Goal: Communication & Community: Share content

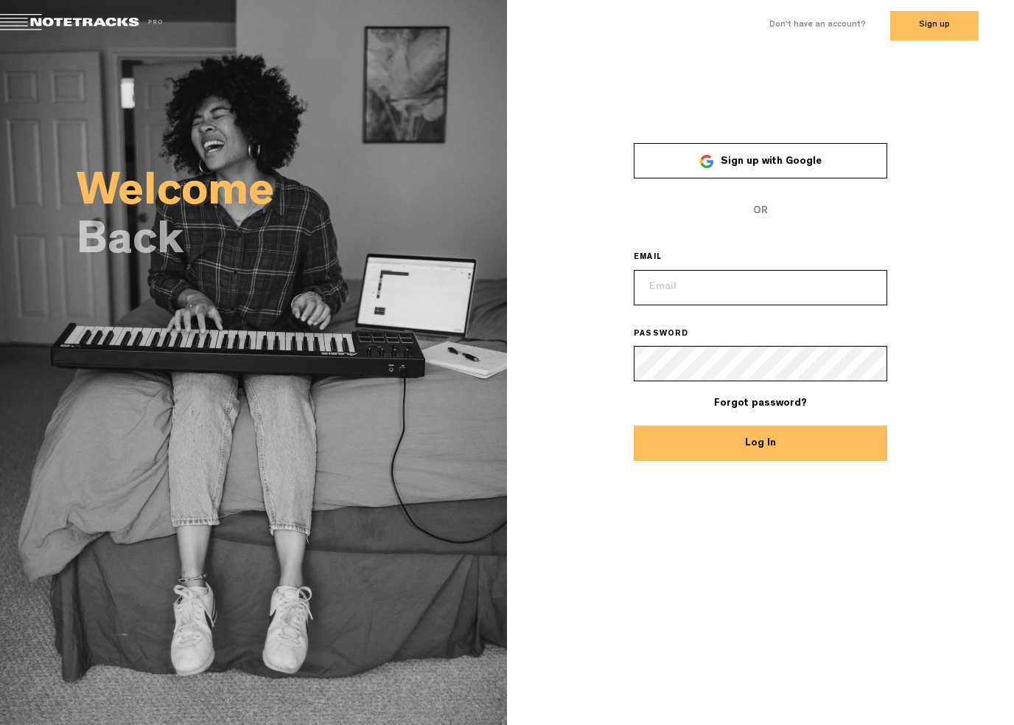
click at [849, 158] on link "Sign up with Google" at bounding box center [761, 160] width 254 height 35
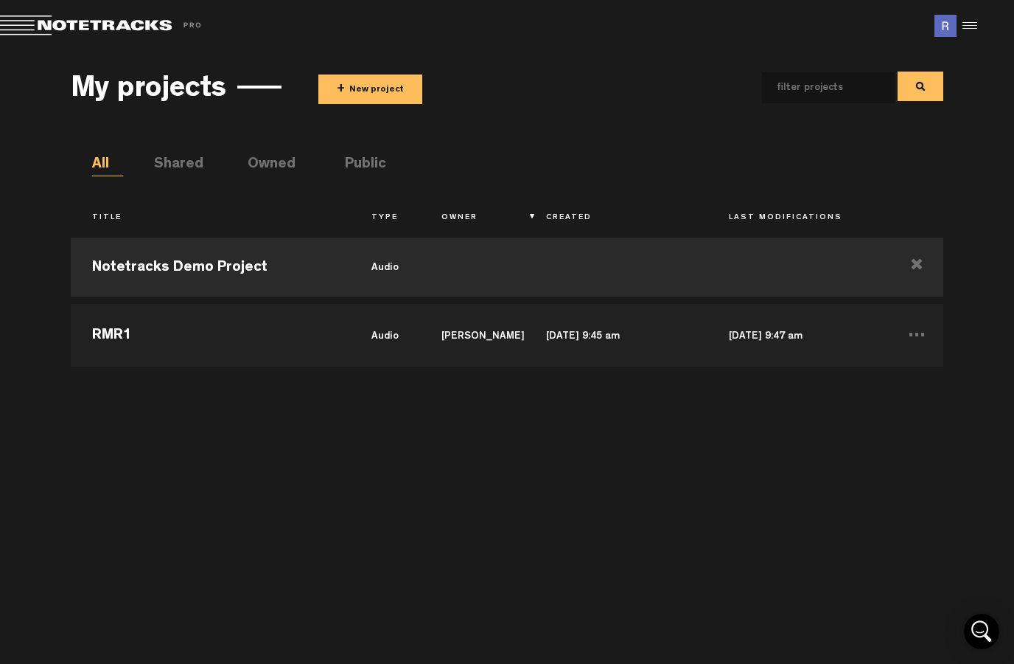
click at [669, 456] on div "Notetracks Demo Project audio RMR1 audio Reid Raile Oct 6, 2025 — 9:45 am Oct 6…" at bounding box center [507, 439] width 872 height 419
click at [669, 491] on div "Notetracks Demo Project audio RMR1 audio Reid Raile Oct 6, 2025 — 9:45 am Oct 6…" at bounding box center [507, 439] width 872 height 419
click at [381, 74] on button "+ New project" at bounding box center [370, 88] width 104 height 29
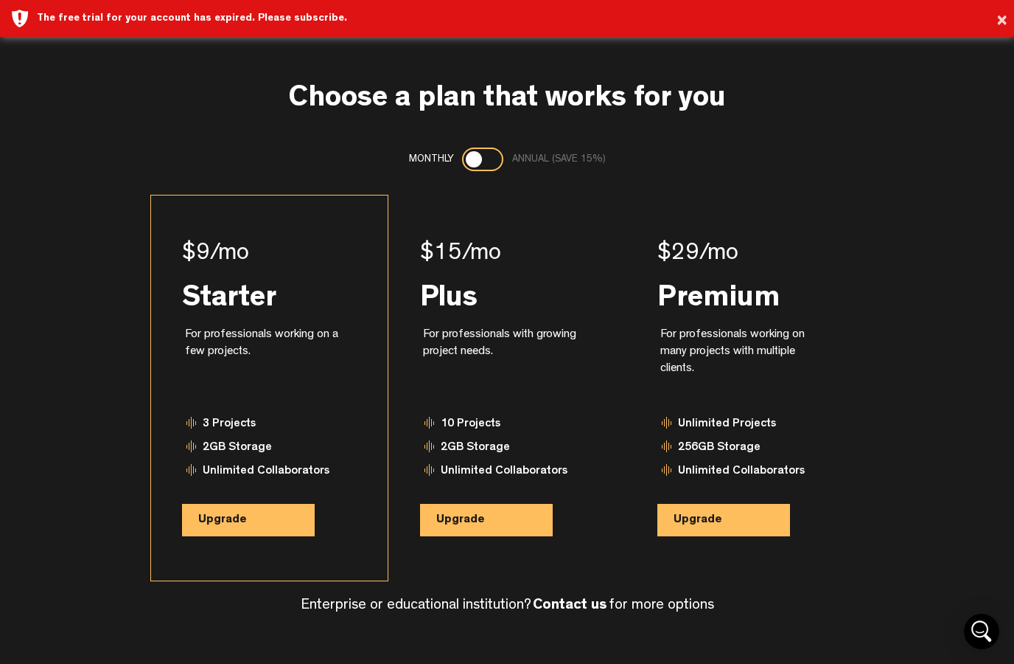
click at [254, 509] on button "Upgrade" at bounding box center [248, 520] width 133 height 32
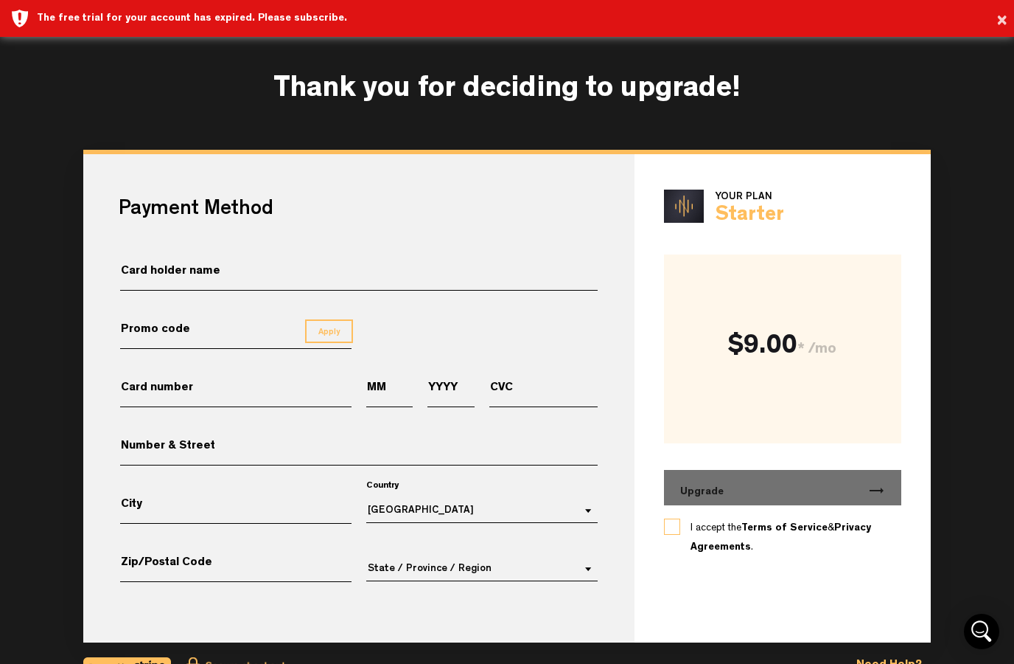
click at [476, 274] on input "Card holder name" at bounding box center [359, 278] width 478 height 26
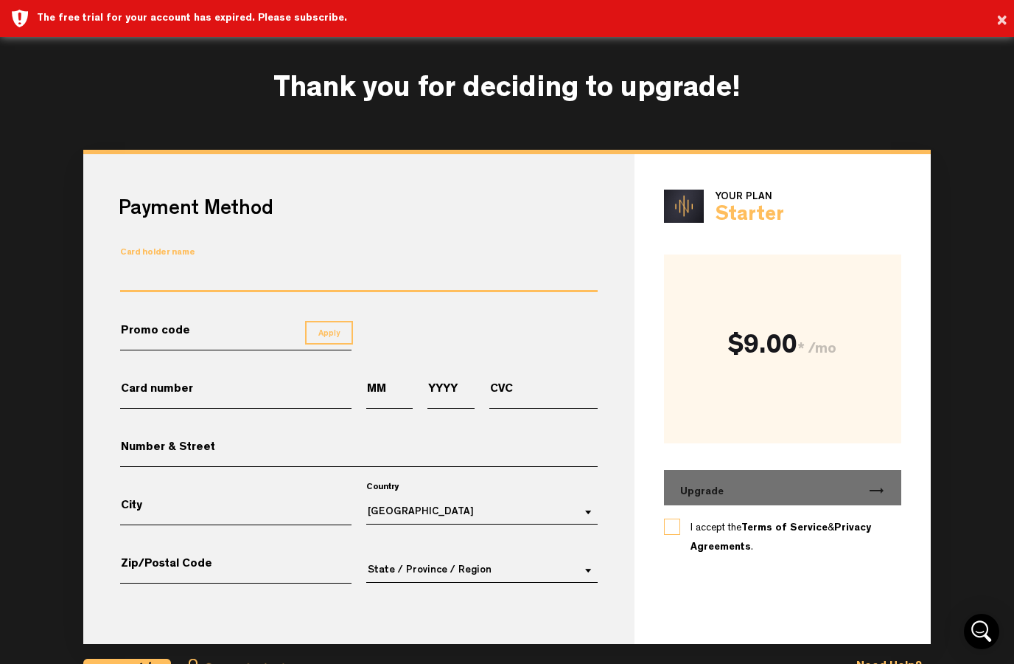
type input "[PERSON_NAME]"
type input "5594254442806224"
type input "11"
type input "2026"
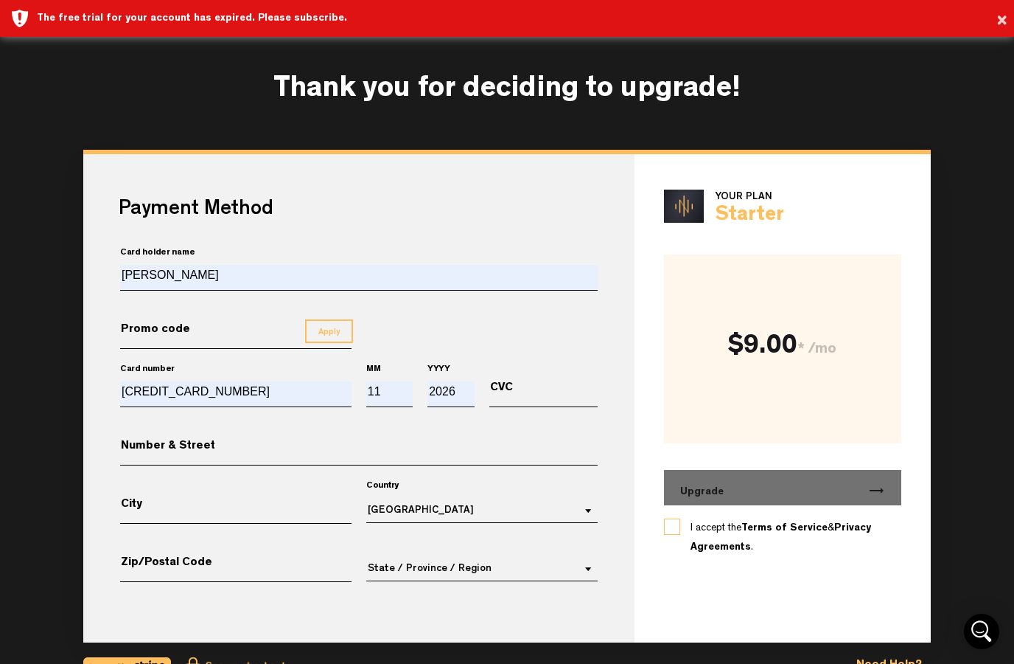
click at [318, 440] on input "Number & Street" at bounding box center [359, 452] width 478 height 26
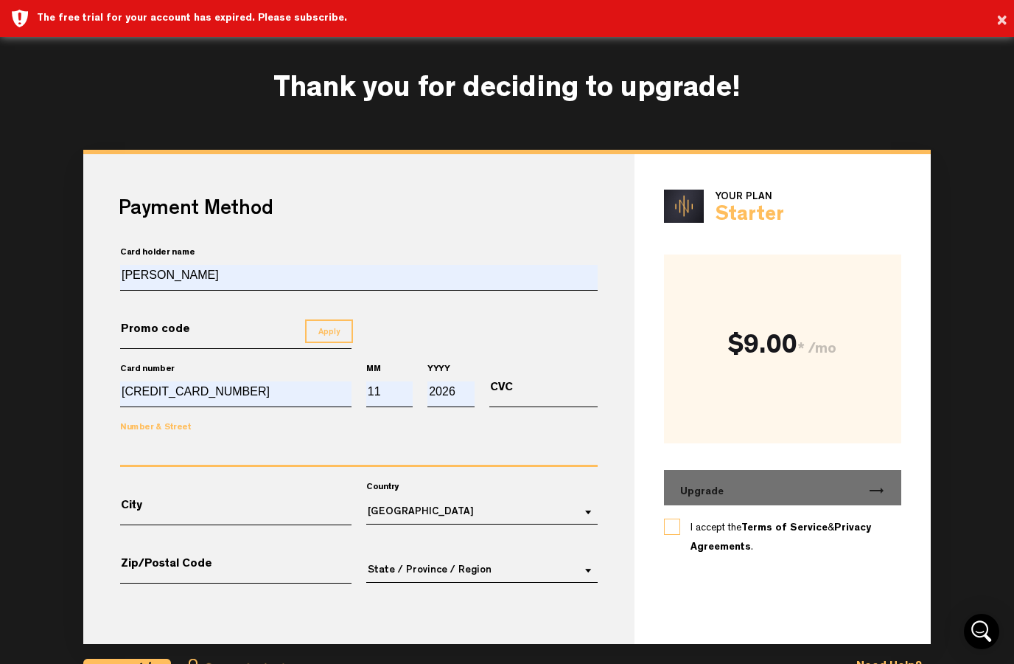
click at [302, 441] on input "Number & Street" at bounding box center [359, 452] width 478 height 27
type input "221 Birch st"
type input "Saint Francis"
type input "67756"
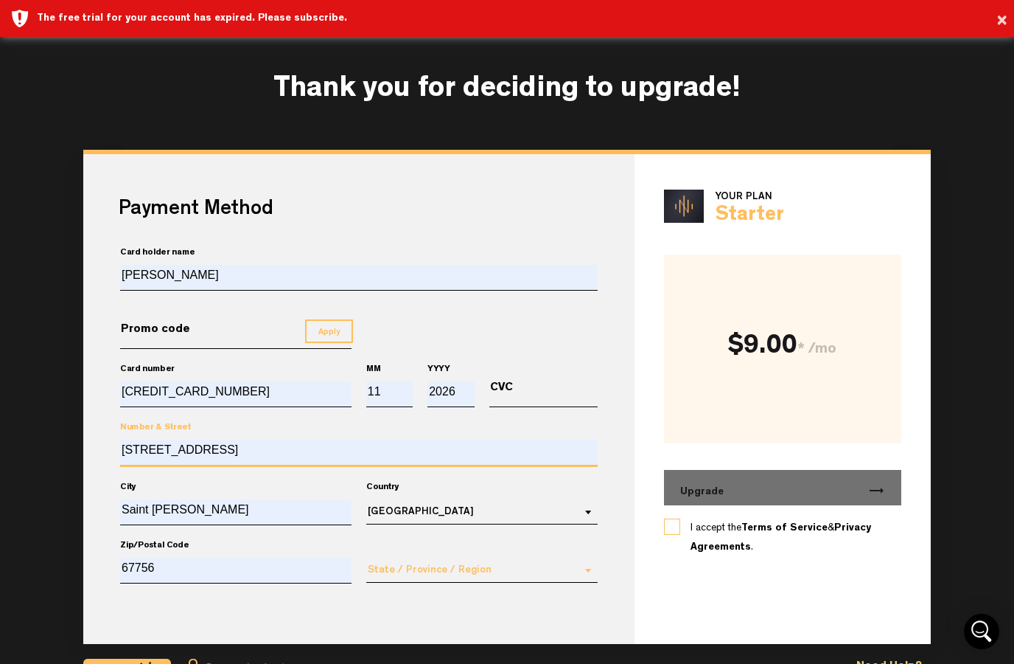
click at [535, 563] on md-select "State / Province / Region Alberta British Columbia Manitoba New Brunswick Newfo…" at bounding box center [481, 569] width 231 height 25
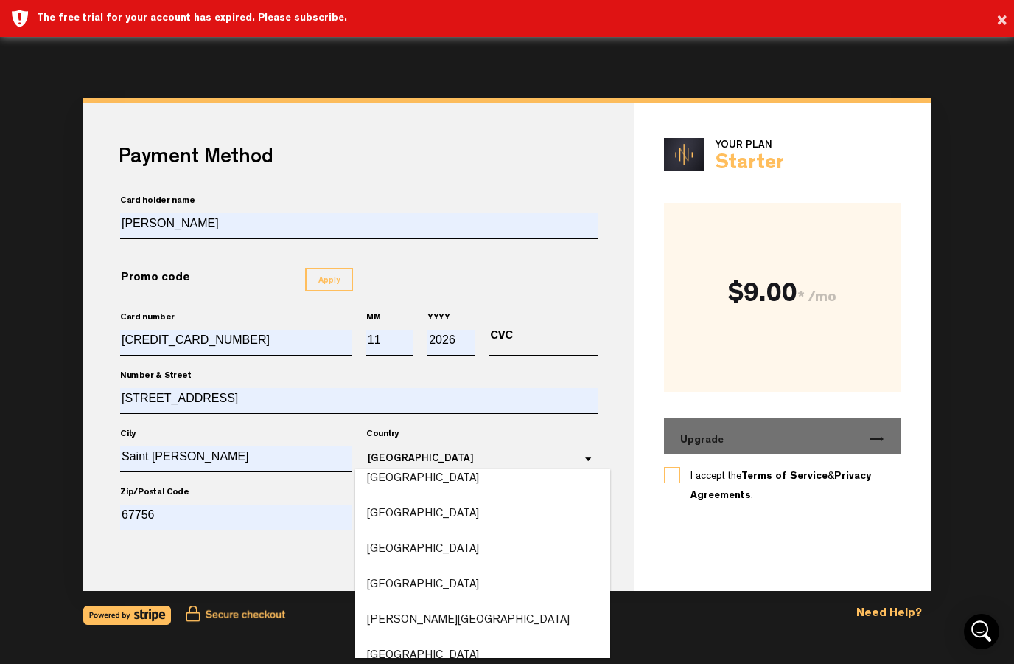
scroll to position [179, 0]
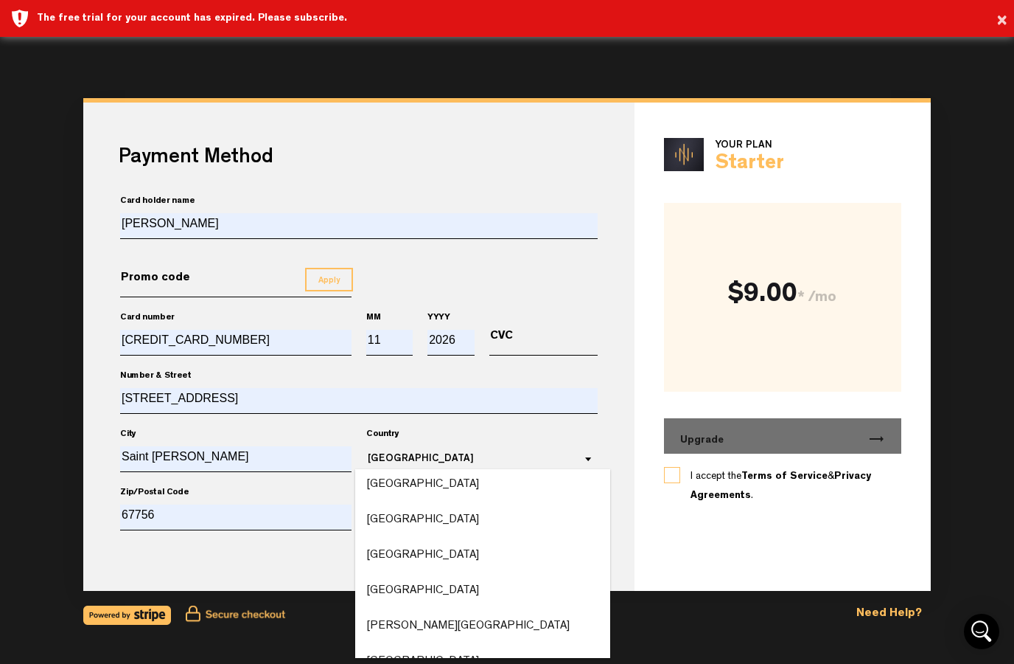
click at [320, 560] on md-backdrop at bounding box center [507, 332] width 1014 height 664
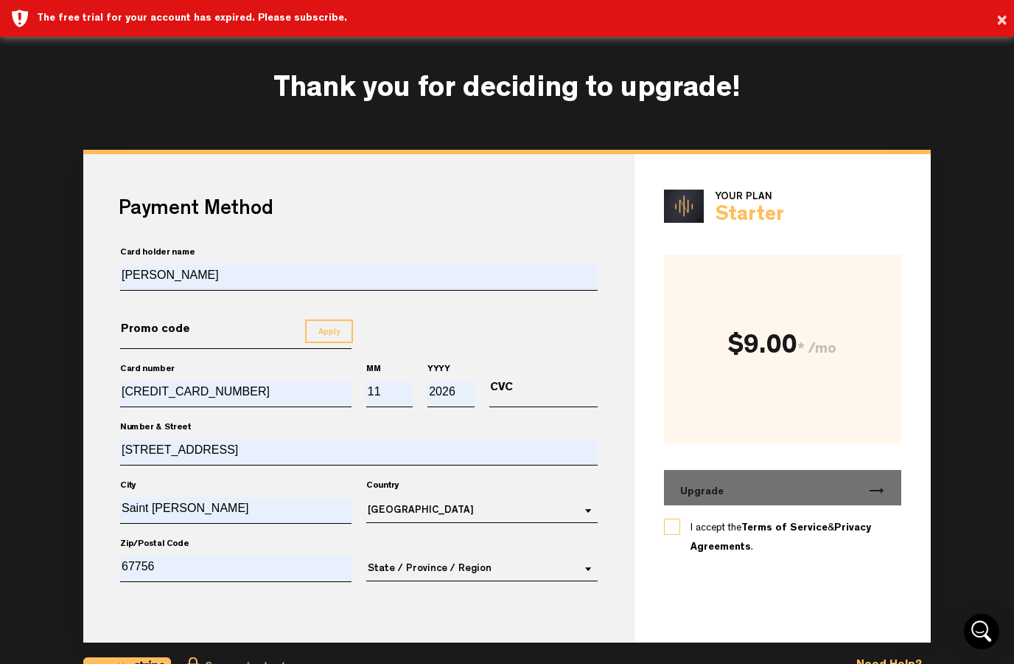
click at [470, 475] on md-input-container "Number & Street 221 Birch st" at bounding box center [359, 461] width 481 height 46
click at [473, 486] on div "Number & Street 221 Birch st" at bounding box center [359, 461] width 492 height 58
click at [466, 494] on div "Country Canada Canada United States ──────────────────── Afghanistan Åland Isla…" at bounding box center [482, 510] width 246 height 40
click at [463, 511] on span "Canada" at bounding box center [470, 510] width 205 height 15
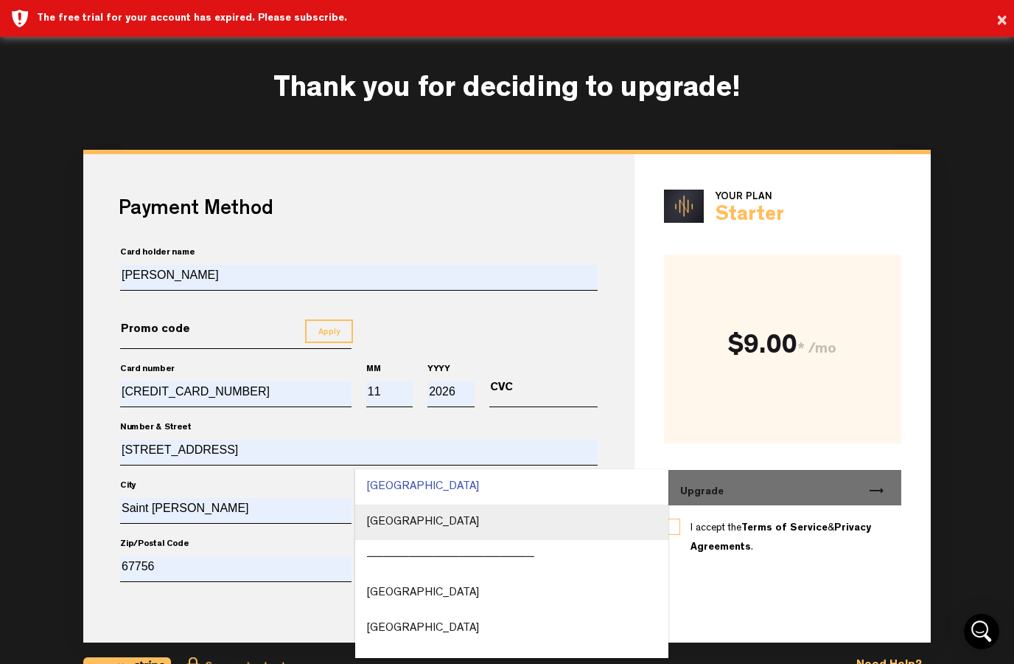
click at [492, 509] on md-option "United States" at bounding box center [511, 521] width 313 height 35
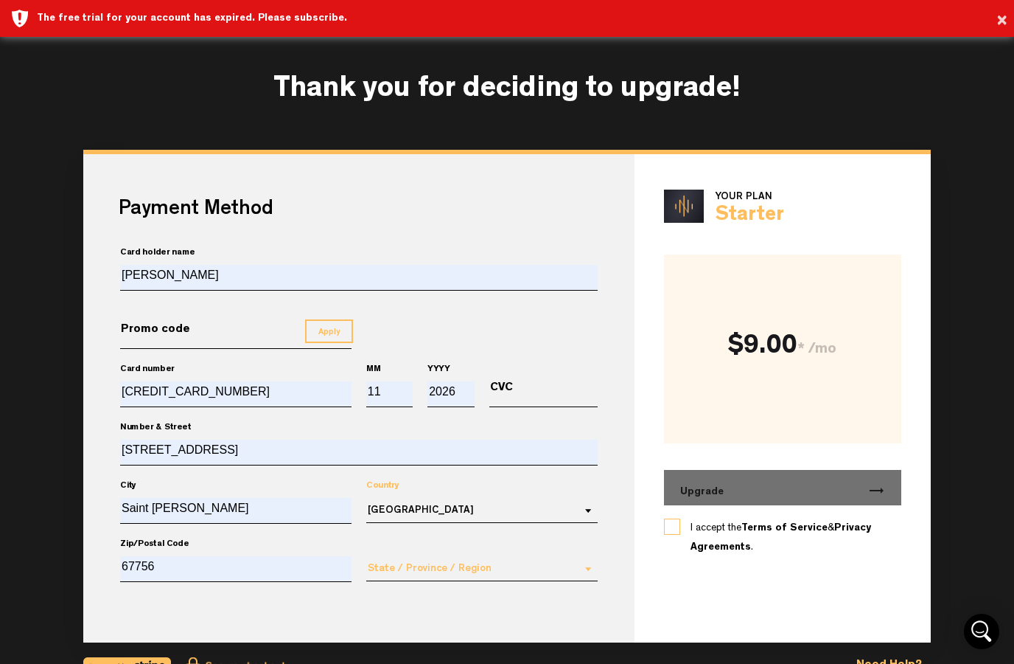
click at [475, 560] on md-select "State / Province / Region" at bounding box center [481, 568] width 231 height 25
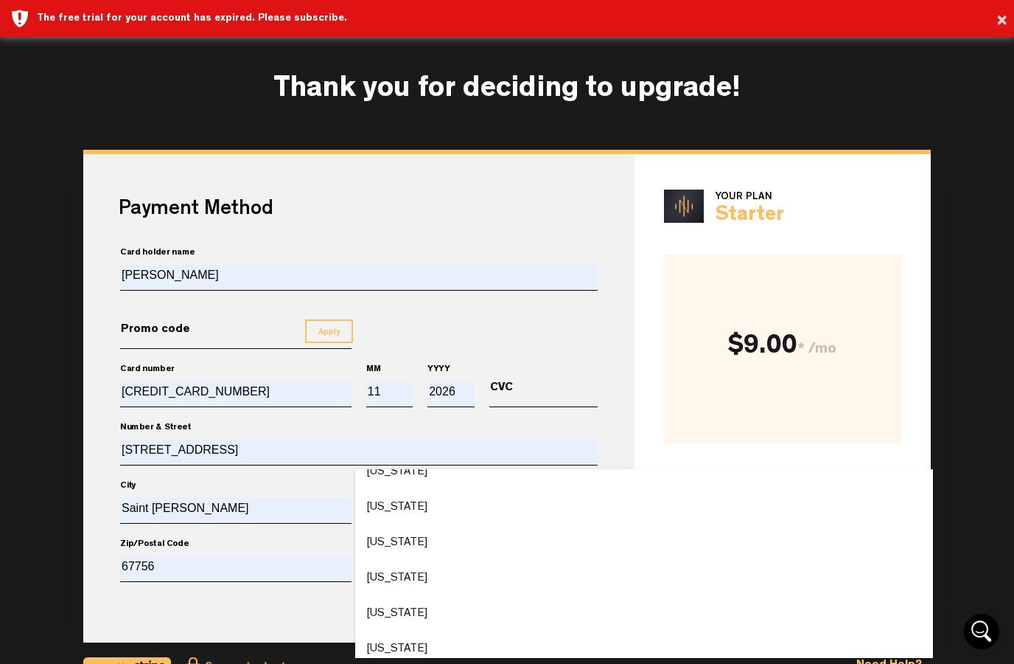
scroll to position [582, 0]
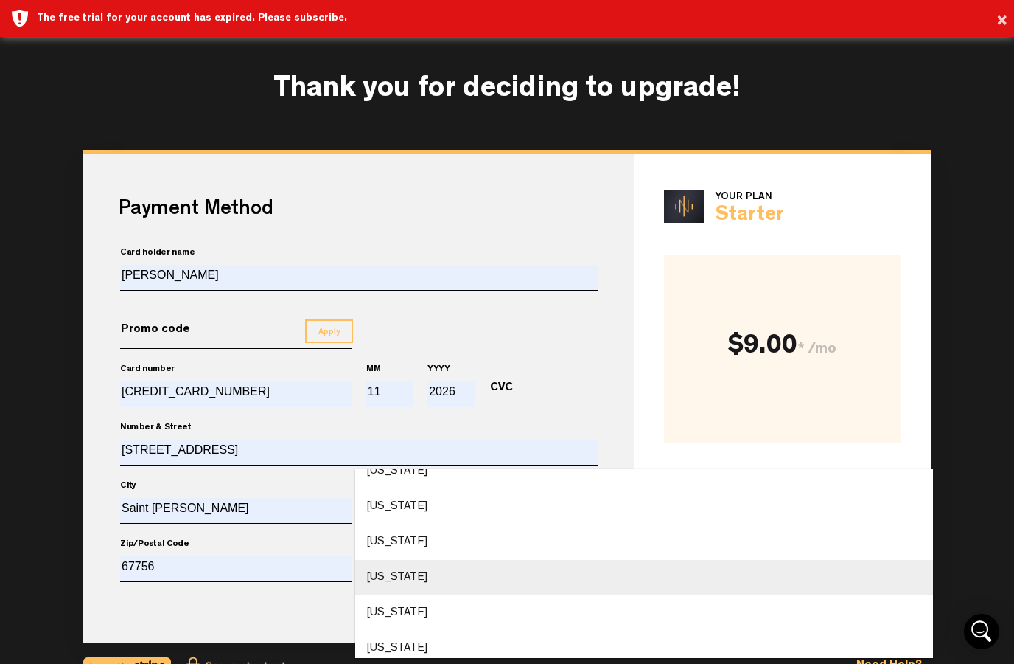
click at [481, 562] on md-option "Kansas" at bounding box center [644, 577] width 578 height 35
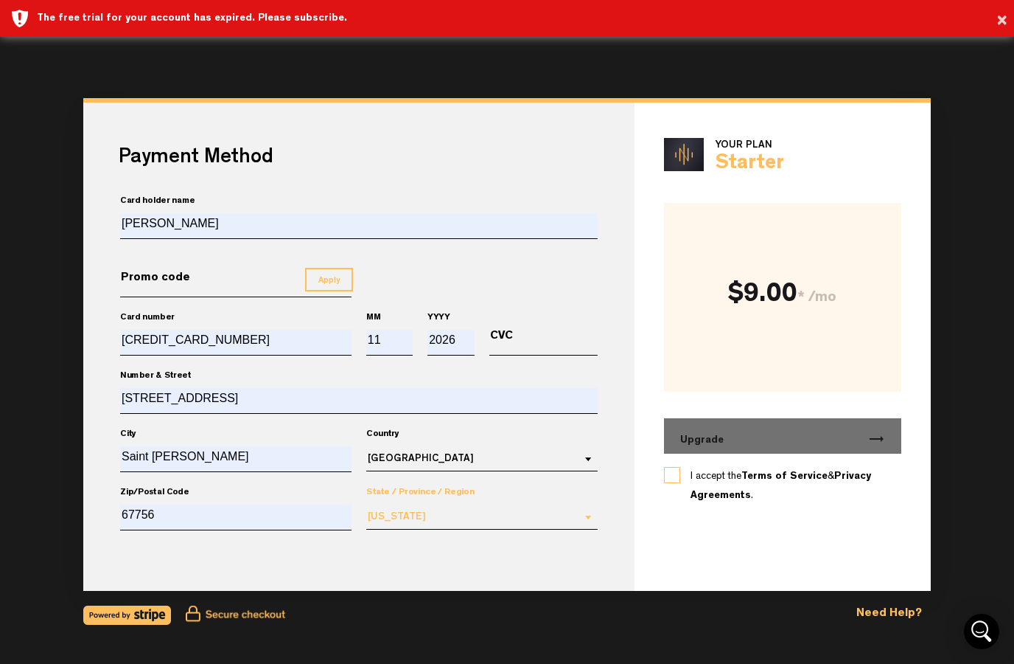
scroll to position [52, 0]
click at [532, 515] on span "Kansas" at bounding box center [470, 516] width 205 height 15
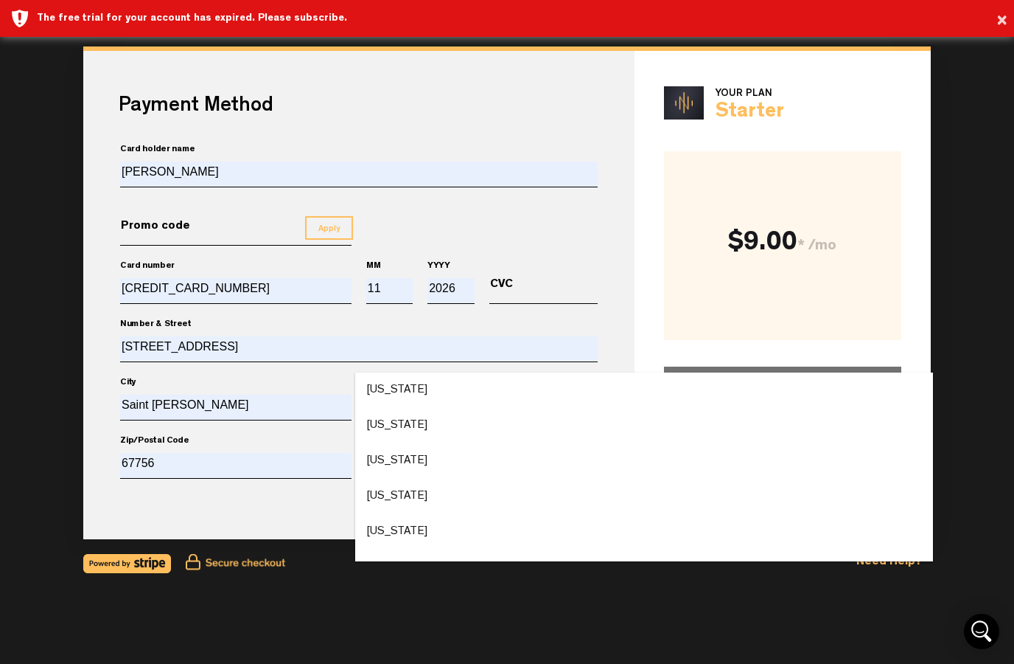
scroll to position [596, 0]
click at [403, 459] on div "Kansas" at bounding box center [397, 467] width 60 height 17
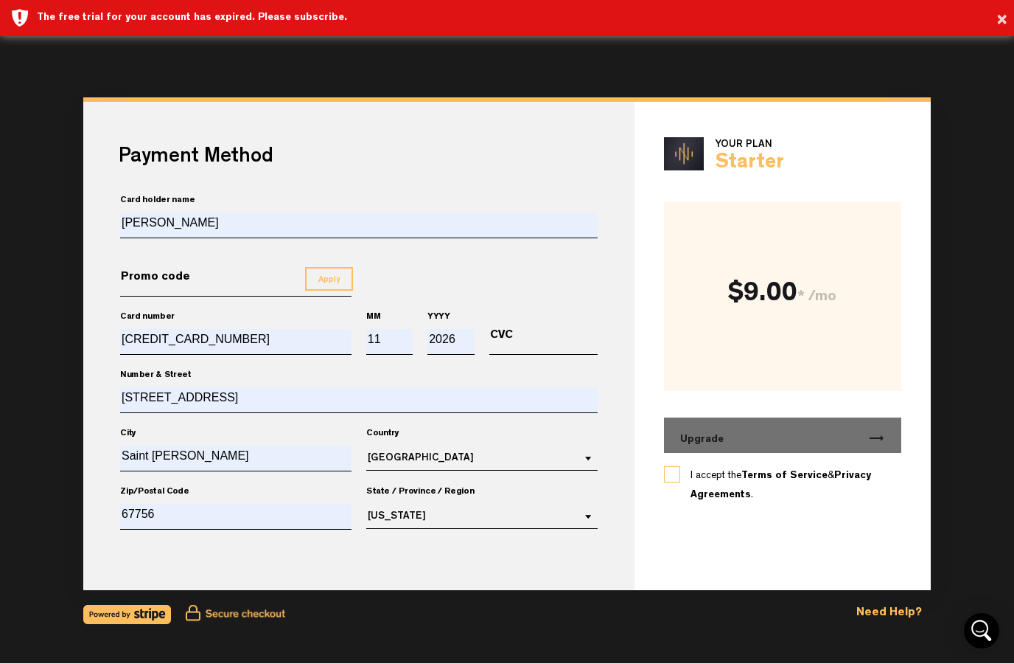
click at [533, 331] on input "CVC" at bounding box center [544, 343] width 108 height 26
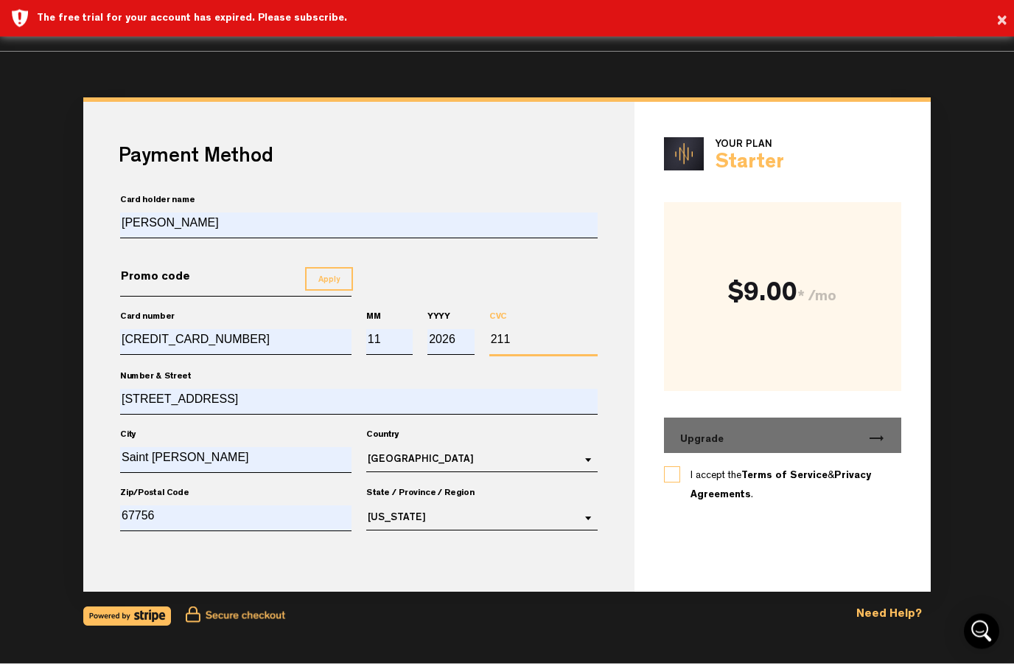
type input "211"
click at [529, 548] on div "Payment Method Card holder name Reid Raile Promo code Apply Card number 5594254…" at bounding box center [358, 347] width 551 height 490
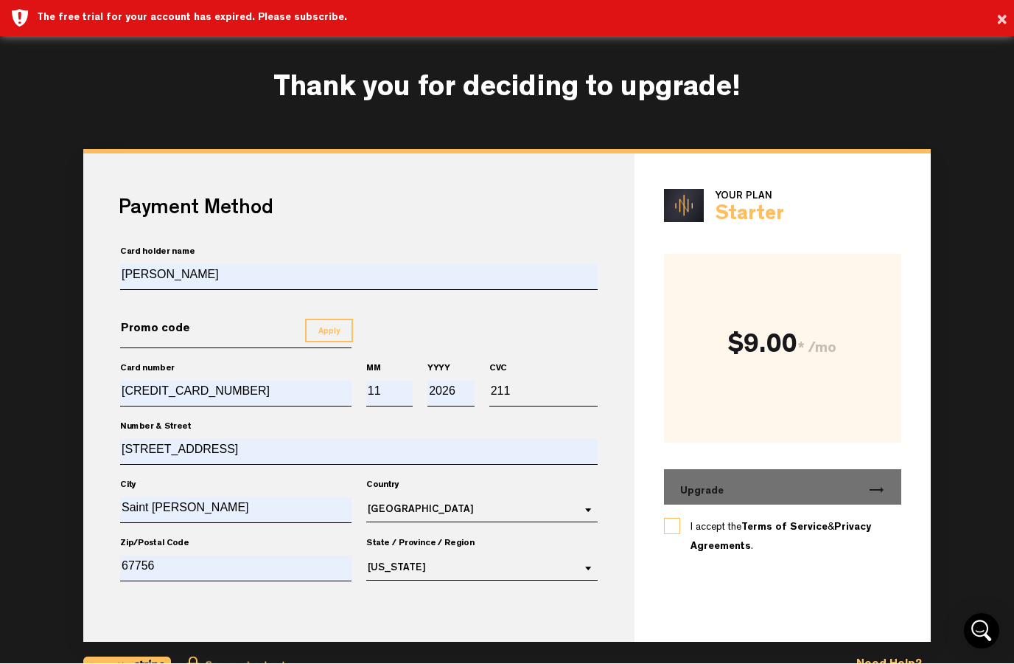
scroll to position [0, 0]
click at [846, 296] on div "$9.00 * /mo" at bounding box center [783, 348] width 238 height 189
click at [337, 324] on button "Apply" at bounding box center [329, 331] width 48 height 24
click at [293, 335] on input "Promo code" at bounding box center [235, 336] width 231 height 26
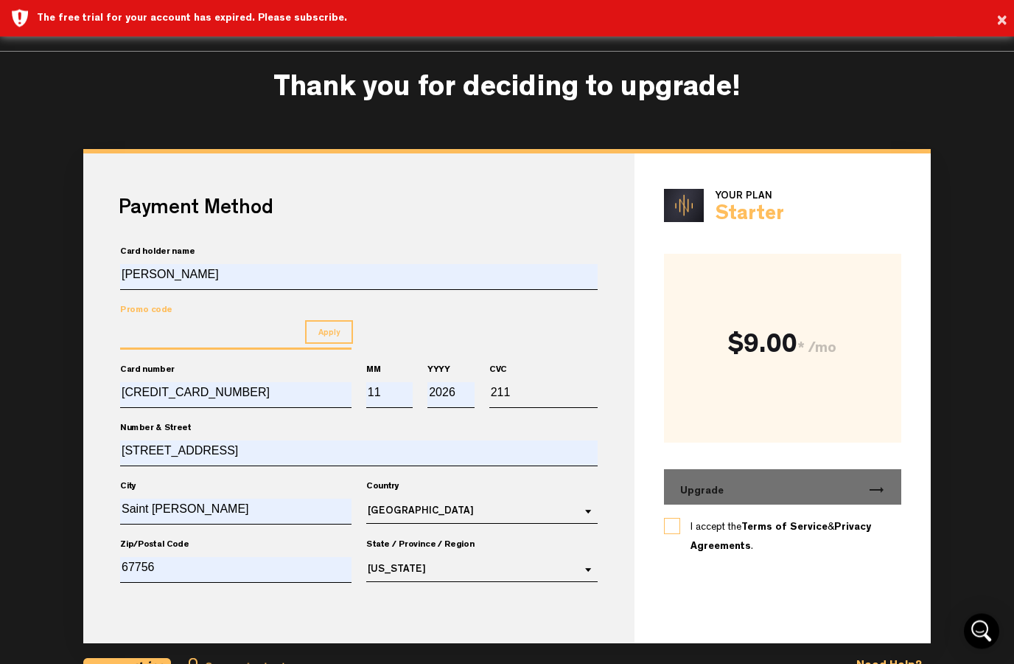
click at [616, 328] on div "Payment Method Card holder name Reid Raile Promo code Apply Card number 5594254…" at bounding box center [358, 399] width 551 height 490
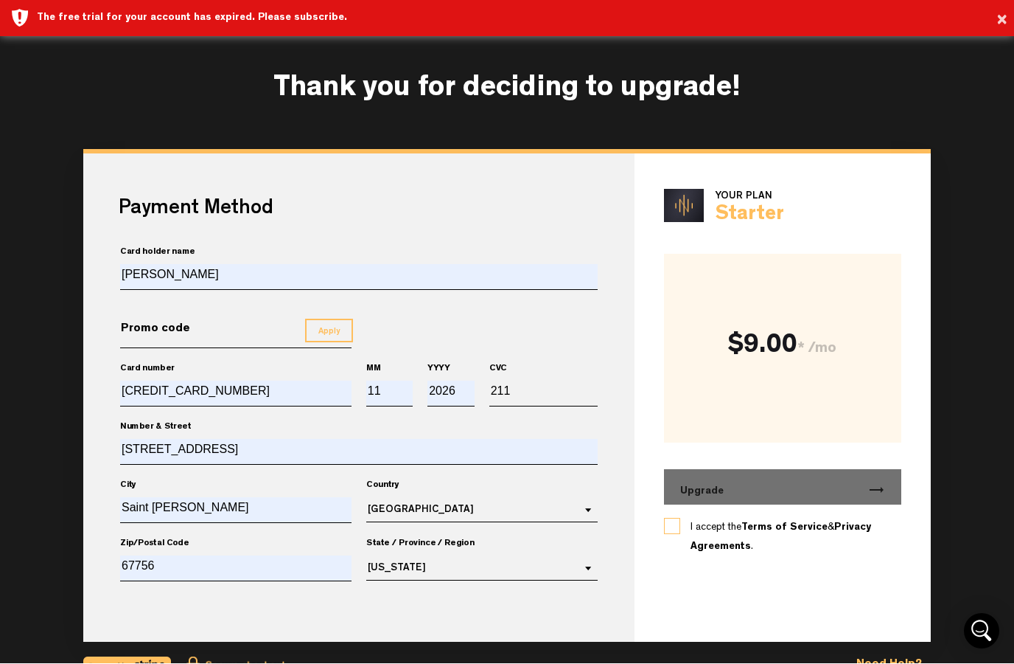
click at [792, 203] on div "Your Plan Starter" at bounding box center [783, 208] width 238 height 38
click at [835, 348] on span "* /mo" at bounding box center [817, 349] width 39 height 15
click at [691, 529] on label "I accept the Terms of Service & Privacy Agreements ." at bounding box center [783, 537] width 185 height 38
click at [0, 0] on input "I accept the Terms of Service & Privacy Agreements ." at bounding box center [0, 0] width 0 height 0
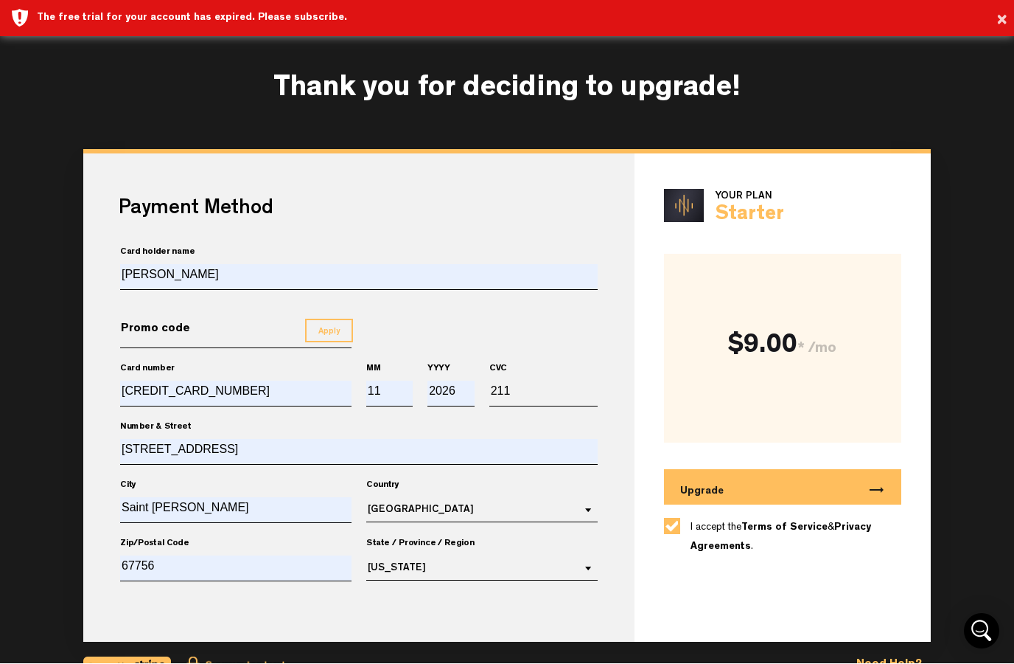
click at [794, 480] on button "Upgrade trending_flat" at bounding box center [783, 487] width 238 height 35
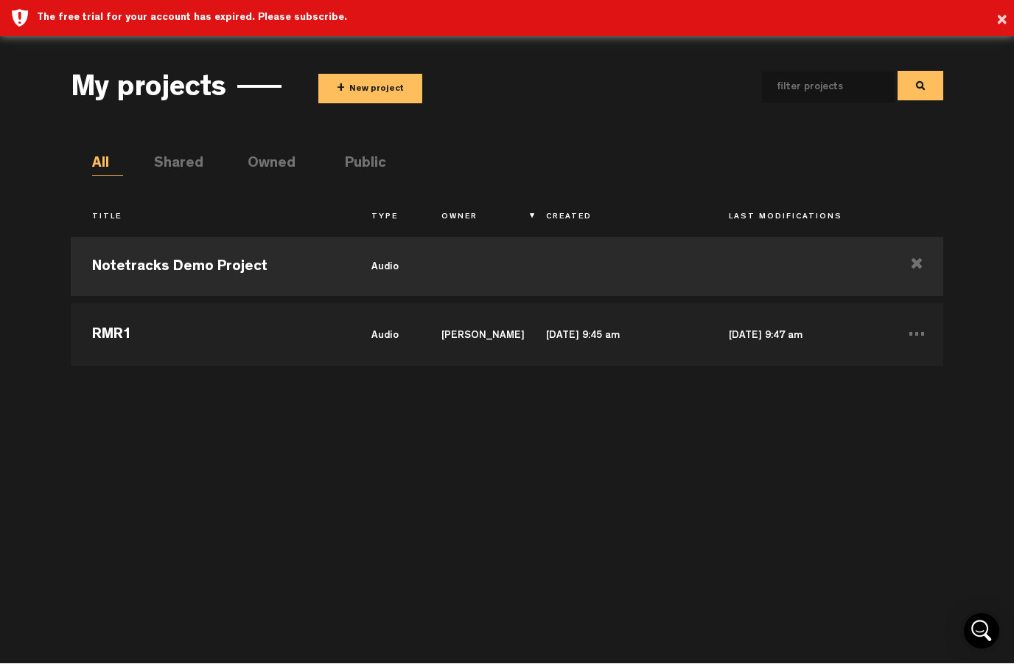
click at [367, 64] on div "My projects + New project" at bounding box center [507, 87] width 872 height 55
click at [369, 74] on button "+ New project" at bounding box center [370, 88] width 104 height 29
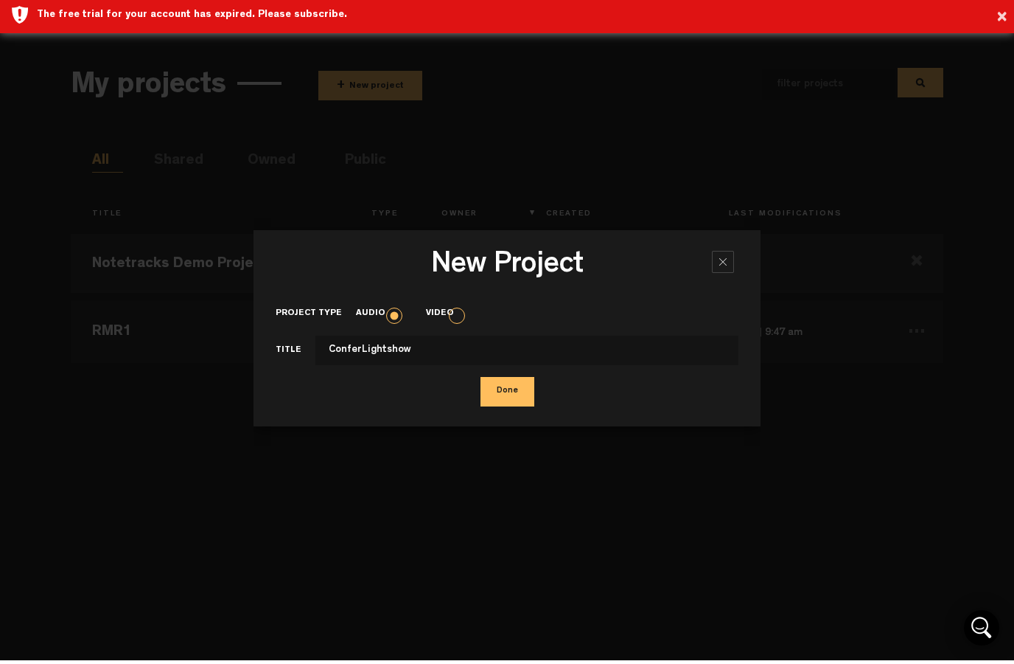
type input "ConferLightshow"
click at [506, 382] on button "Done" at bounding box center [508, 394] width 54 height 29
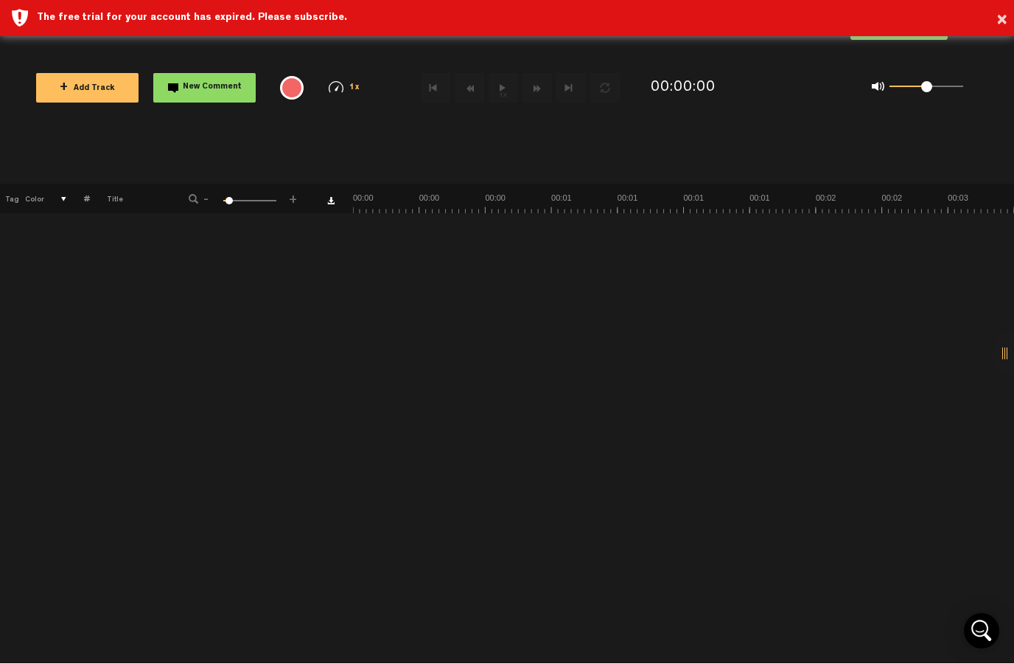
click at [87, 75] on button "+ Add Track" at bounding box center [87, 88] width 102 height 29
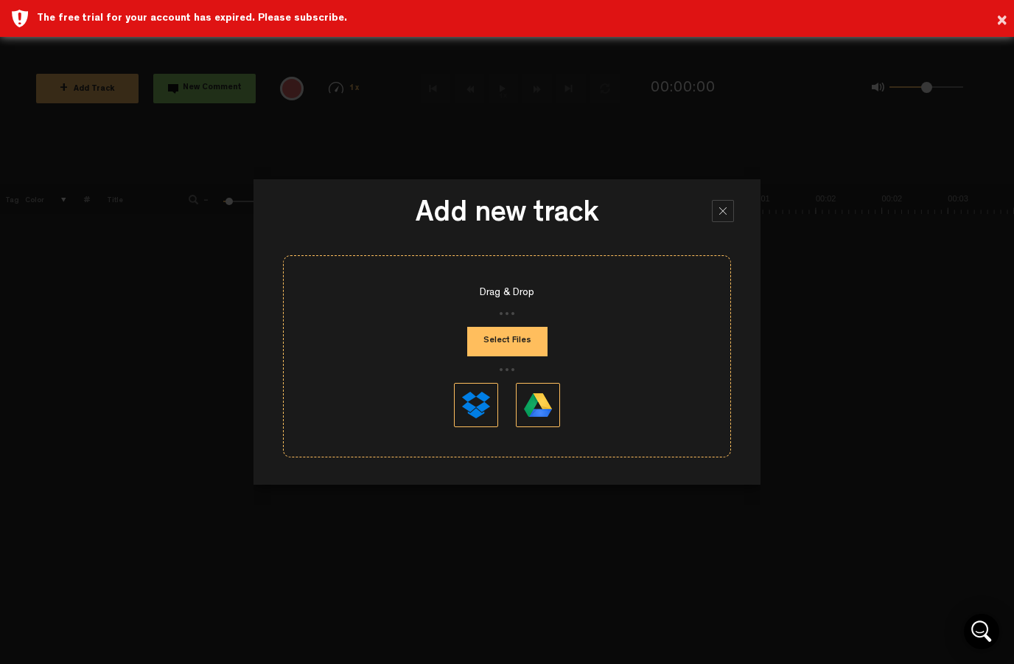
click at [551, 393] on button at bounding box center [538, 405] width 44 height 44
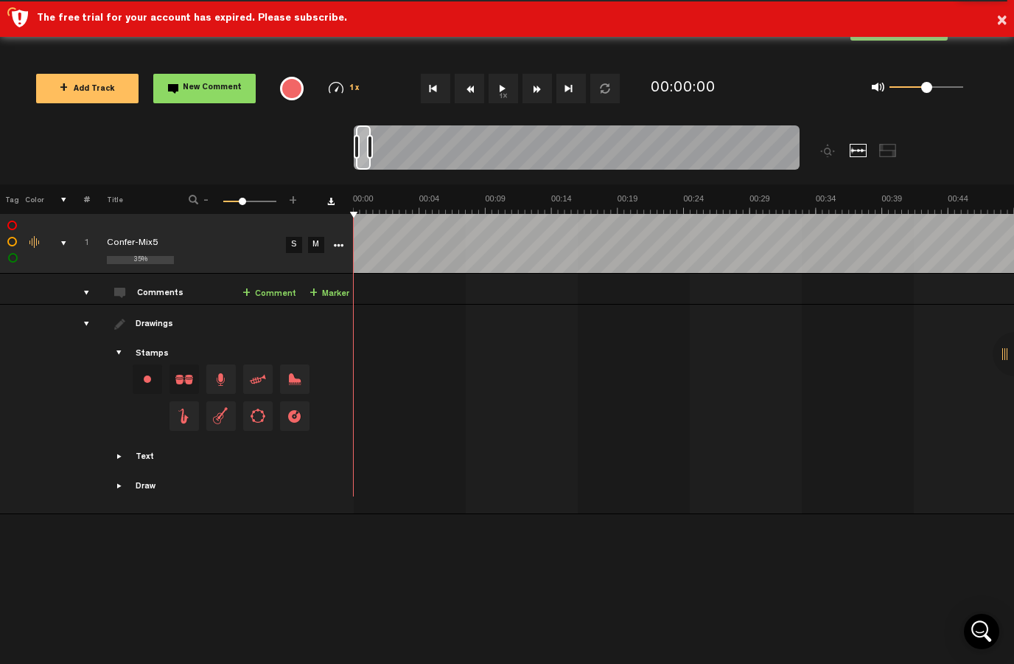
click at [290, 81] on div "{{ tooltip_message }}" at bounding box center [292, 89] width 24 height 24
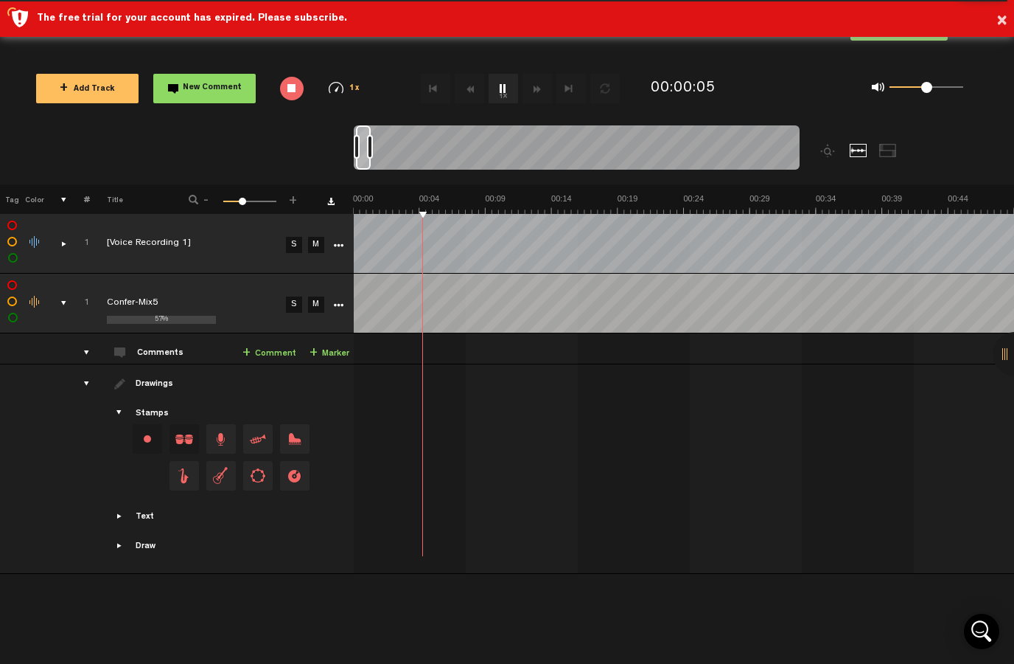
click at [288, 83] on div "{{ tooltip_message }}" at bounding box center [292, 89] width 24 height 24
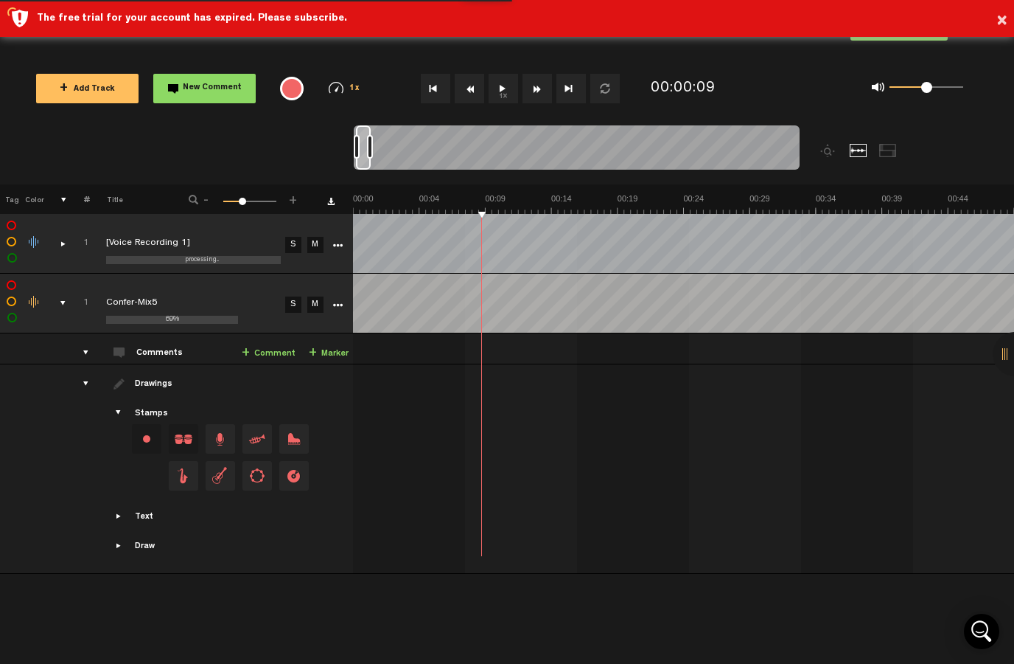
scroll to position [0, 1]
click at [535, 69] on div "1x" at bounding box center [512, 89] width 263 height 52
click at [501, 75] on button "1x" at bounding box center [503, 88] width 29 height 29
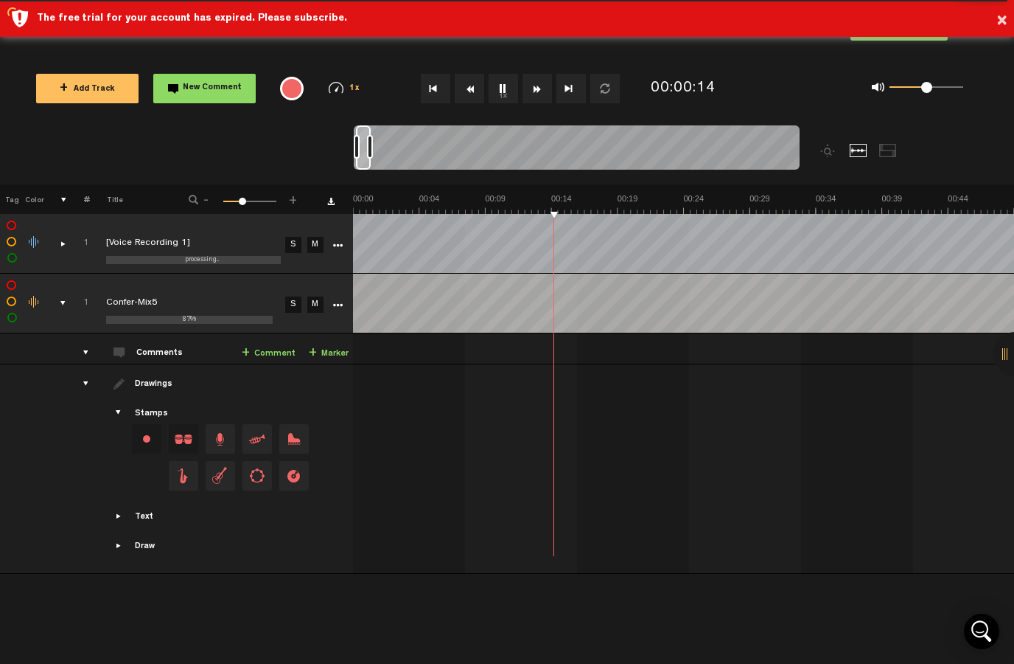
click at [525, 69] on div "1x" at bounding box center [512, 89] width 263 height 52
click at [509, 92] on button "1x" at bounding box center [503, 88] width 29 height 29
click at [509, 93] on button "1x" at bounding box center [503, 88] width 29 height 29
click at [505, 89] on button "1x" at bounding box center [503, 88] width 29 height 29
click at [335, 245] on icon "More" at bounding box center [337, 245] width 10 height 10
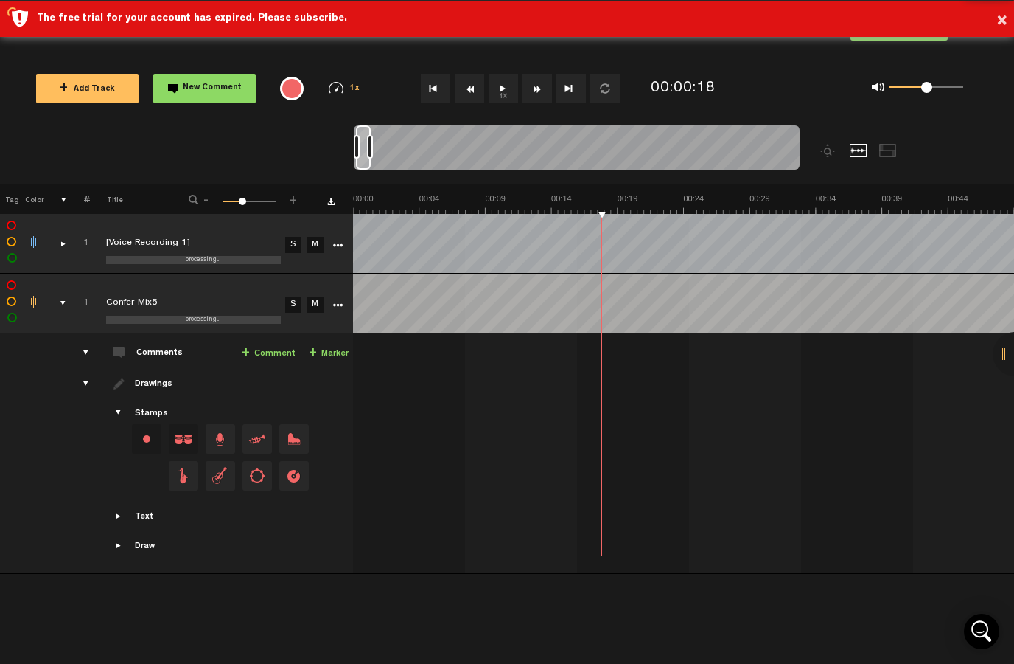
click at [341, 250] on icon "More" at bounding box center [337, 245] width 10 height 10
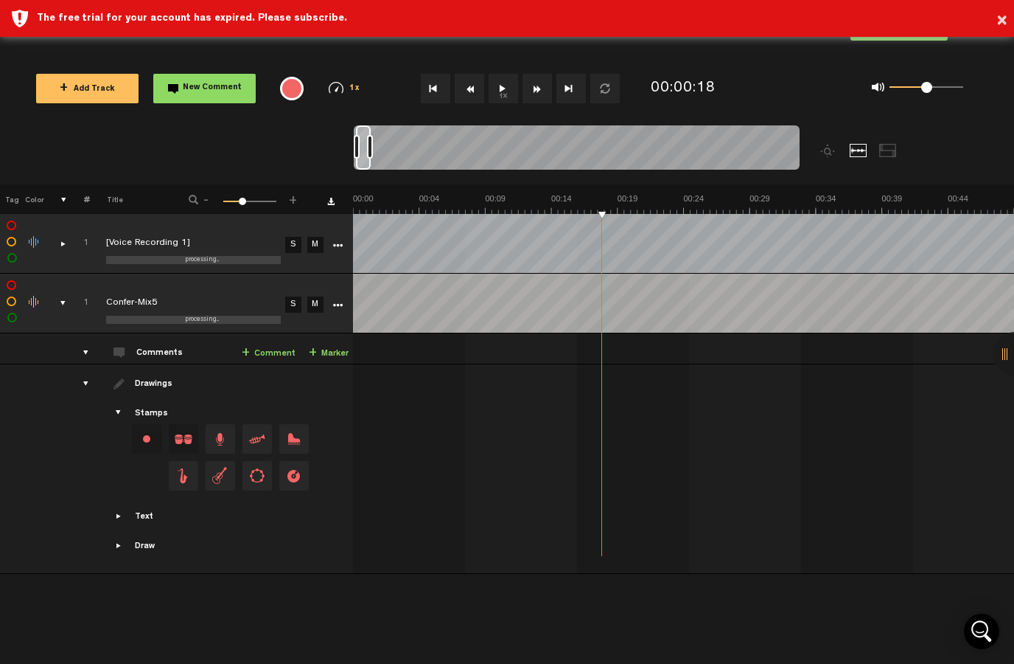
click at [341, 246] on icon "More" at bounding box center [337, 245] width 10 height 10
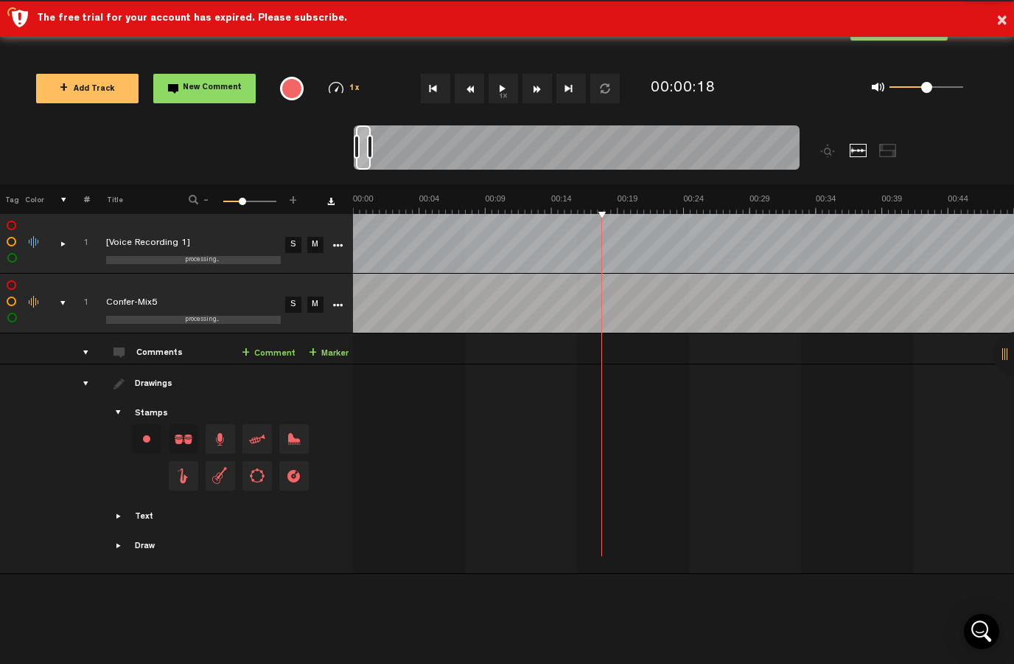
click at [331, 241] on link "More" at bounding box center [337, 243] width 14 height 13
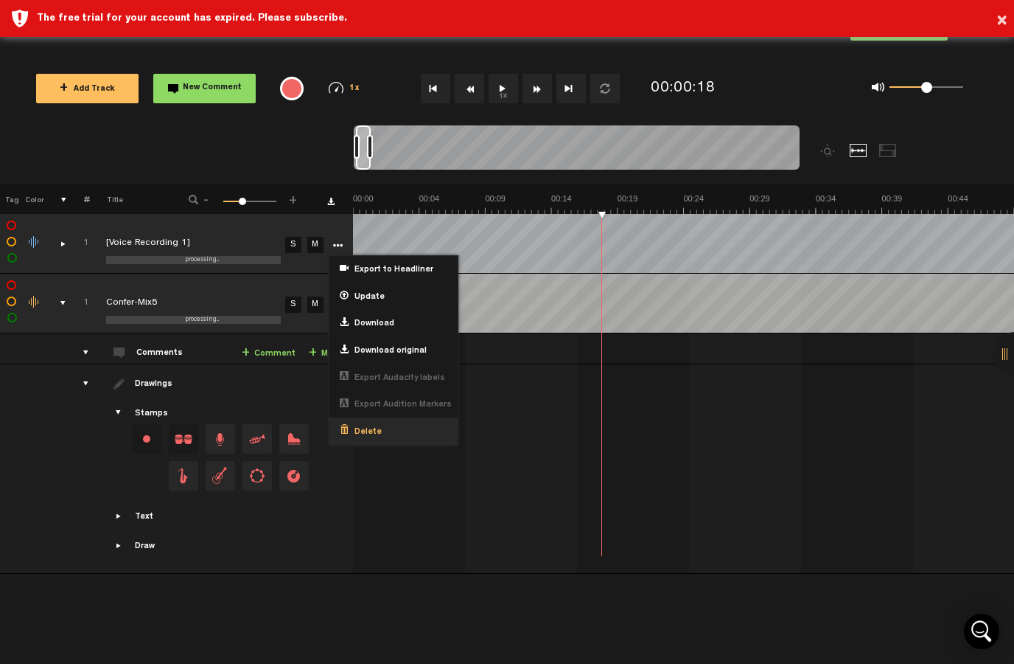
click at [395, 431] on div "Delete" at bounding box center [394, 430] width 128 height 27
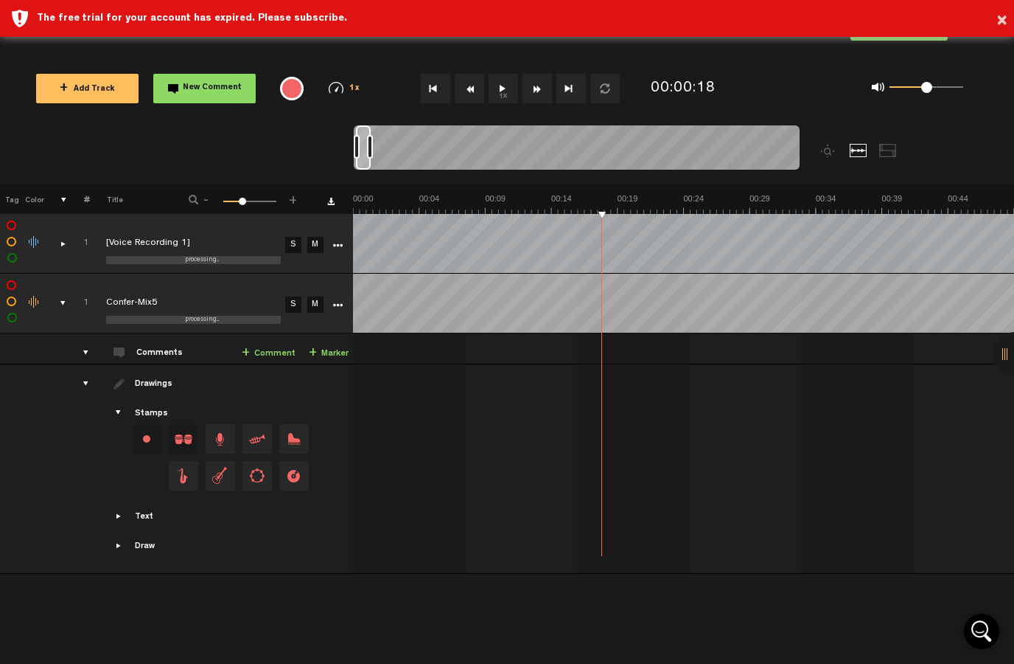
click at [343, 247] on link "More" at bounding box center [337, 243] width 14 height 13
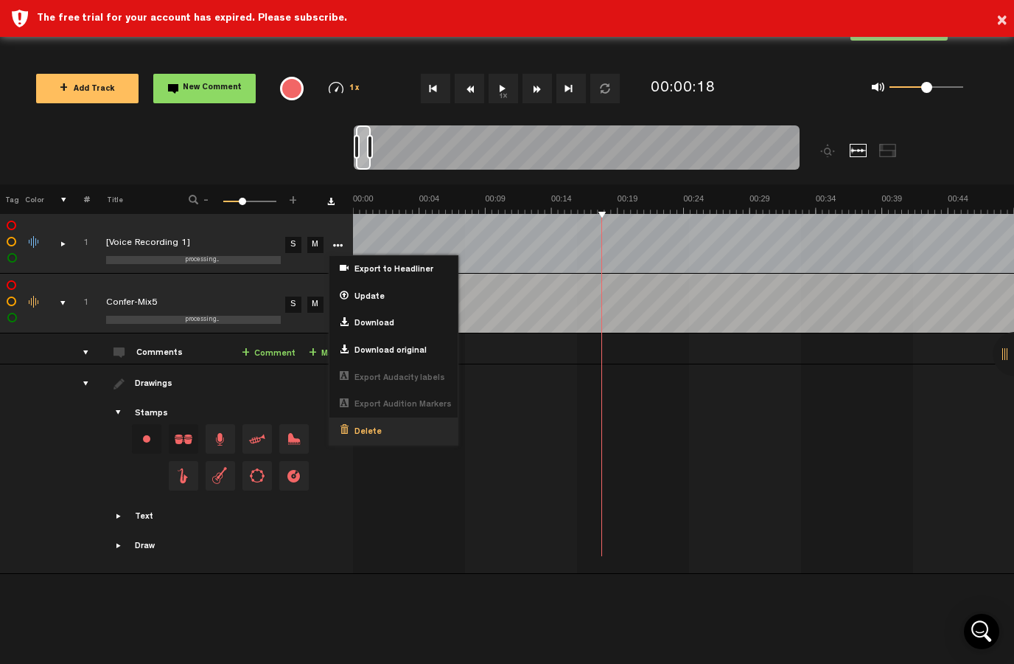
click at [397, 425] on div "Delete" at bounding box center [394, 430] width 128 height 27
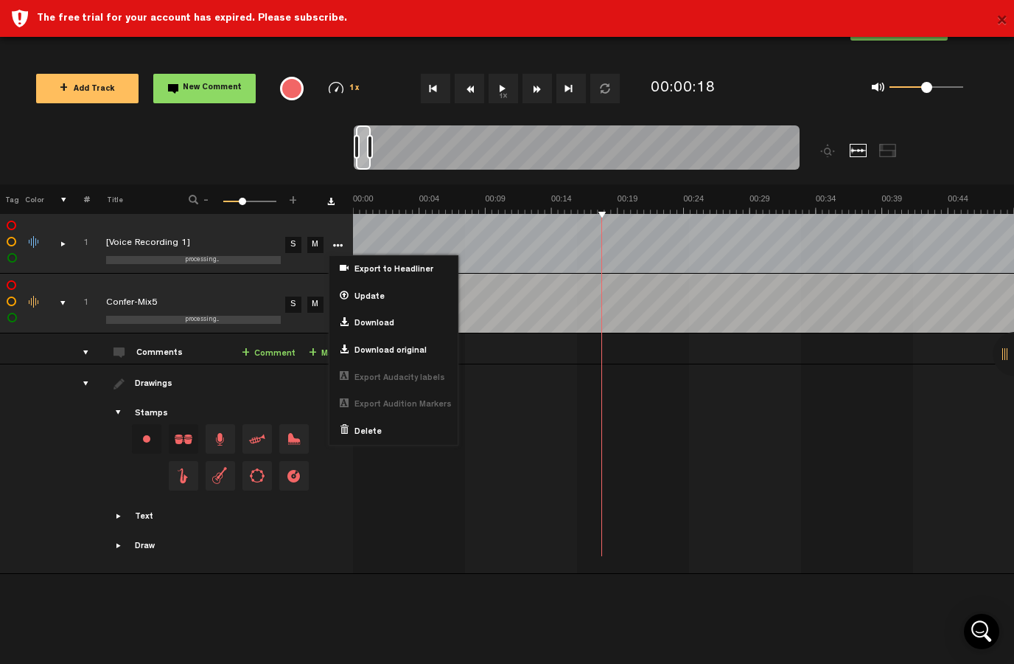
click at [1001, 17] on button "×" at bounding box center [1002, 21] width 11 height 29
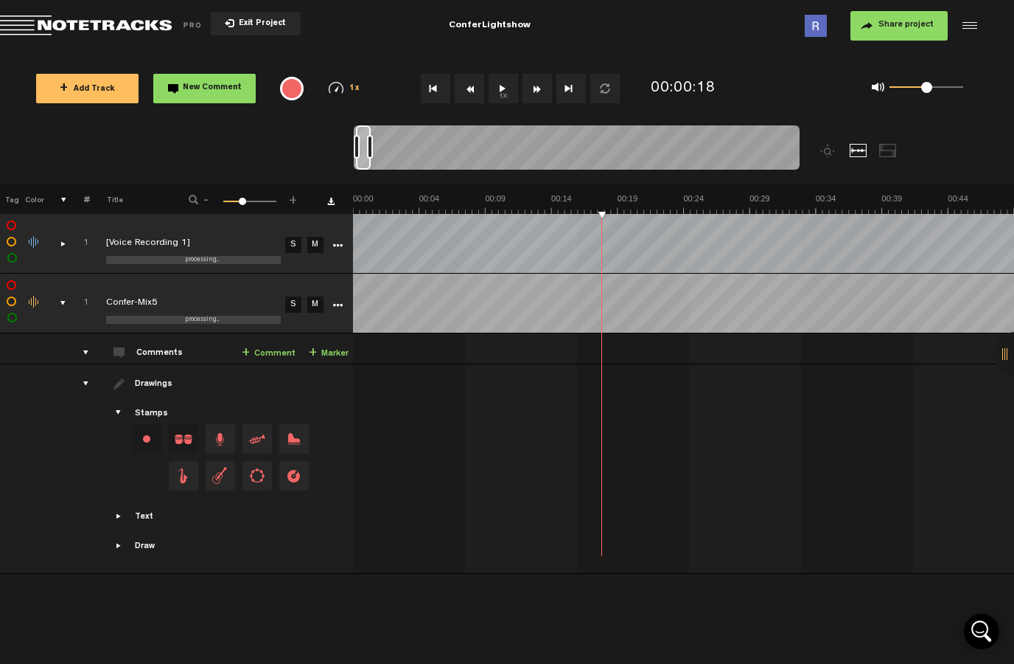
click at [338, 231] on td at bounding box center [336, 244] width 22 height 60
click at [341, 244] on icon "More" at bounding box center [337, 245] width 10 height 10
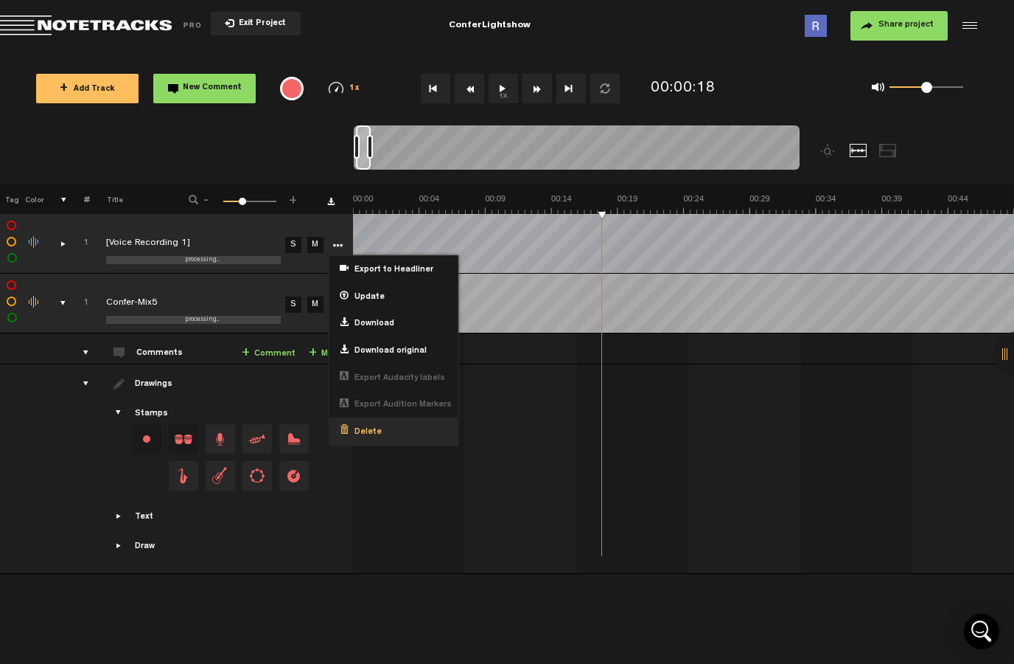
click at [387, 431] on div "Delete" at bounding box center [394, 430] width 128 height 27
click at [390, 425] on div "Delete" at bounding box center [394, 430] width 128 height 27
click at [387, 425] on div "Delete" at bounding box center [394, 430] width 128 height 27
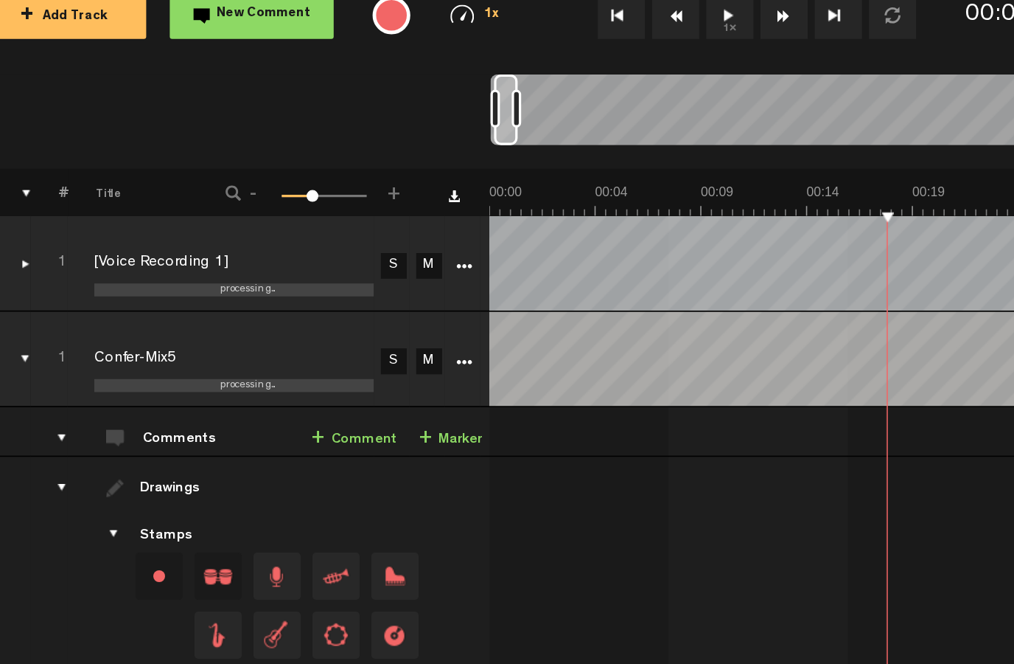
click at [332, 240] on icon "More" at bounding box center [337, 245] width 10 height 10
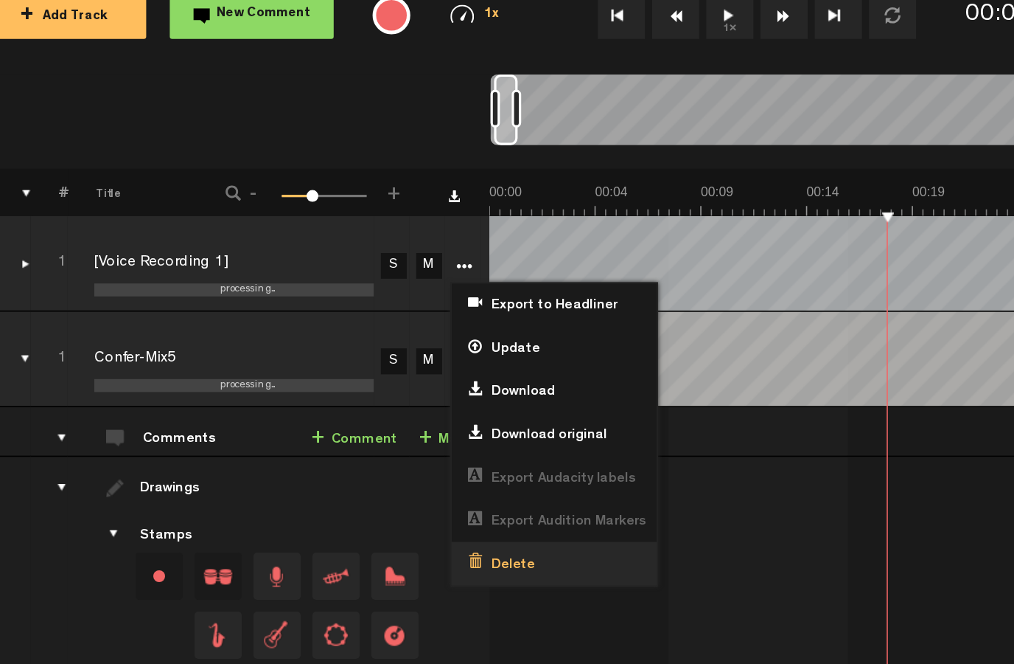
click at [350, 417] on div "Delete" at bounding box center [394, 430] width 128 height 27
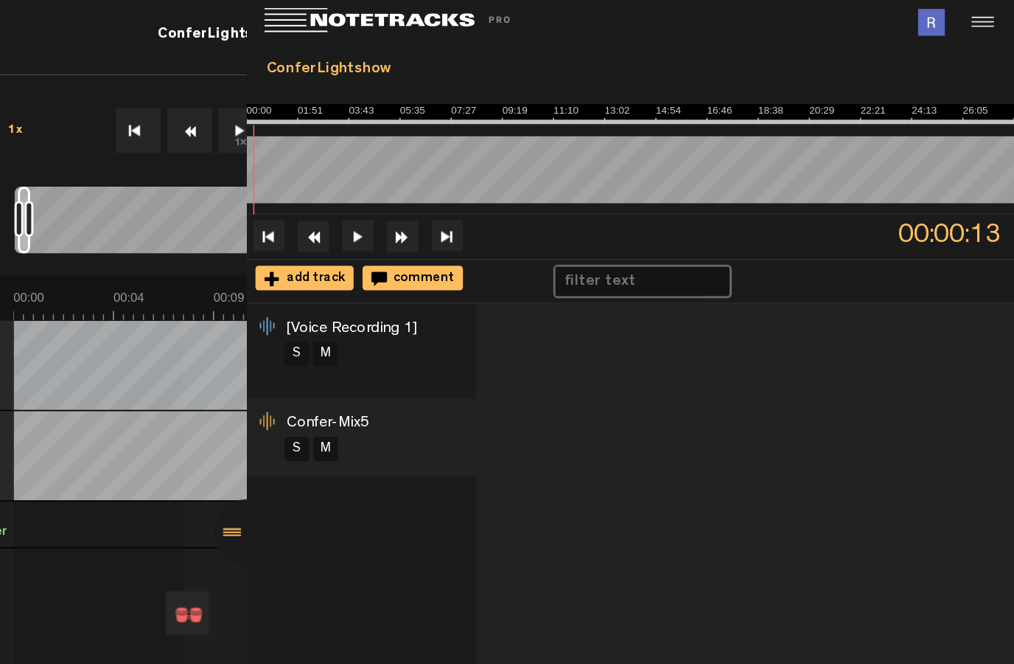
click at [761, 24] on div at bounding box center [888, 17] width 254 height 35
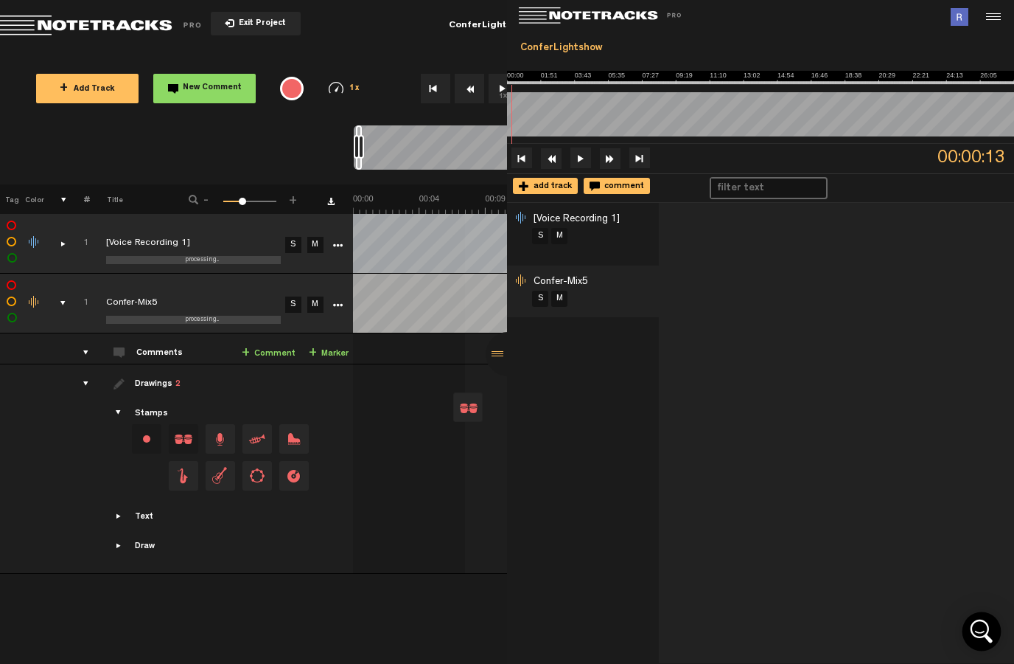
click at [978, 629] on icon "Open Intercom Messenger" at bounding box center [981, 630] width 35 height 35
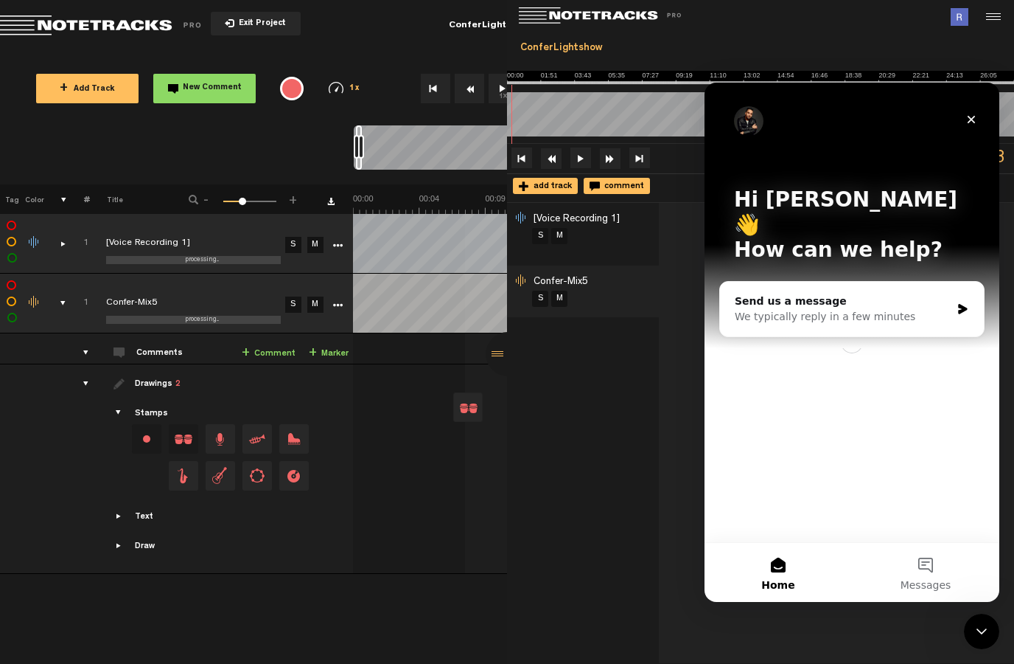
scroll to position [0, 0]
click at [981, 119] on div "Close" at bounding box center [971, 119] width 27 height 27
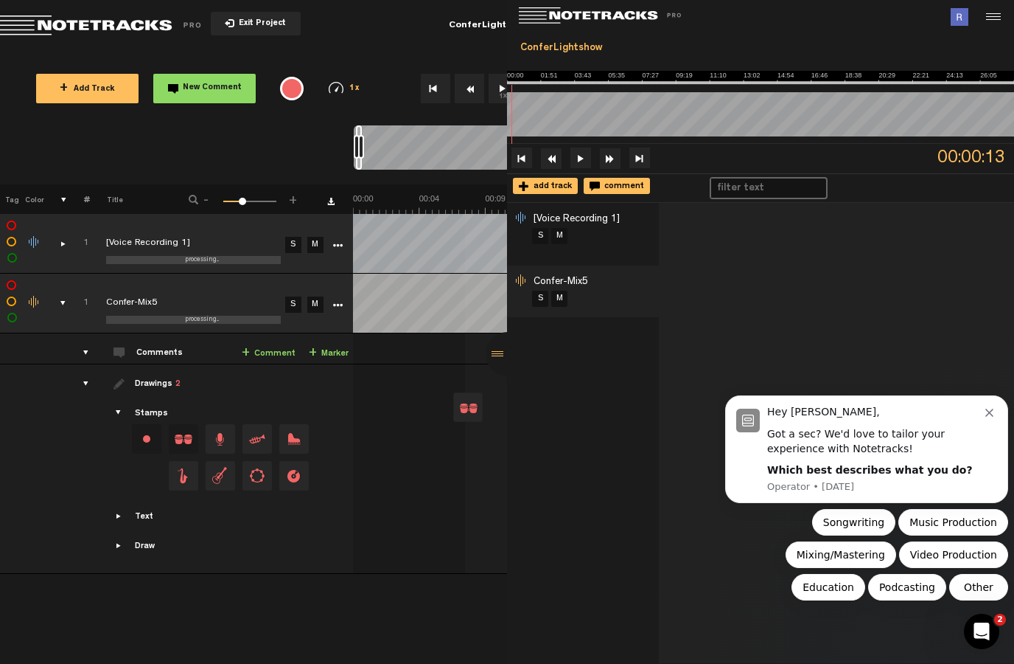
click at [296, 573] on div "+ New drawing Tag Color # Title - 1 100 34 + 1 processing... [Voice Recording 1…" at bounding box center [507, 423] width 1014 height 479
click at [298, 555] on td "Drawings 2 Stamps Text Intro" at bounding box center [221, 468] width 264 height 209
click at [262, 16] on button "Exit Project" at bounding box center [256, 24] width 90 height 24
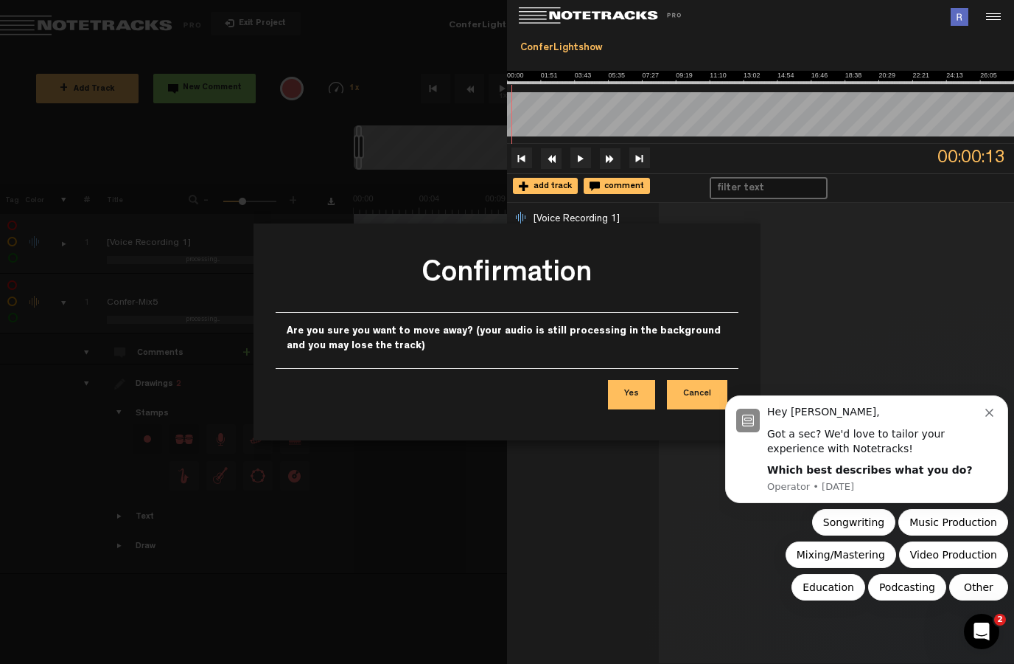
click at [633, 392] on button "Yes" at bounding box center [631, 394] width 47 height 29
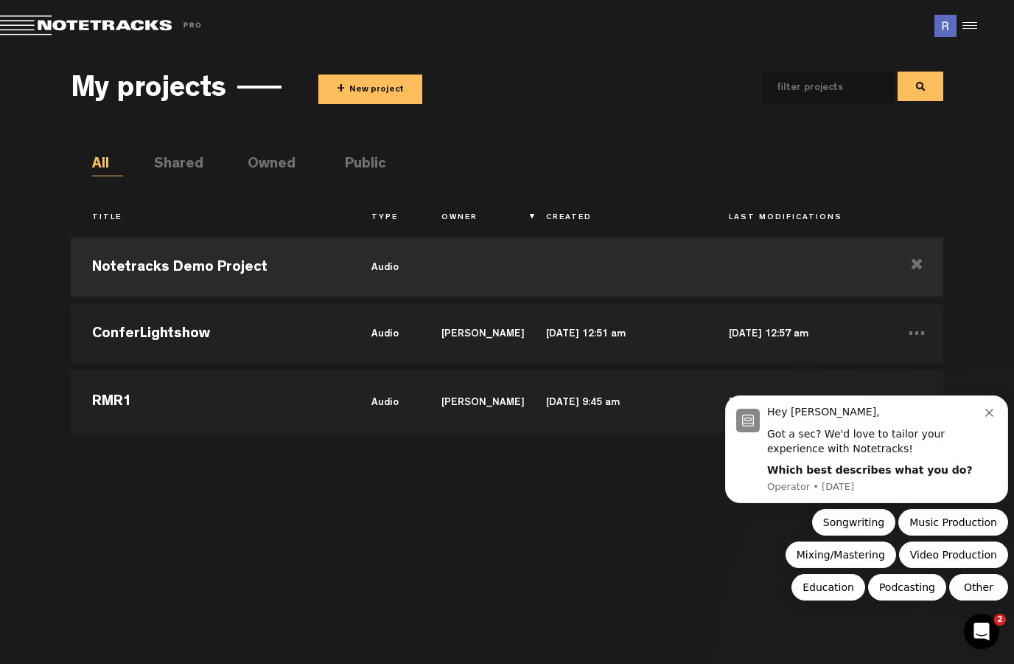
click at [556, 509] on div "Notetracks Demo Project audio ConferLightshow audio Reid Raile Oct 14, 2025 — 1…" at bounding box center [507, 439] width 872 height 419
click at [990, 417] on icon "Dismiss notification" at bounding box center [990, 412] width 8 height 8
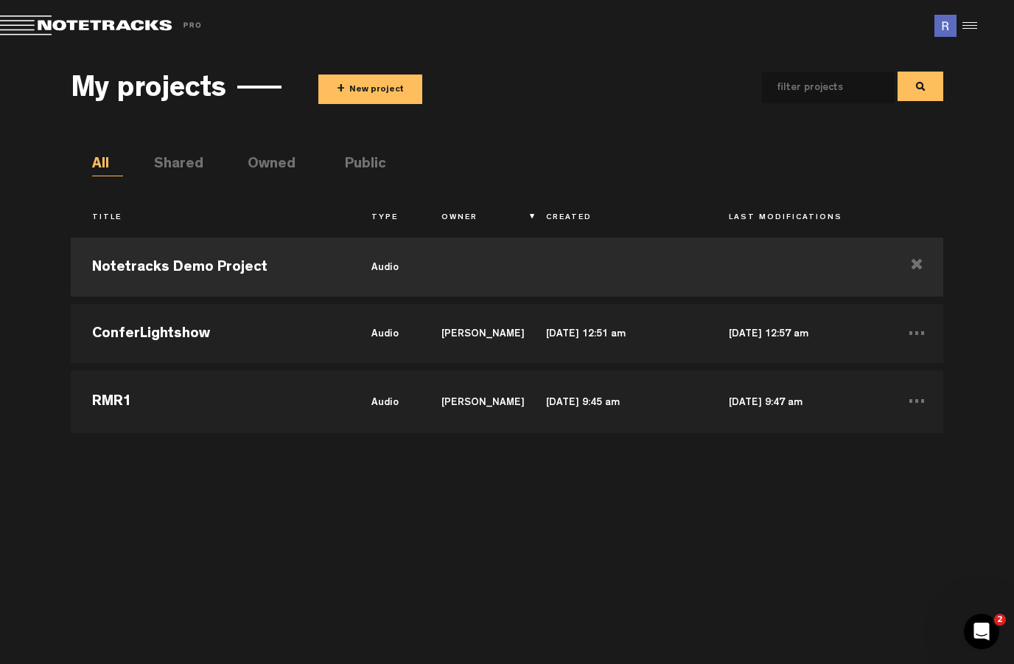
click at [819, 509] on div "Notetracks Demo Project audio ConferLightshow audio Reid Raile Oct 14, 2025 — 1…" at bounding box center [507, 439] width 872 height 419
click at [268, 324] on td "ConferLightshow" at bounding box center [210, 333] width 279 height 66
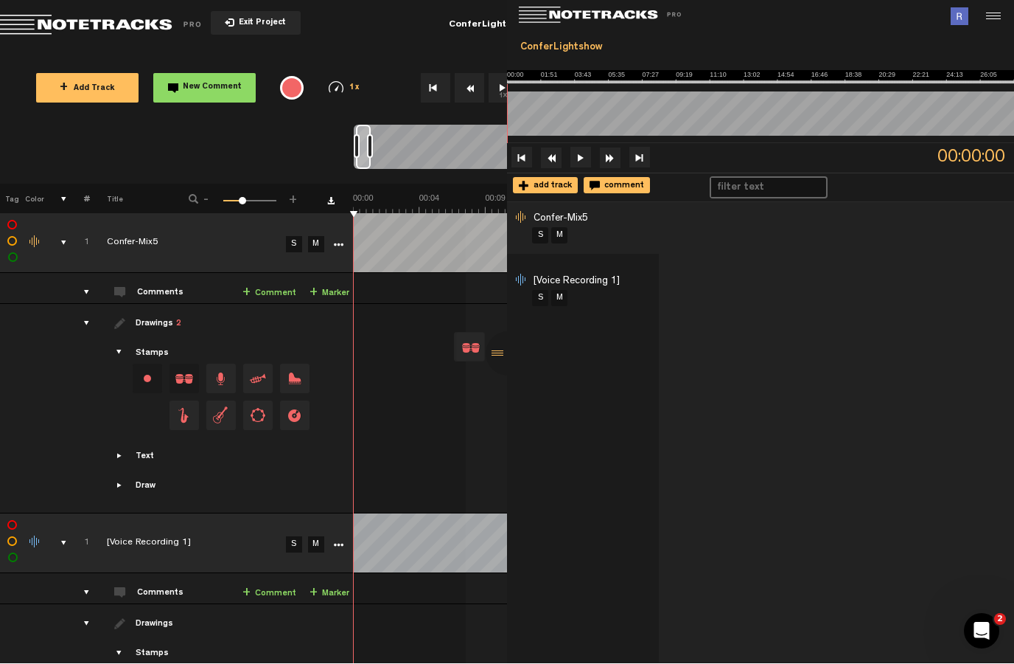
click at [1005, 8] on div at bounding box center [888, 17] width 254 height 35
click at [995, 10] on div at bounding box center [992, 17] width 22 height 22
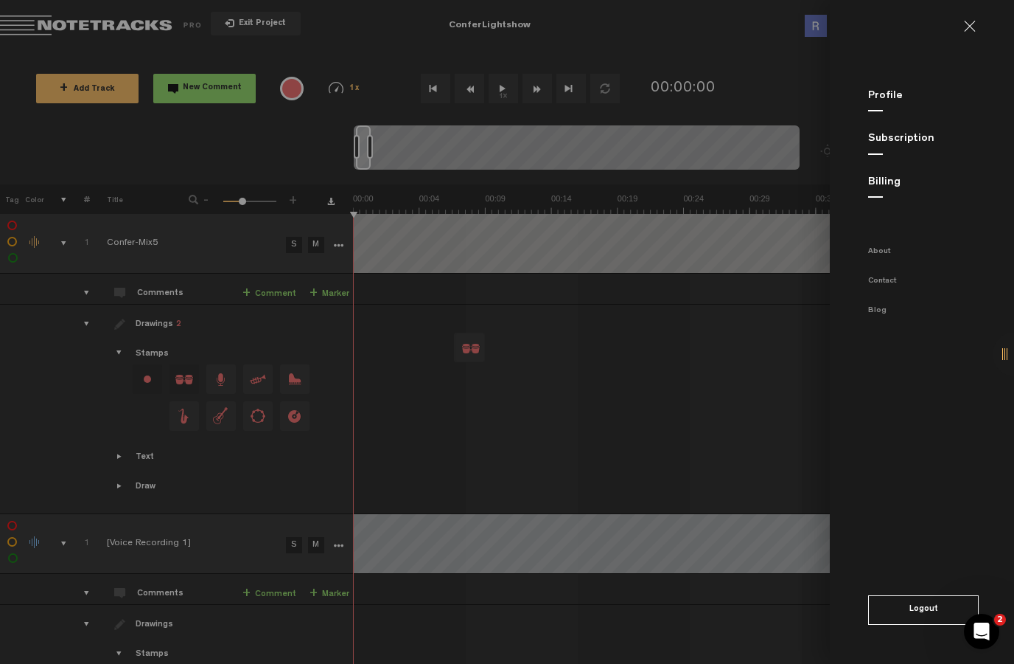
click at [970, 29] on link at bounding box center [976, 27] width 24 height 12
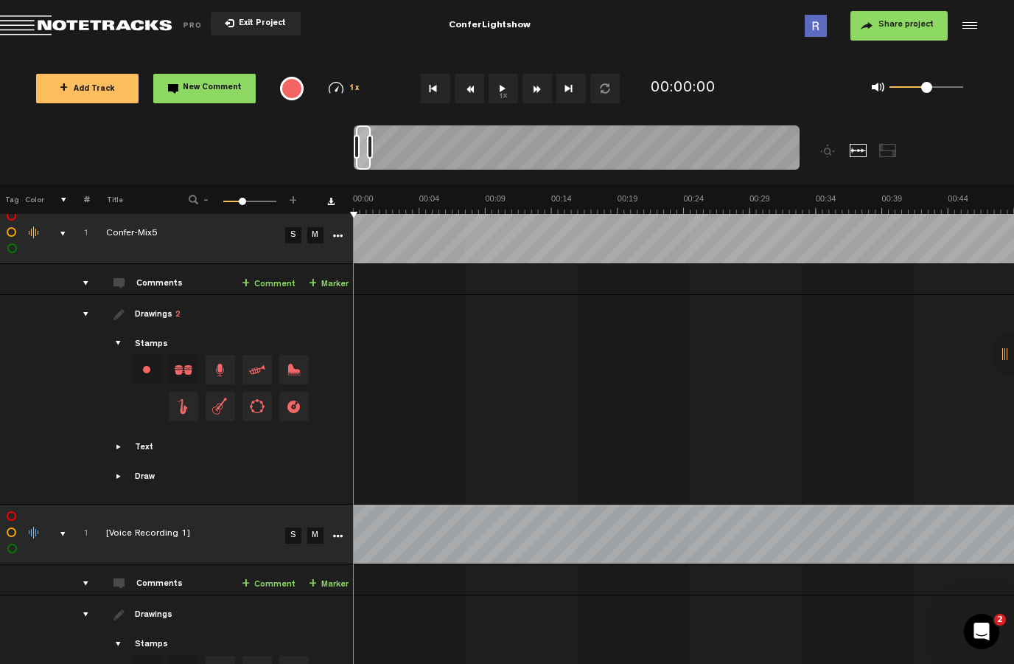
scroll to position [10, 1]
click at [216, 75] on button "New Comment" at bounding box center [204, 88] width 102 height 29
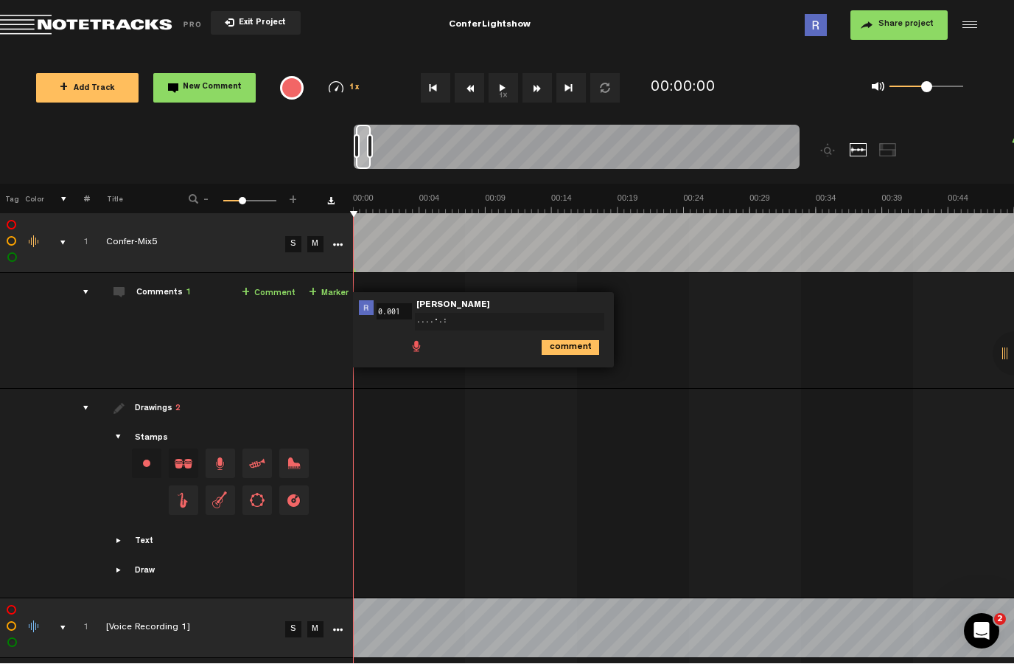
scroll to position [0, 1]
click at [448, 304] on span "[PERSON_NAME]" at bounding box center [453, 306] width 77 height 10
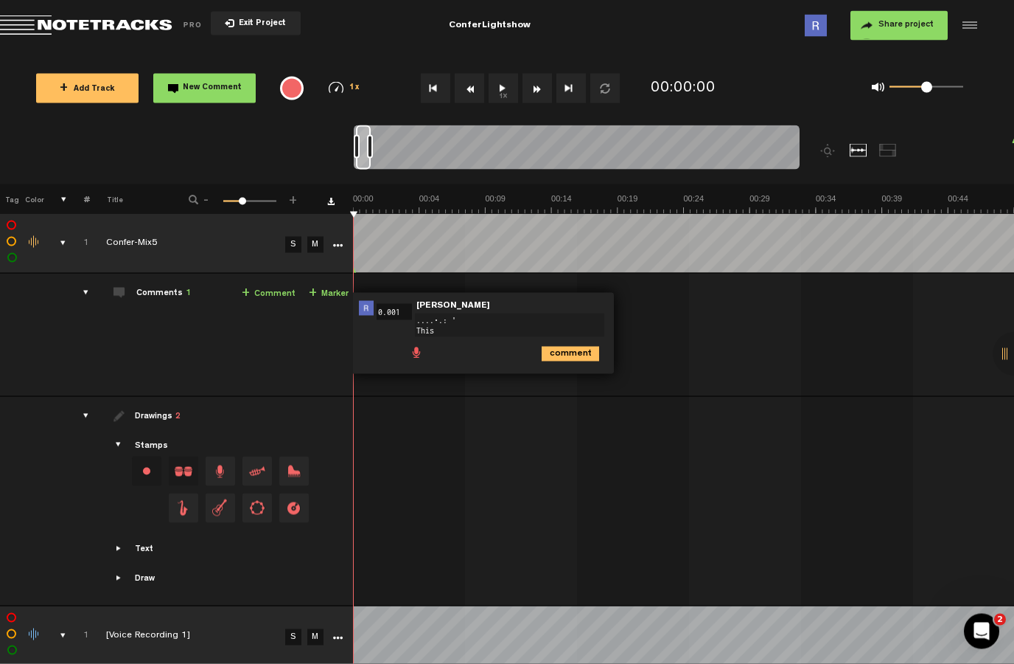
scroll to position [0, 0]
type textarea "....•.: ' this will be a curtain closed"
click at [330, 292] on link "+ Marker" at bounding box center [329, 293] width 40 height 17
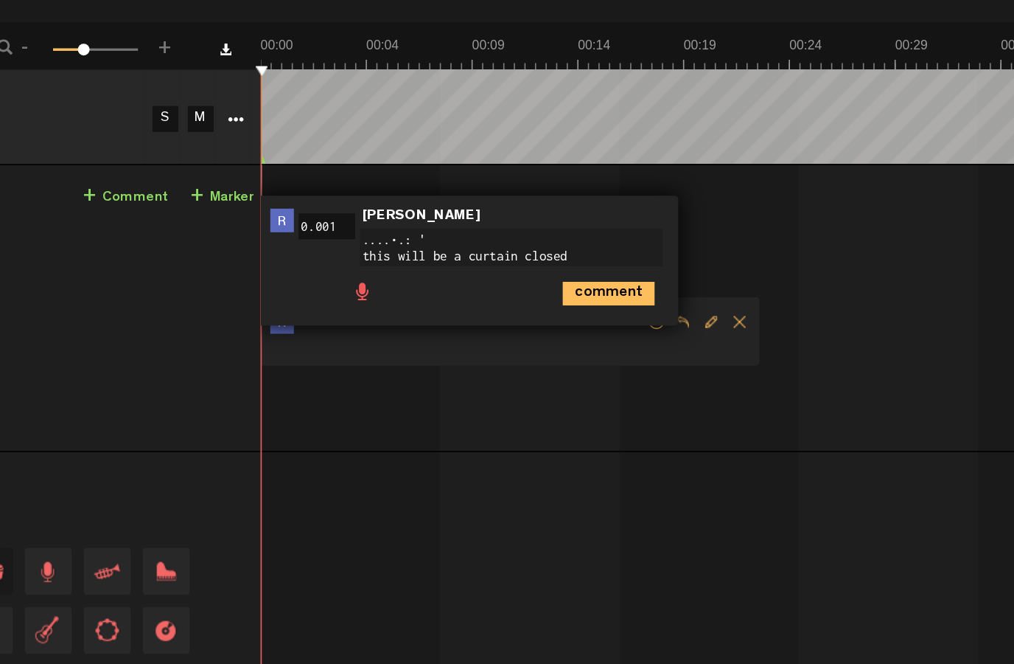
click at [644, 366] on span "Delete comment" at bounding box center [653, 371] width 18 height 10
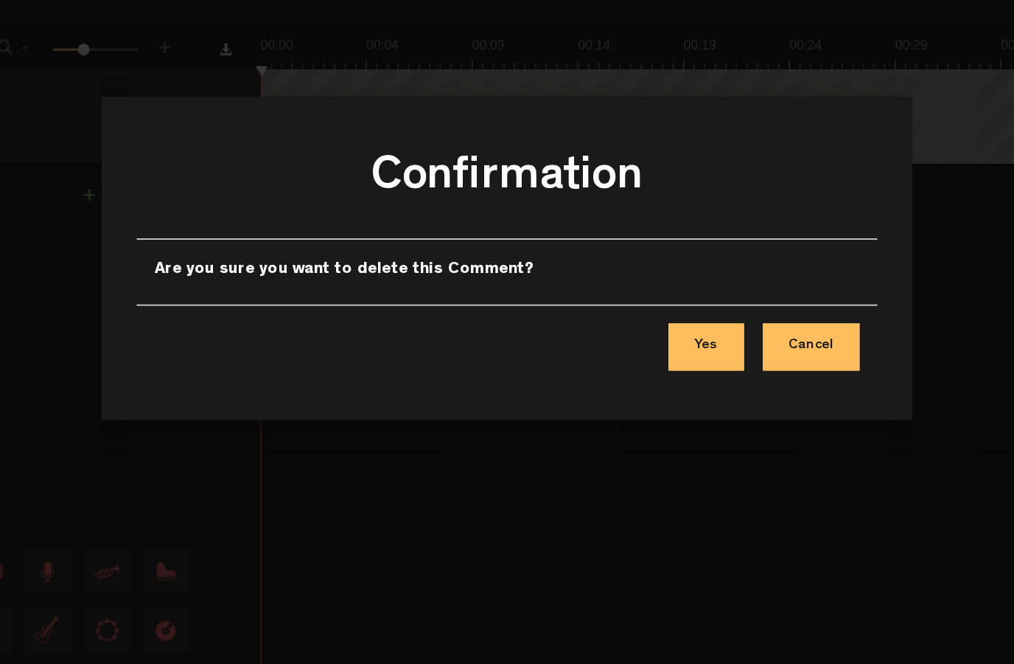
click at [608, 372] on button "Yes" at bounding box center [631, 386] width 47 height 29
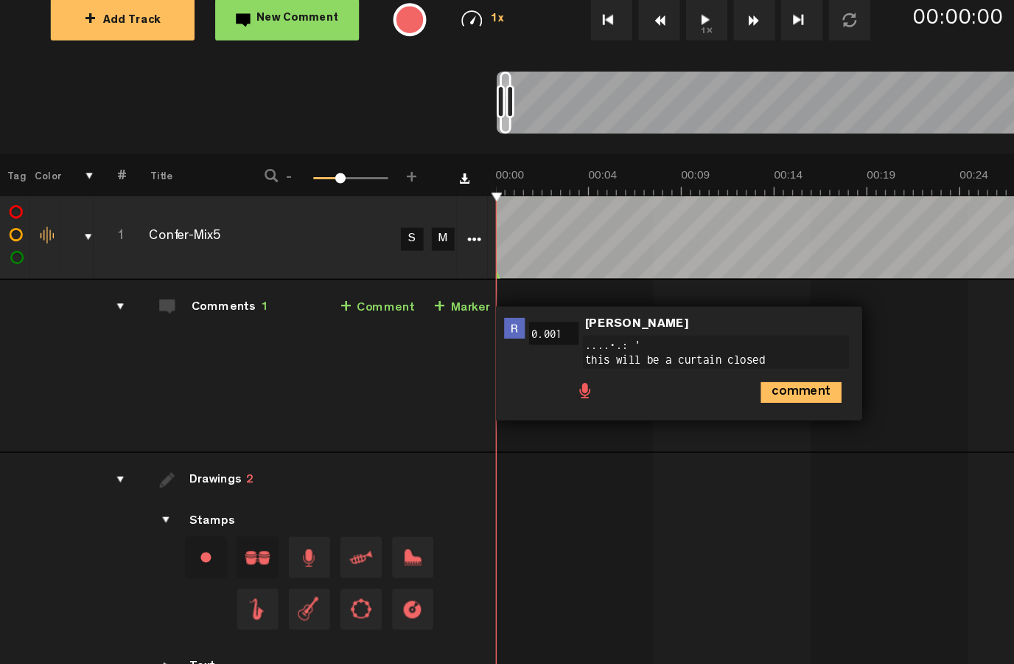
scroll to position [0, 1]
click at [338, 240] on icon "More" at bounding box center [337, 245] width 10 height 10
click at [88, 285] on div "comments" at bounding box center [80, 292] width 23 height 15
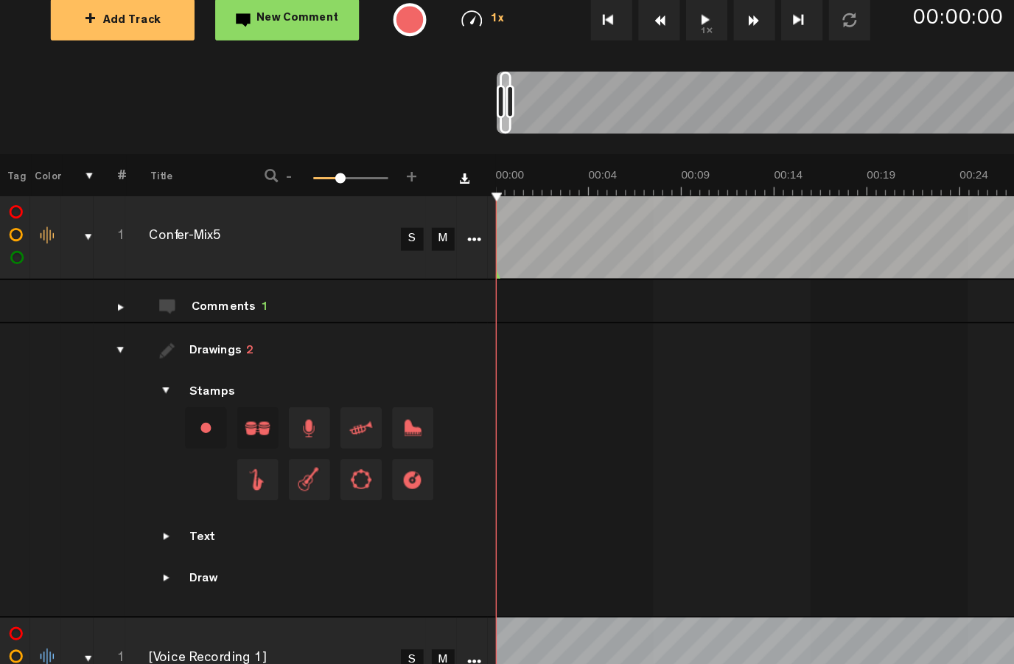
click at [231, 274] on td "Comments 1 + Comment + Marker" at bounding box center [221, 289] width 264 height 31
click at [87, 285] on div "comments" at bounding box center [80, 292] width 23 height 15
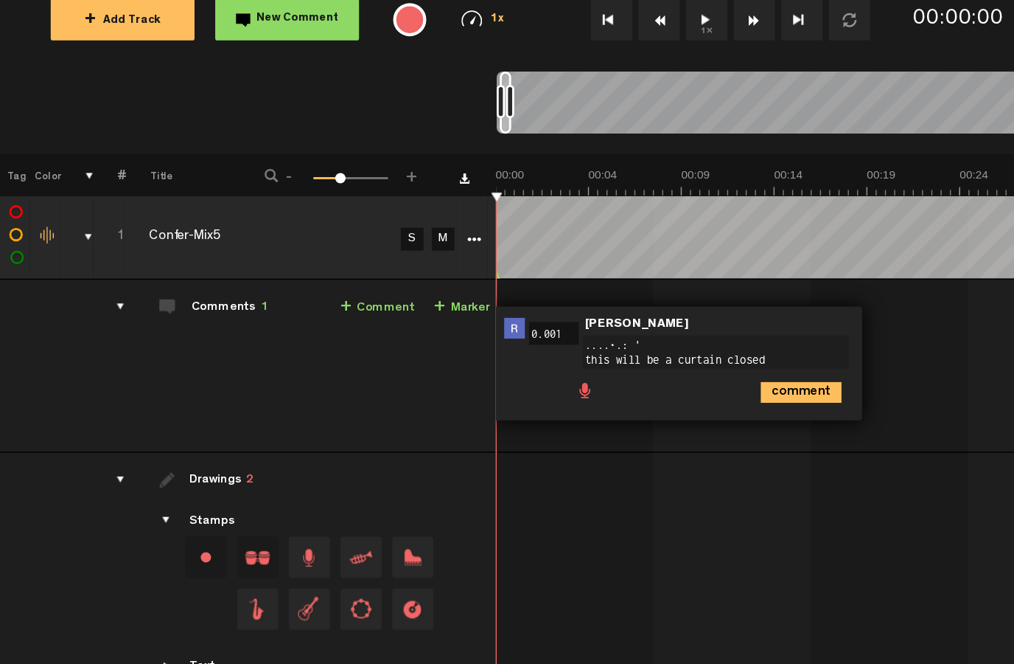
click at [124, 287] on span at bounding box center [120, 293] width 12 height 12
click at [284, 285] on link "+ Comment" at bounding box center [269, 293] width 54 height 17
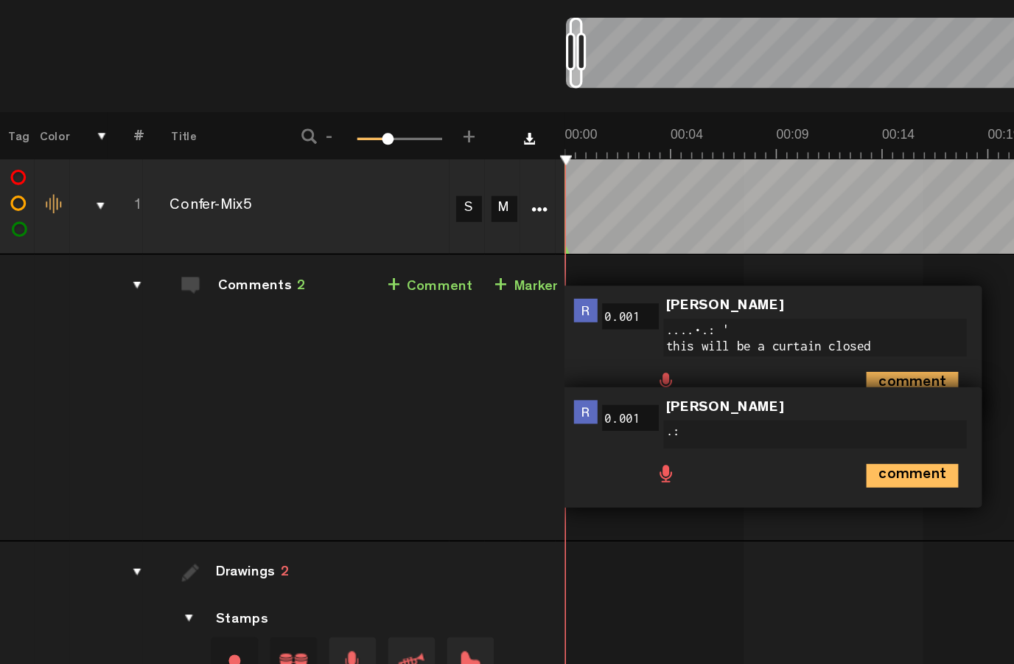
click at [107, 274] on td "Comments 2 + Comment + Marker" at bounding box center [221, 363] width 264 height 179
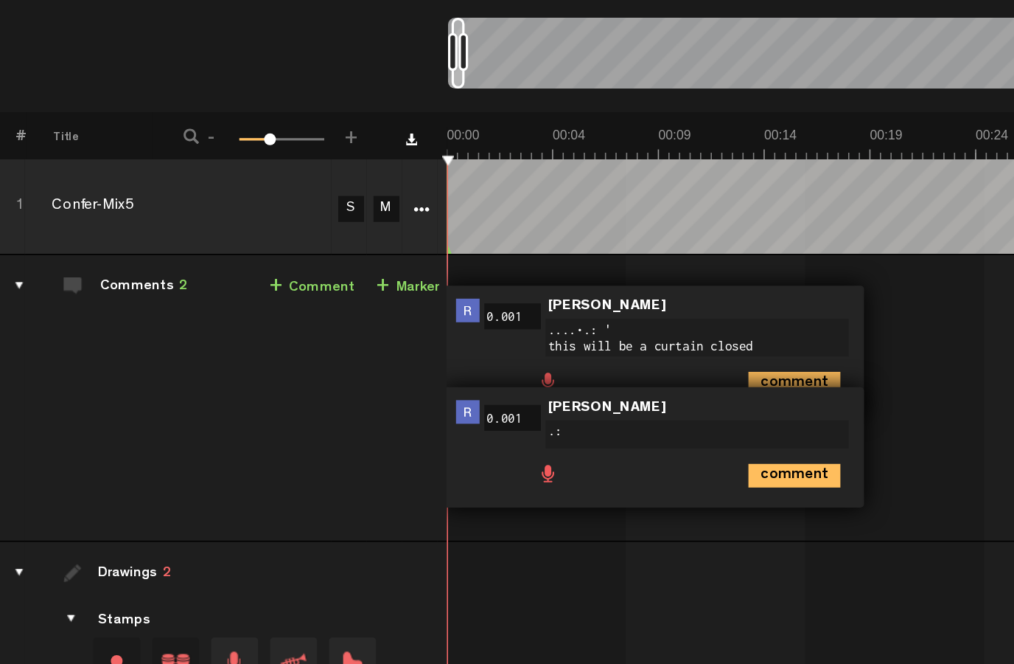
click at [359, 364] on img at bounding box center [366, 371] width 15 height 15
type textarea ".: &."
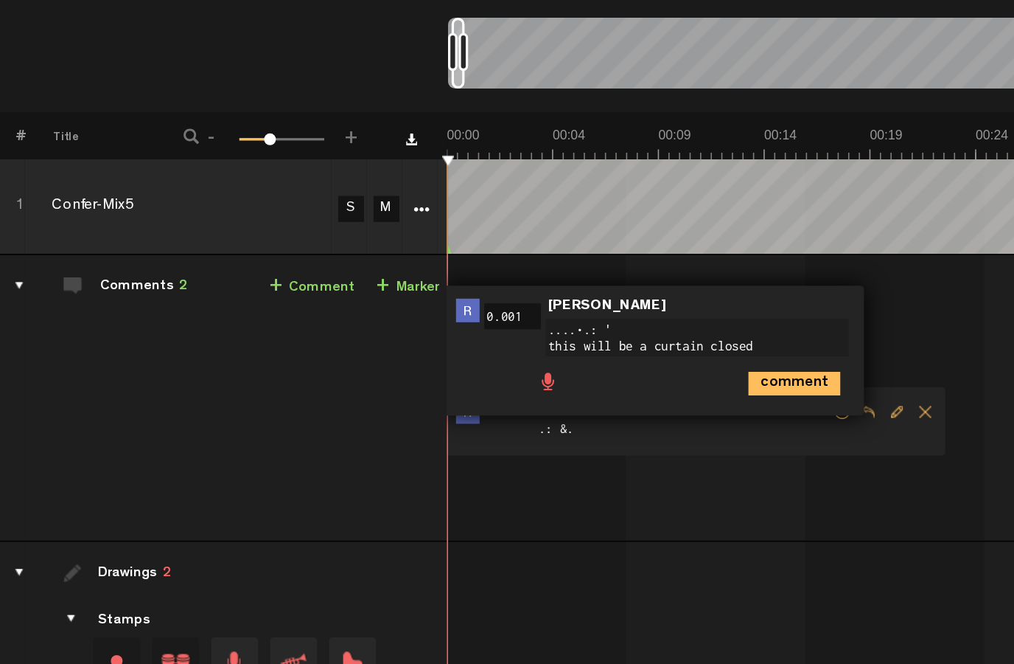
click at [644, 366] on span "Delete comment" at bounding box center [653, 371] width 18 height 10
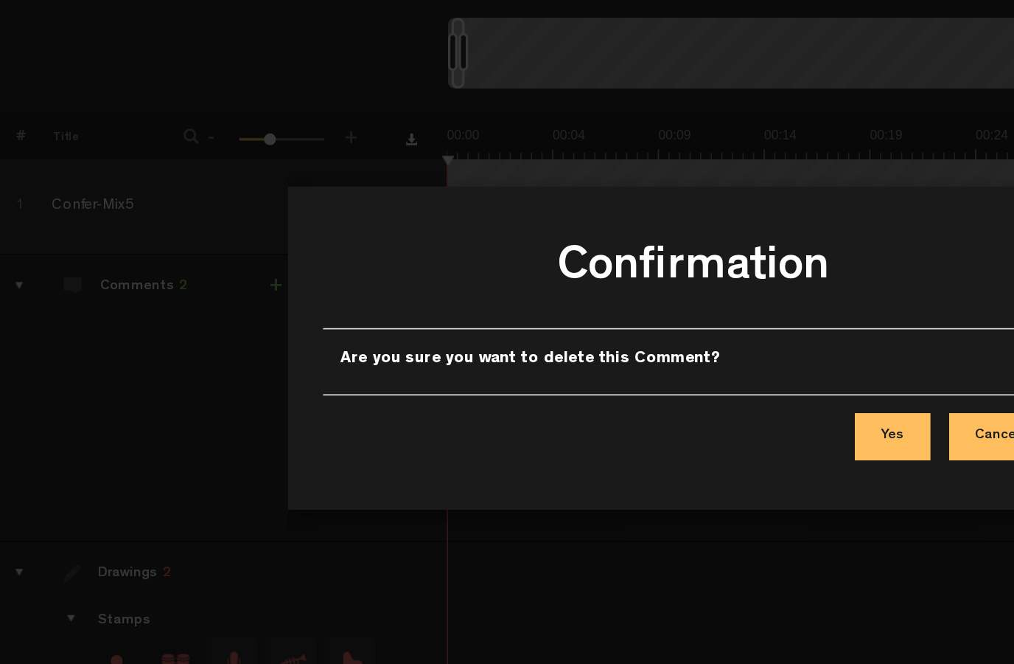
click at [608, 372] on button "Yes" at bounding box center [631, 386] width 47 height 29
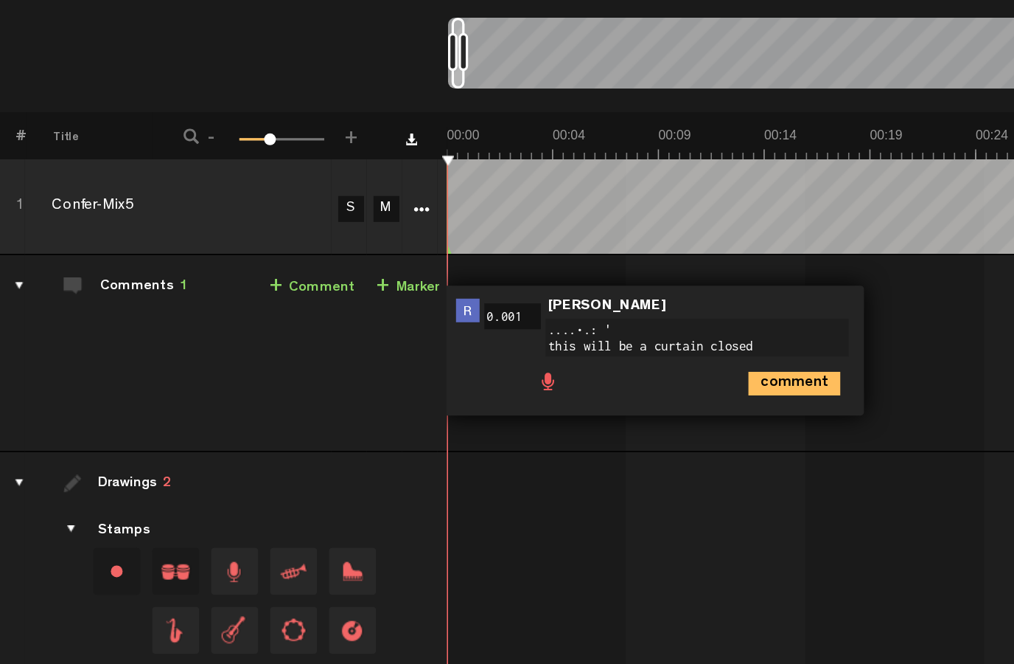
type textarea "....•.: ' ' this will be a curtain closed"
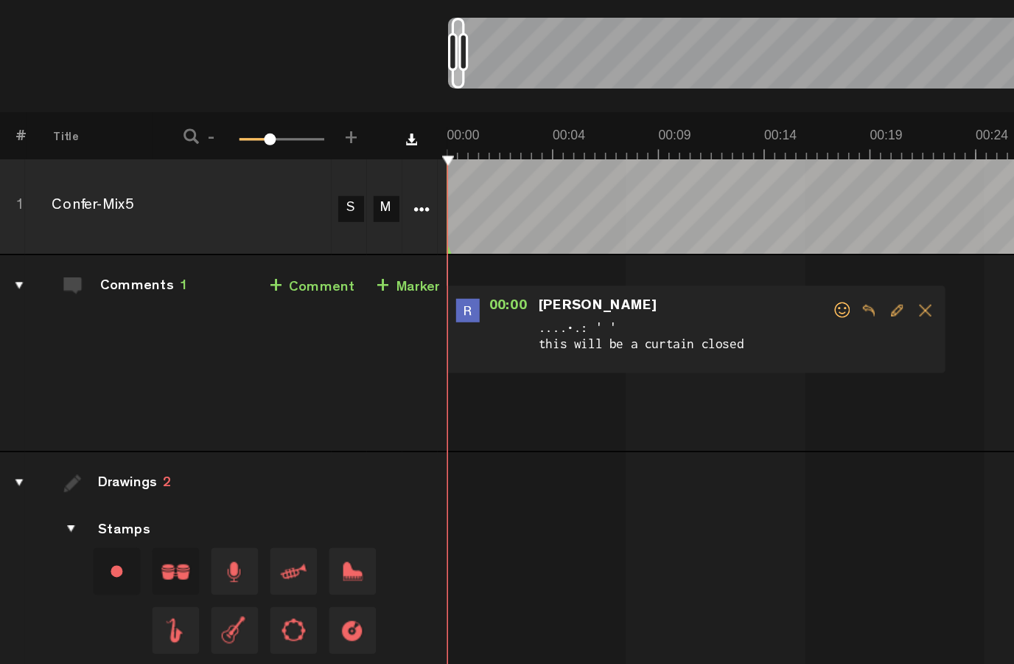
click at [644, 303] on span "Delete comment" at bounding box center [653, 308] width 18 height 10
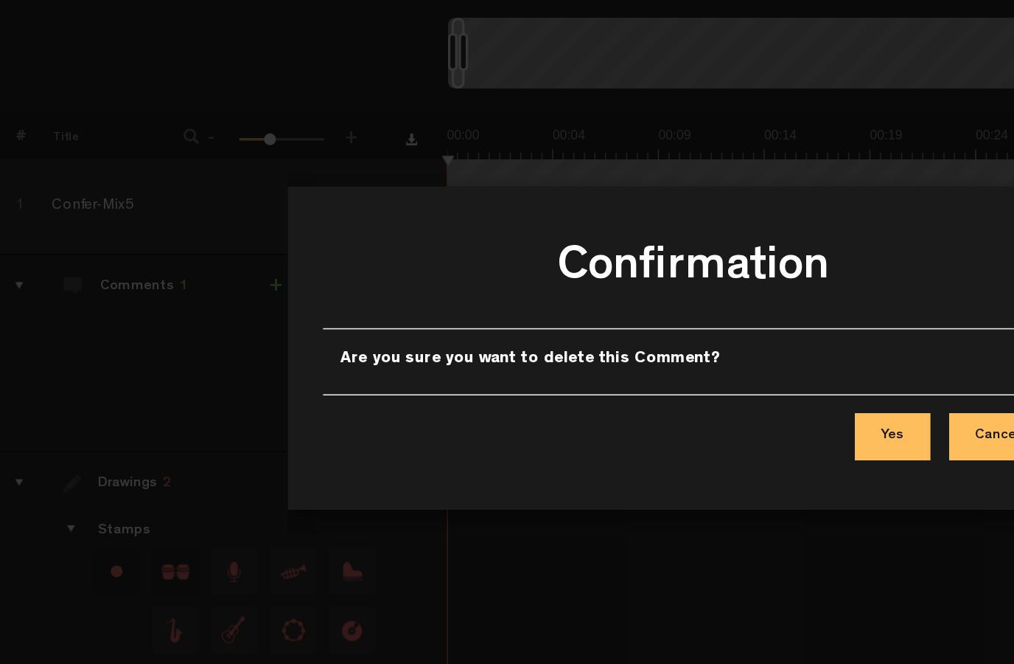
click at [608, 372] on button "Yes" at bounding box center [631, 386] width 47 height 29
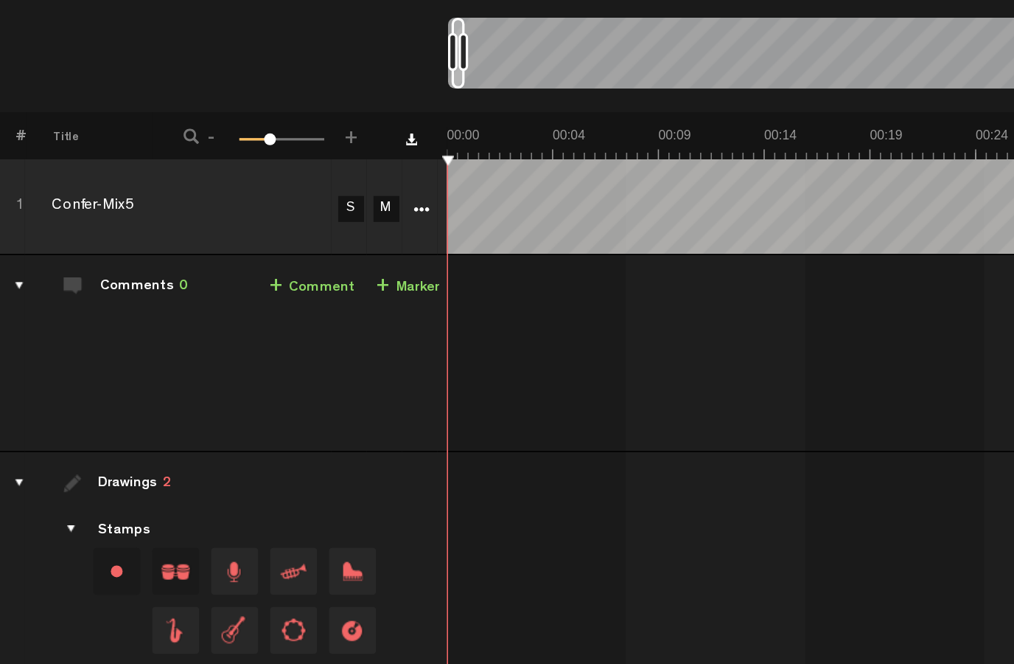
click at [309, 285] on link "+ Marker" at bounding box center [329, 293] width 40 height 17
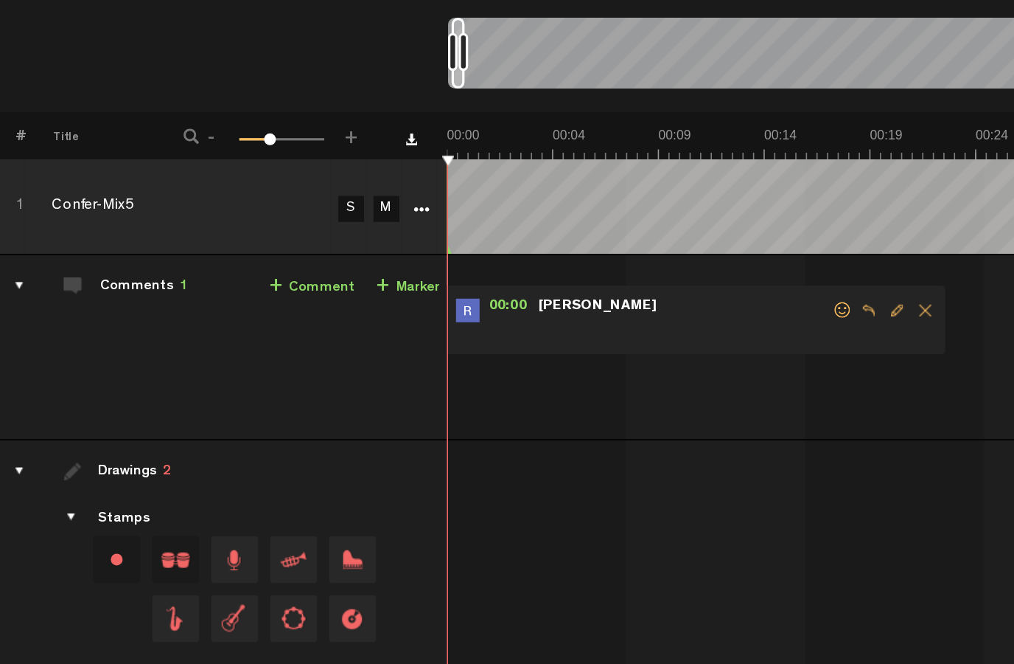
click at [626, 303] on span "Edit comment" at bounding box center [635, 308] width 18 height 10
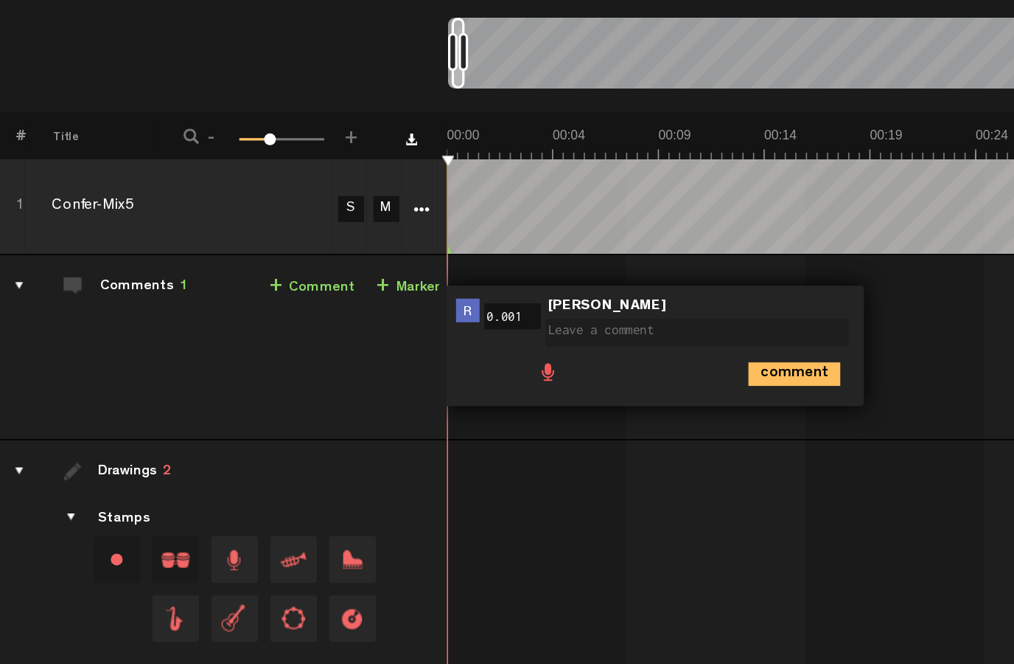
click at [561, 285] on div "00:00 0.001 - NaN:NaN • Reid Raile: "" Reid Raile comment" at bounding box center [684, 336] width 659 height 103
click at [542, 341] on icon "comment" at bounding box center [571, 348] width 58 height 15
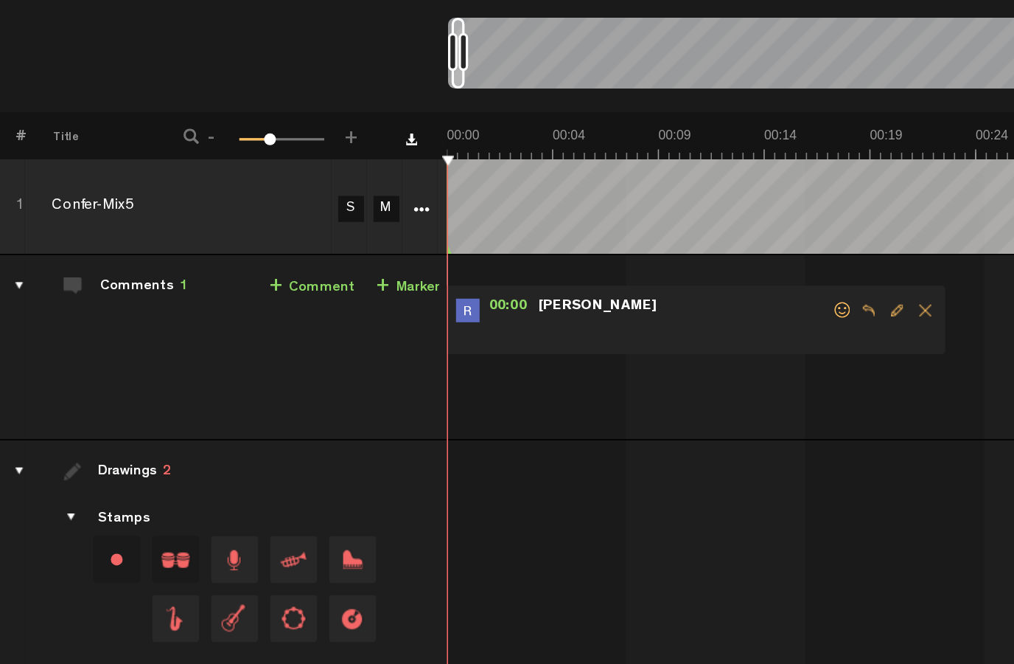
click at [479, 313] on span at bounding box center [501, 321] width 184 height 16
click at [644, 303] on span "Delete comment" at bounding box center [653, 308] width 18 height 10
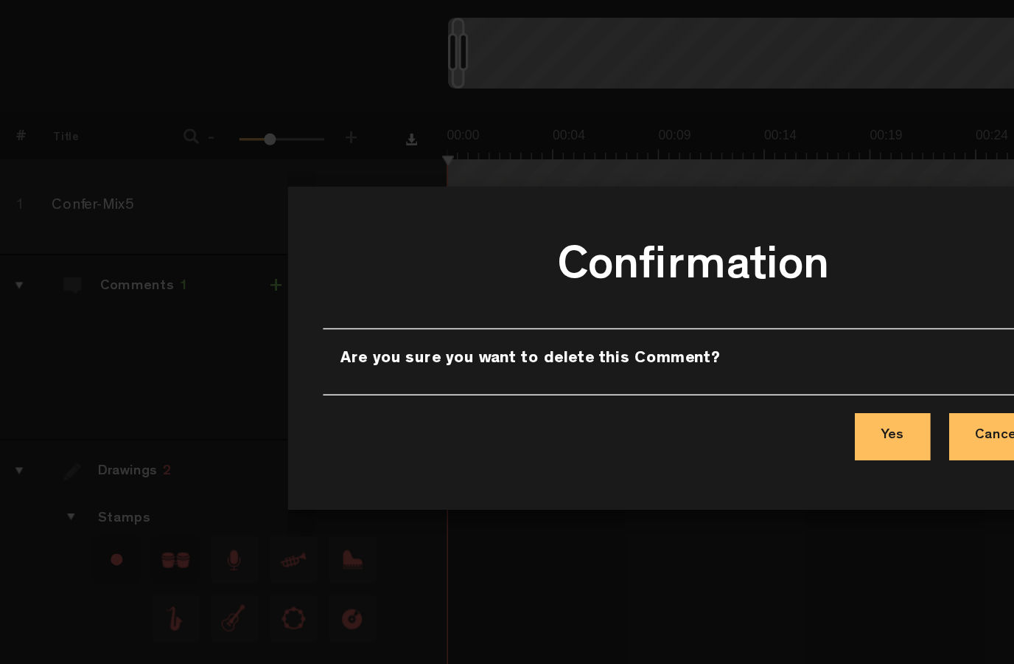
click at [608, 372] on button "Yes" at bounding box center [631, 386] width 47 height 29
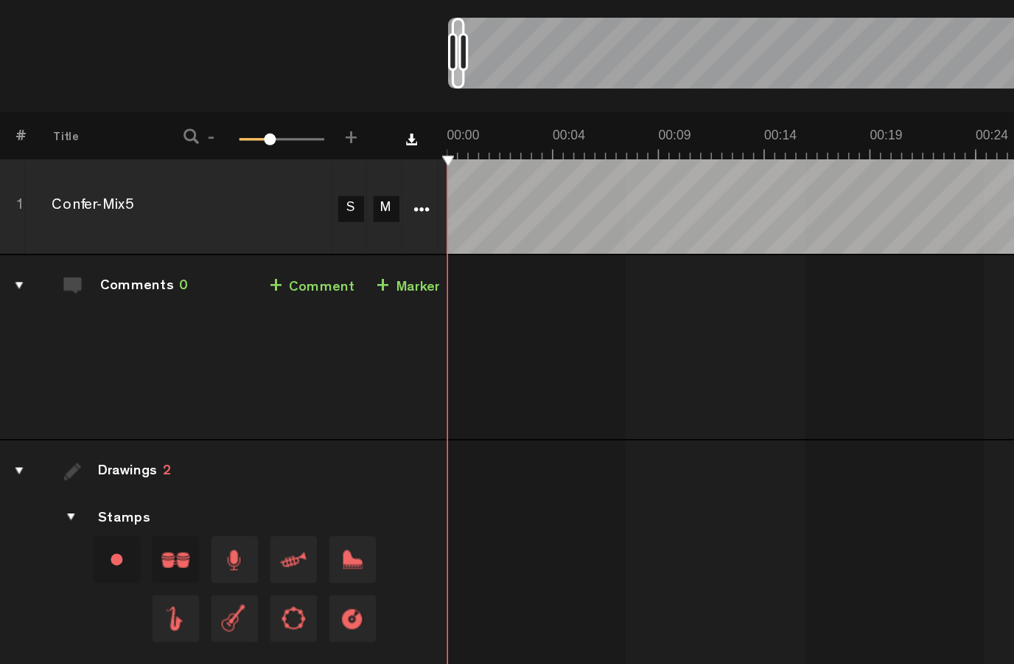
click at [242, 285] on link "+ Comment" at bounding box center [269, 293] width 54 height 17
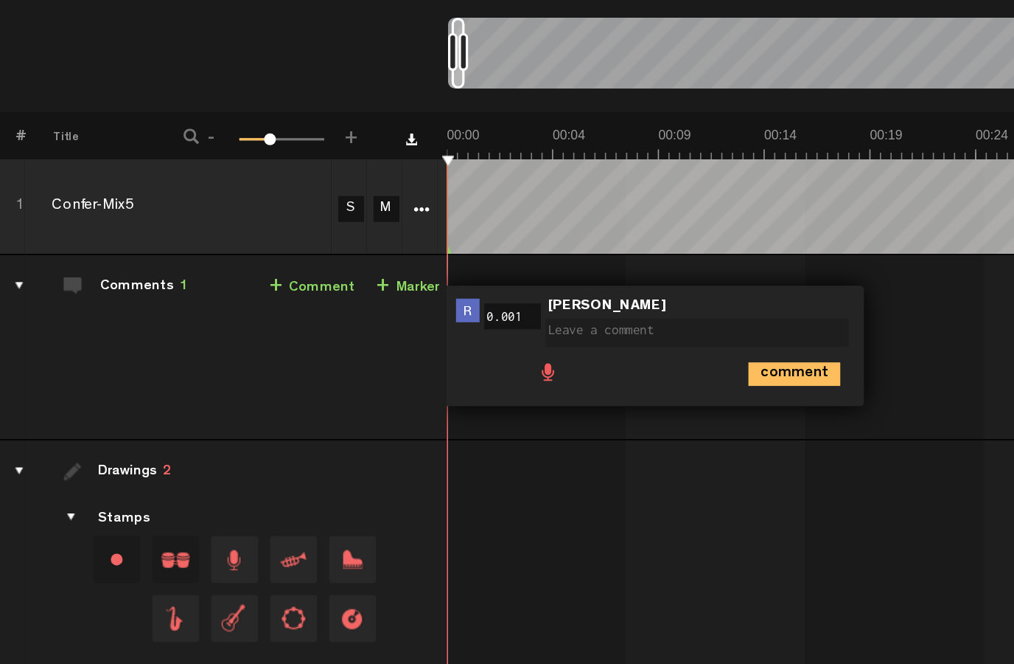
click at [409, 338] on span at bounding box center [416, 345] width 15 height 15
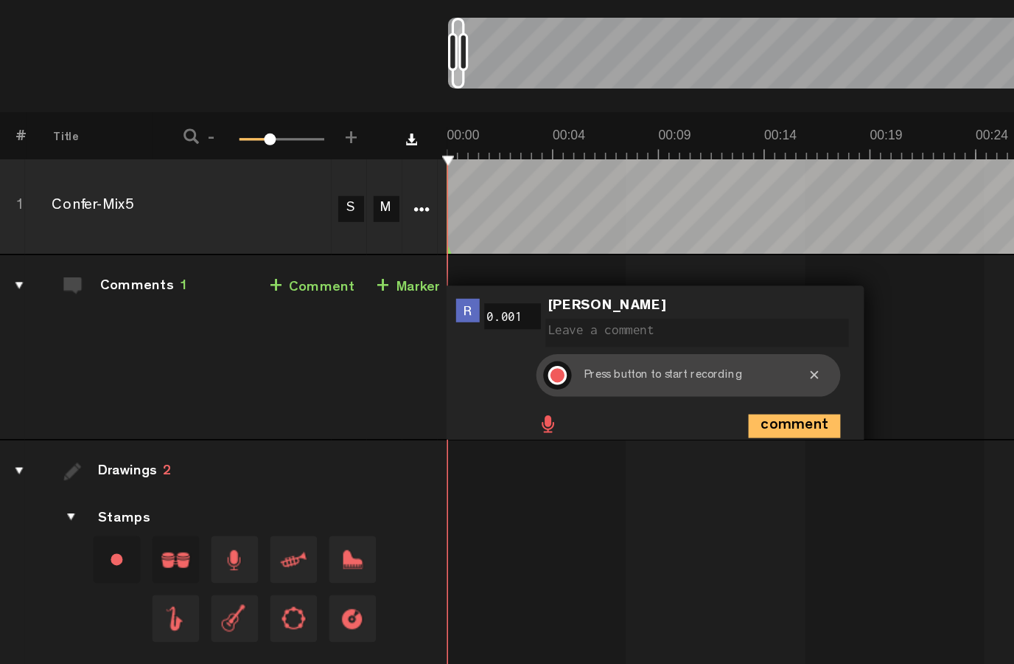
click at [417, 343] on div at bounding box center [423, 349] width 12 height 12
click at [414, 340] on div at bounding box center [423, 349] width 18 height 18
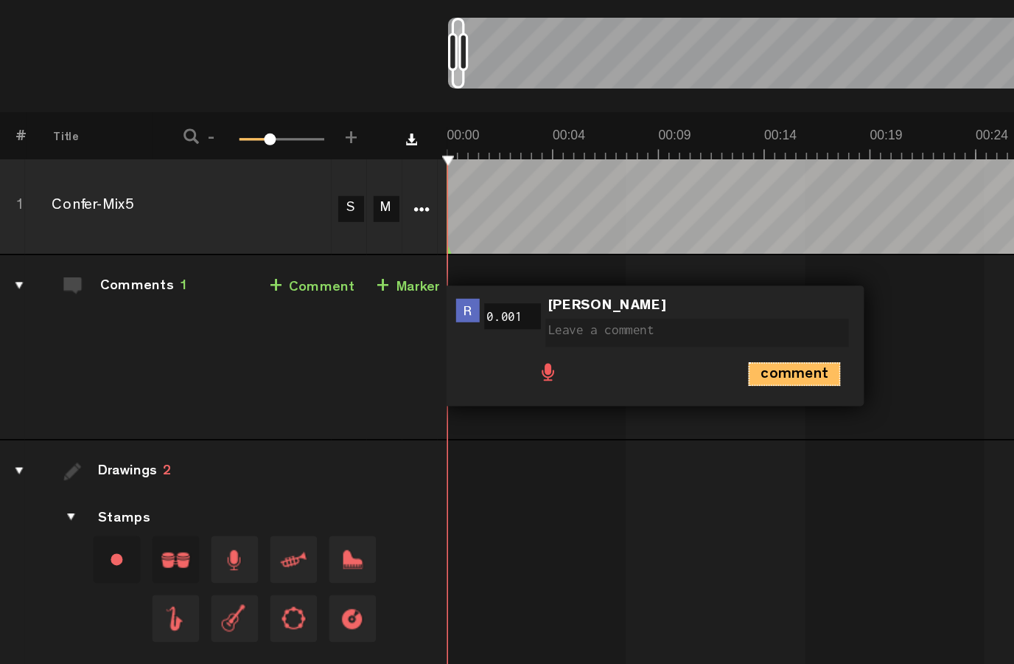
click at [542, 341] on icon "comment" at bounding box center [571, 348] width 58 height 15
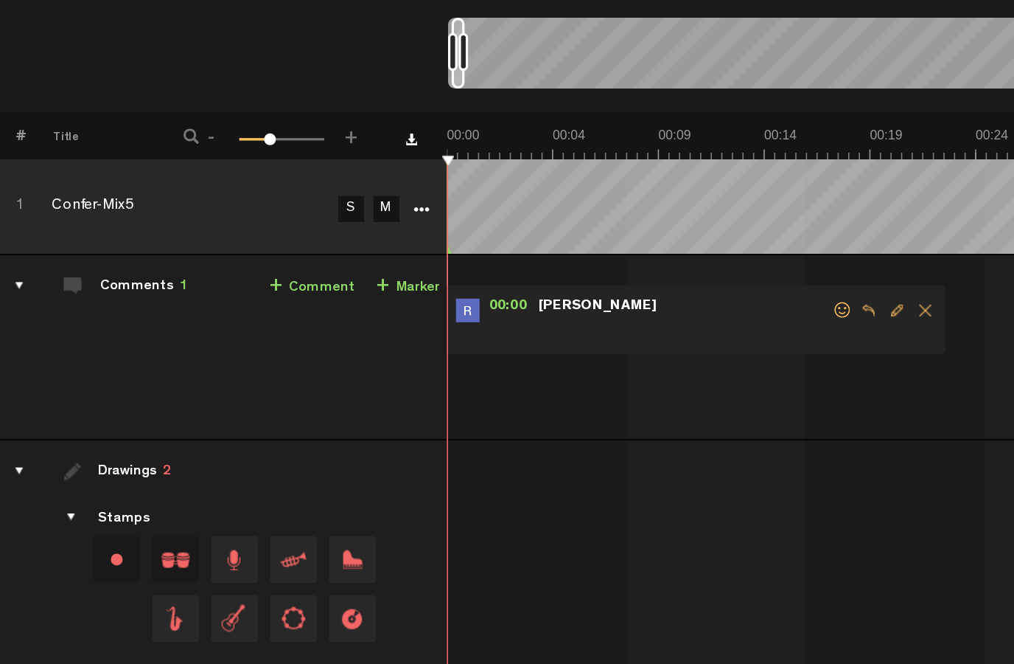
click at [644, 303] on span "Delete comment" at bounding box center [653, 308] width 18 height 10
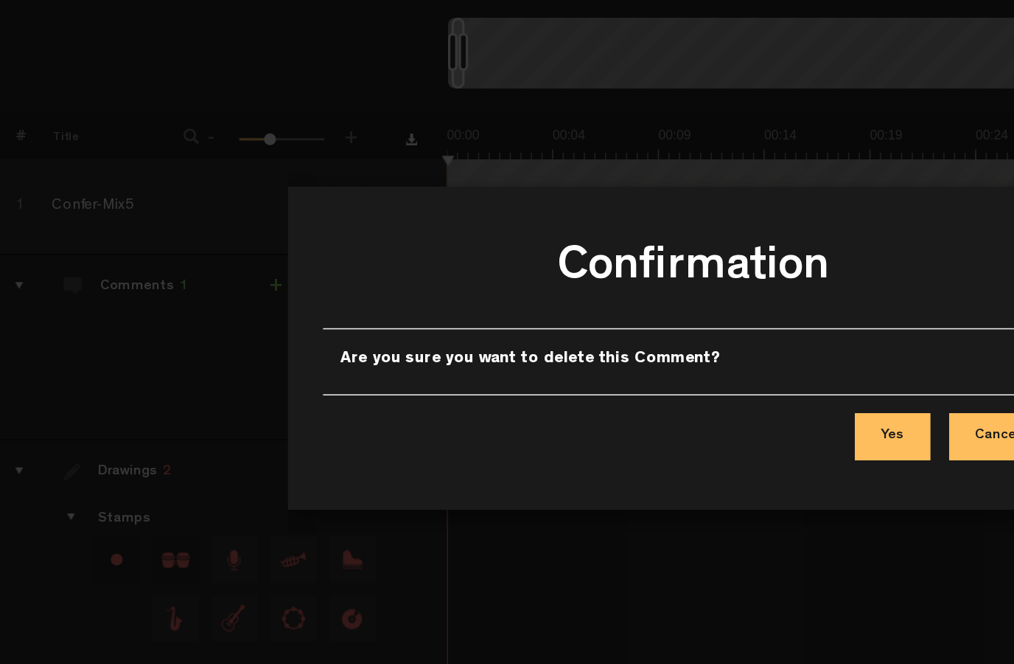
click at [608, 372] on button "Yes" at bounding box center [631, 386] width 47 height 29
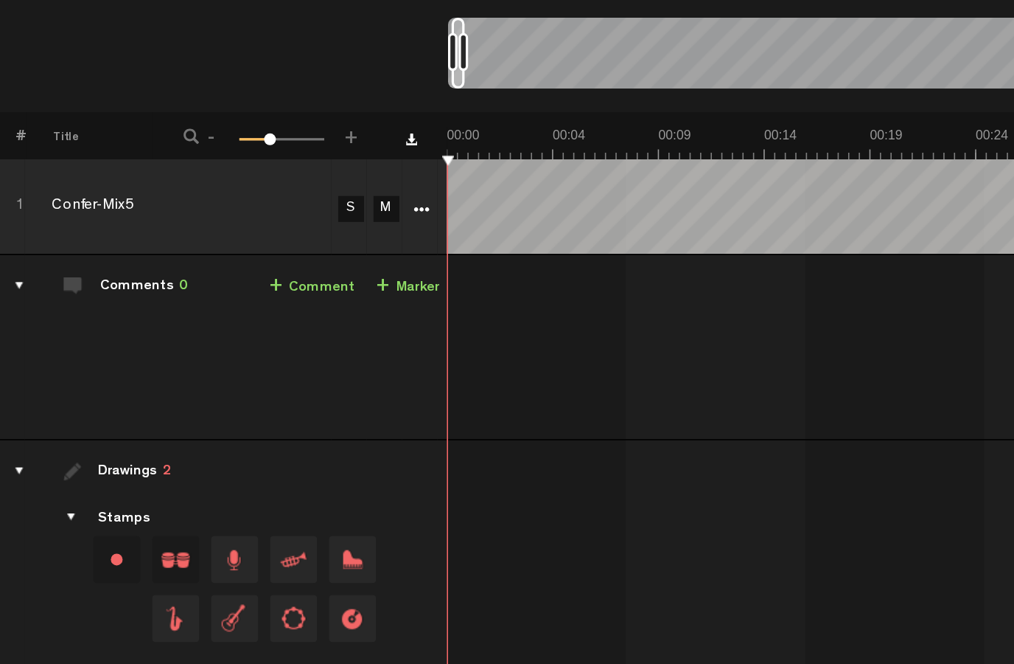
click at [242, 285] on link "+ Comment" at bounding box center [269, 293] width 54 height 17
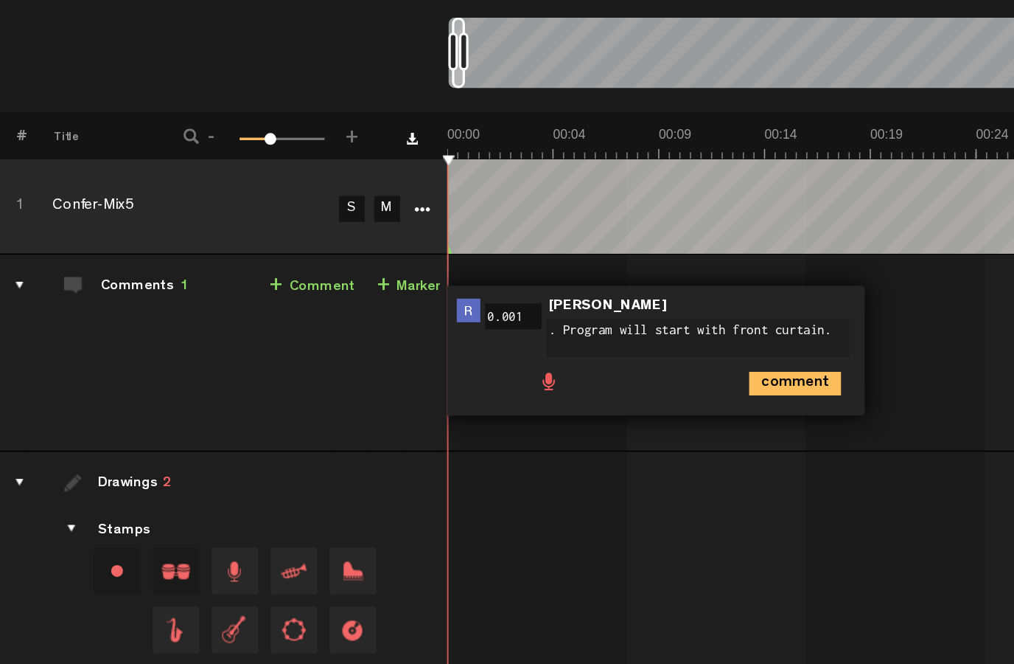
type textarea ". Program will start with front curtain. Insert closed delete sentence."
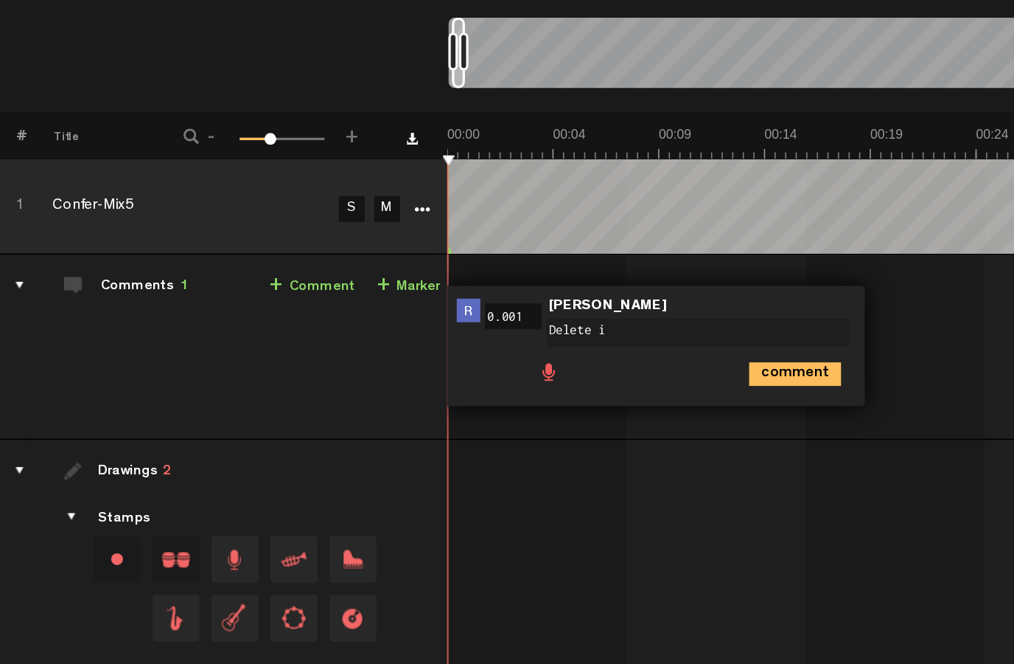
click at [419, 313] on textarea "Delete i" at bounding box center [509, 322] width 189 height 18
type textarea "D"
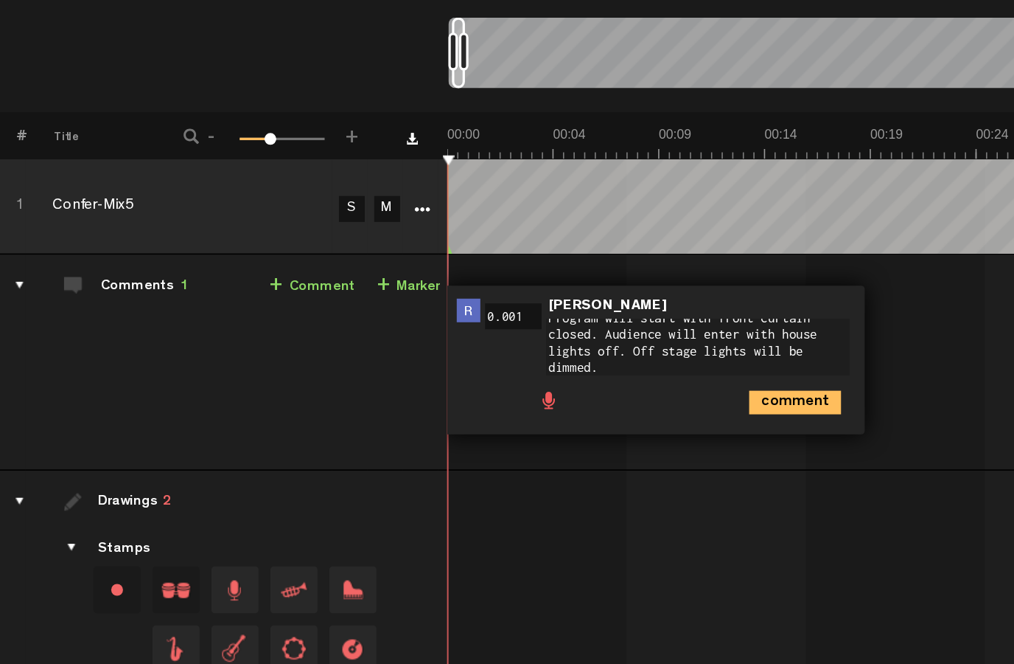
scroll to position [0, 0]
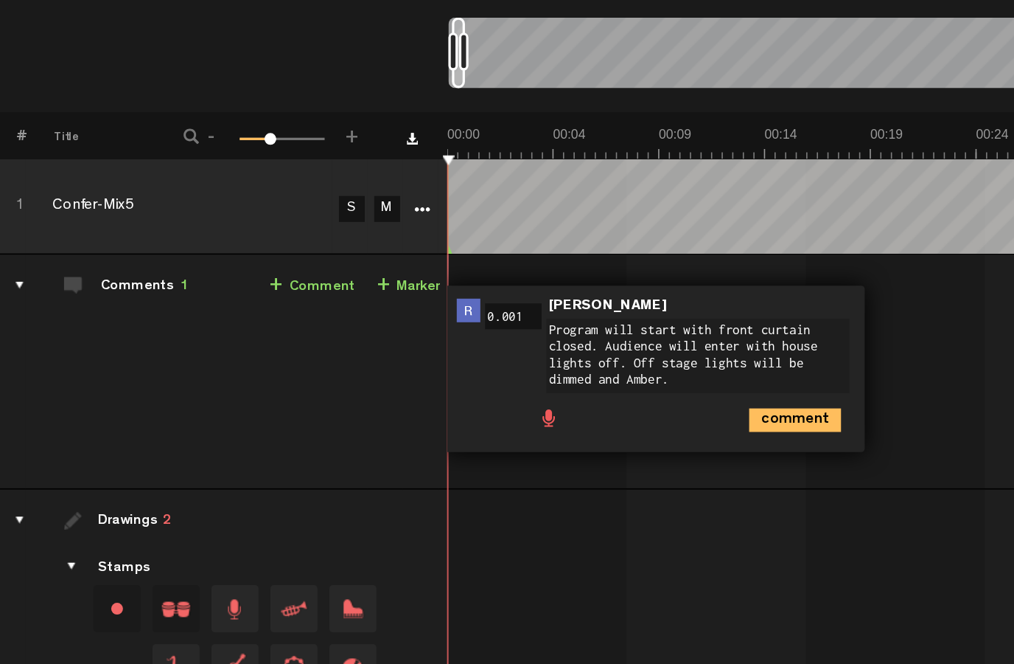
type textarea "Program will start with front curtain closed. Audience will enter with house li…"
click at [542, 369] on icon "comment" at bounding box center [571, 376] width 58 height 15
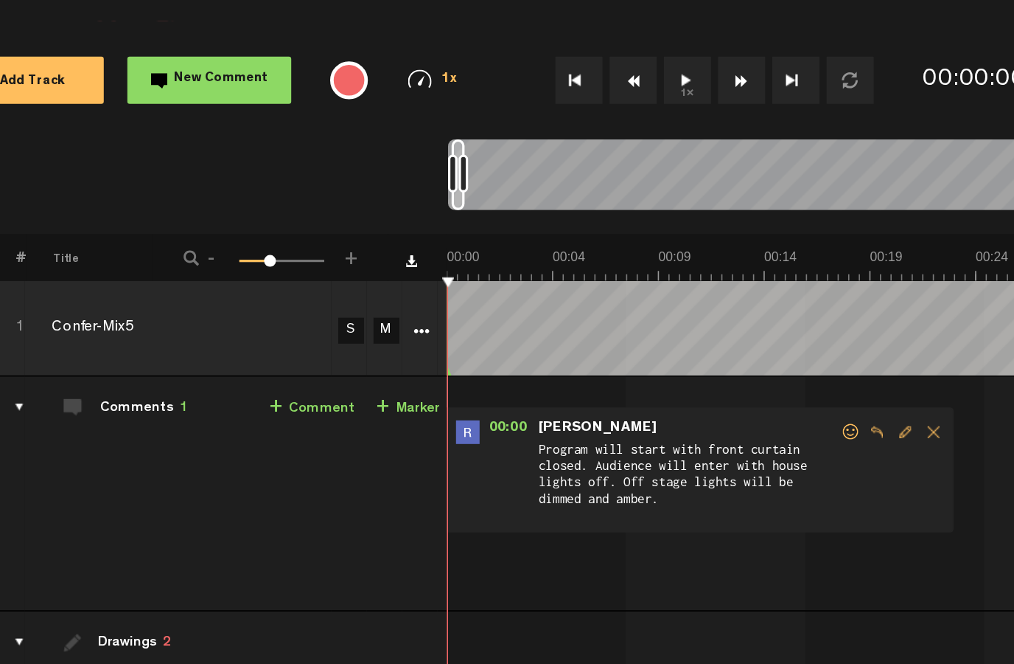
click at [489, 74] on button "1x" at bounding box center [503, 88] width 29 height 29
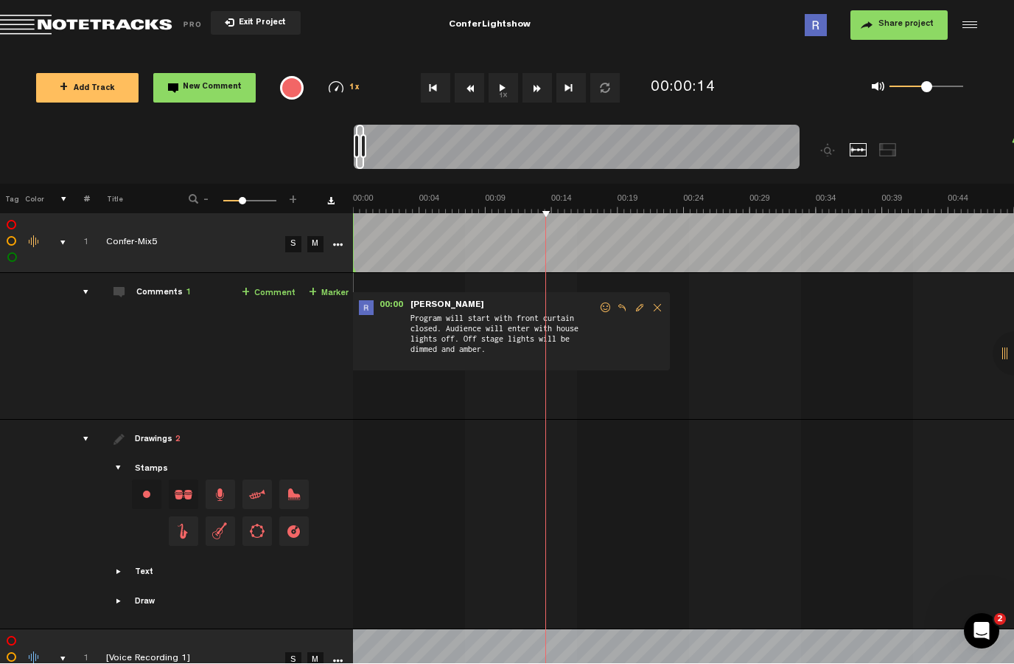
click at [751, 370] on div "00:00 - NaN:NaN • Reid Raile: "Program will start with front curtain closed. Au…" at bounding box center [684, 352] width 659 height 134
click at [641, 355] on div "00:00 - NaN:NaN • Reid Raile: "Program will start with front curtain closed. Au…" at bounding box center [511, 332] width 319 height 78
click at [514, 74] on button "1x" at bounding box center [503, 88] width 29 height 29
click at [300, 244] on link "S" at bounding box center [294, 245] width 16 height 16
click at [296, 246] on link "S" at bounding box center [294, 245] width 16 height 16
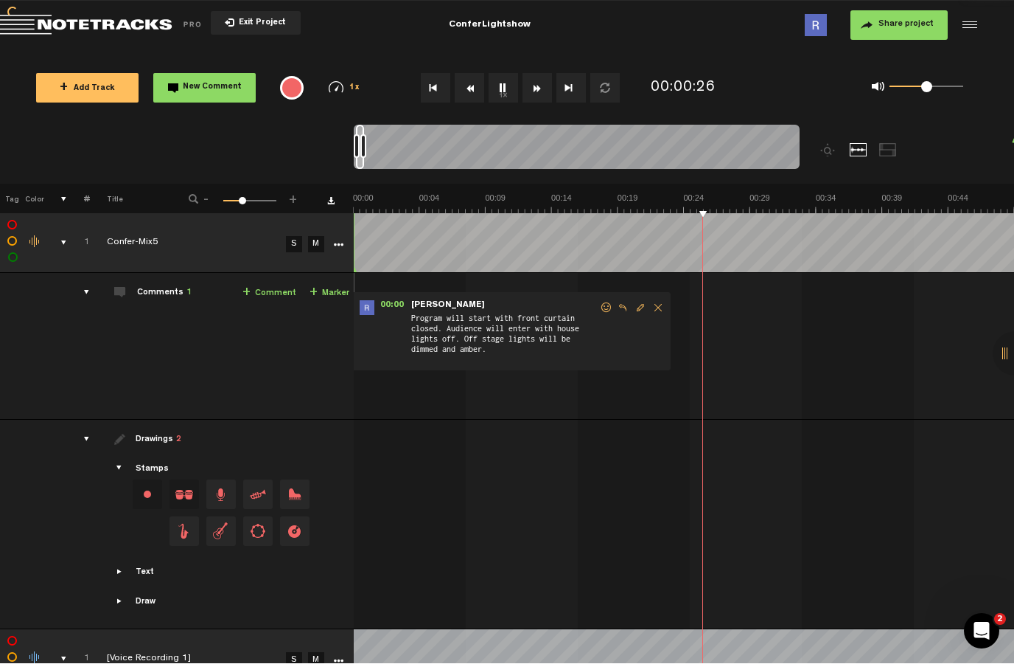
click at [294, 242] on link "S" at bounding box center [294, 245] width 16 height 16
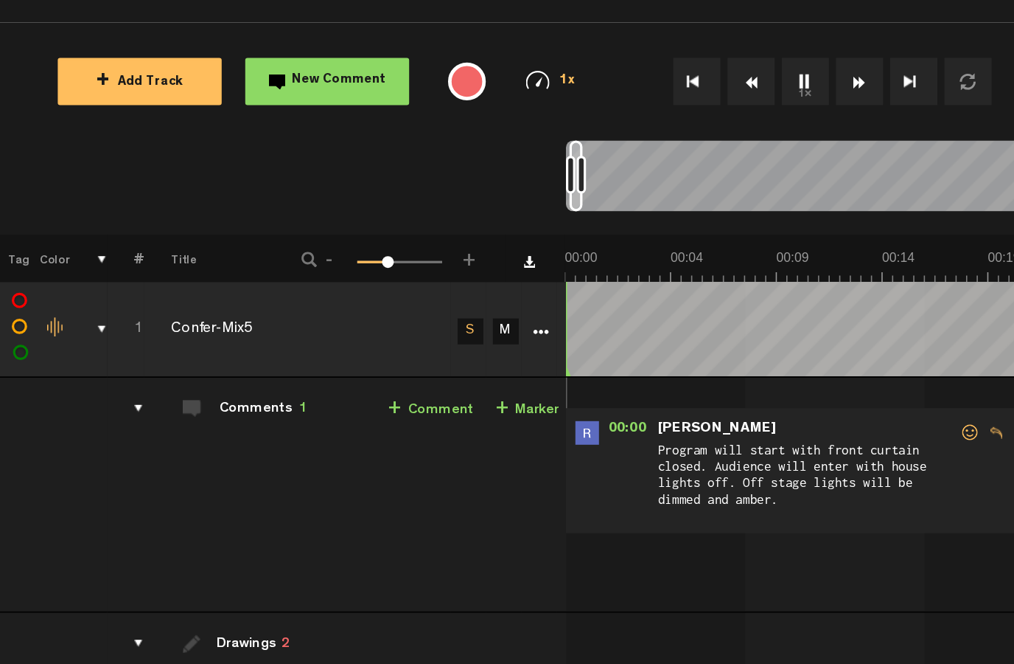
click at [293, 237] on link "S" at bounding box center [294, 245] width 16 height 16
click at [296, 237] on link "S" at bounding box center [294, 245] width 16 height 16
click at [317, 237] on link "M" at bounding box center [316, 245] width 16 height 16
click at [292, 237] on link "S" at bounding box center [294, 245] width 16 height 16
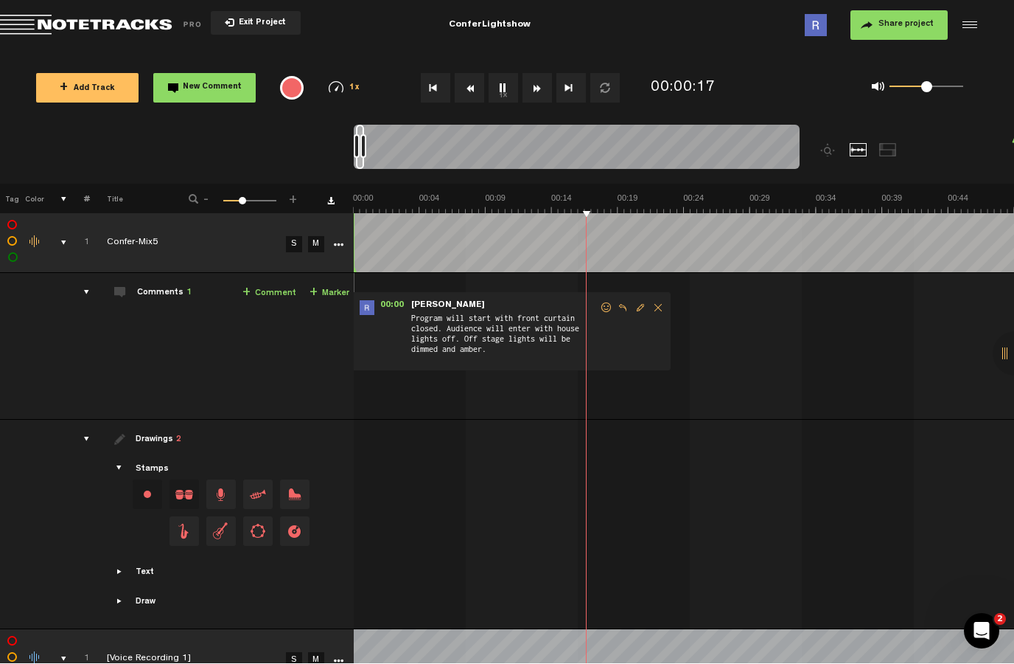
click at [503, 86] on button "1x" at bounding box center [503, 88] width 29 height 29
click at [241, 18] on button "Exit Project" at bounding box center [256, 24] width 90 height 24
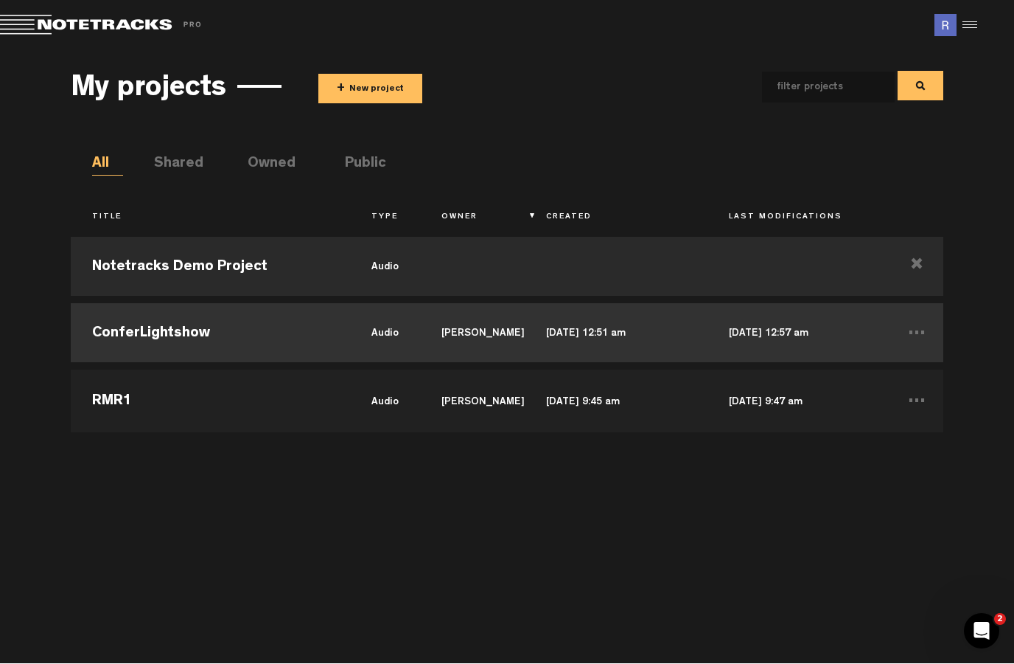
click at [143, 313] on td "ConferLightshow" at bounding box center [210, 333] width 279 height 66
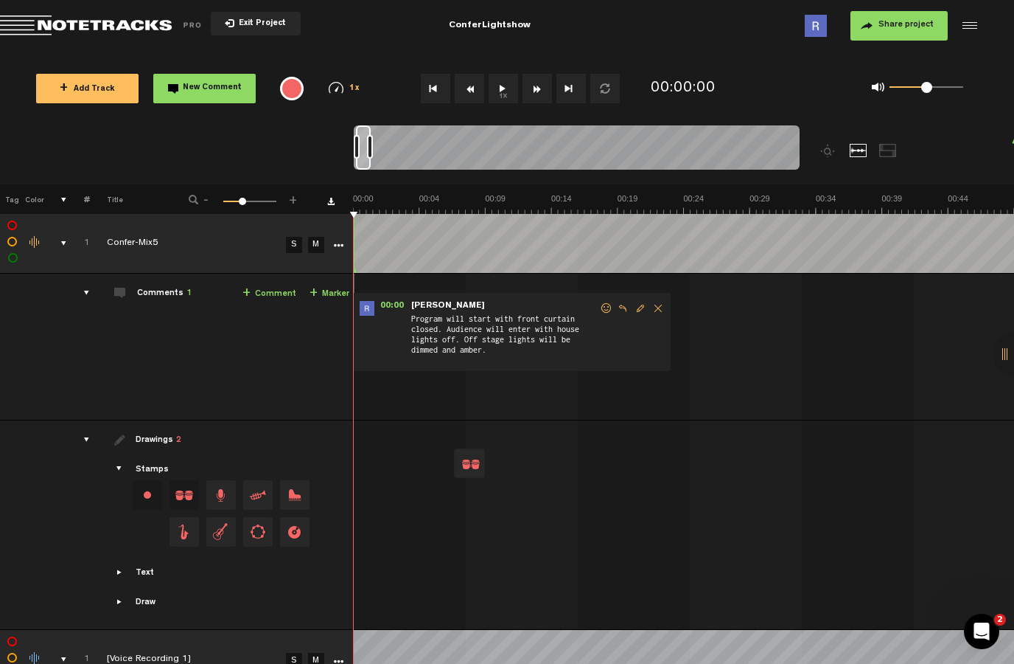
click at [492, 79] on button "1x" at bounding box center [503, 88] width 29 height 29
click at [517, 80] on button "1x" at bounding box center [503, 88] width 29 height 29
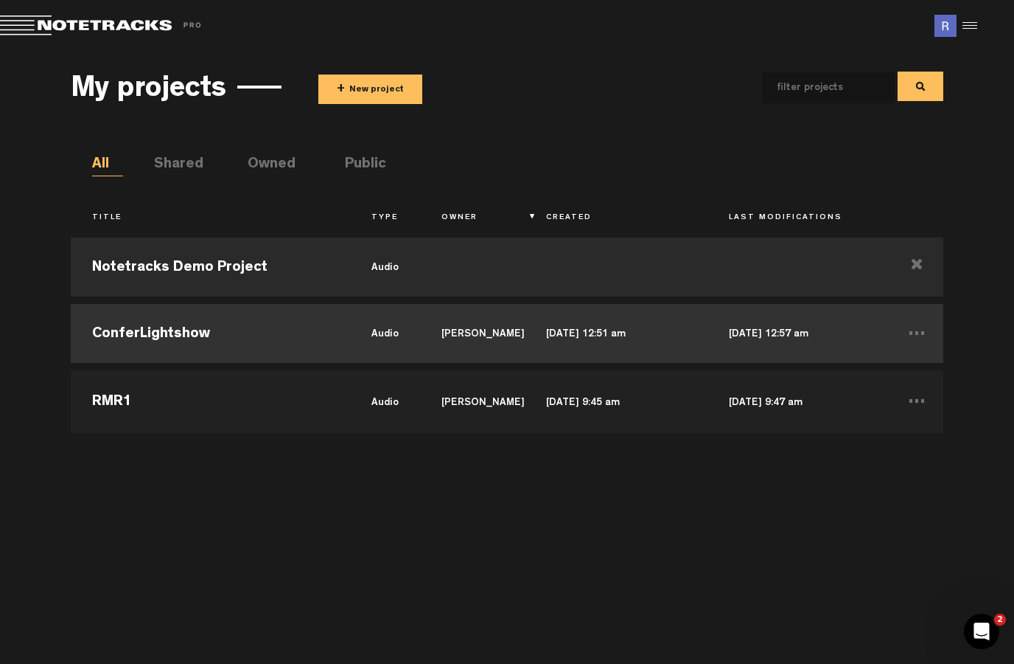
click at [133, 333] on td "ConferLightshow" at bounding box center [210, 333] width 279 height 66
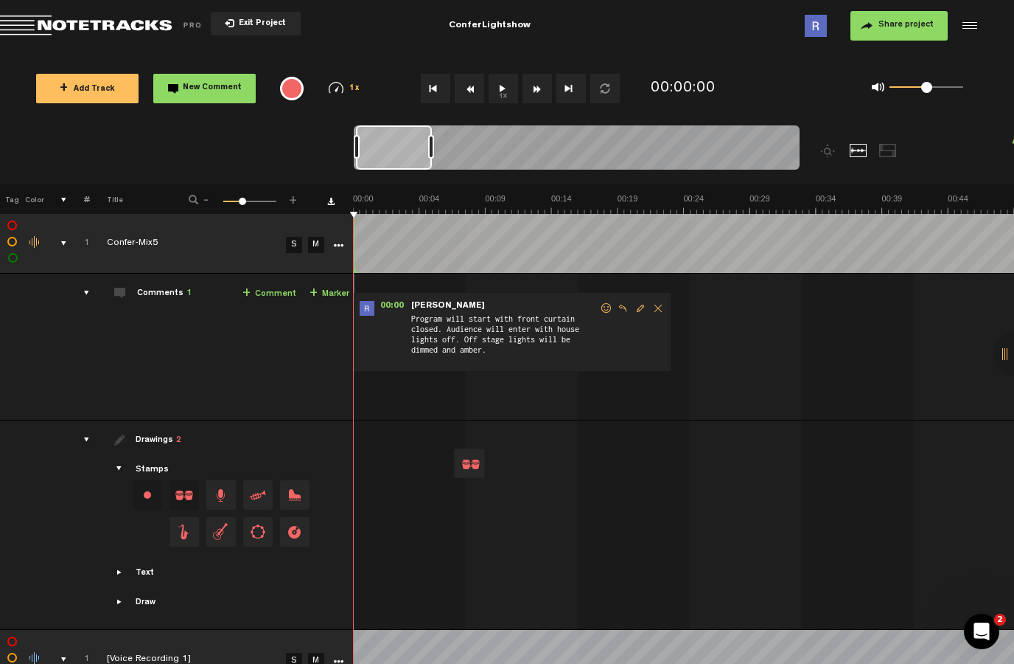
click at [506, 97] on button "1x" at bounding box center [503, 88] width 29 height 29
click at [510, 74] on button "1x" at bounding box center [503, 88] width 29 height 29
click at [639, 303] on span "Edit comment" at bounding box center [641, 308] width 18 height 10
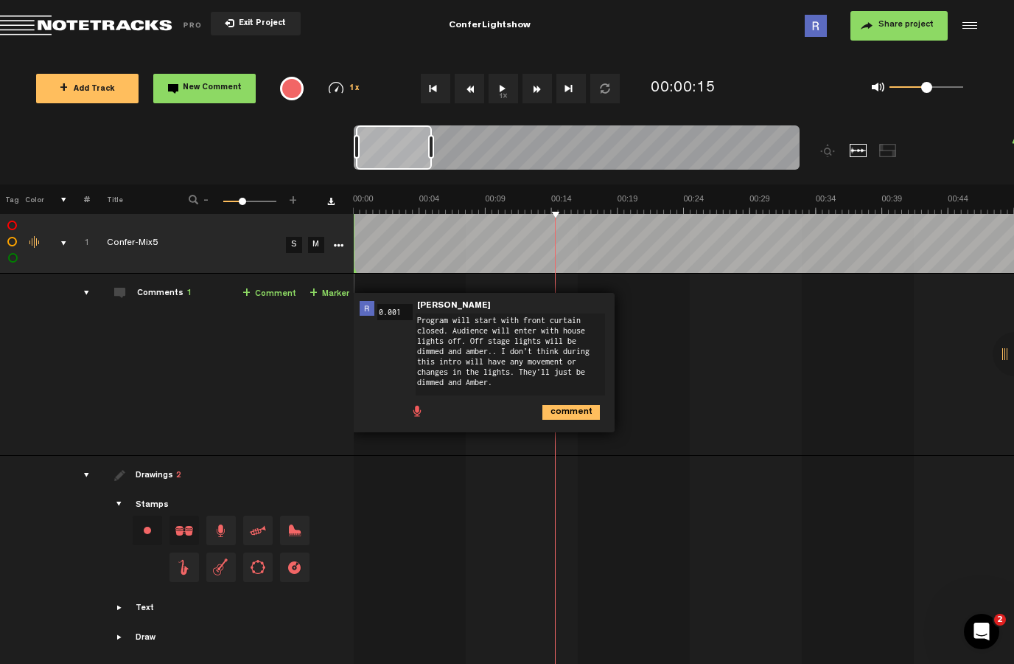
type textarea "Program will start with front curtain closed. Audience will enter with house li…"
click at [576, 411] on icon "comment" at bounding box center [572, 412] width 58 height 15
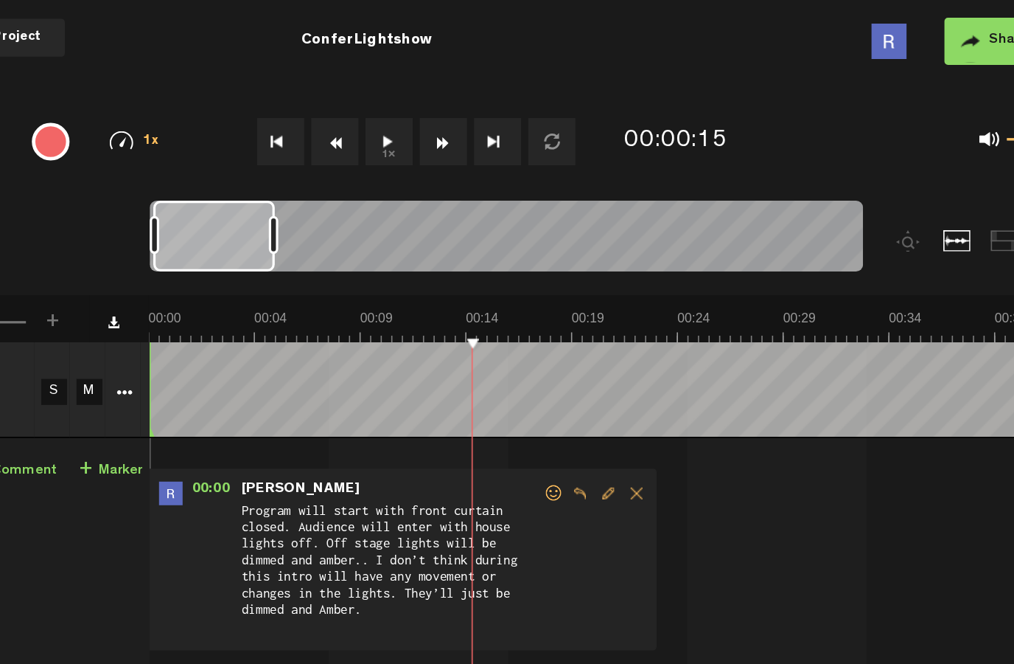
click at [489, 87] on button "1x" at bounding box center [503, 88] width 29 height 29
click at [489, 83] on button "1x" at bounding box center [503, 88] width 29 height 29
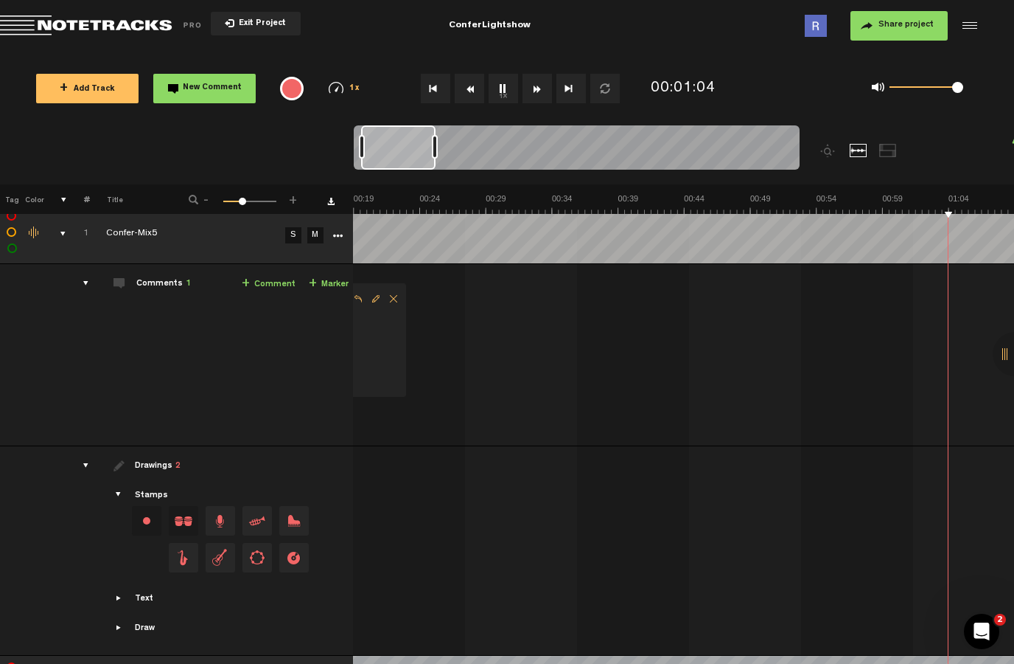
scroll to position [0, 528]
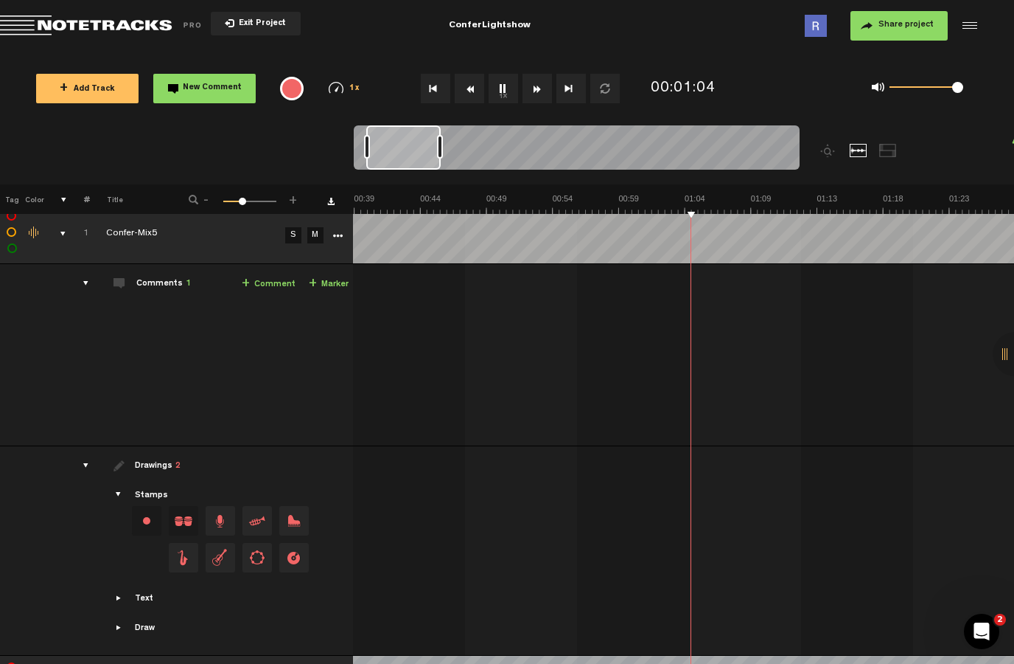
click at [962, 83] on span at bounding box center [958, 87] width 11 height 11
click at [974, 28] on div at bounding box center [968, 26] width 22 height 22
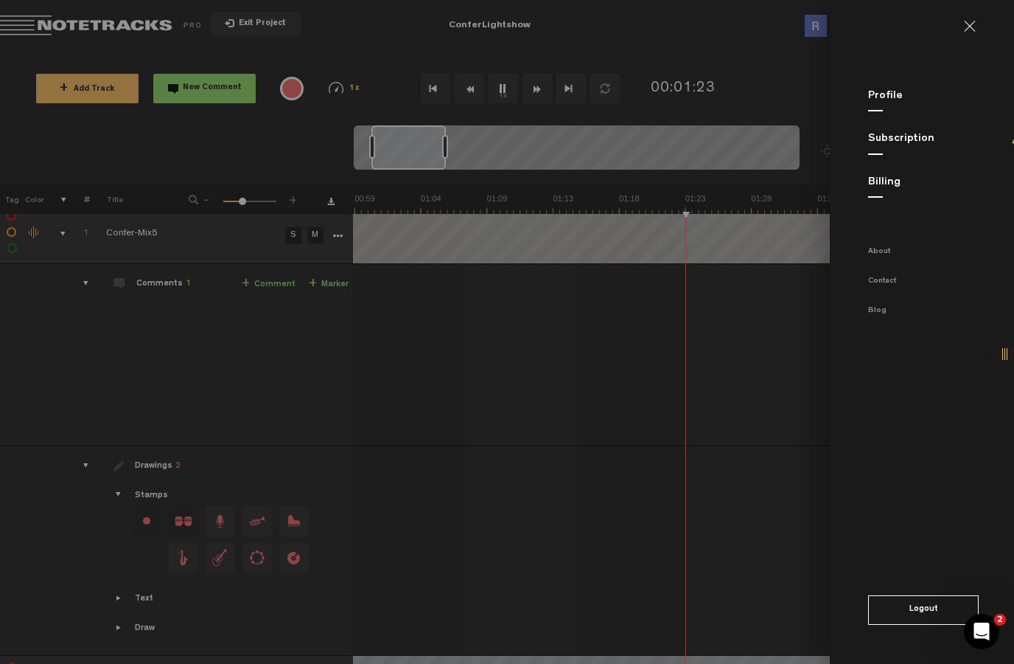
scroll to position [0, 792]
click at [974, 29] on link at bounding box center [976, 27] width 24 height 12
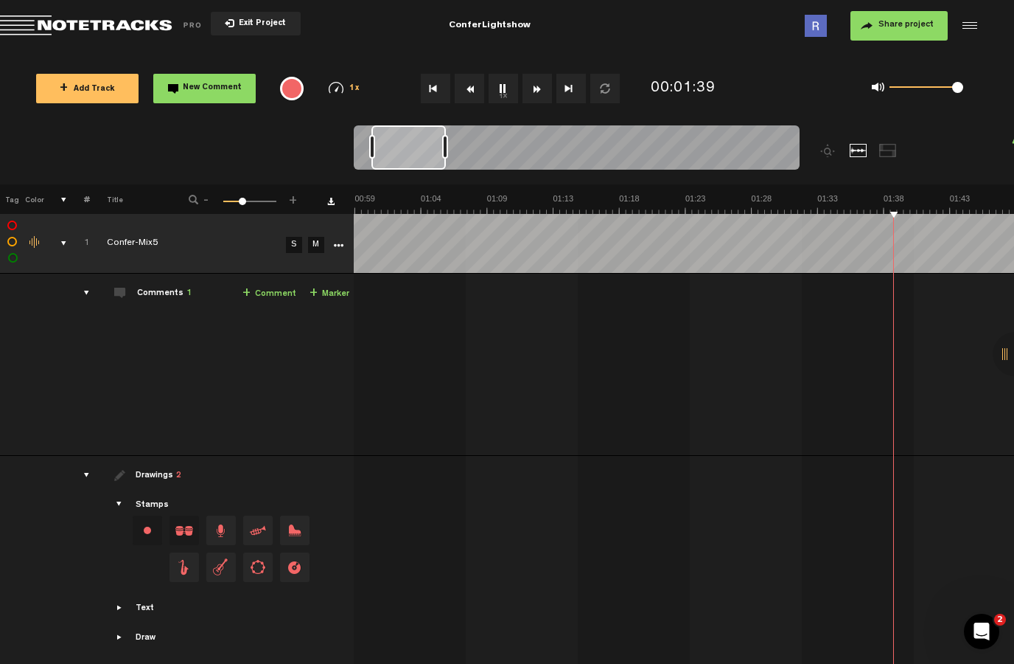
scroll to position [0, 0]
click at [97, 288] on td "Comments 1 + Comment + Marker" at bounding box center [222, 365] width 264 height 182
click at [88, 295] on div "comments" at bounding box center [80, 292] width 23 height 15
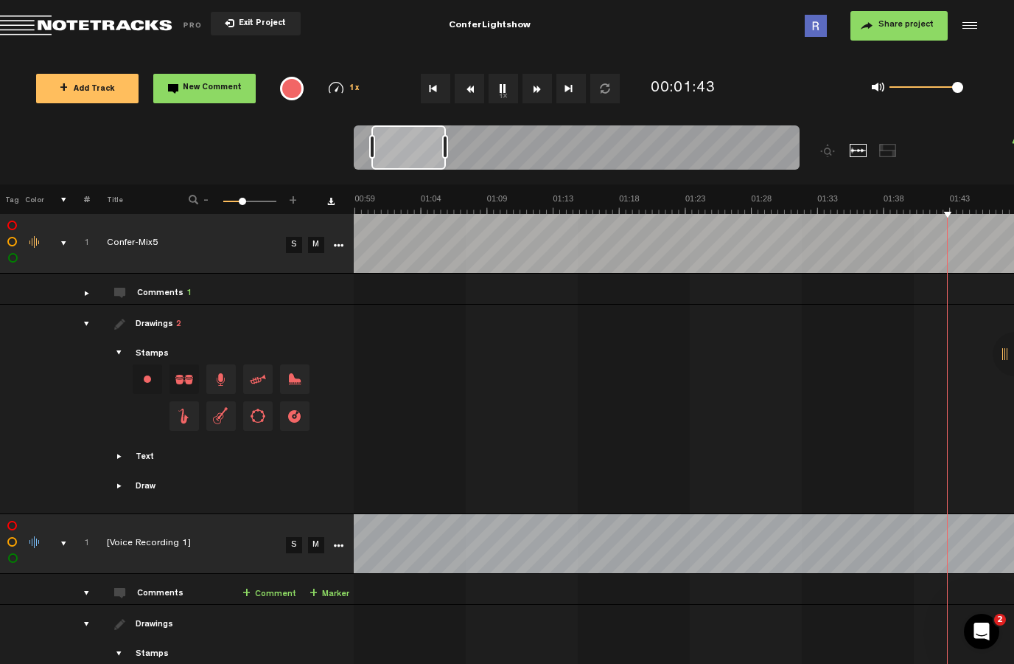
scroll to position [0, 1056]
click at [88, 296] on div "comments" at bounding box center [80, 292] width 23 height 15
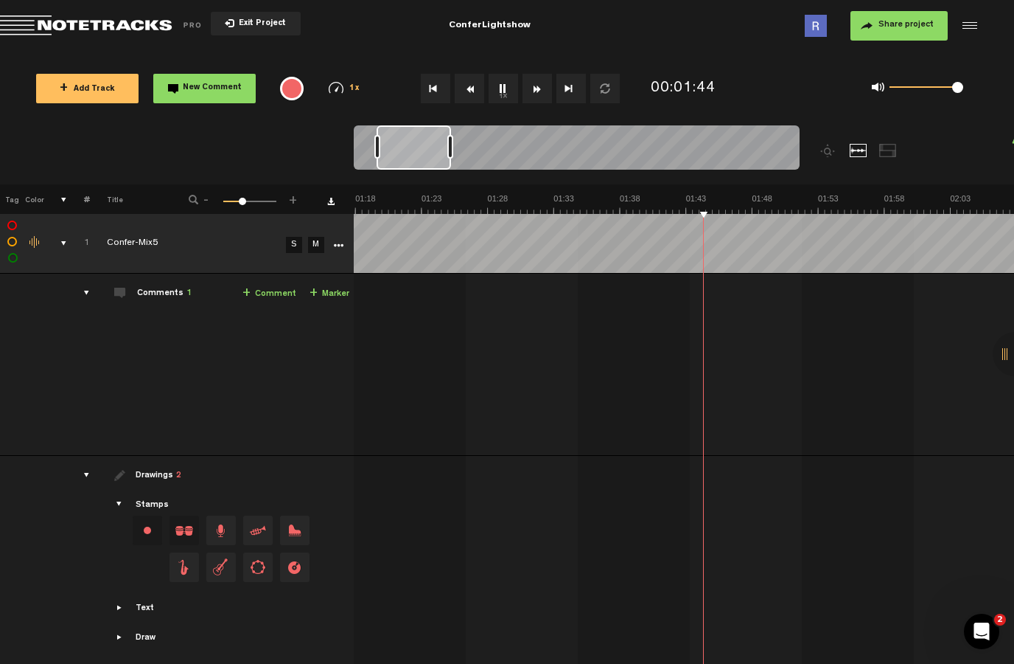
click at [88, 289] on div "comments" at bounding box center [80, 292] width 23 height 15
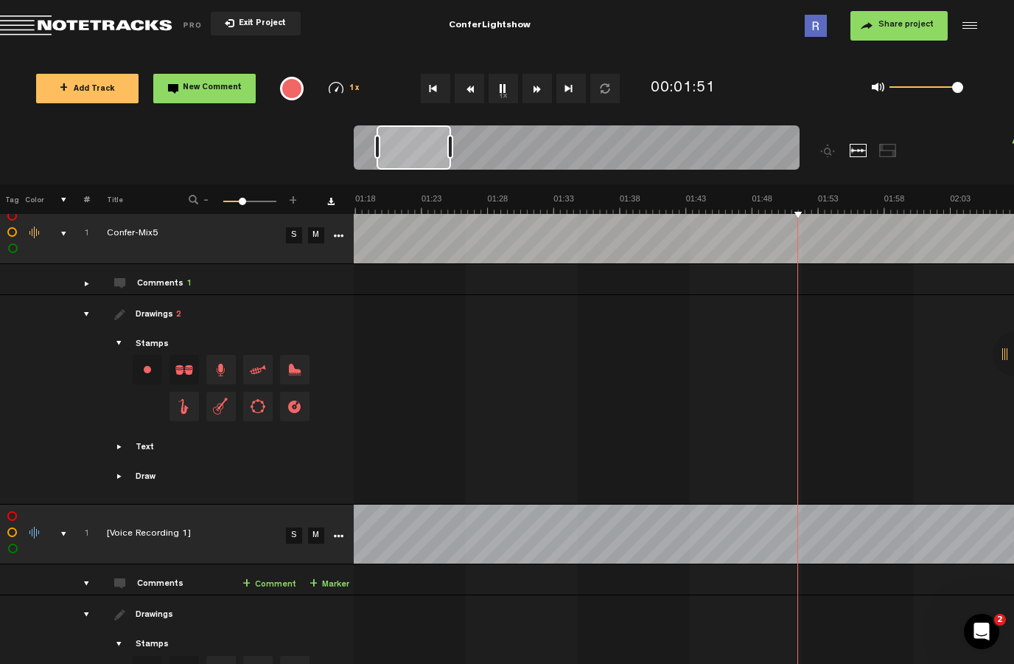
scroll to position [10, 0]
click at [212, 282] on td "Comments 1 + Comment + Marker" at bounding box center [222, 278] width 264 height 31
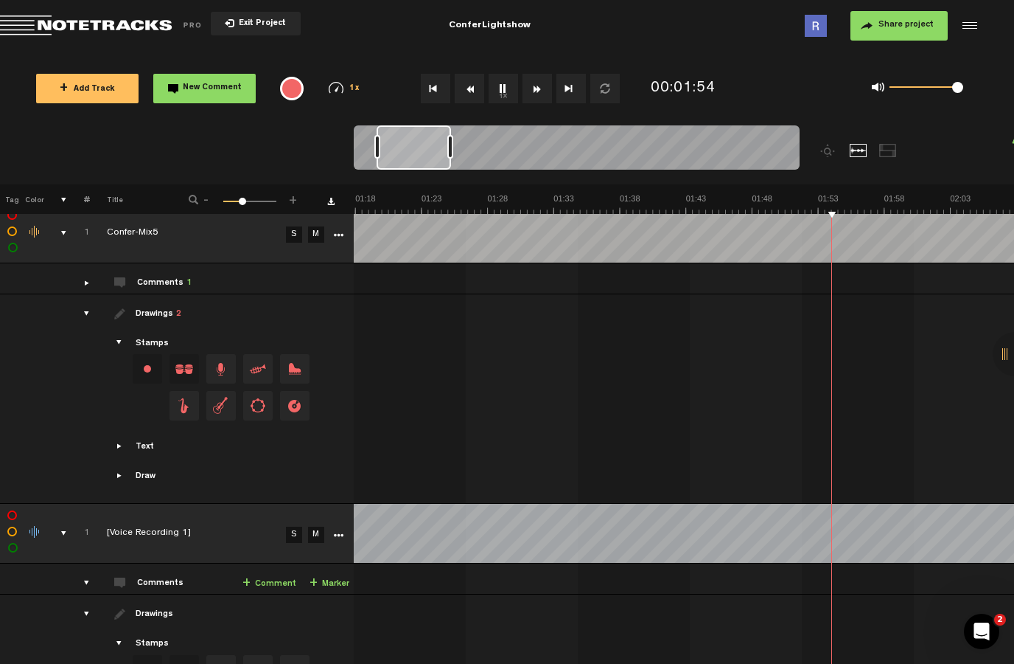
click at [88, 284] on div "comments" at bounding box center [80, 282] width 23 height 15
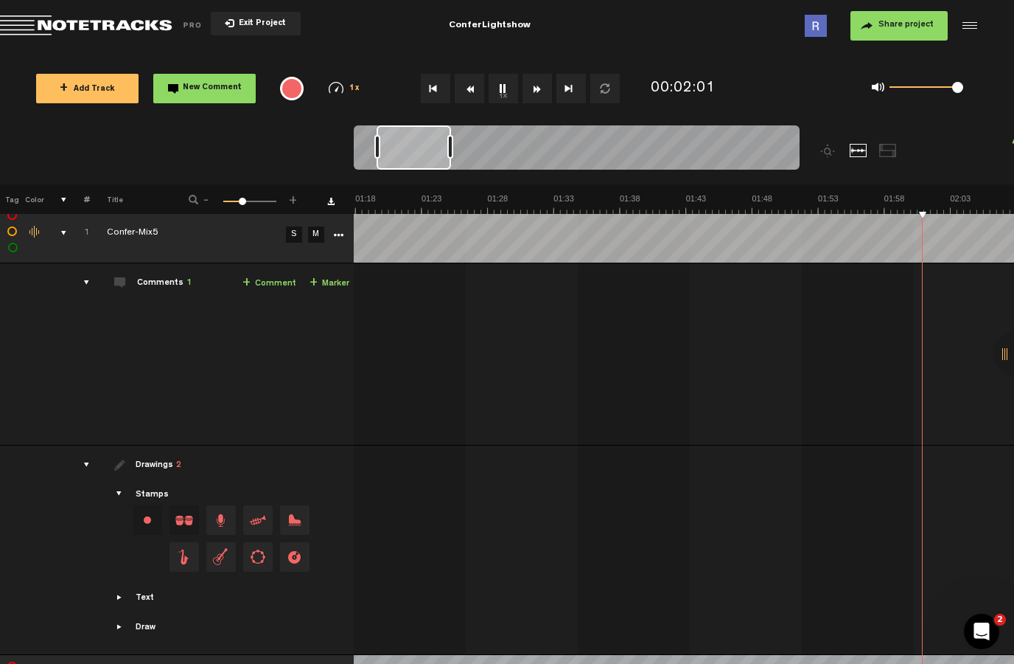
click at [508, 88] on button "1x" at bounding box center [503, 88] width 29 height 29
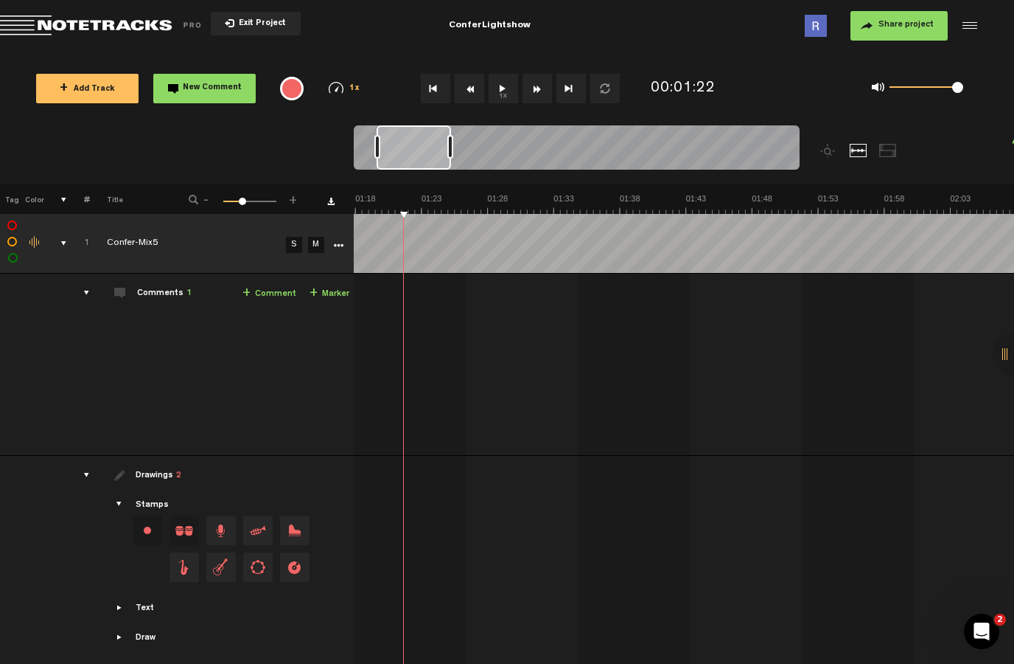
scroll to position [0, 0]
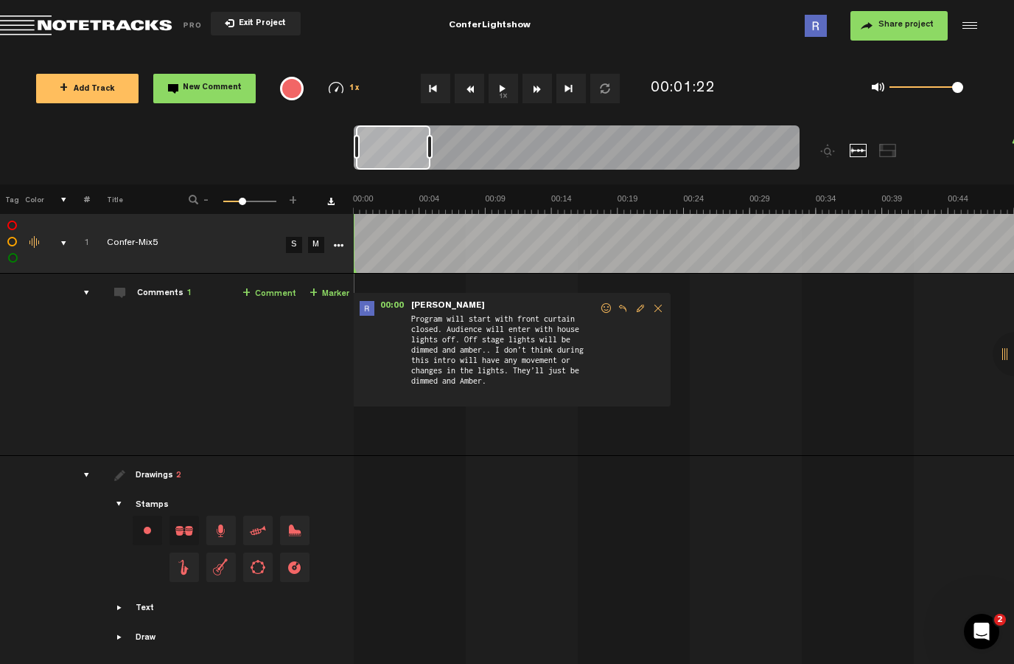
click at [501, 100] on button "1x" at bounding box center [503, 88] width 29 height 29
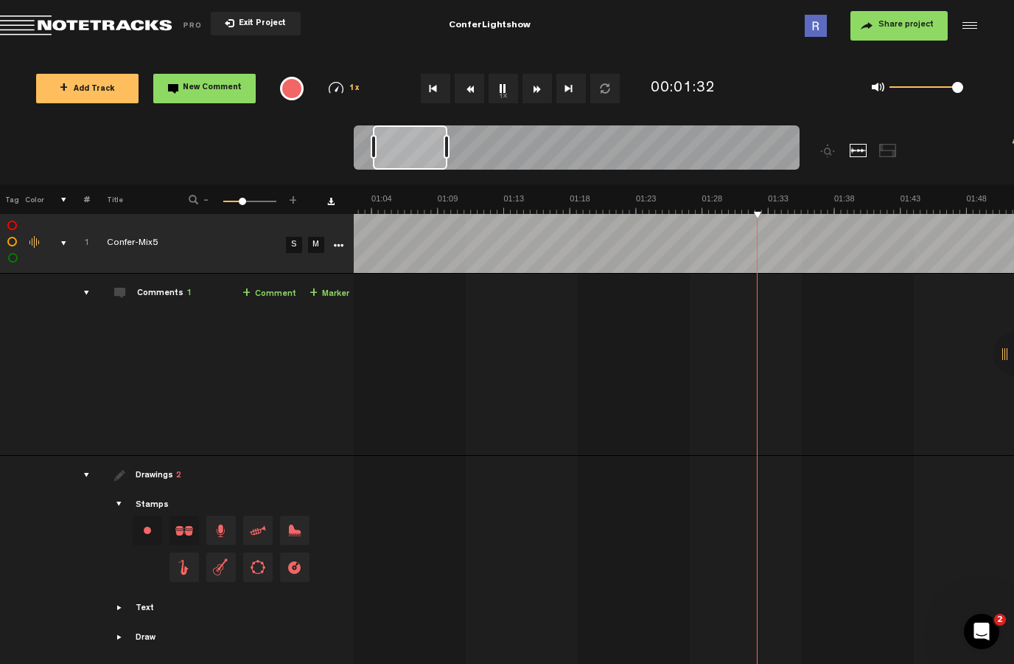
scroll to position [0, 983]
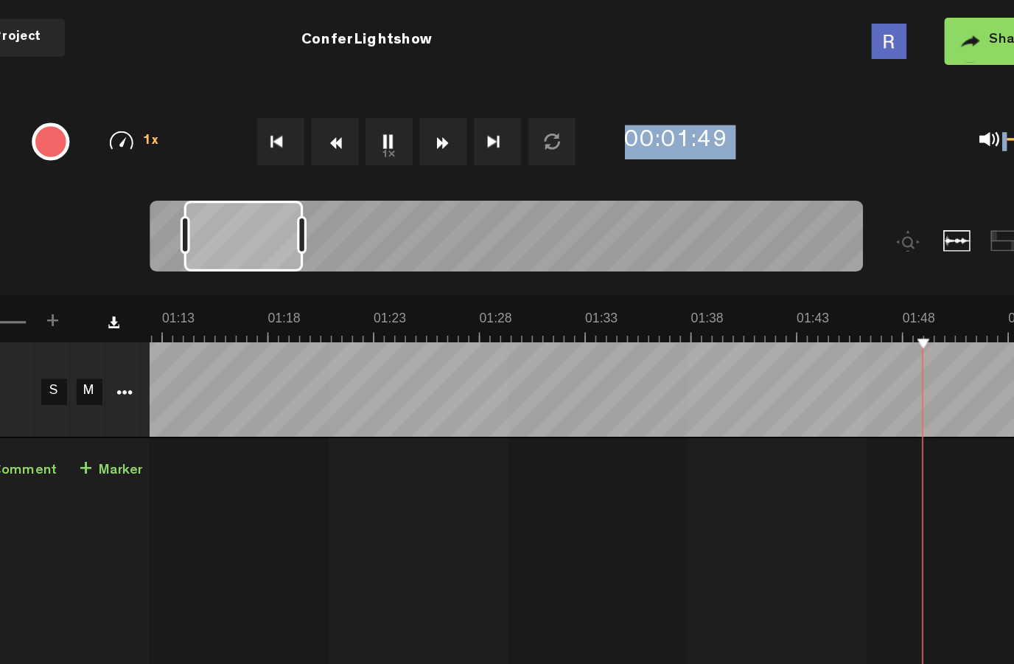
click at [288, 198] on span "+" at bounding box center [294, 197] width 12 height 9
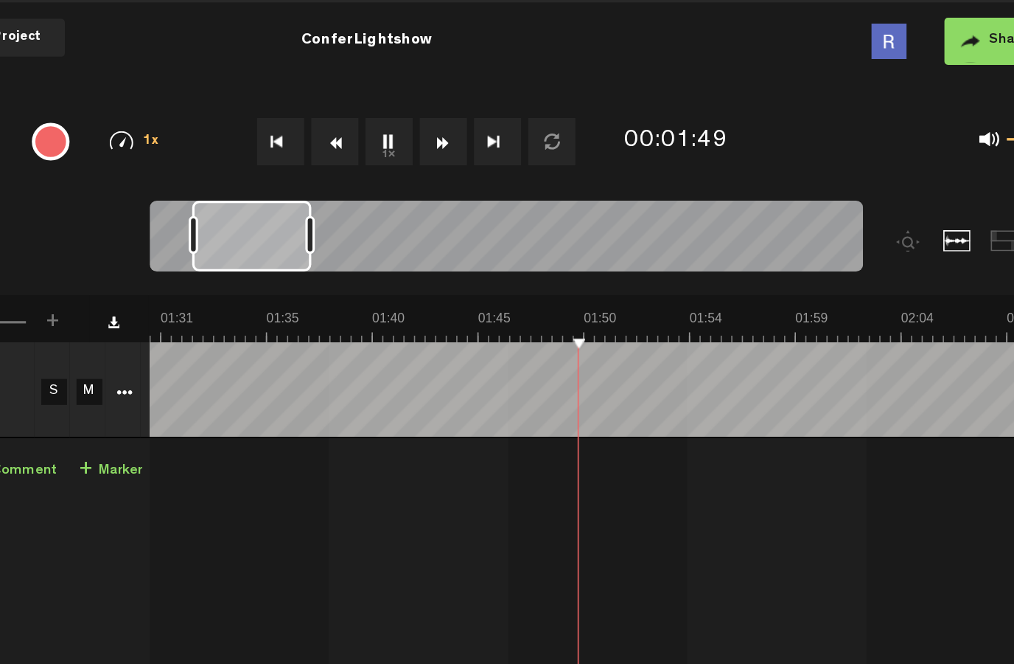
click at [288, 201] on span "+" at bounding box center [294, 197] width 12 height 9
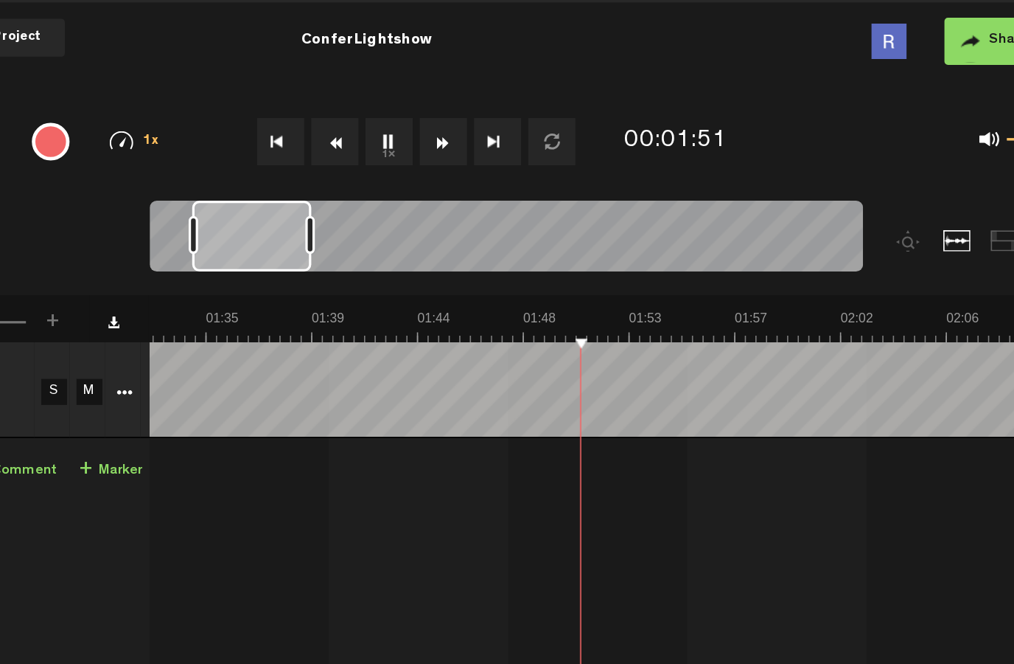
click at [288, 202] on span "+" at bounding box center [294, 197] width 12 height 9
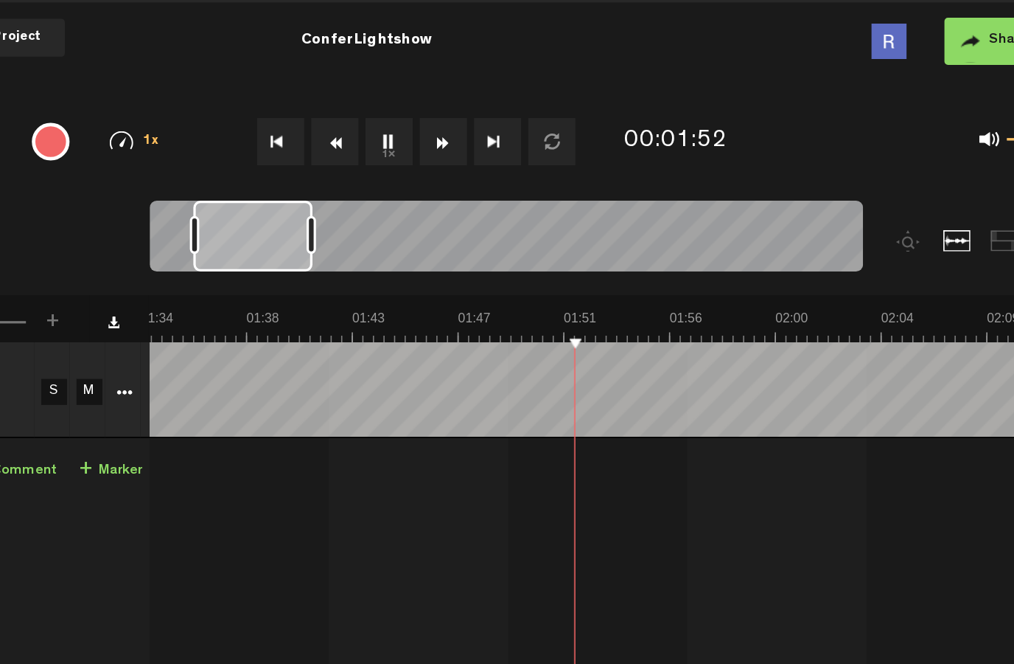
scroll to position [0, 1460]
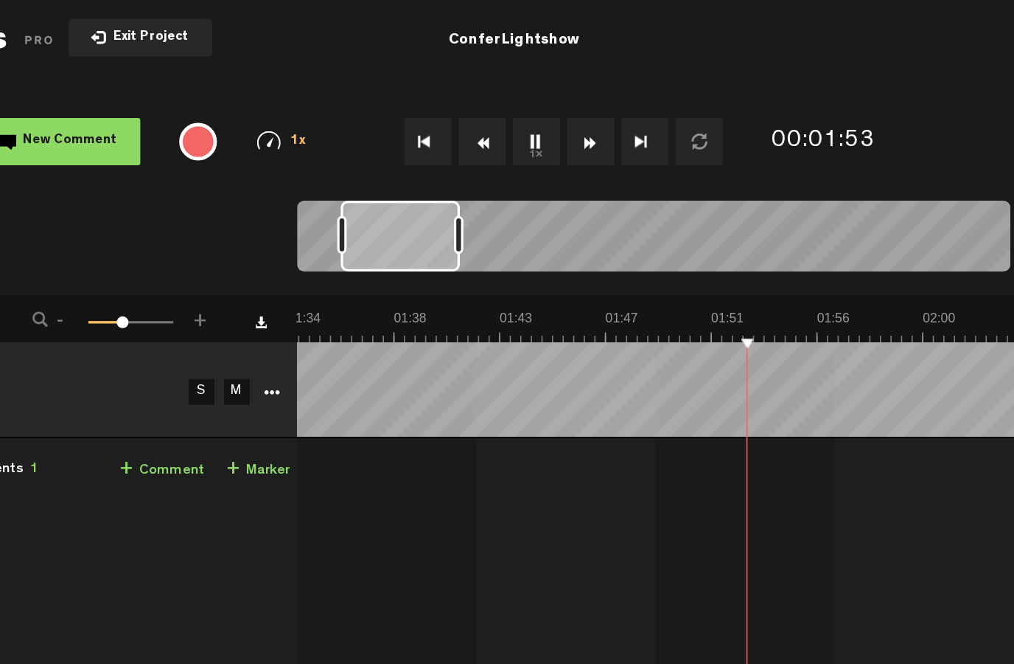
click at [171, 204] on div "- 1 100 39 +" at bounding box center [243, 200] width 145 height 14
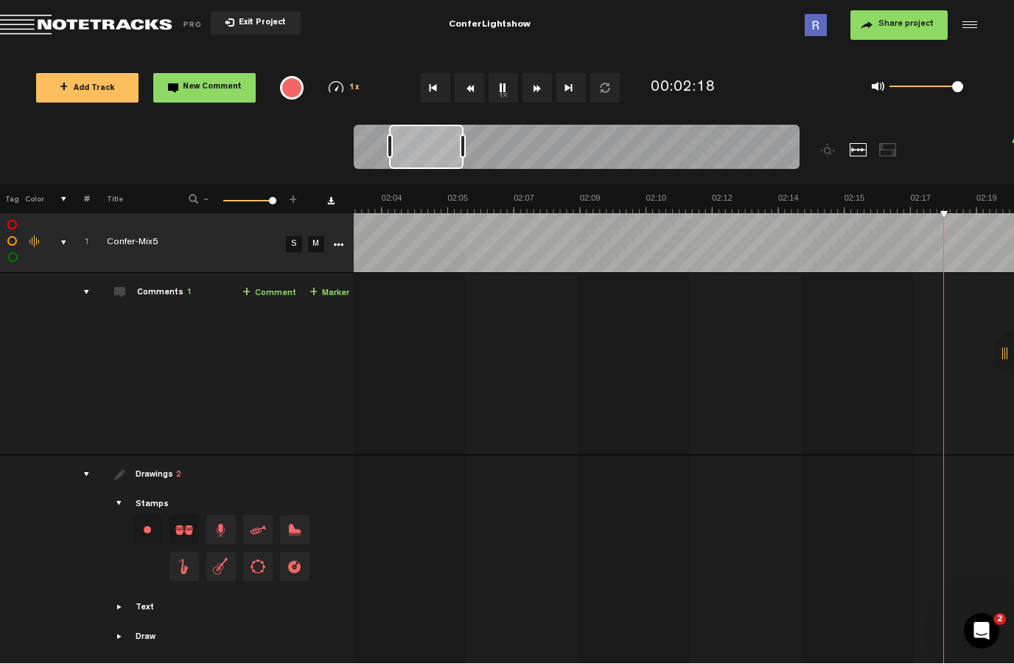
scroll to position [0, 5129]
click at [490, 64] on div "1x" at bounding box center [512, 89] width 263 height 52
click at [509, 83] on button "1x" at bounding box center [503, 88] width 29 height 29
click at [208, 74] on button "New Comment" at bounding box center [204, 88] width 102 height 29
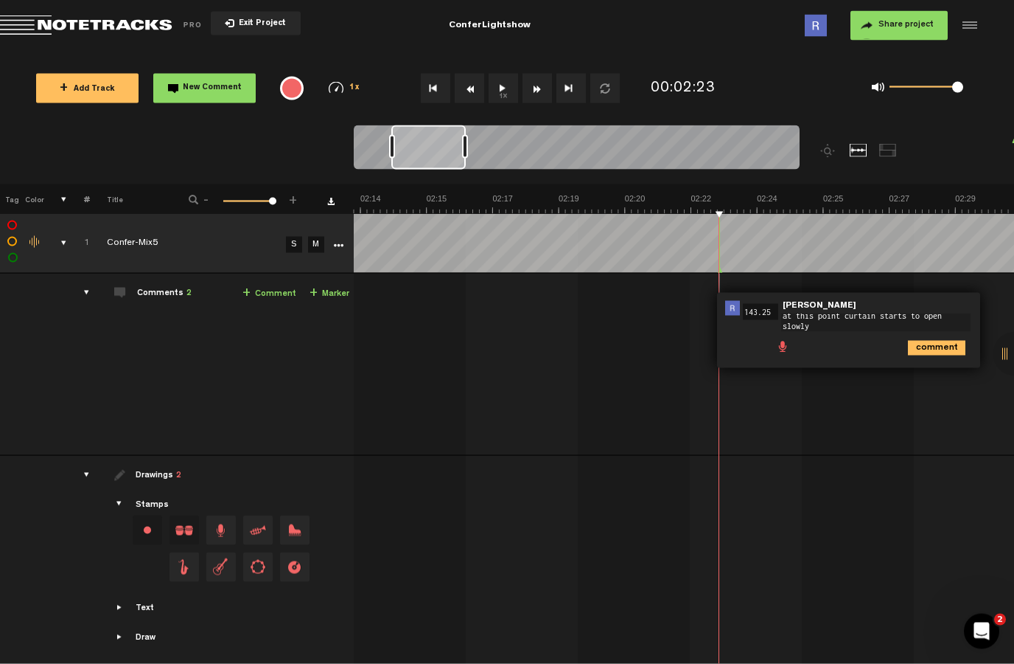
scroll to position [0, 0]
type textarea "at this point curtain starts to open slowly"
click at [938, 356] on icon "comment" at bounding box center [937, 354] width 58 height 15
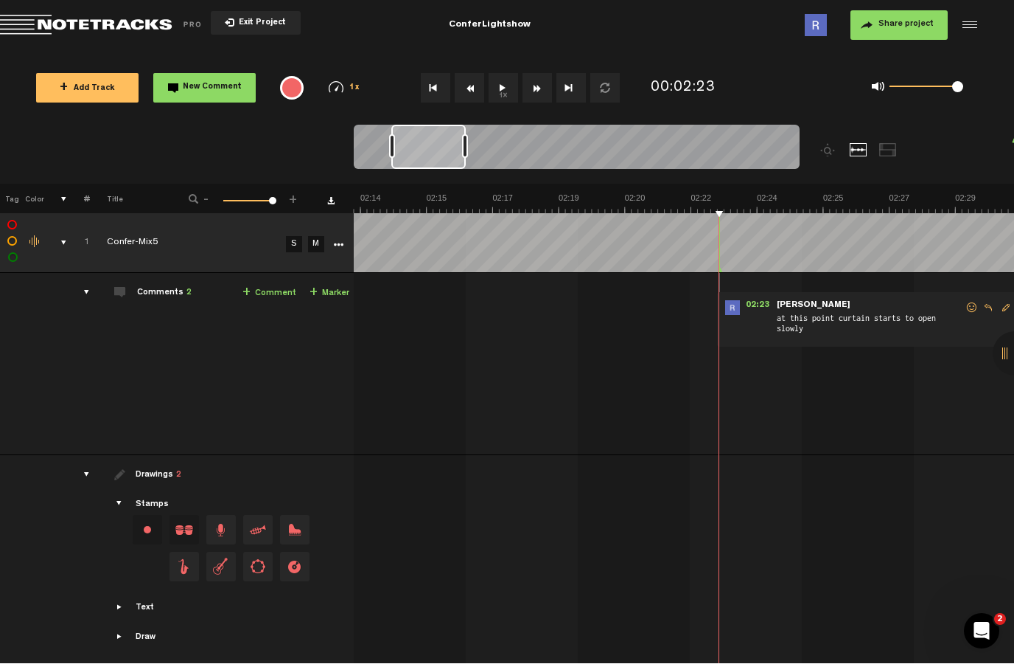
click at [495, 77] on button "1x" at bounding box center [503, 88] width 29 height 29
click at [505, 91] on button "1x" at bounding box center [503, 88] width 29 height 29
click at [203, 78] on button "New Comment" at bounding box center [204, 88] width 102 height 29
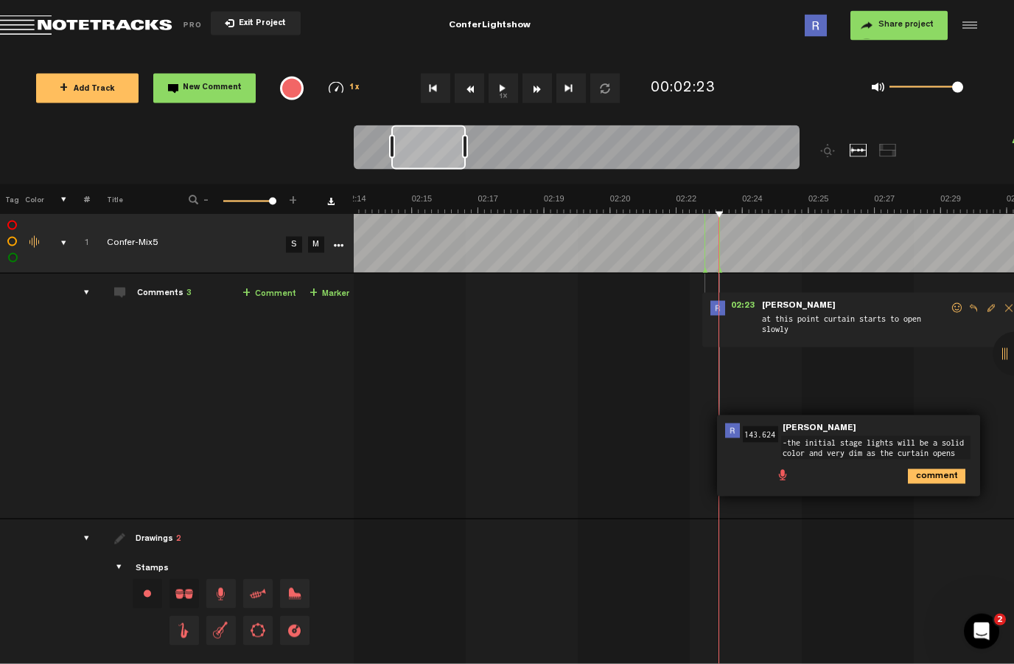
scroll to position [9, 0]
type textarea "-The initial stage lights will be a solid color and very dim as the curtain ope…"
click at [949, 482] on icon "comment" at bounding box center [937, 476] width 58 height 15
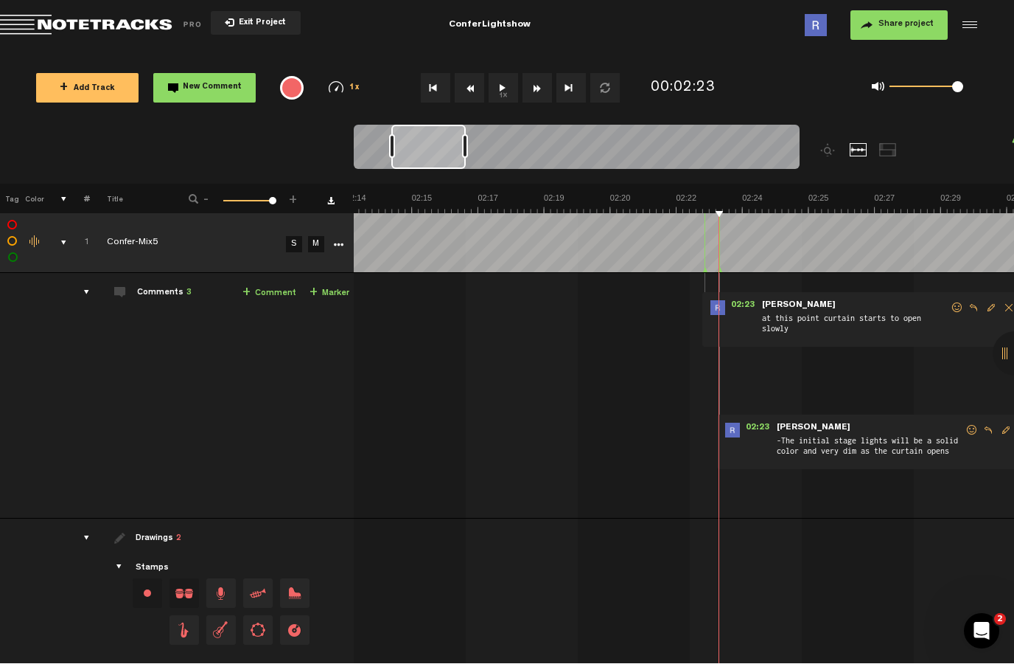
click at [506, 74] on button "1x" at bounding box center [503, 88] width 29 height 29
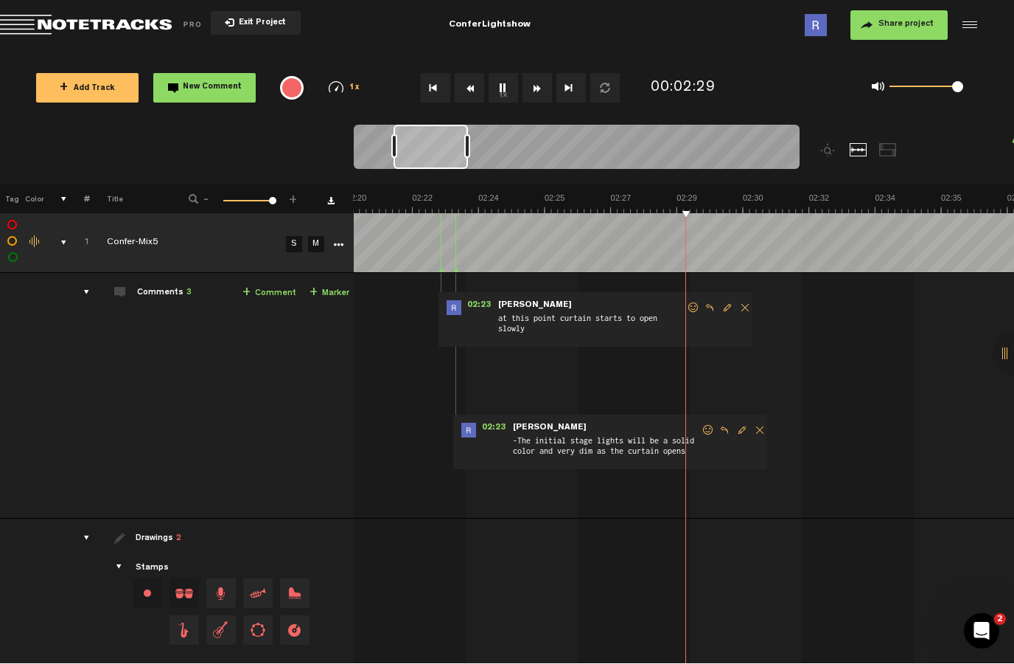
scroll to position [0, 5562]
click at [512, 83] on button "1x" at bounding box center [503, 88] width 29 height 29
click at [229, 74] on button "New Comment" at bounding box center [204, 88] width 102 height 29
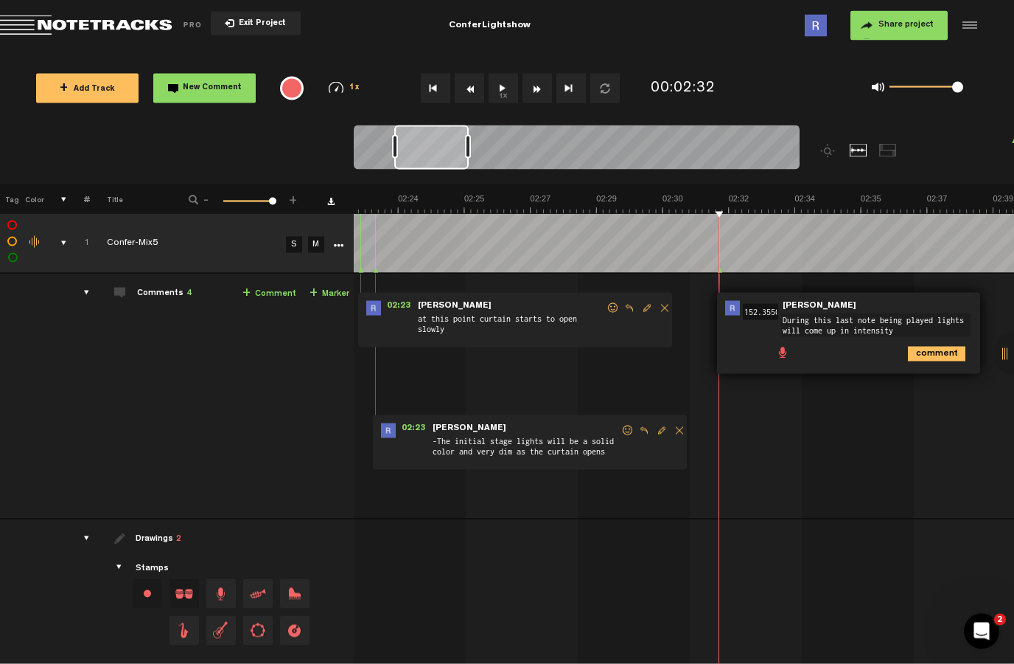
scroll to position [0, 0]
type textarea "During this last note being played lights will come up in intensity"
click at [512, 79] on button "1x" at bounding box center [503, 88] width 29 height 29
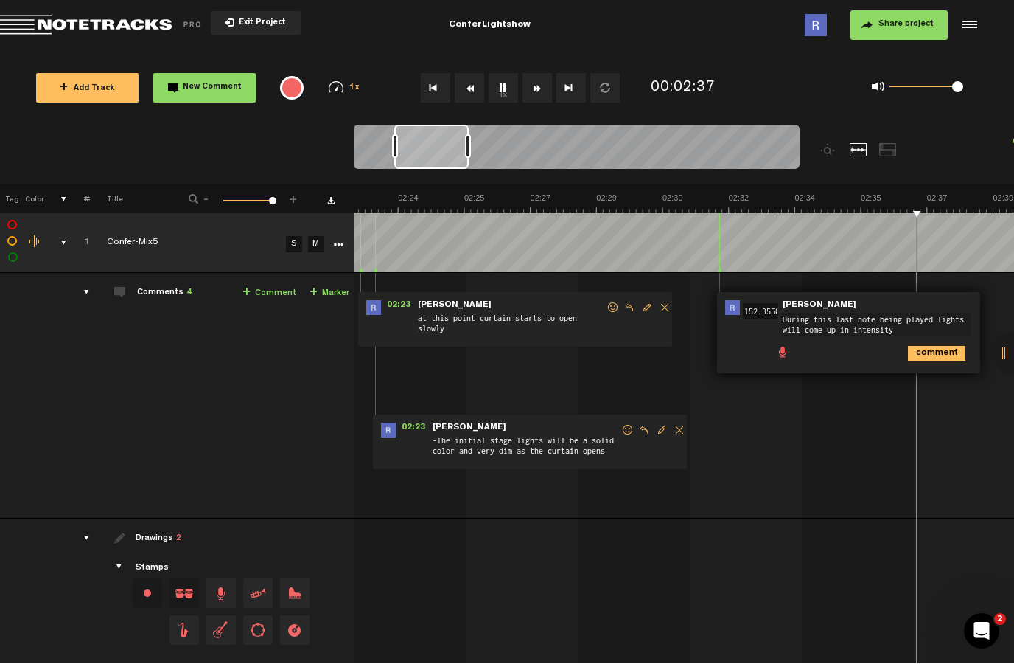
click at [507, 80] on button "1x" at bounding box center [503, 88] width 29 height 29
click at [506, 80] on button "1x" at bounding box center [503, 88] width 29 height 29
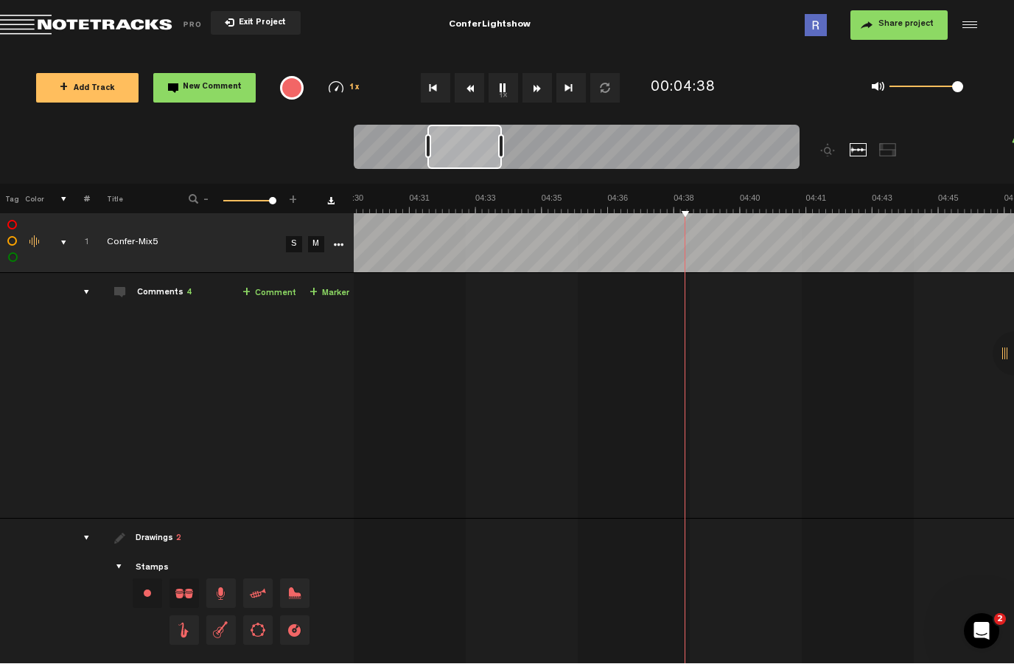
scroll to position [0, 10657]
click at [470, 63] on div "1x" at bounding box center [512, 89] width 263 height 52
click at [507, 84] on button "1x" at bounding box center [503, 88] width 29 height 29
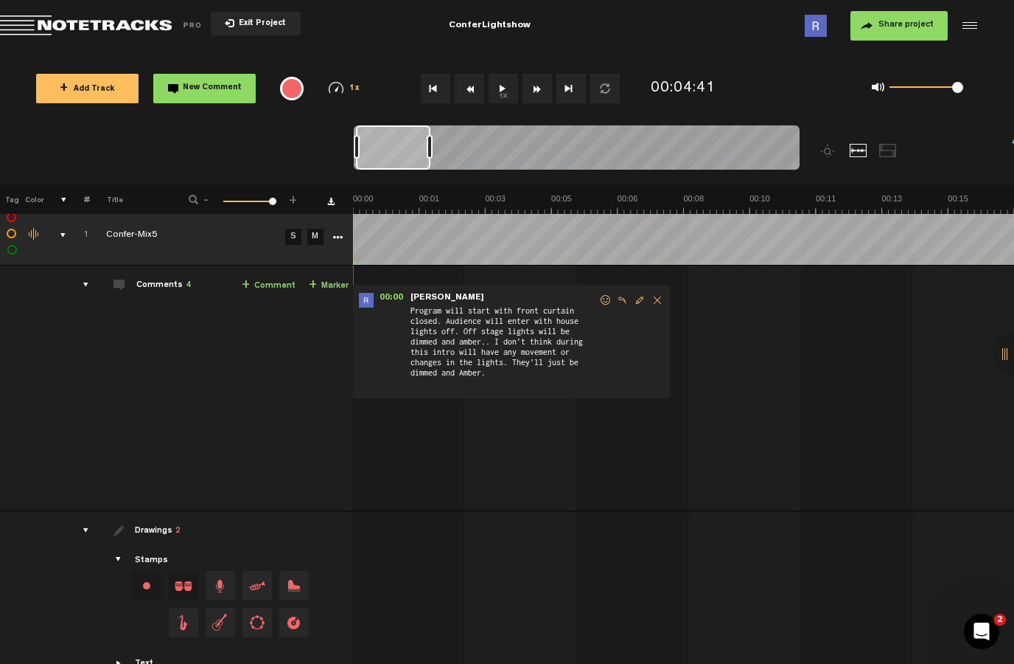
scroll to position [8, 1]
click at [270, 181] on nt-zoom-navigation-bar at bounding box center [507, 154] width 1014 height 59
click at [282, 183] on nt-zoom-navigation-bar at bounding box center [507, 154] width 1014 height 59
click at [262, 161] on nt-zoom-navigation-bar at bounding box center [507, 154] width 1014 height 59
click at [246, 128] on nt-zoom-navigation-bar at bounding box center [507, 154] width 1014 height 59
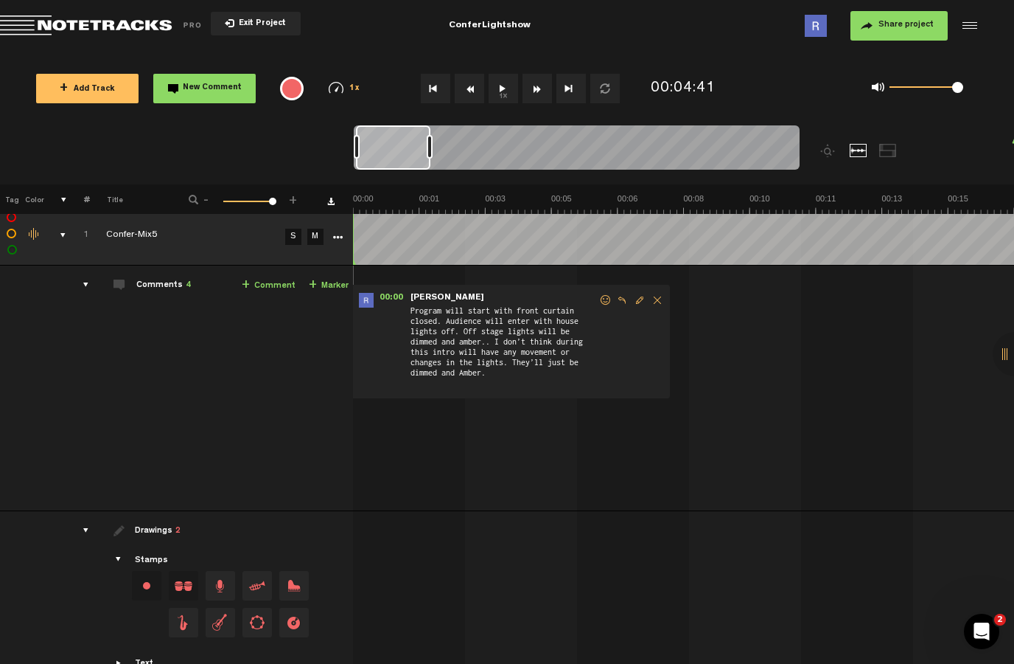
click at [853, 149] on div at bounding box center [859, 150] width 18 height 13
click at [861, 155] on div at bounding box center [859, 150] width 18 height 13
click at [860, 153] on div at bounding box center [859, 150] width 18 height 13
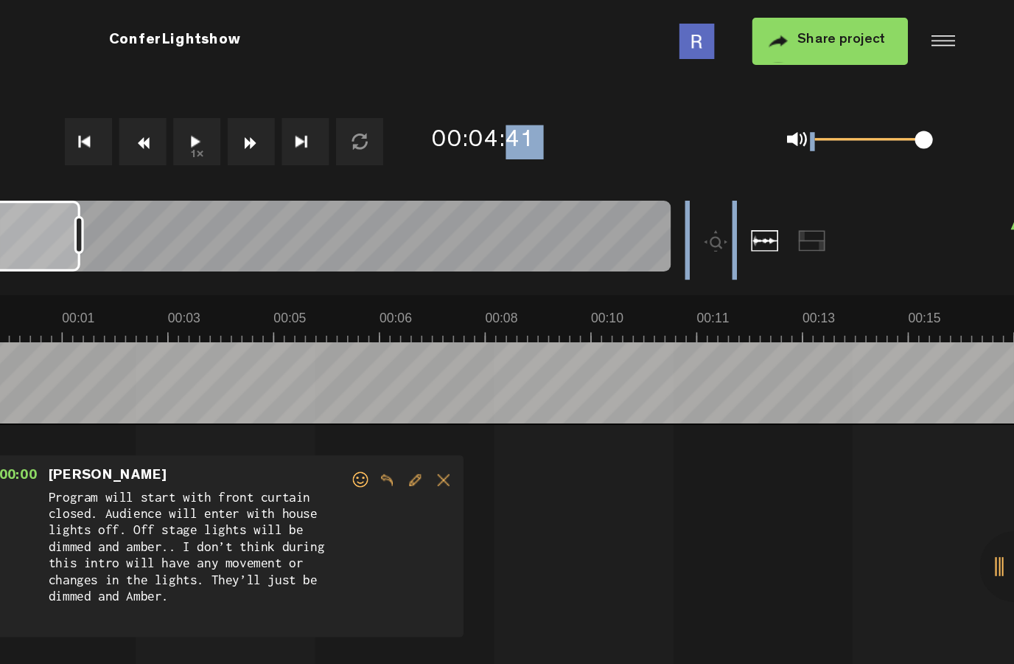
click at [880, 150] on div at bounding box center [889, 150] width 18 height 13
click at [880, 154] on div at bounding box center [889, 150] width 18 height 13
click at [850, 151] on div at bounding box center [859, 150] width 18 height 13
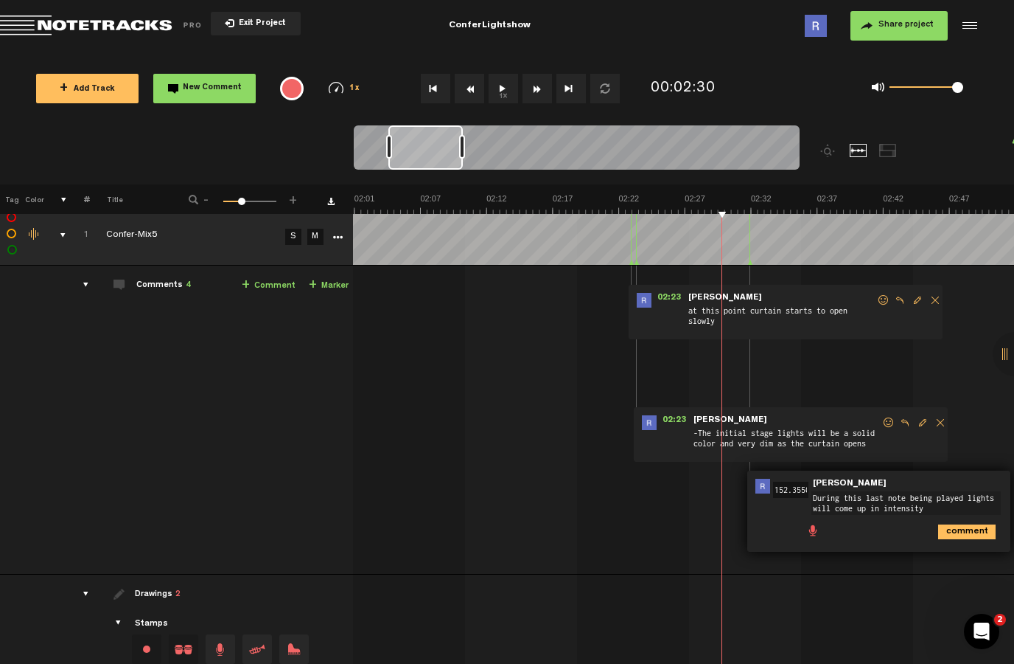
scroll to position [0, 1586]
click at [514, 78] on button "1x" at bounding box center [503, 88] width 29 height 29
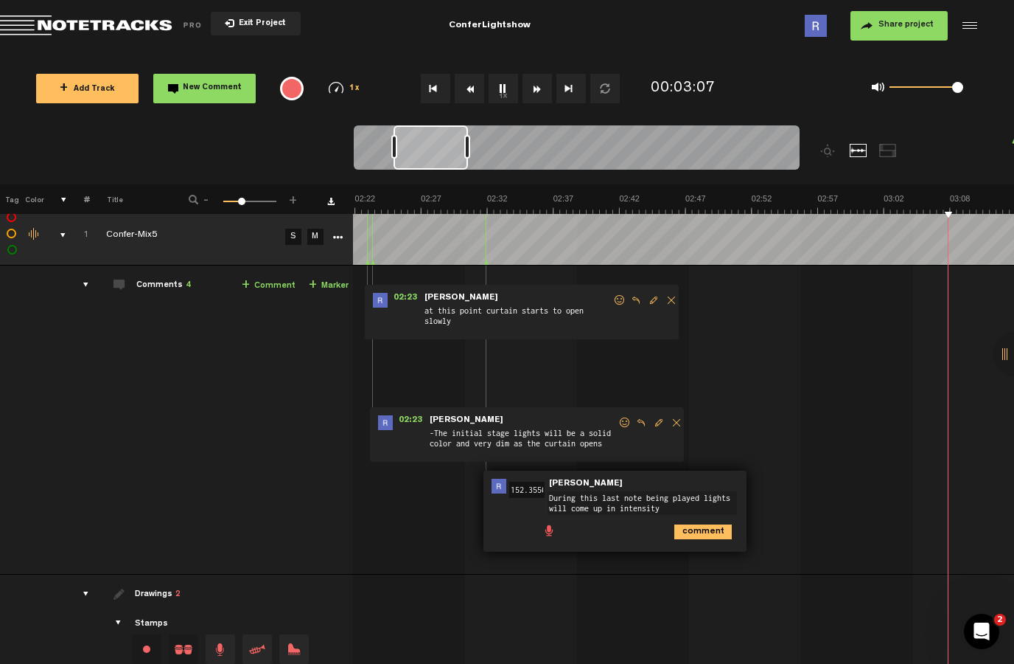
scroll to position [0, 2114]
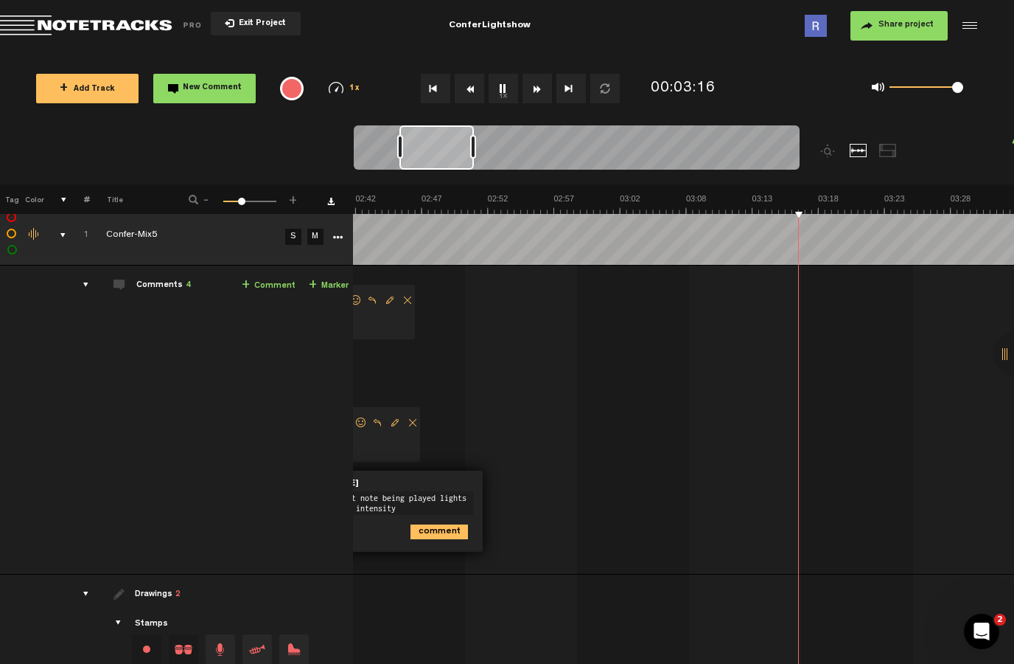
click at [417, 352] on td "1 Confer-Mix5 [PERSON_NAME]-Mix5 by [PERSON_NAME] 1 collaborators 00:00 - • [PE…" at bounding box center [683, 419] width 661 height 309
click at [405, 338] on div "02:23 - NaN:NaN • [PERSON_NAME]: "at this point curtain starts to open slowly" …" at bounding box center [258, 312] width 314 height 55
click at [505, 92] on button "1x" at bounding box center [503, 88] width 29 height 29
click at [369, 303] on span "Reply to comment" at bounding box center [372, 300] width 18 height 10
type textarea "I"
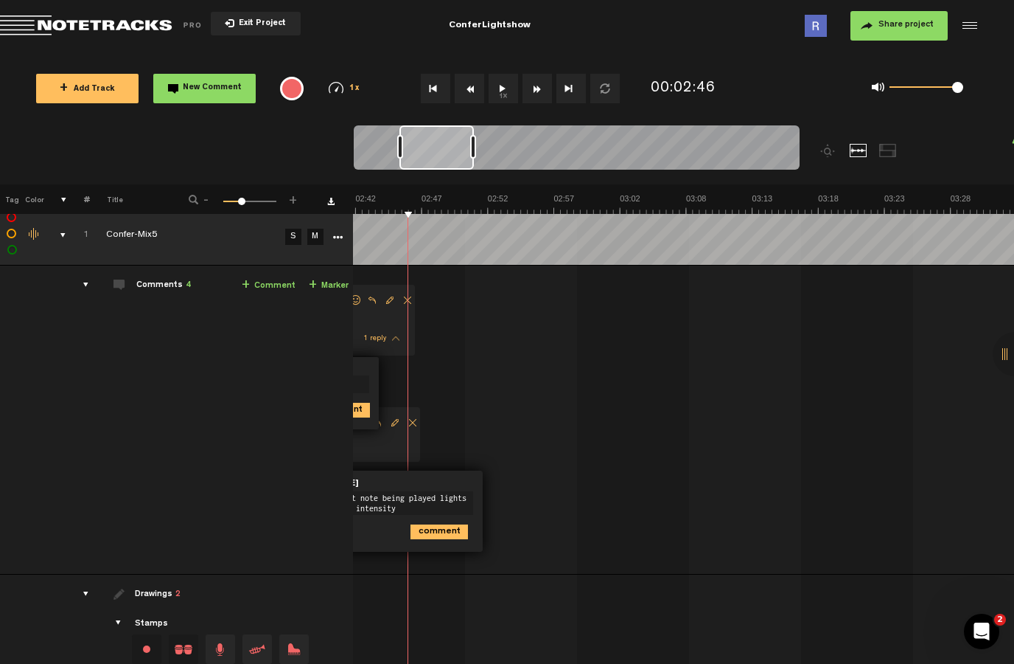
click at [468, 363] on td "1 Confer-Mix5 [PERSON_NAME]-Mix5 by [PERSON_NAME] 1 collaborators 00:00 - • [PE…" at bounding box center [683, 419] width 661 height 309
click at [504, 384] on td "1 Confer-Mix5 [PERSON_NAME]-Mix5 by [PERSON_NAME] 1 collaborators 00:00 - • [PE…" at bounding box center [683, 419] width 661 height 309
click at [508, 94] on button "1x" at bounding box center [503, 88] width 29 height 29
click at [509, 94] on button "1x" at bounding box center [503, 88] width 29 height 29
click at [514, 347] on td "1 Confer-Mix5 [PERSON_NAME]-Mix5 by [PERSON_NAME] 1 collaborators 00:00 - • [PE…" at bounding box center [683, 419] width 661 height 309
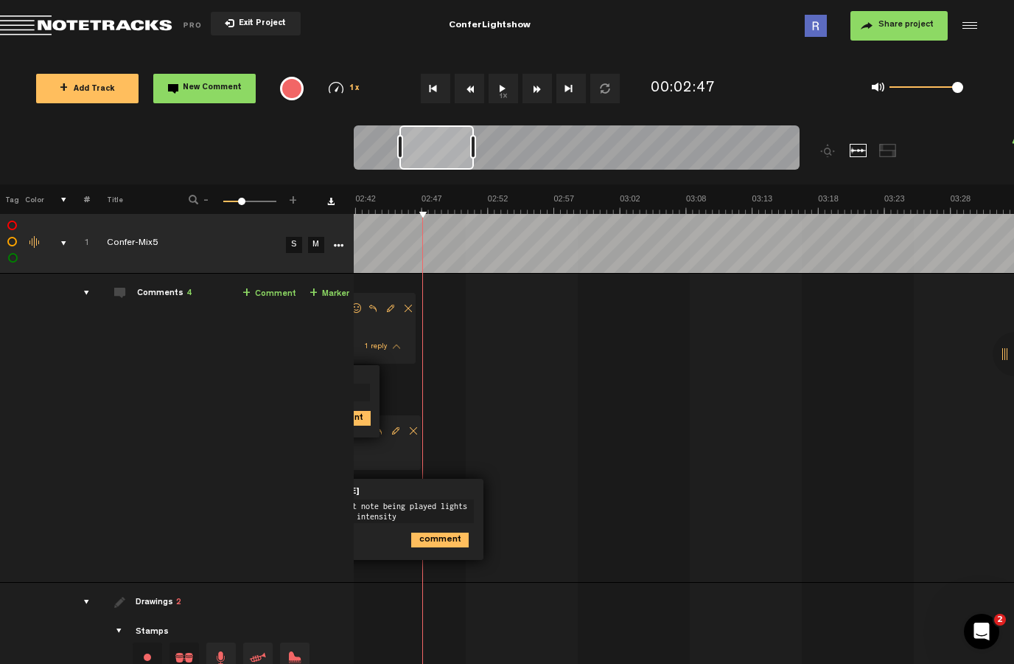
scroll to position [0, 0]
click at [507, 95] on button "1x" at bounding box center [503, 88] width 29 height 29
click at [509, 91] on button "1x" at bounding box center [503, 88] width 29 height 29
click at [213, 82] on button "New Comment" at bounding box center [204, 88] width 102 height 29
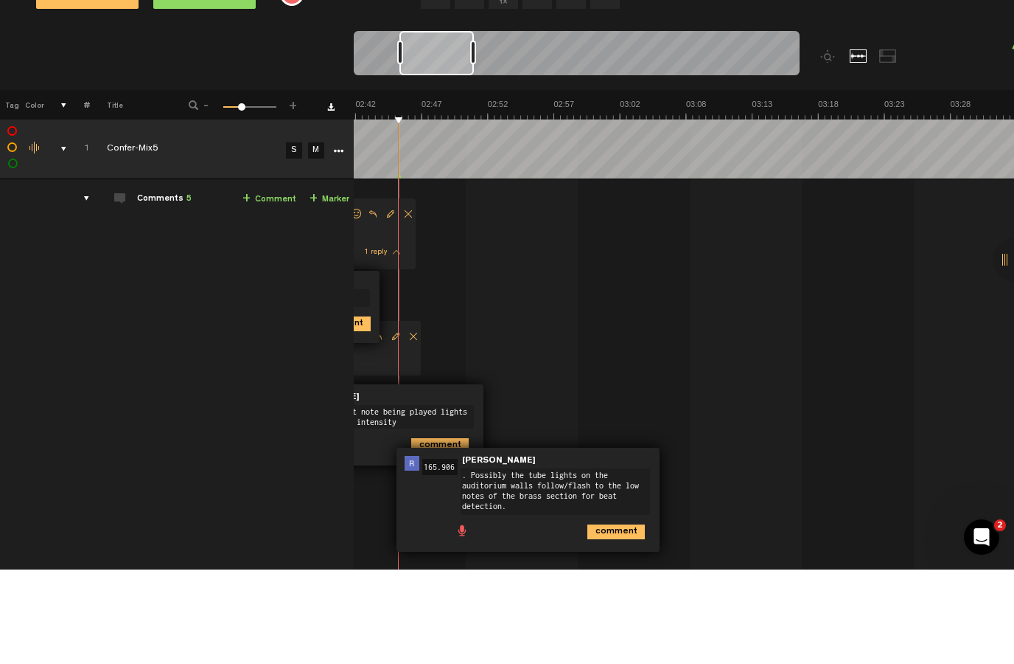
type textarea ". Possibly the tube lights on the auditorium walls follow/flash to the low note…"
click at [760, 448] on td "1 Confer-Mix5 [PERSON_NAME]-Mix5 by [PERSON_NAME] 1 collaborators 00:00 - • [PE…" at bounding box center [684, 472] width 661 height 396
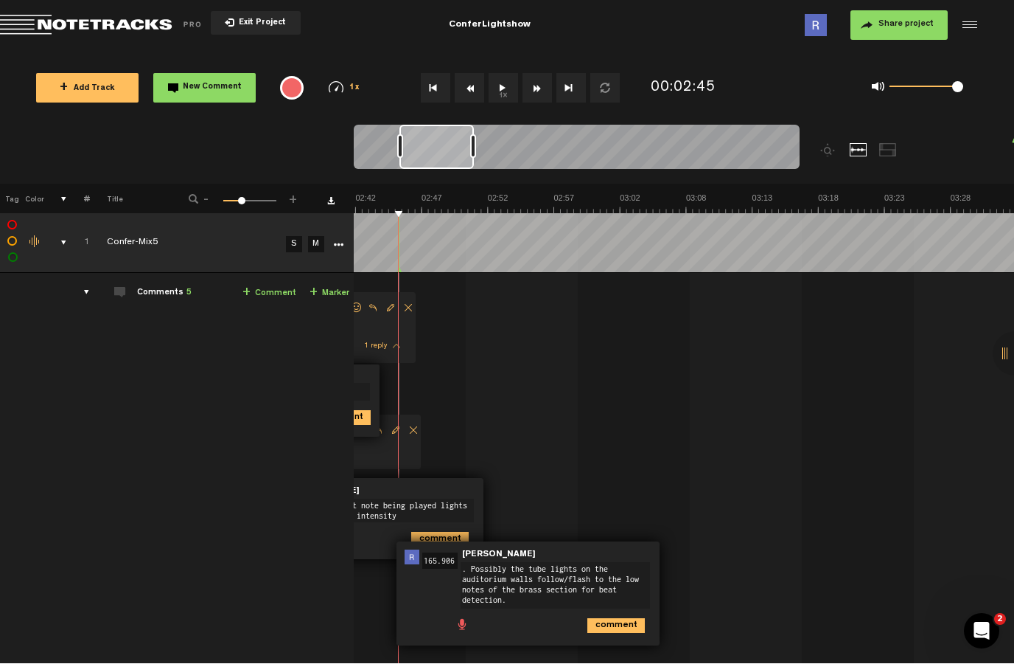
click at [391, 65] on div "1x" at bounding box center [512, 89] width 263 height 52
click at [509, 77] on button "1x" at bounding box center [503, 88] width 29 height 29
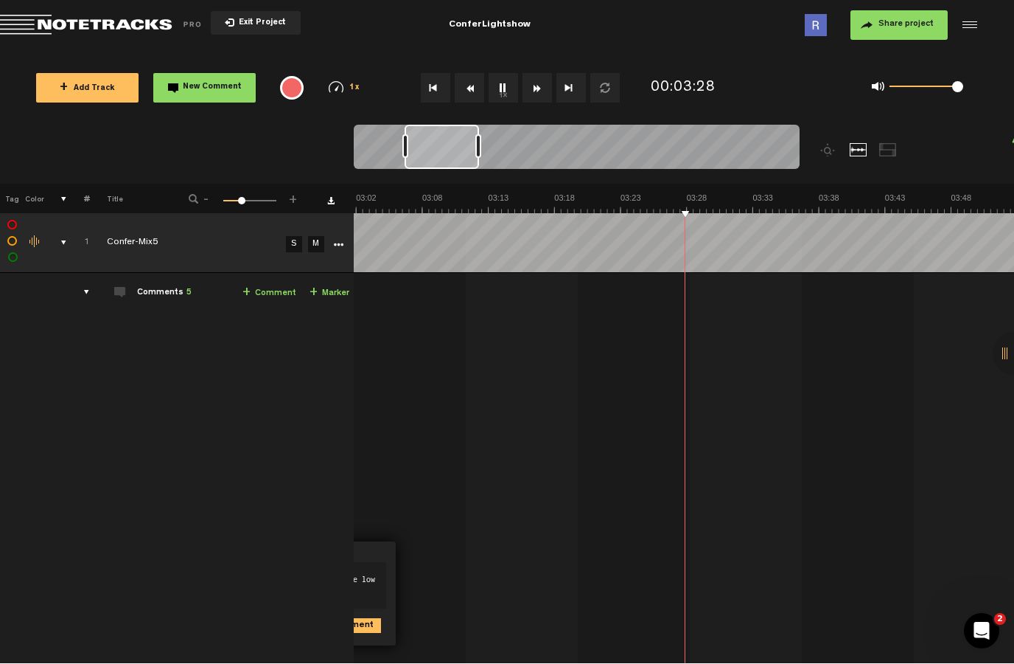
scroll to position [0, 2378]
click at [532, 382] on td "1 Confer-Mix5 [PERSON_NAME]-Mix5 by [PERSON_NAME] 1 collaborators 00:00 - • [PE…" at bounding box center [684, 472] width 661 height 396
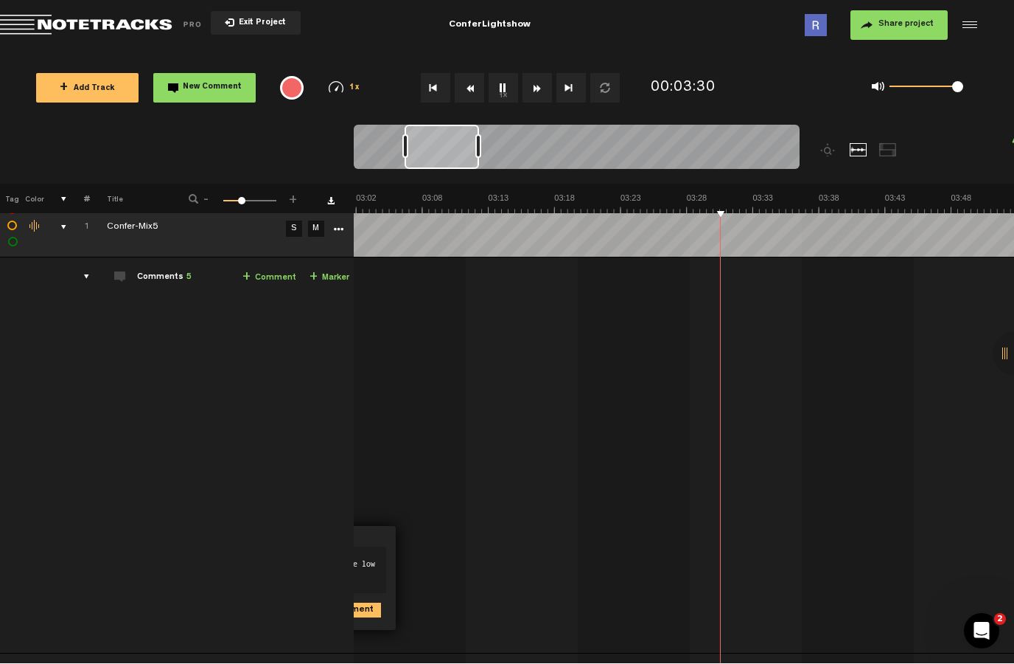
scroll to position [17, 0]
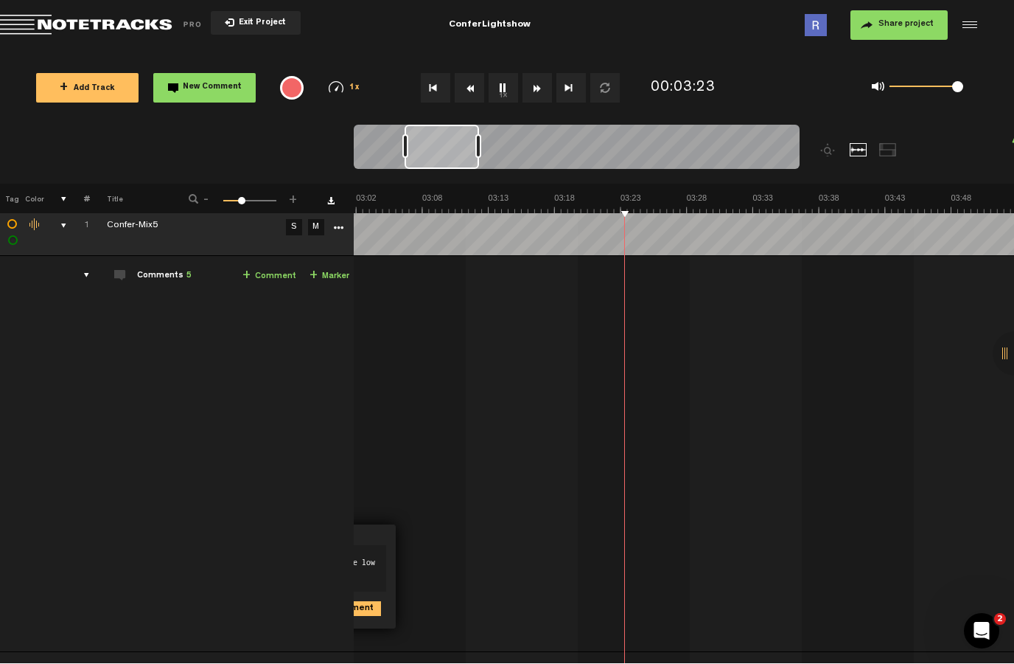
click at [509, 79] on button "1x" at bounding box center [503, 88] width 29 height 29
click at [209, 84] on span "New Comment" at bounding box center [212, 88] width 59 height 8
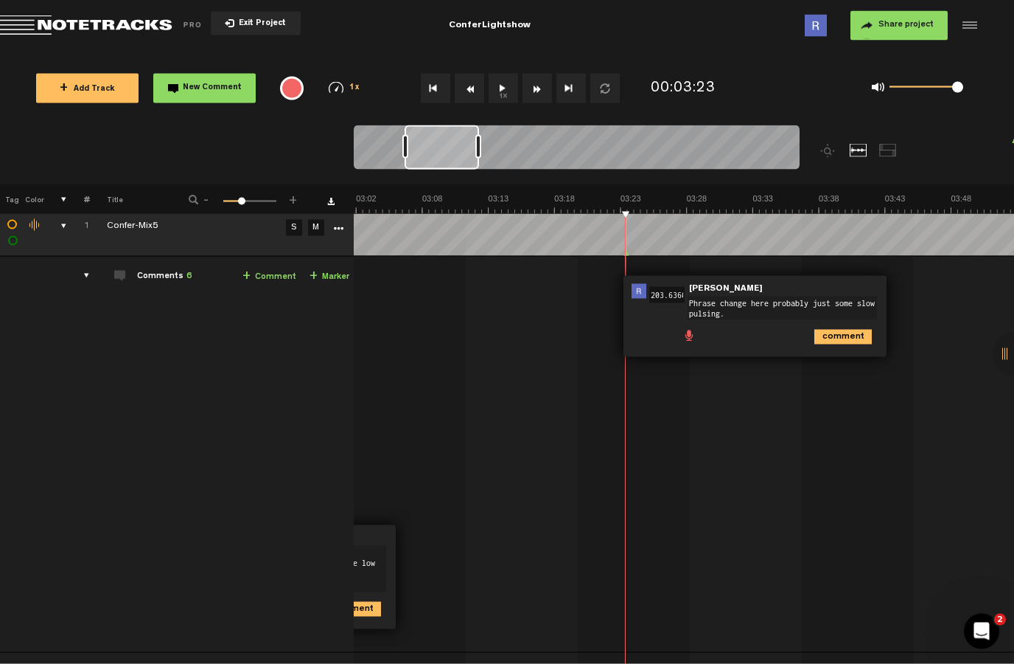
scroll to position [0, 0]
type textarea "Phrase change here probably just some slow pulsing.."
click at [508, 78] on button "1x" at bounding box center [503, 88] width 29 height 29
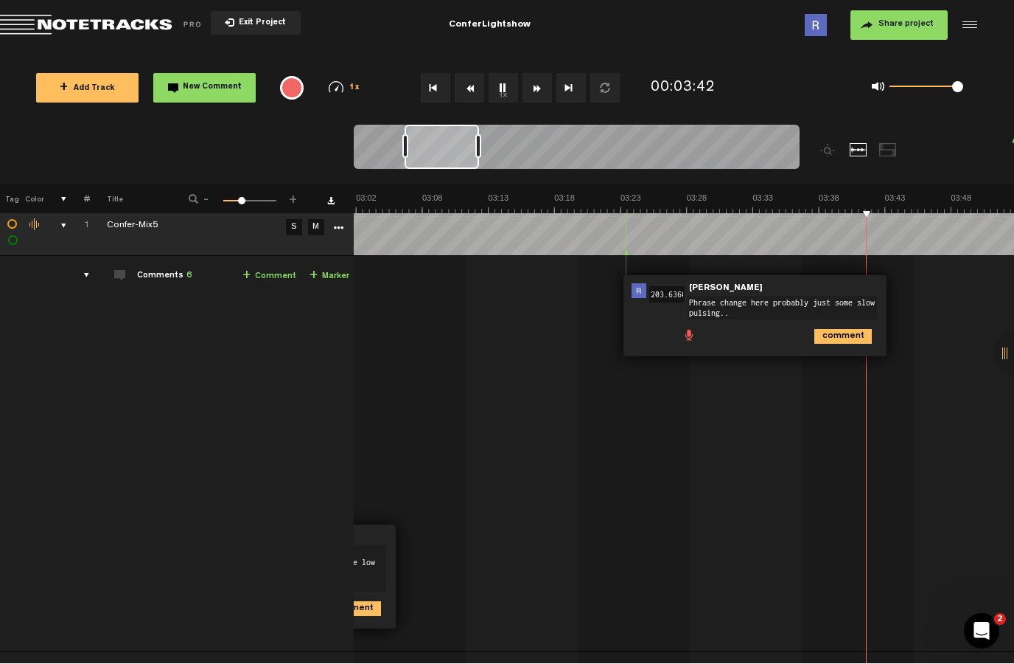
click at [508, 78] on button "1x" at bounding box center [503, 88] width 29 height 29
click at [212, 78] on button "New Comment" at bounding box center [204, 88] width 102 height 29
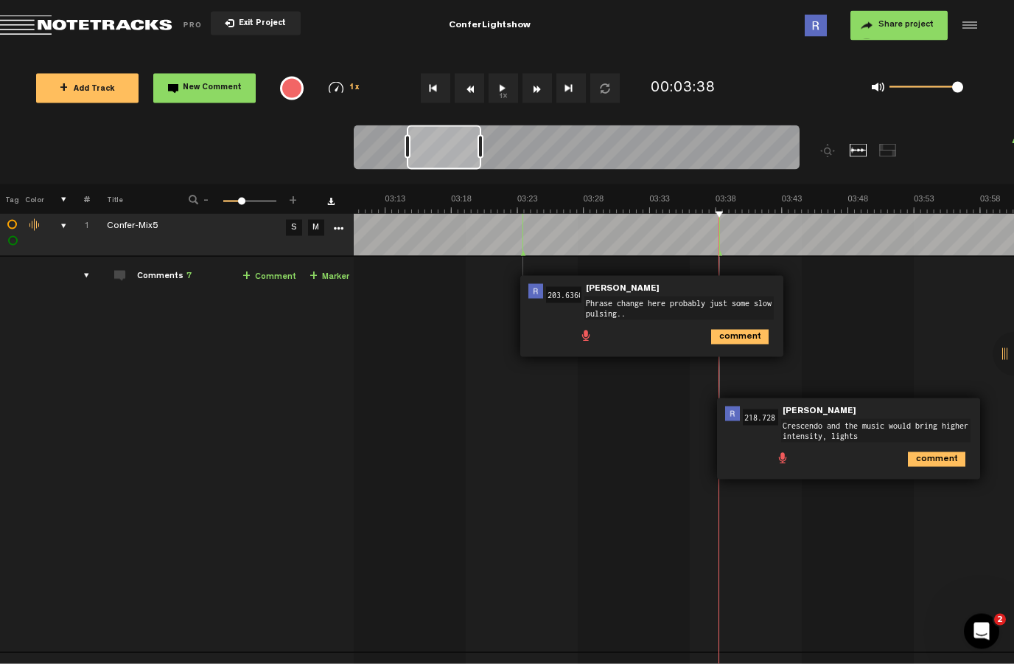
type textarea "Crescendo and the music would bring higher intensity, lights"
click at [950, 459] on icon "comment" at bounding box center [937, 459] width 58 height 15
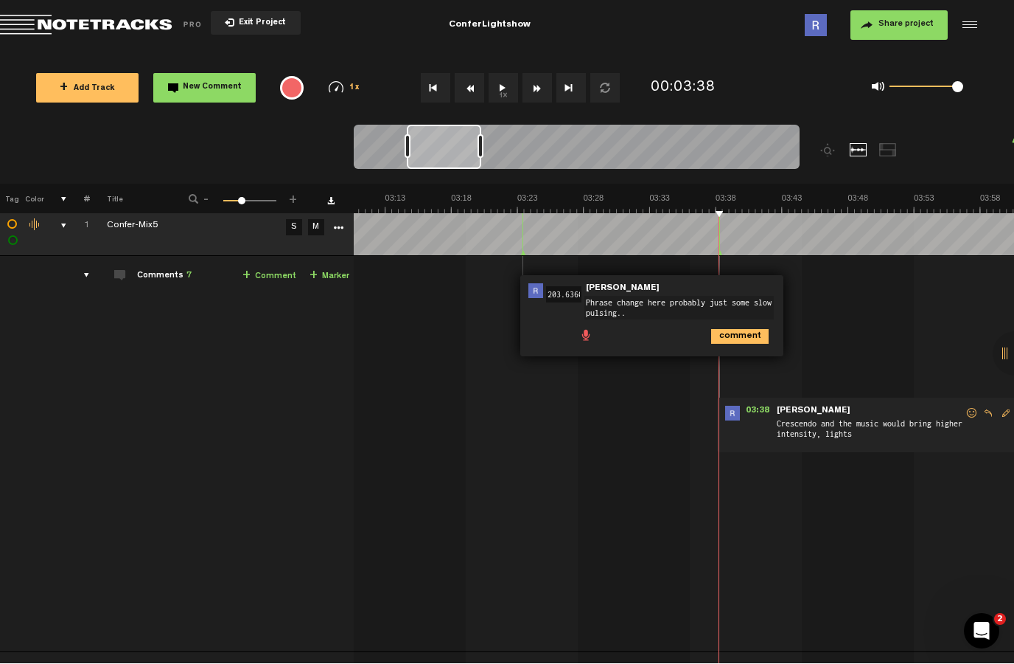
click at [516, 80] on button "1x" at bounding box center [503, 88] width 29 height 29
click at [501, 75] on button "1x" at bounding box center [503, 88] width 29 height 29
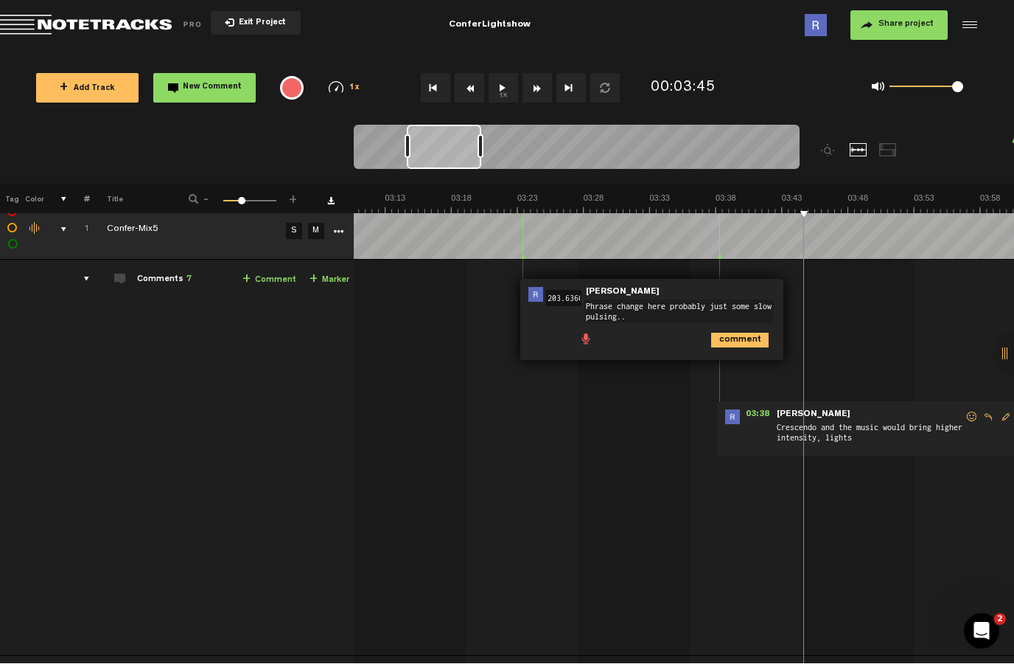
scroll to position [13, 0]
click at [883, 402] on div "03:38 - NaN:NaN • [PERSON_NAME]: "Crescendo and the music would bring higher in…" at bounding box center [874, 429] width 314 height 55
click at [857, 433] on span "Crescendo and the music would bring higher intensity, lights" at bounding box center [870, 436] width 189 height 28
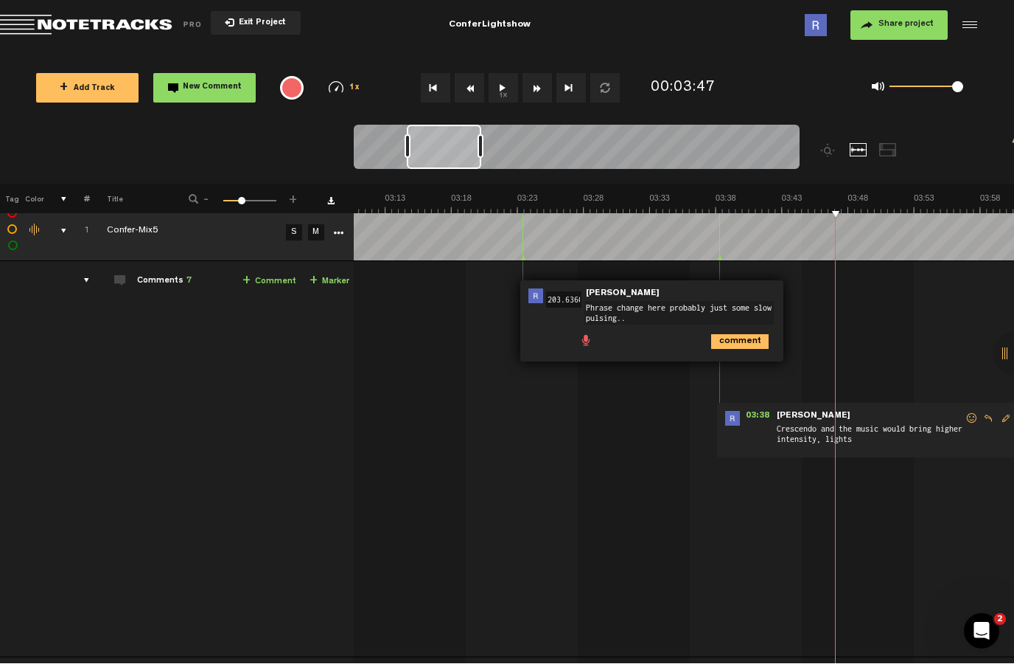
scroll to position [12, 0]
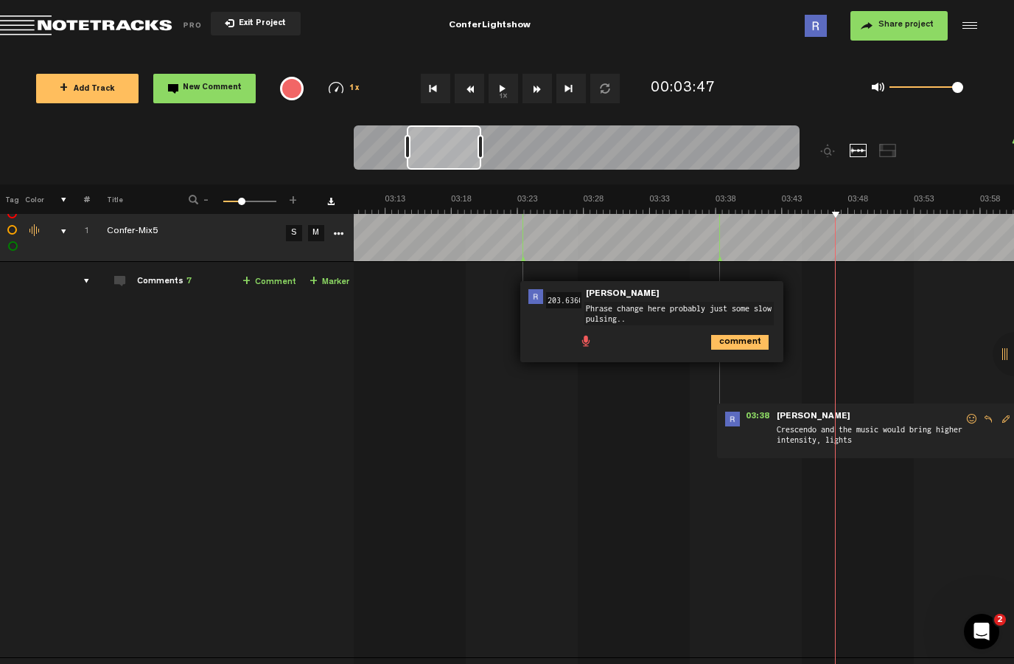
click at [506, 83] on button "1x" at bounding box center [503, 88] width 29 height 29
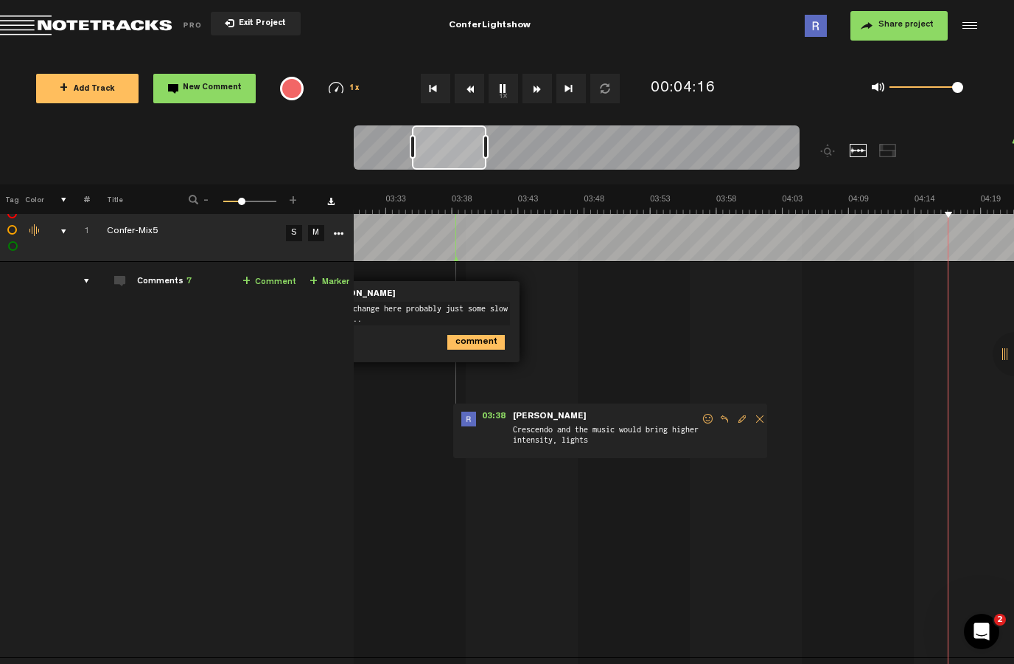
scroll to position [0, 3009]
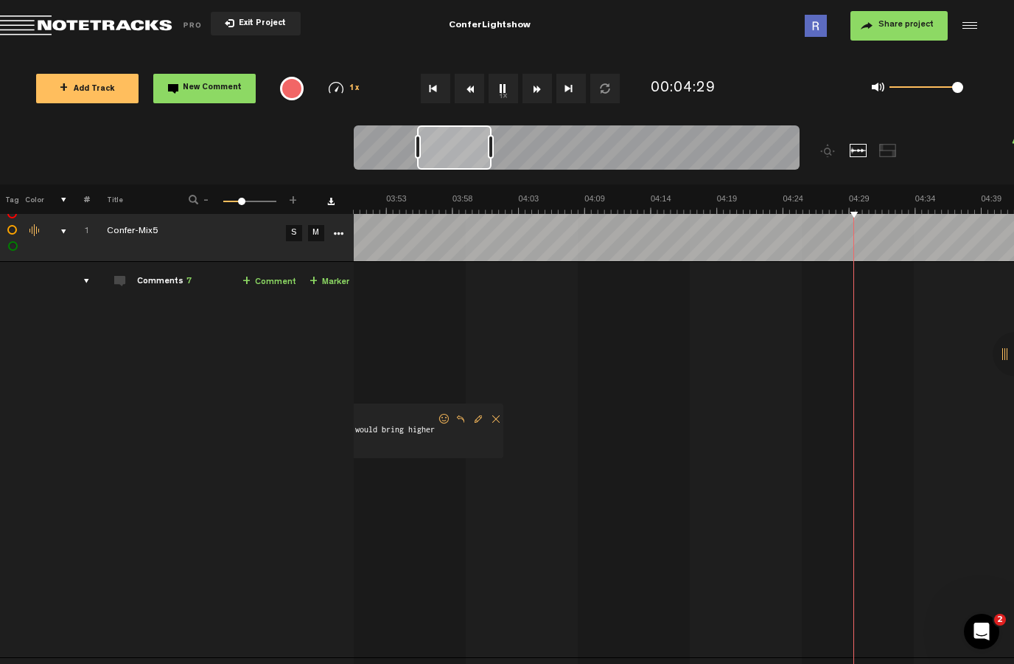
click at [550, 318] on td "1 Confer-Mix5 [PERSON_NAME]-Mix5 by [PERSON_NAME] 1 collaborators 00:00 - • [PE…" at bounding box center [684, 460] width 661 height 396
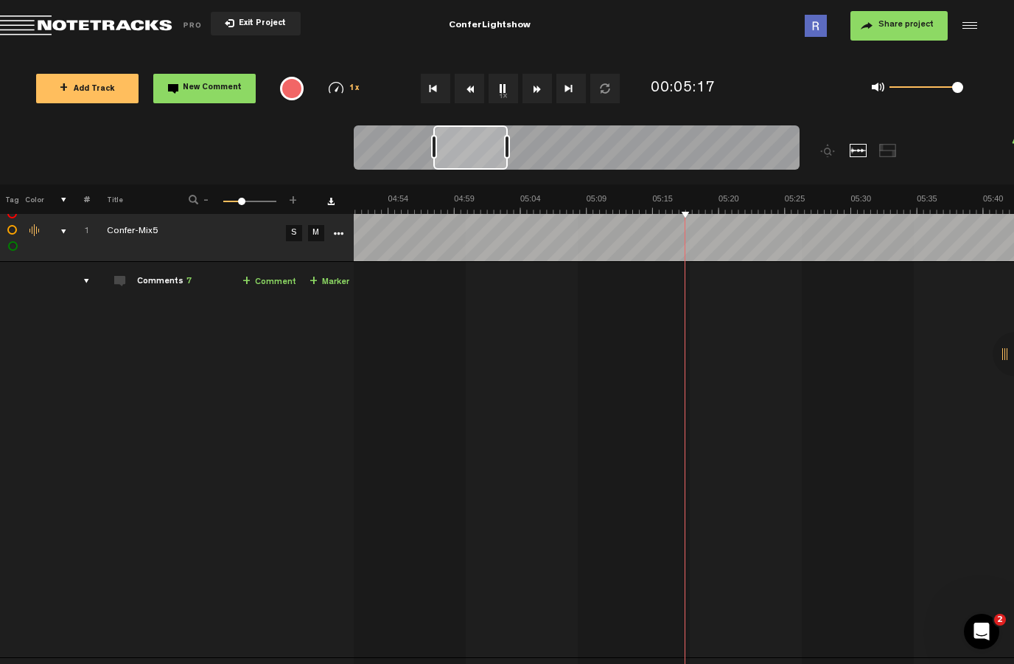
scroll to position [0, 3800]
click at [813, 341] on td "1 Confer-Mix5 [PERSON_NAME]-Mix5 by [PERSON_NAME] 1 collaborators 00:00 - • [PE…" at bounding box center [684, 460] width 661 height 396
click at [504, 87] on button "1x" at bounding box center [503, 88] width 29 height 29
click at [197, 69] on div "+ Add Track New Comment" at bounding box center [141, 89] width 237 height 52
click at [205, 79] on button "New Comment" at bounding box center [204, 88] width 102 height 29
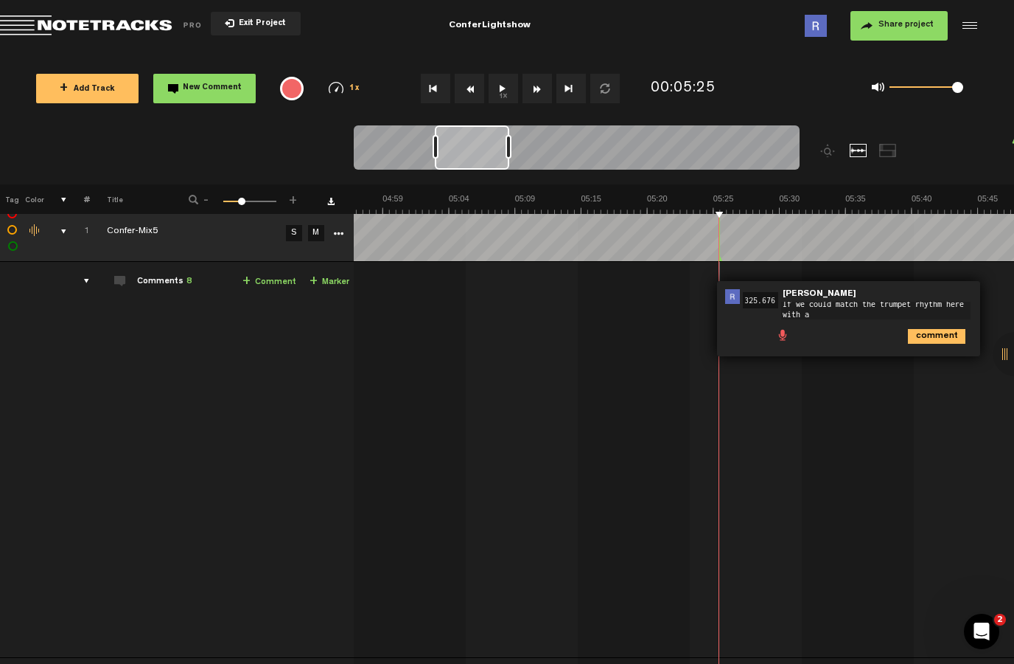
scroll to position [0, 0]
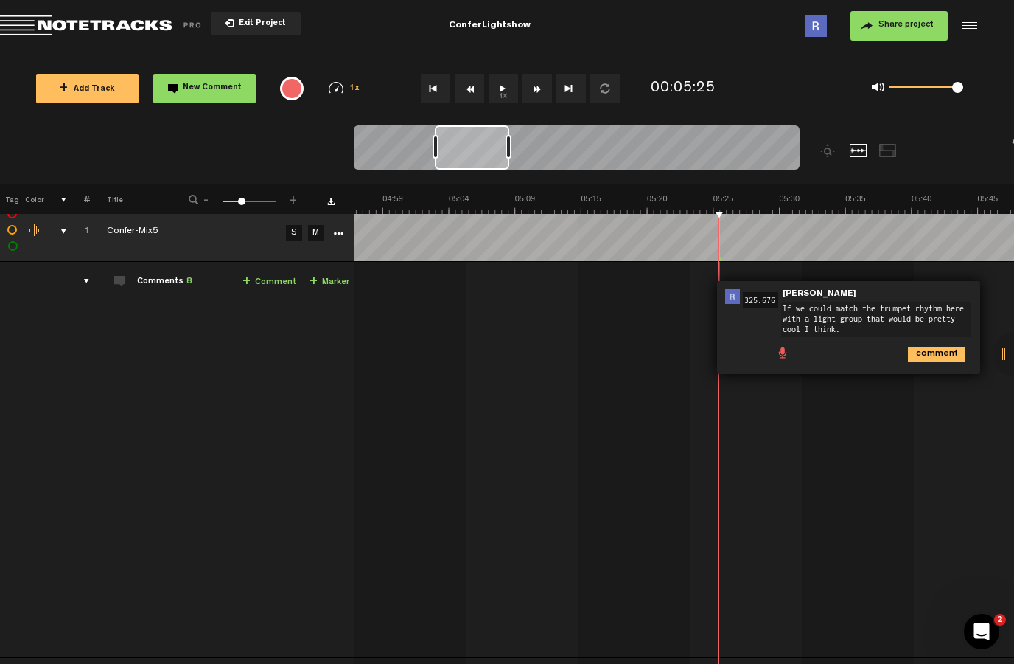
type textarea "If we could match the trumpet rhythm here with a light group that would be pret…"
click at [939, 355] on icon "comment" at bounding box center [937, 354] width 58 height 15
click at [512, 80] on button "1x" at bounding box center [503, 88] width 29 height 29
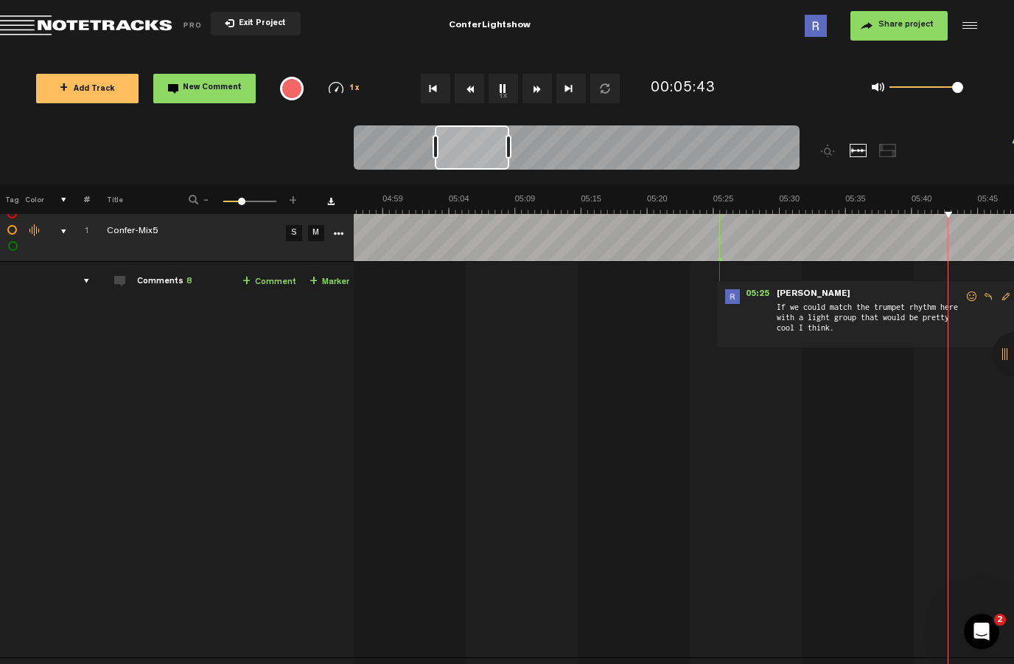
scroll to position [0, 4136]
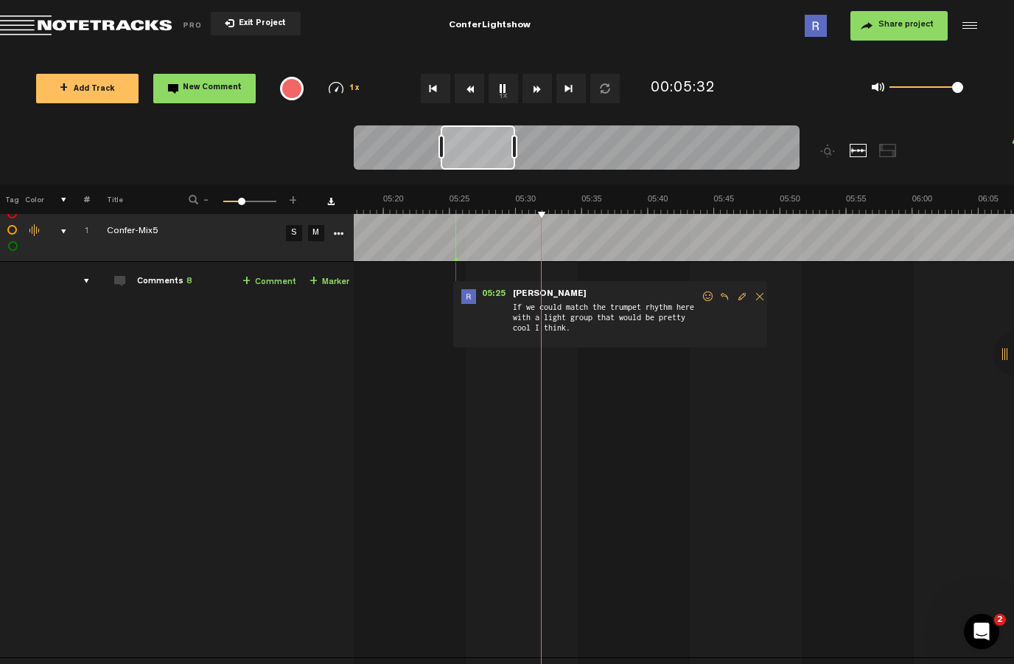
click at [491, 66] on div "1x" at bounding box center [512, 89] width 263 height 52
click at [513, 91] on button "1x" at bounding box center [503, 88] width 29 height 29
click at [218, 71] on div "+ Add Track New Comment" at bounding box center [141, 89] width 237 height 52
click at [213, 74] on button "New Comment" at bounding box center [204, 88] width 102 height 29
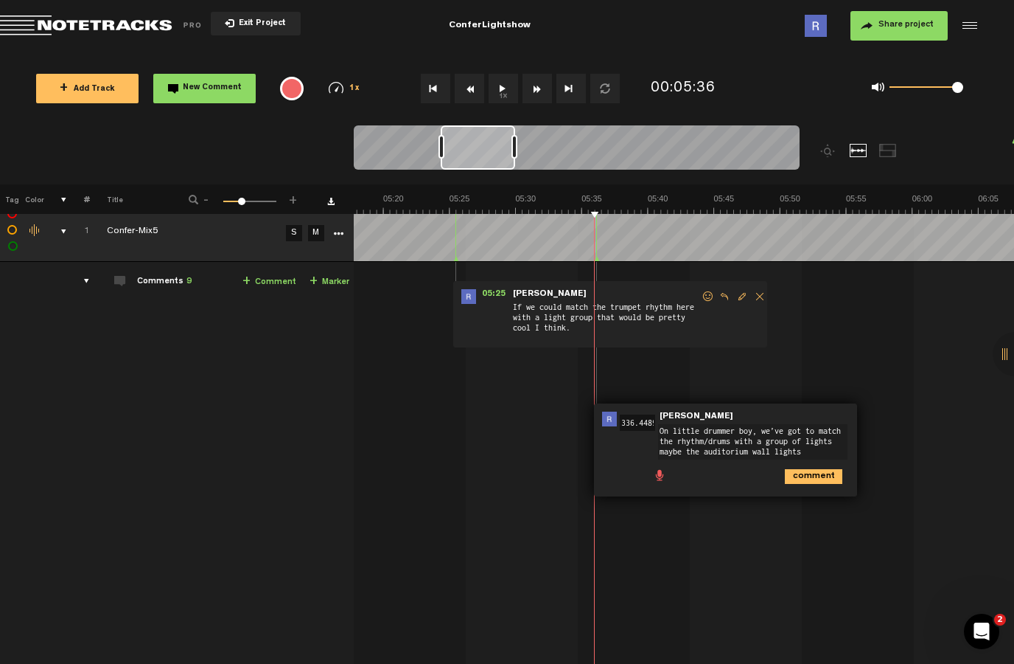
scroll to position [0, 0]
type textarea "On little drummer boy, we’ve got to match the rhythm/drums with a group of ligh…"
click at [808, 478] on icon "comment" at bounding box center [814, 476] width 58 height 15
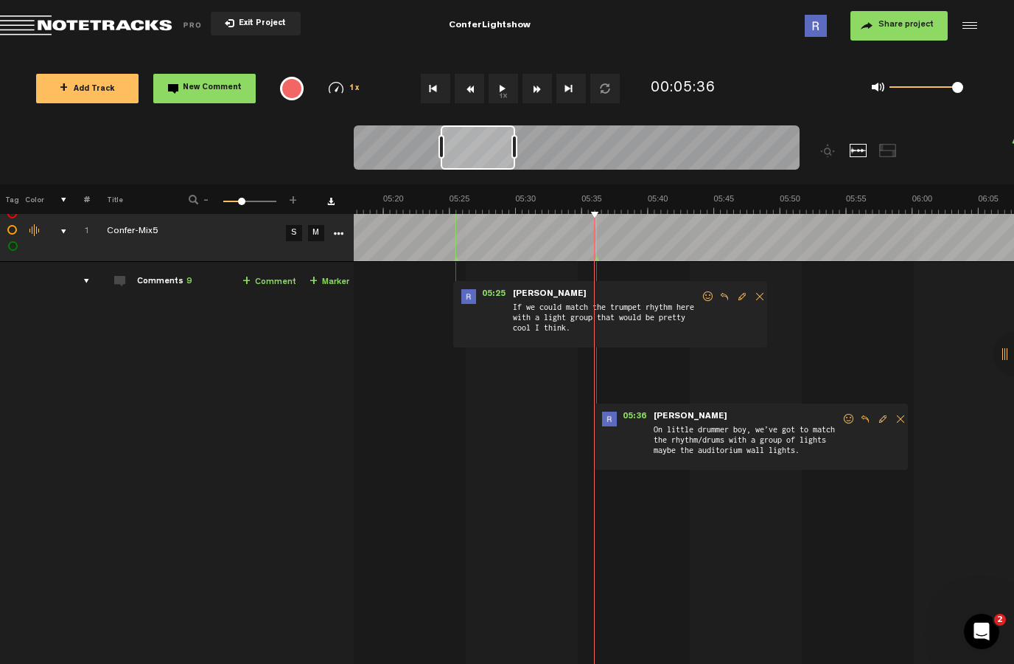
click at [509, 82] on button "1x" at bounding box center [503, 88] width 29 height 29
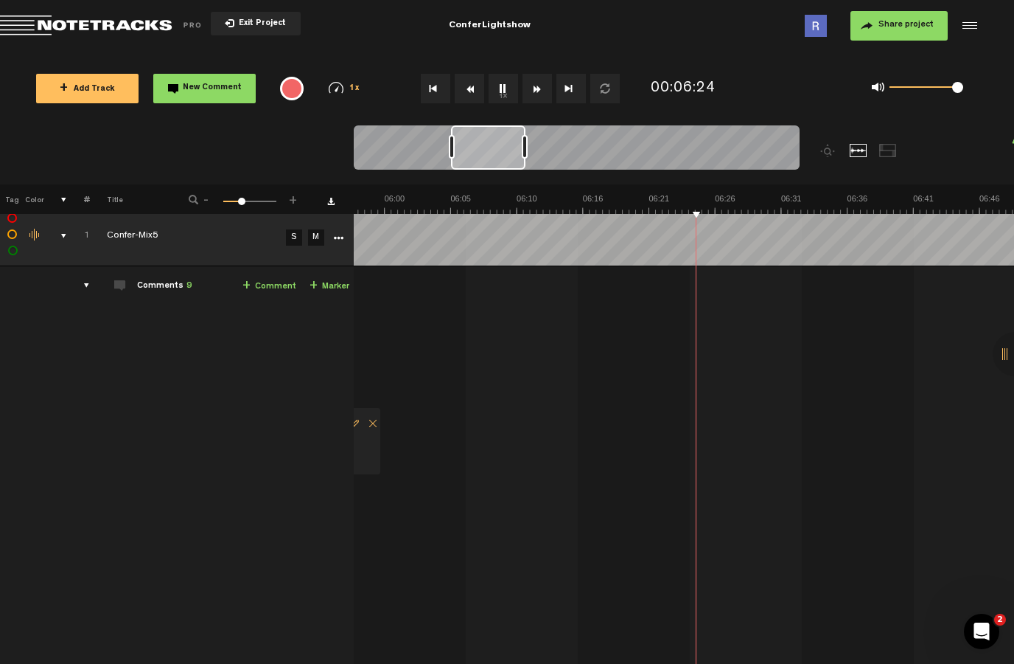
scroll to position [8, 0]
click at [517, 76] on button "1x" at bounding box center [503, 88] width 29 height 29
click at [218, 78] on button "New Comment" at bounding box center [204, 88] width 102 height 29
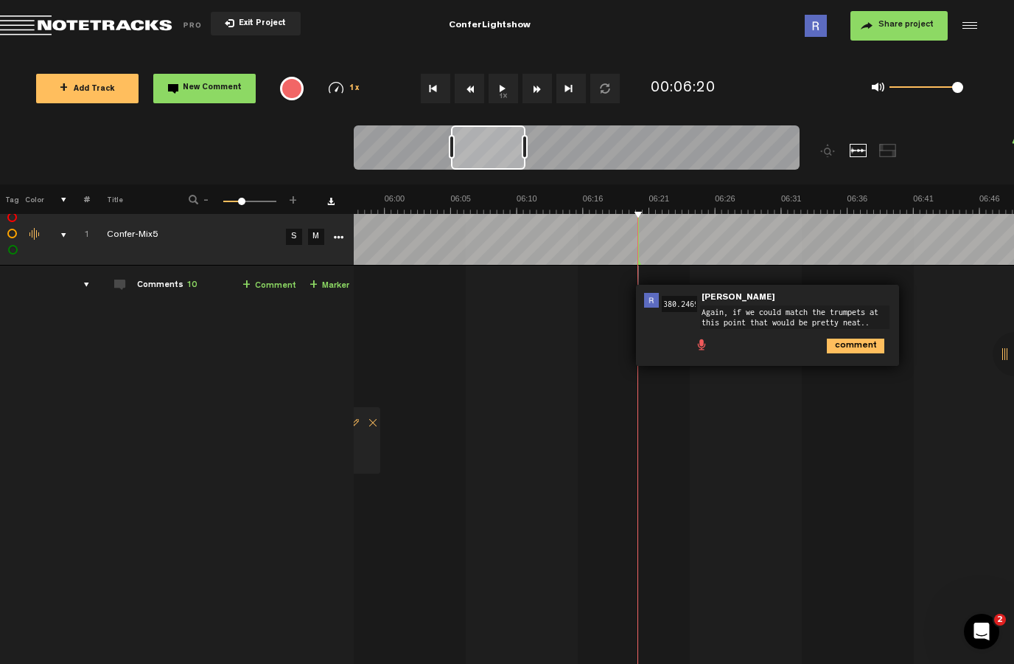
type textarea "Again, if we could match the trumpets at this point that would be pretty neat.."
click at [847, 352] on icon "comment" at bounding box center [856, 345] width 58 height 15
click at [506, 77] on button "1x" at bounding box center [503, 88] width 29 height 29
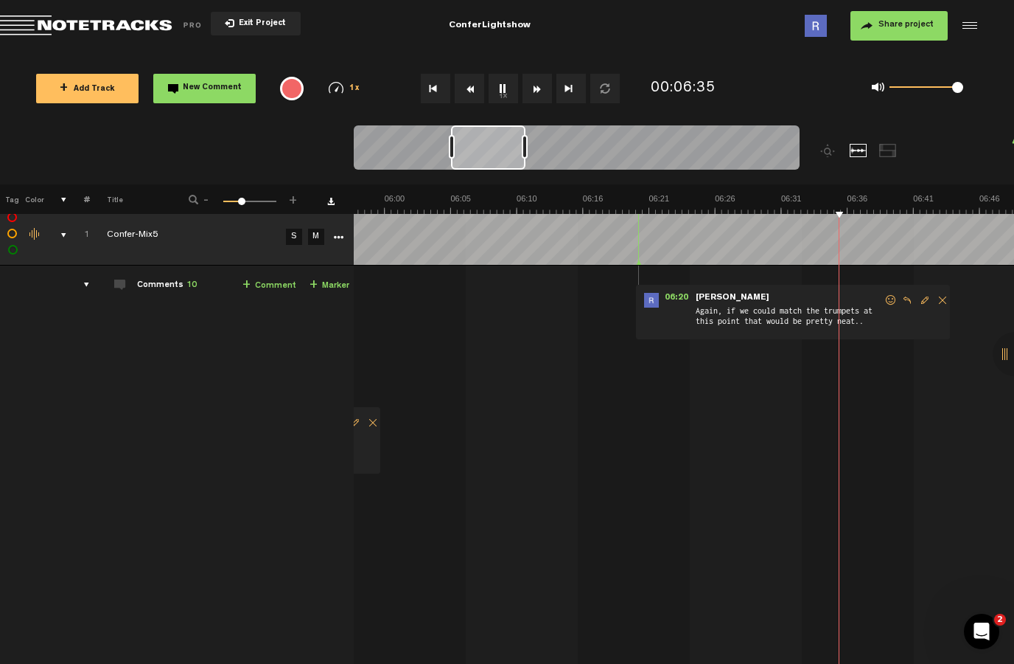
click at [509, 77] on button "1x" at bounding box center [503, 88] width 29 height 29
click at [211, 78] on button "New Comment" at bounding box center [204, 88] width 102 height 29
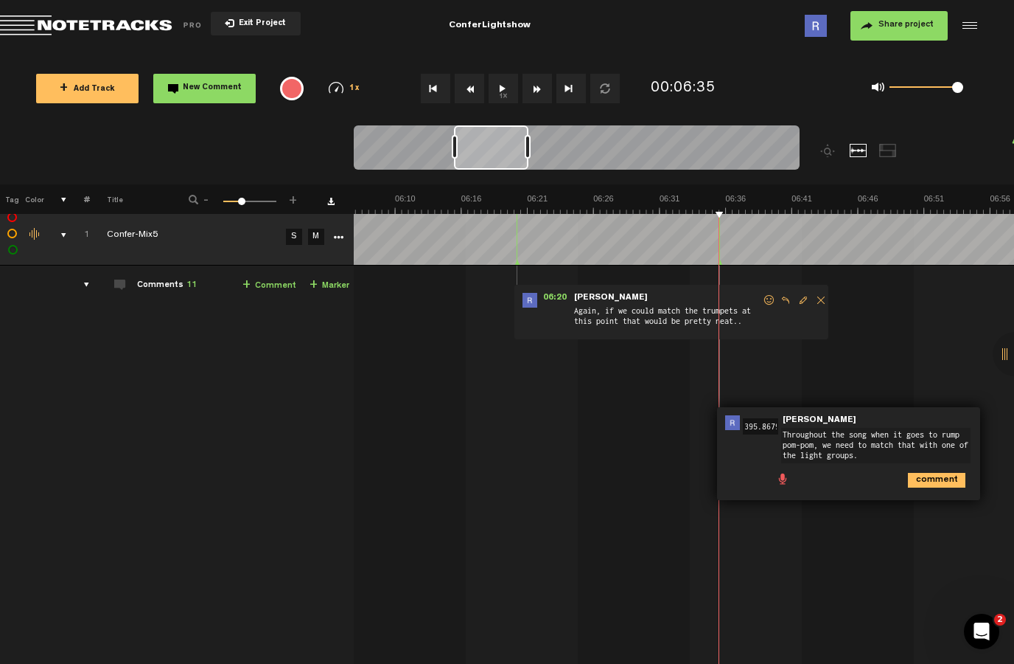
scroll to position [0, 0]
type textarea "Throughout the song when it goes to rump pom-pom, we need to match that with on…"
click at [941, 482] on icon "comment" at bounding box center [937, 480] width 58 height 15
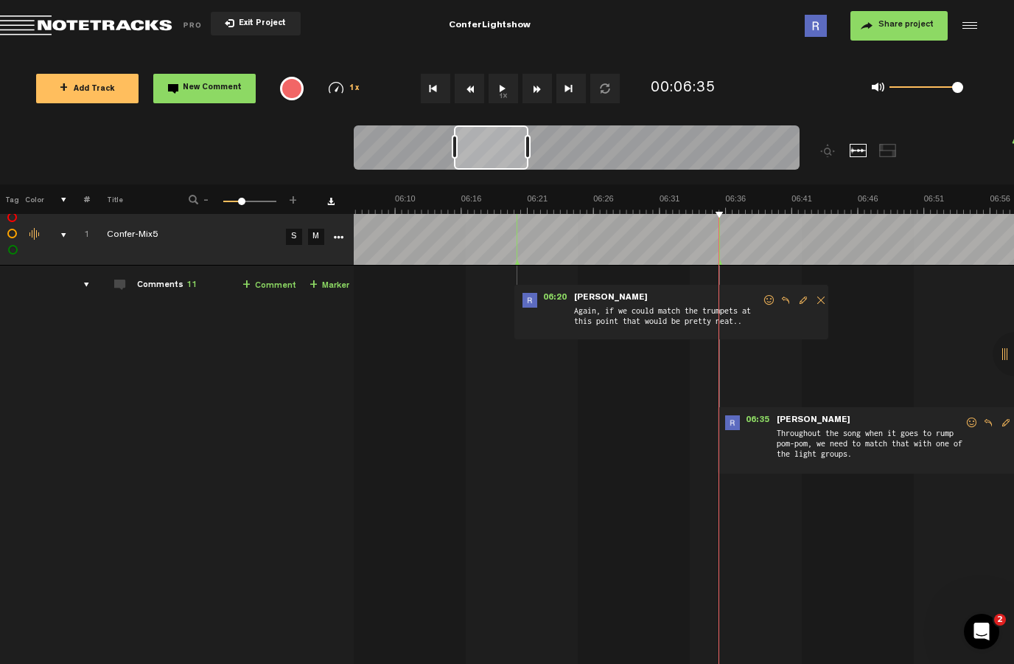
click at [510, 88] on button "1x" at bounding box center [503, 88] width 29 height 29
click at [801, 354] on td "1 Confer-Mix5 [PERSON_NAME]-Mix5 by [PERSON_NAME] 1 collaborators 00:00 - • [PE…" at bounding box center [684, 469] width 661 height 408
click at [516, 77] on button "1x" at bounding box center [503, 88] width 29 height 29
click at [212, 77] on button "New Comment" at bounding box center [204, 88] width 102 height 29
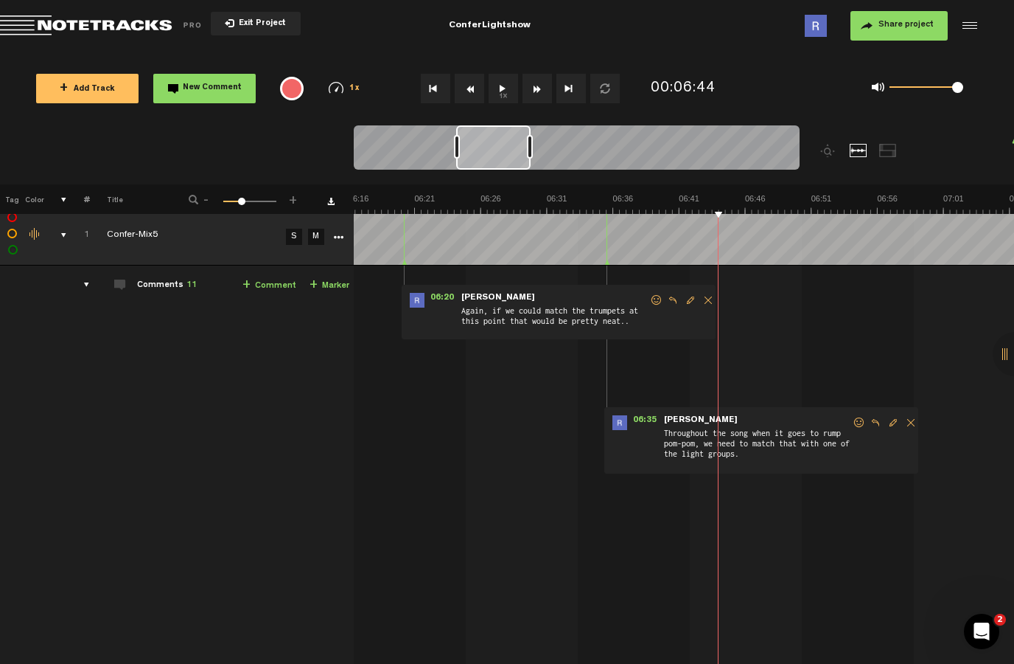
scroll to position [0, 4898]
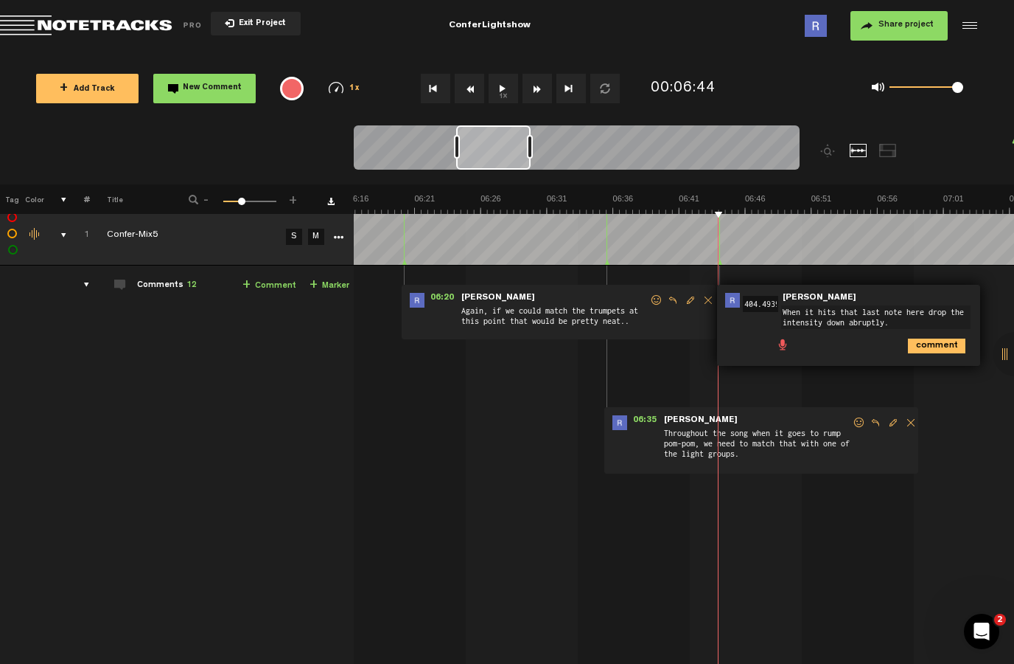
type textarea "When it hits that last note here drop the intensity down abruptly."
click at [948, 350] on icon "comment" at bounding box center [937, 345] width 58 height 15
click at [505, 86] on button "1x" at bounding box center [503, 88] width 29 height 29
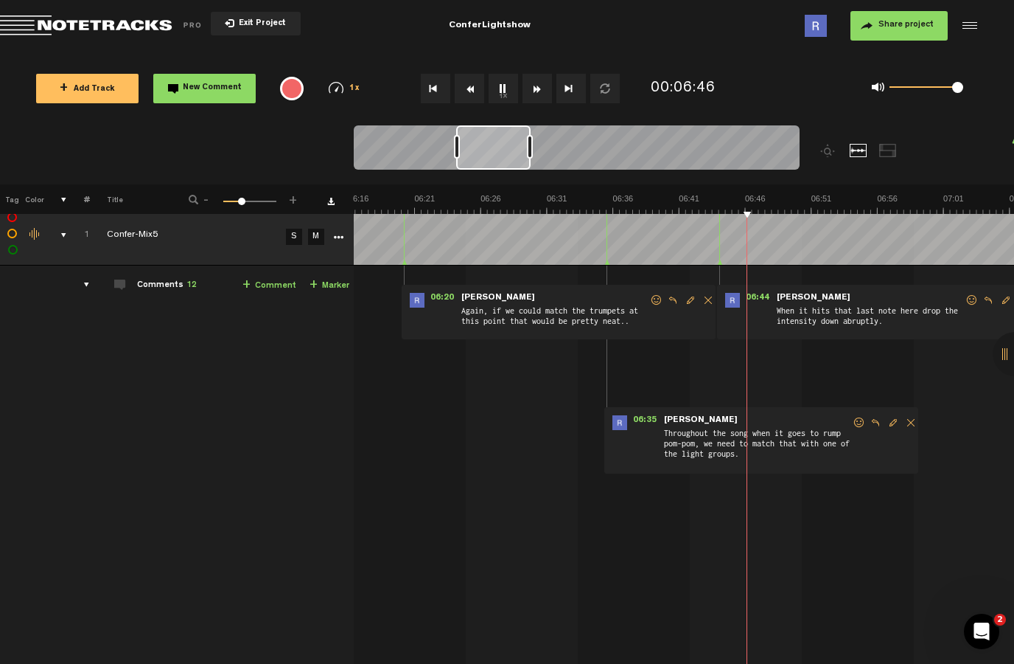
click at [506, 77] on button "1x" at bounding box center [503, 88] width 29 height 29
click at [213, 74] on button "New Comment" at bounding box center [204, 88] width 102 height 29
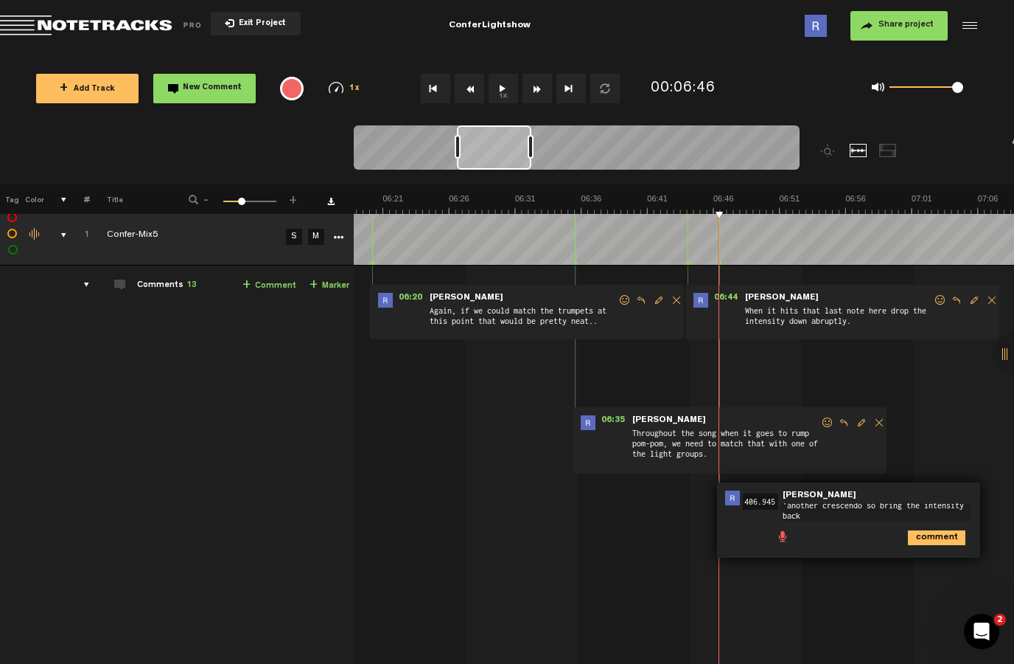
scroll to position [0, 0]
type textarea "'Another crescendo so bring the intensity back up"
click at [945, 543] on icon "comment" at bounding box center [937, 543] width 58 height 15
click at [510, 80] on button "1x" at bounding box center [503, 88] width 29 height 29
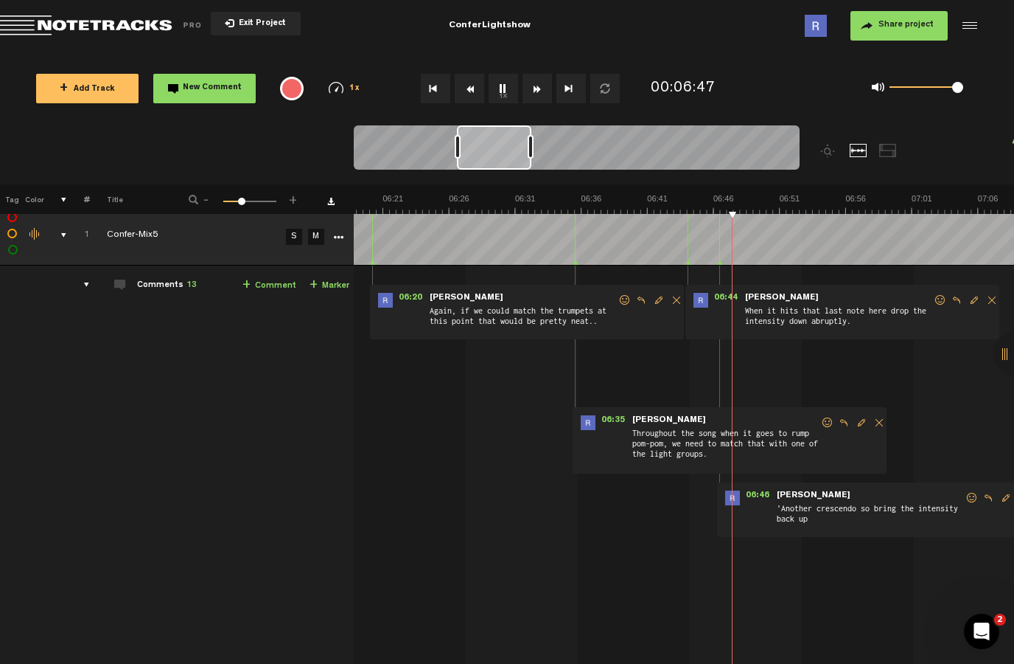
click at [515, 78] on button "1x" at bounding box center [503, 88] width 29 height 29
click at [209, 77] on button "New Comment" at bounding box center [204, 88] width 102 height 29
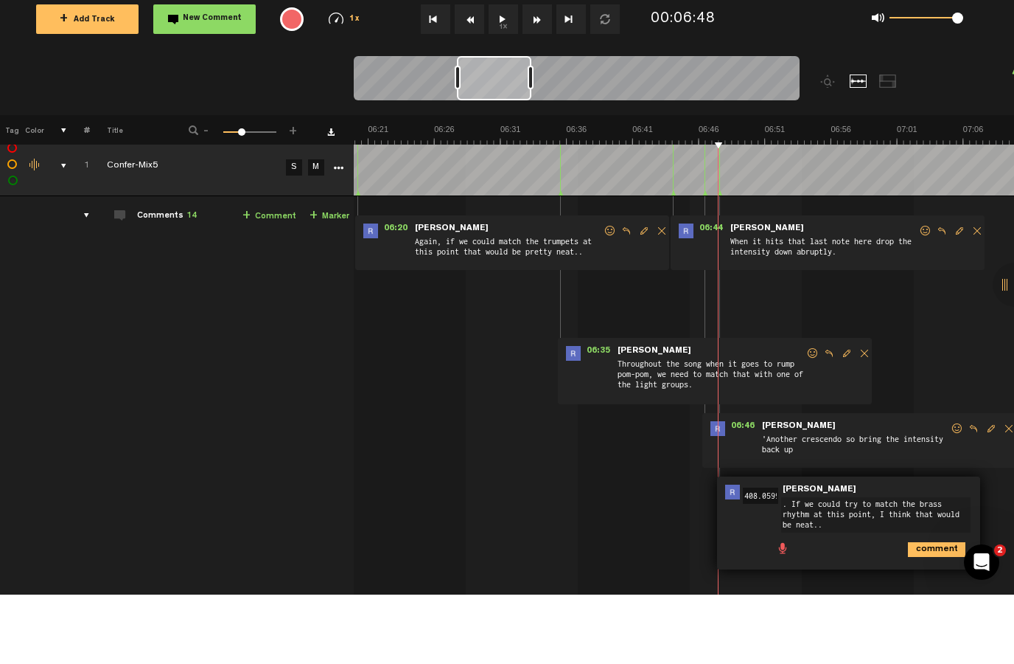
type textarea ". If we could try to match the brass rhythm at this point, I think that would b…"
click at [500, 74] on button "1x" at bounding box center [503, 88] width 29 height 29
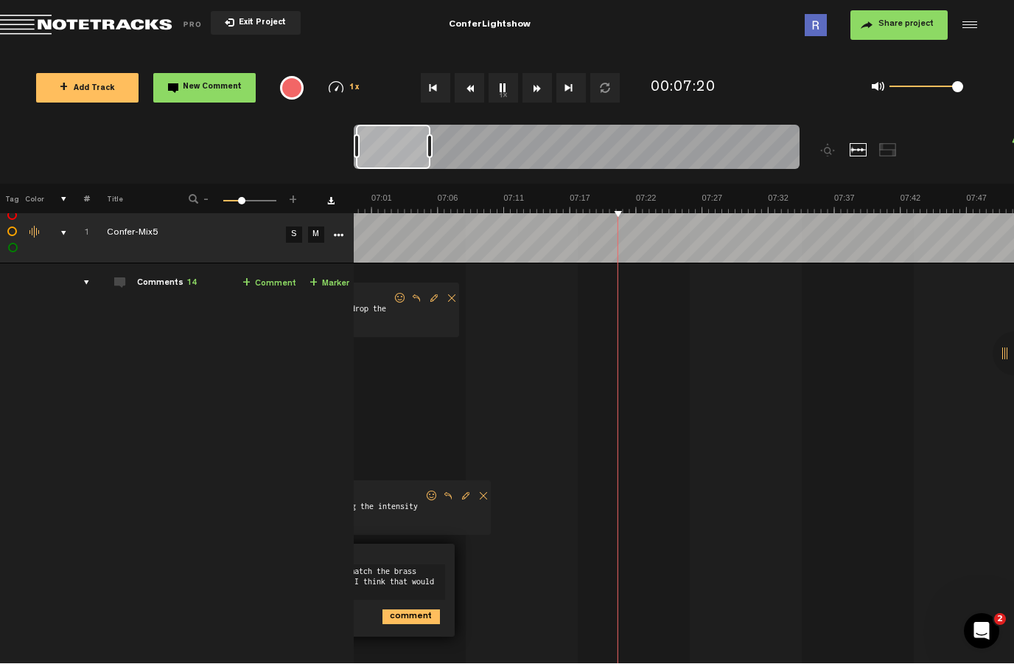
scroll to position [0, 5470]
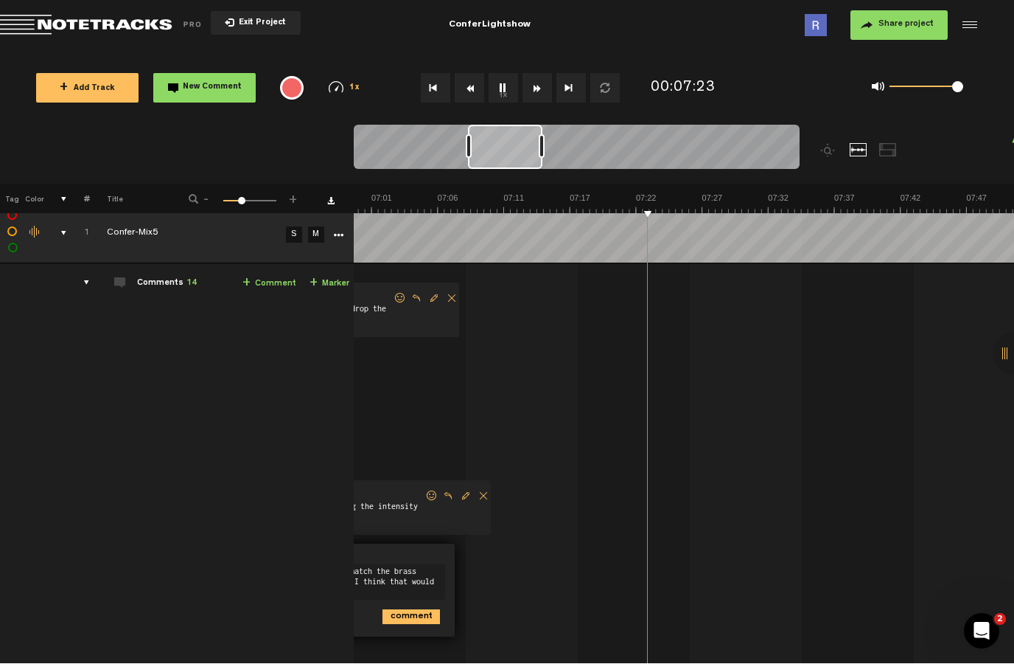
click at [513, 81] on button "1x" at bounding box center [503, 88] width 29 height 29
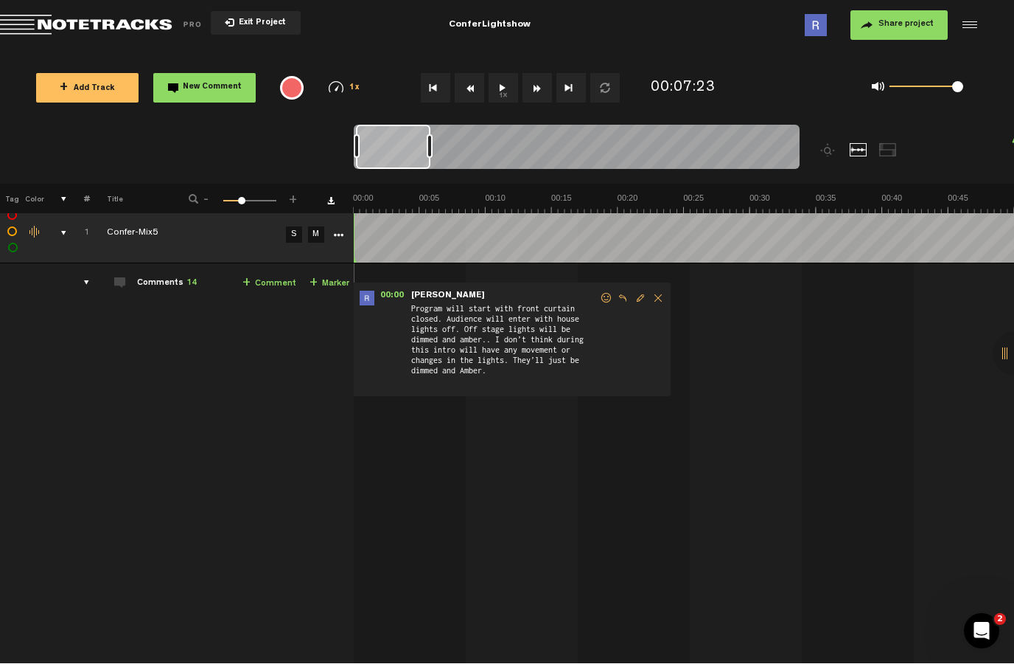
click at [540, 80] on button "Fast Forward" at bounding box center [537, 88] width 29 height 29
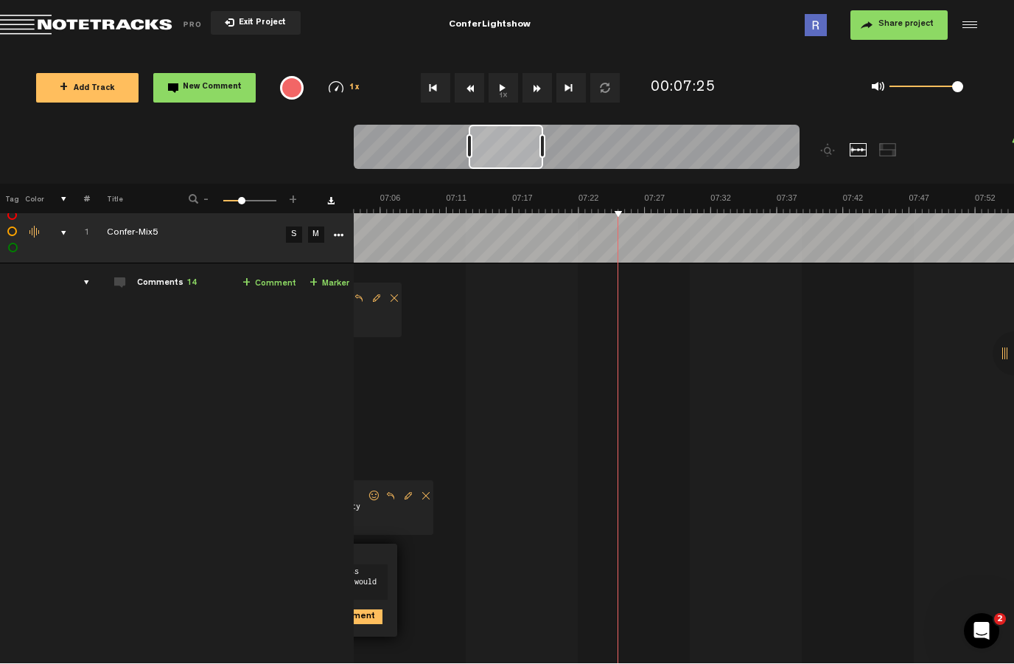
scroll to position [0, 5528]
click at [423, 41] on div "ConferLightshow" at bounding box center [490, 25] width 327 height 37
click at [484, 83] on button "Rewind" at bounding box center [469, 88] width 29 height 29
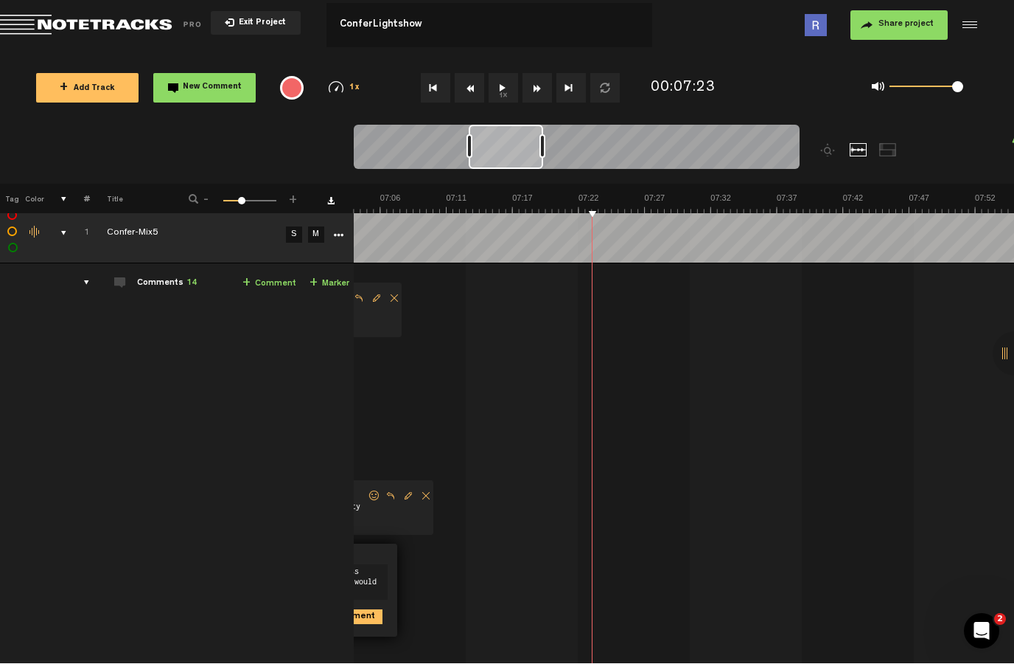
click at [470, 76] on button "Rewind" at bounding box center [469, 88] width 29 height 29
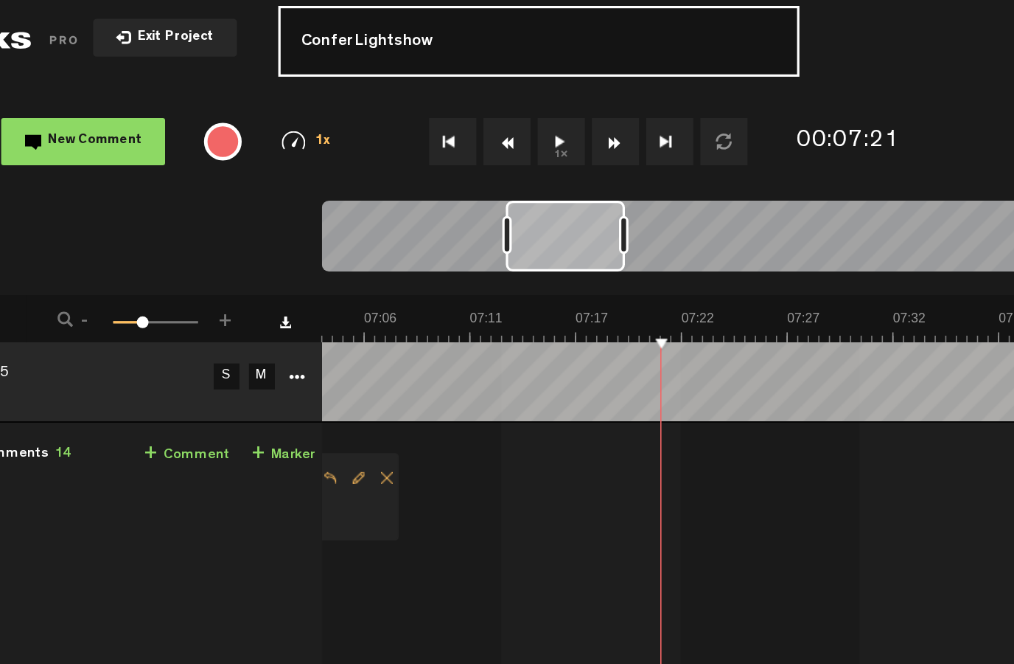
click at [327, 47] on input "ConferLightshow" at bounding box center [490, 26] width 327 height 44
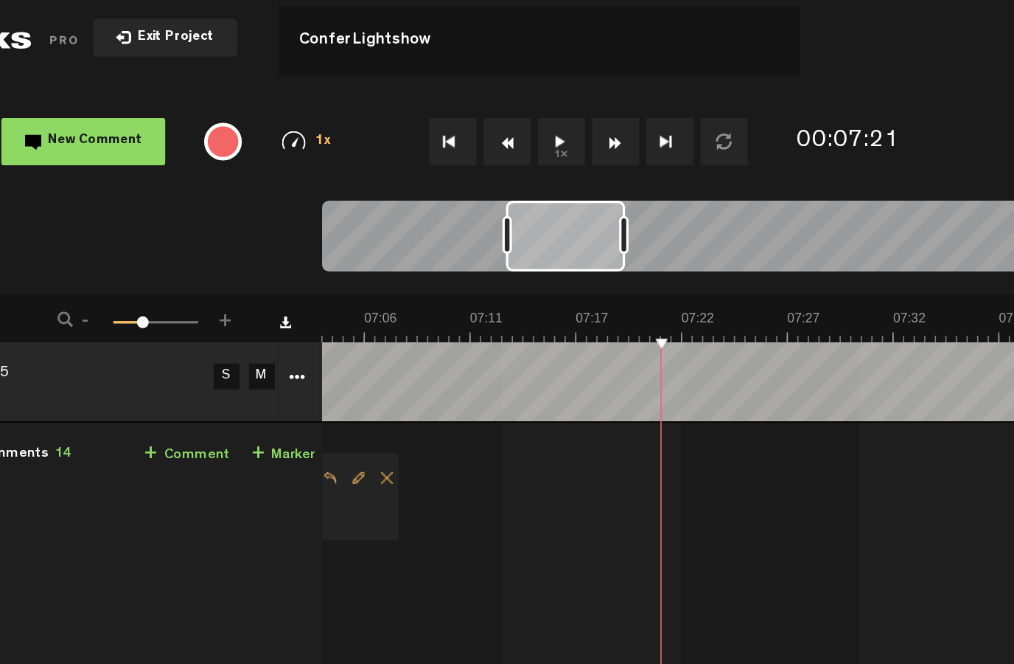
click at [455, 83] on button "Rewind" at bounding box center [469, 88] width 29 height 29
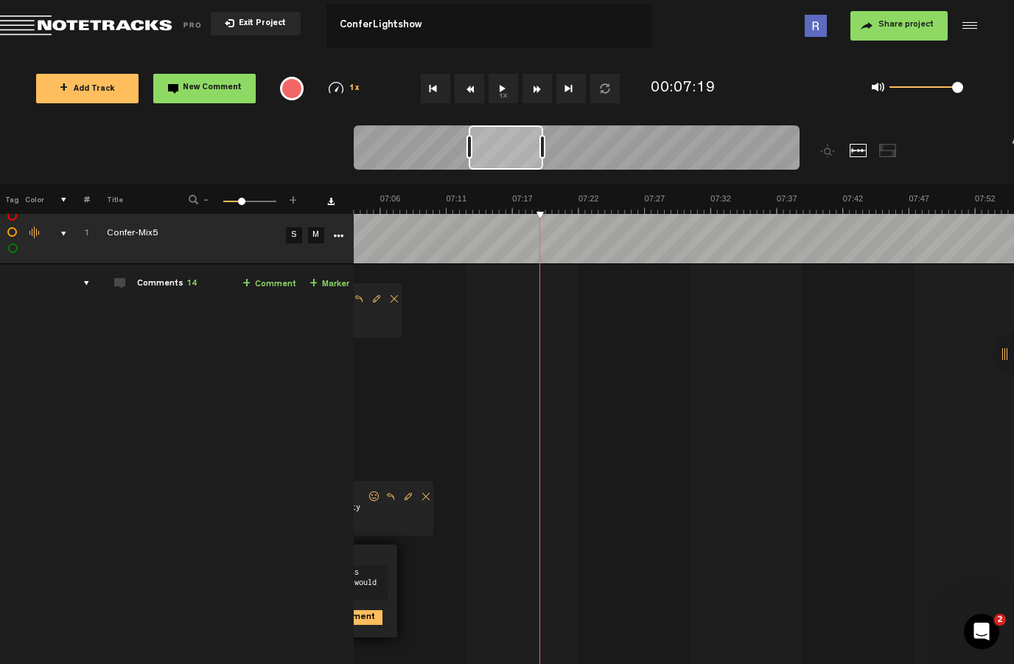
click at [476, 84] on button "Rewind" at bounding box center [469, 88] width 29 height 29
click at [472, 78] on button "Rewind" at bounding box center [469, 88] width 29 height 29
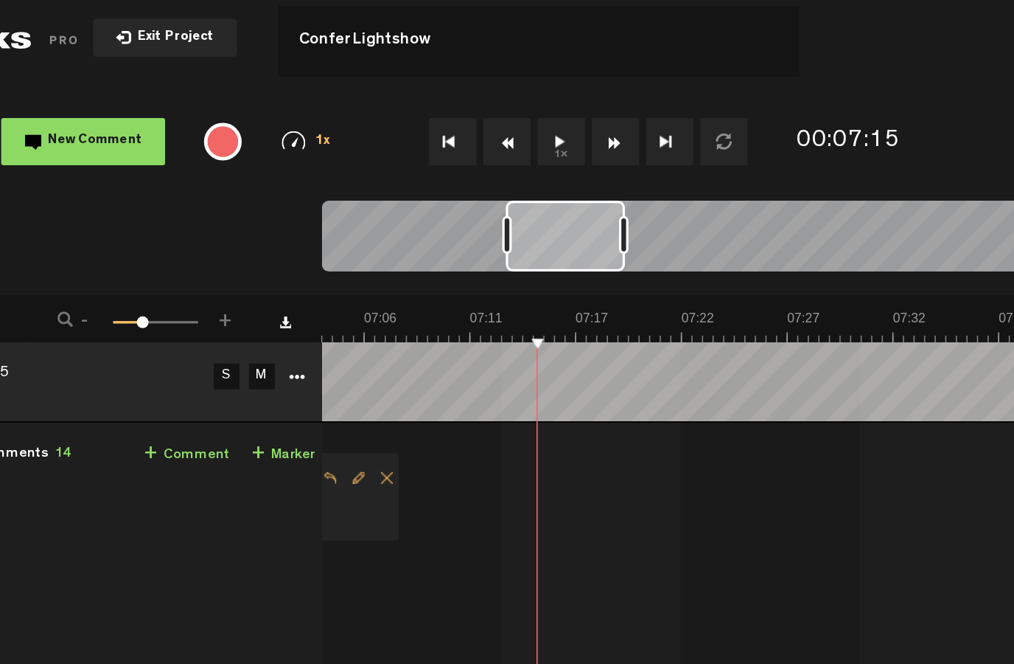
click at [296, 52] on div "+ Add Track New Comment 1x 0.25x 0.5x 0.75x 1x 1.25x 1.5x 1.75x 2x All emojis 😀…" at bounding box center [507, 89] width 1014 height 74
click at [455, 79] on button "Rewind" at bounding box center [469, 88] width 29 height 29
click at [455, 77] on button "Rewind" at bounding box center [469, 88] width 29 height 29
click at [455, 76] on button "Rewind" at bounding box center [469, 88] width 29 height 29
click at [455, 74] on button "Rewind" at bounding box center [469, 88] width 29 height 29
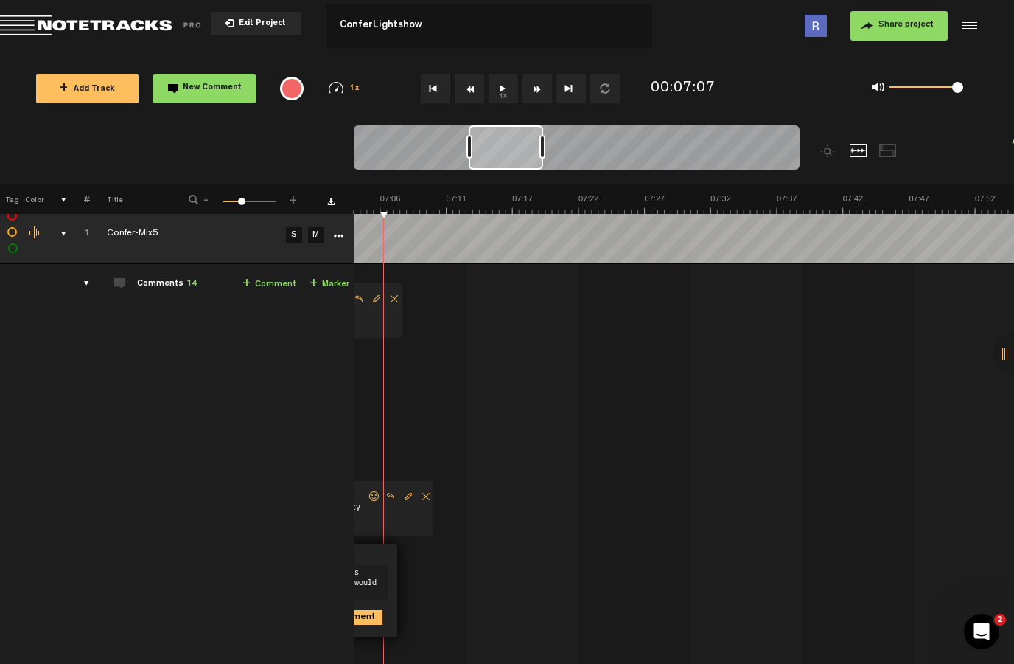
click at [507, 115] on div "+ Add Track New Comment 1x 0.25x 0.5x 0.75x 1x 1.25x 1.5x 1.75x 2x All emojis 😀…" at bounding box center [507, 89] width 1014 height 74
click at [477, 77] on button "Rewind" at bounding box center [469, 88] width 29 height 29
click at [481, 74] on button "Rewind" at bounding box center [469, 88] width 29 height 29
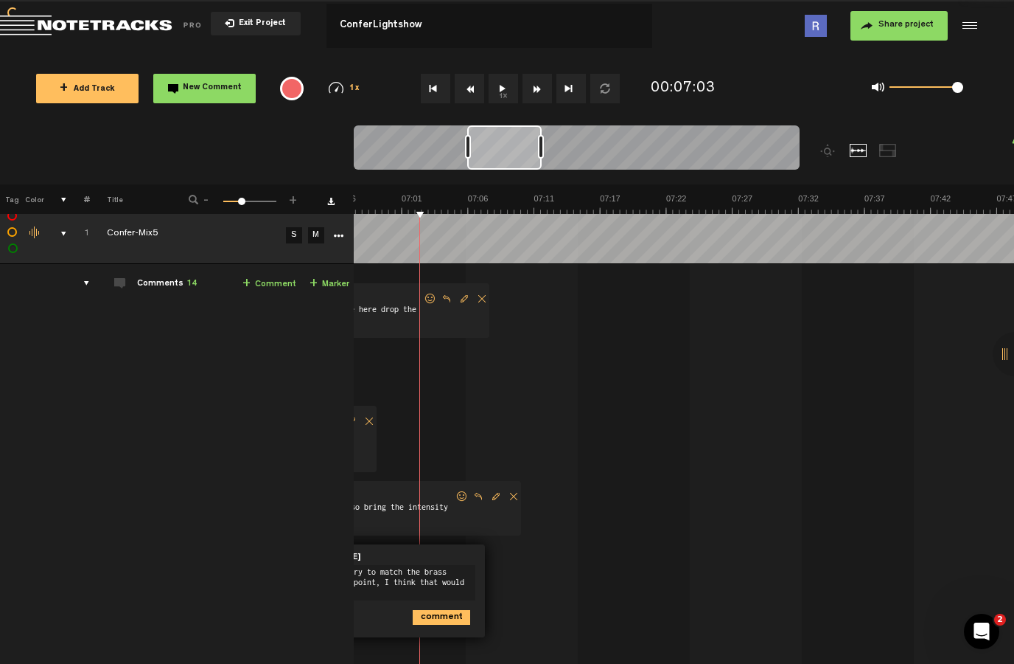
click at [476, 75] on button "Rewind" at bounding box center [469, 88] width 29 height 29
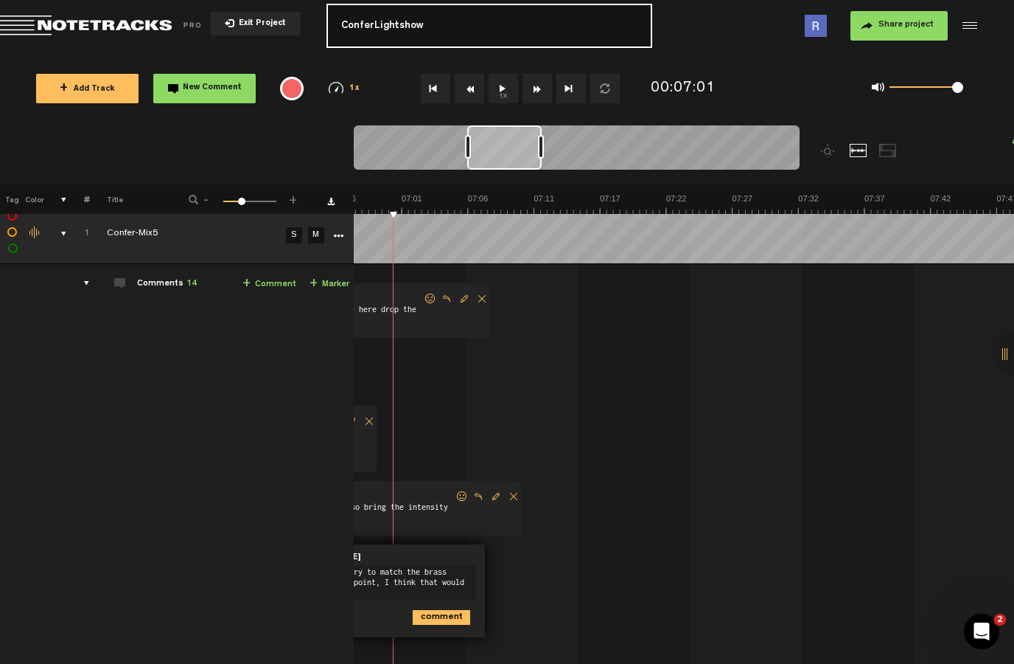
click at [467, 46] on input "ConferLightshow" at bounding box center [490, 26] width 327 height 44
click at [478, 77] on button "Rewind" at bounding box center [469, 88] width 29 height 29
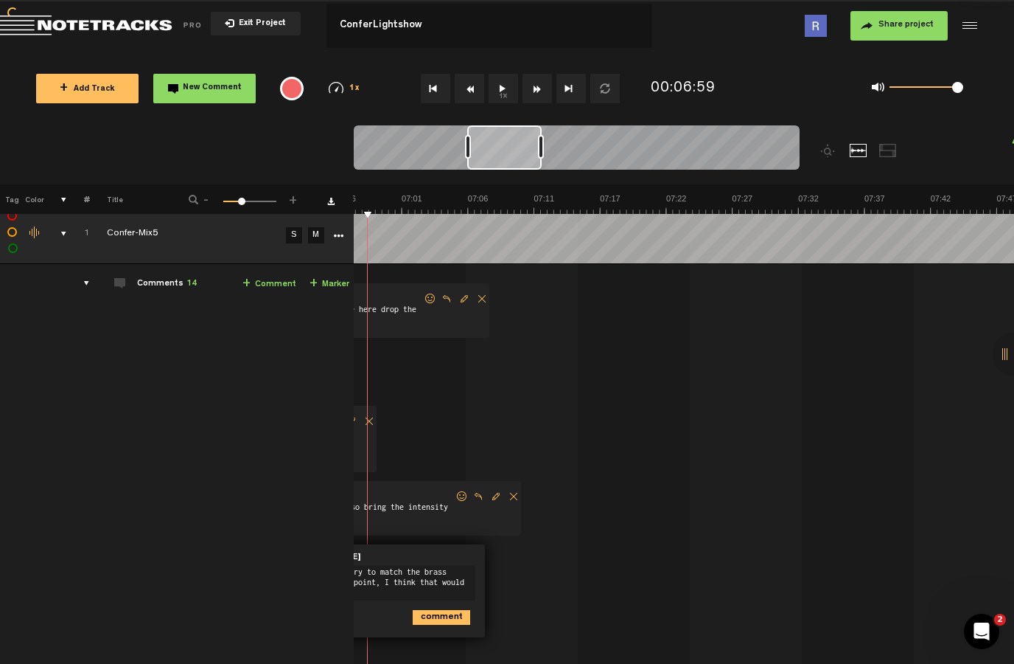
click at [476, 68] on div "1x" at bounding box center [512, 89] width 263 height 52
click at [504, 81] on button "1x" at bounding box center [503, 88] width 29 height 29
click at [505, 77] on button "1x" at bounding box center [503, 88] width 29 height 29
click at [469, 79] on button "Rewind" at bounding box center [469, 88] width 29 height 29
click at [468, 79] on button "Rewind" at bounding box center [469, 88] width 29 height 29
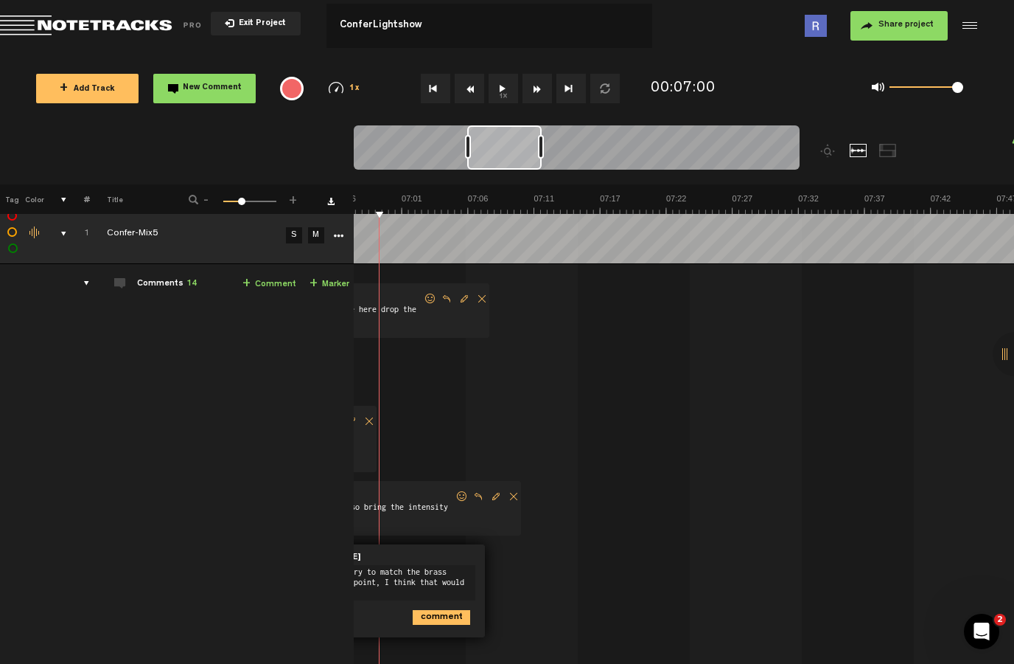
click at [470, 76] on button "Rewind" at bounding box center [469, 88] width 29 height 29
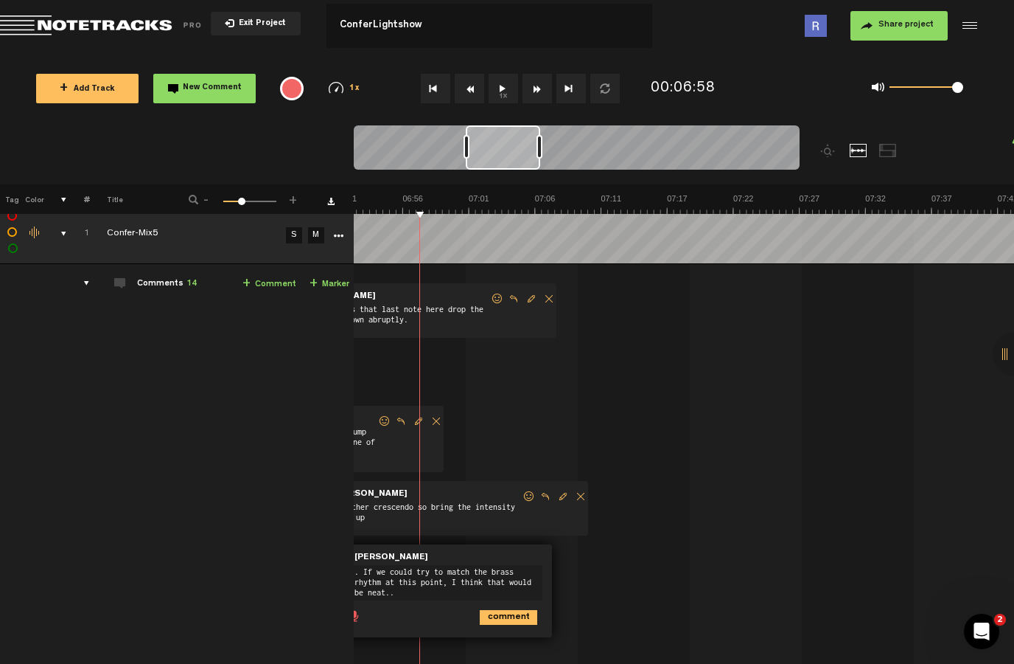
click at [473, 77] on button "Rewind" at bounding box center [469, 88] width 29 height 29
click at [470, 80] on button "Rewind" at bounding box center [469, 88] width 29 height 29
click at [472, 78] on button "Rewind" at bounding box center [469, 88] width 29 height 29
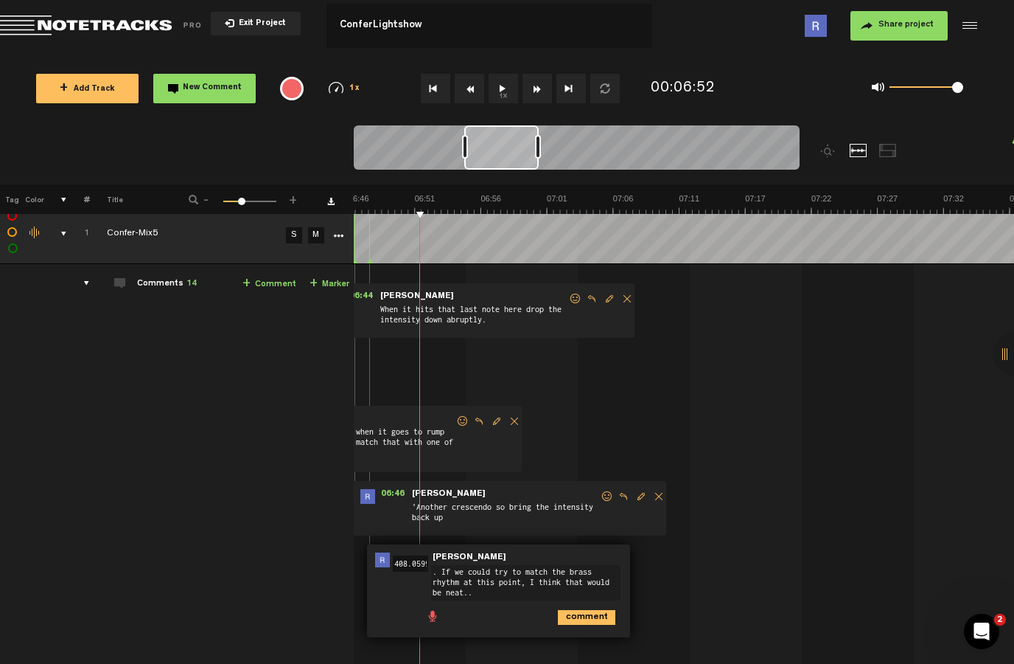
click at [470, 78] on button "Rewind" at bounding box center [469, 88] width 29 height 29
click at [474, 79] on button "Rewind" at bounding box center [469, 88] width 29 height 29
click at [472, 80] on button "Rewind" at bounding box center [469, 88] width 29 height 29
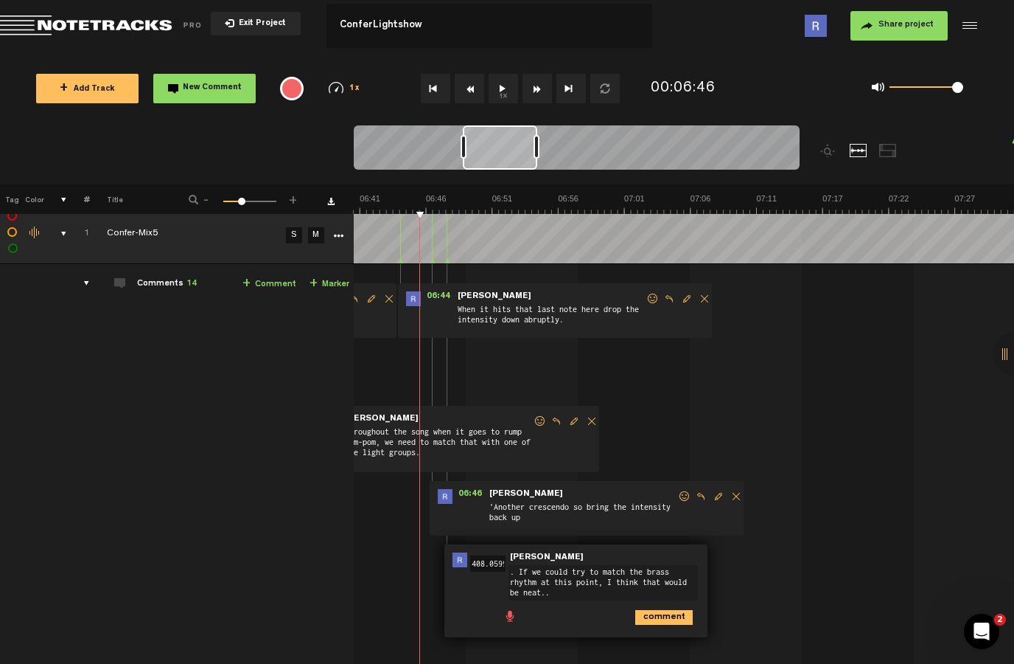
scroll to position [0, 5217]
click at [472, 80] on button "Rewind" at bounding box center [469, 88] width 29 height 29
click at [473, 80] on button "Rewind" at bounding box center [469, 88] width 29 height 29
click at [501, 83] on button "1x" at bounding box center [503, 88] width 29 height 29
click at [499, 77] on button "1x" at bounding box center [503, 88] width 29 height 29
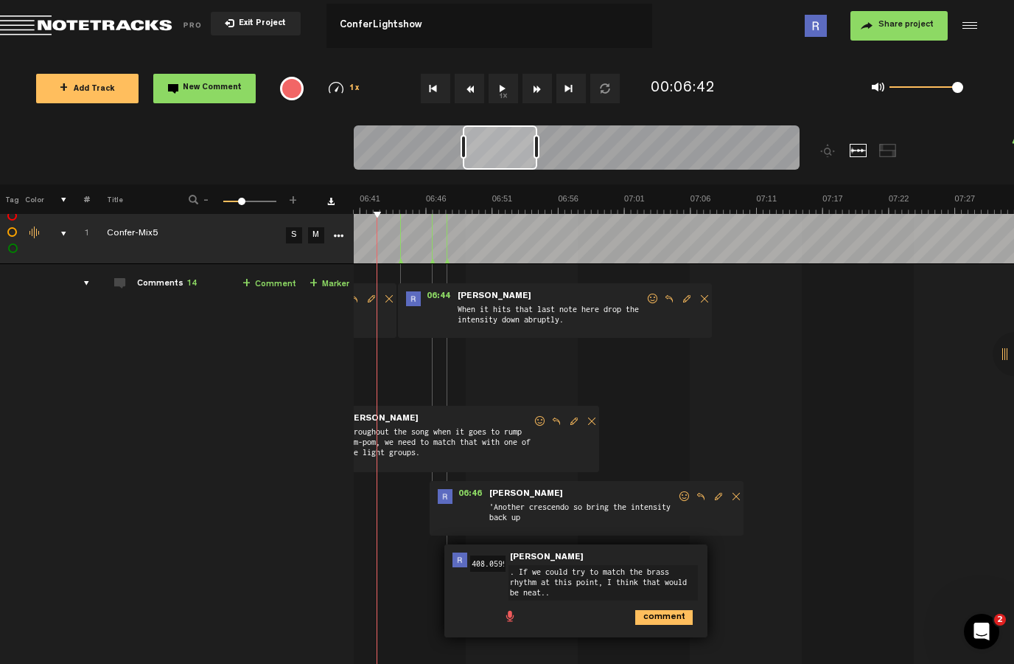
click at [213, 80] on button "New Comment" at bounding box center [204, 88] width 102 height 29
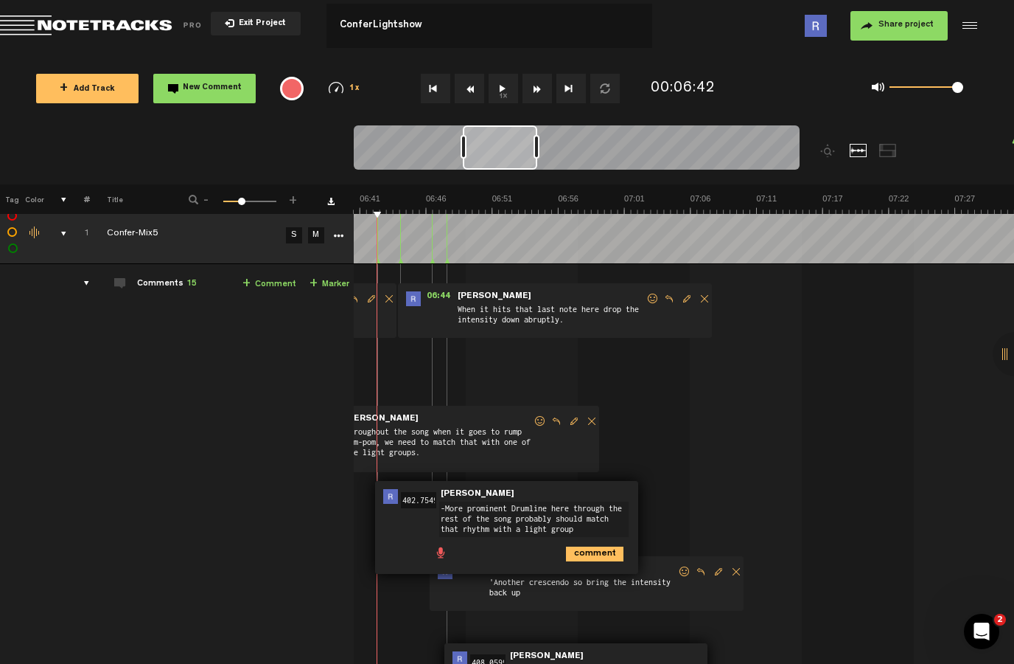
scroll to position [0, 0]
type textarea "-More prominent Drumline here through the rest of the song probably should matc…"
click at [579, 560] on icon "comment" at bounding box center [595, 553] width 58 height 15
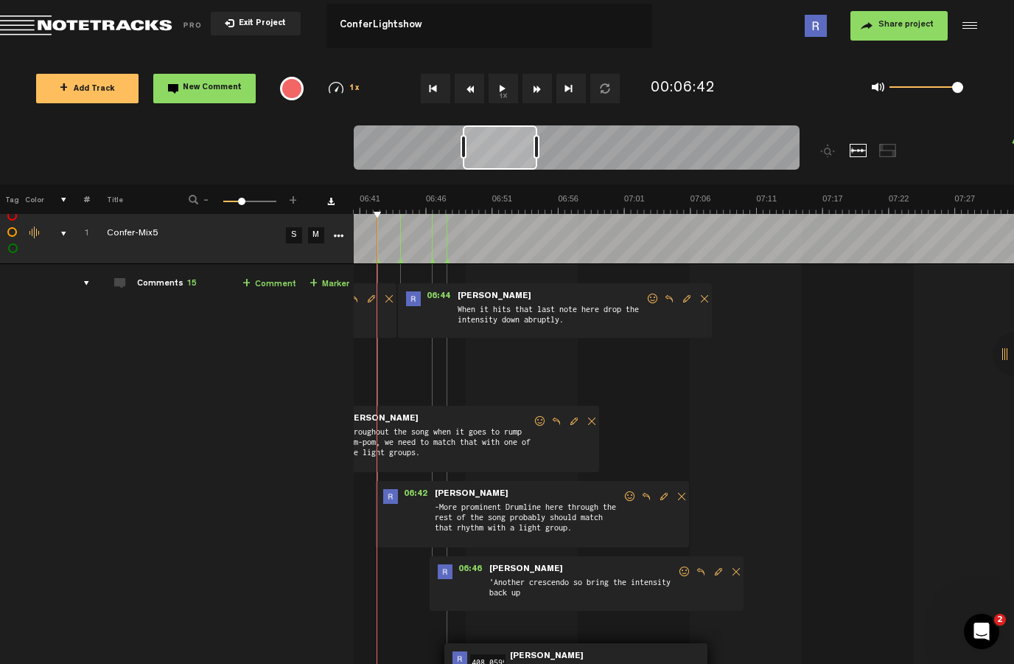
click at [586, 556] on div "06:46 - NaN:NaN • [PERSON_NAME]: "'Another crescendo so bring the intensity bac…" at bounding box center [587, 583] width 314 height 55
click at [507, 74] on button "1x" at bounding box center [503, 88] width 29 height 29
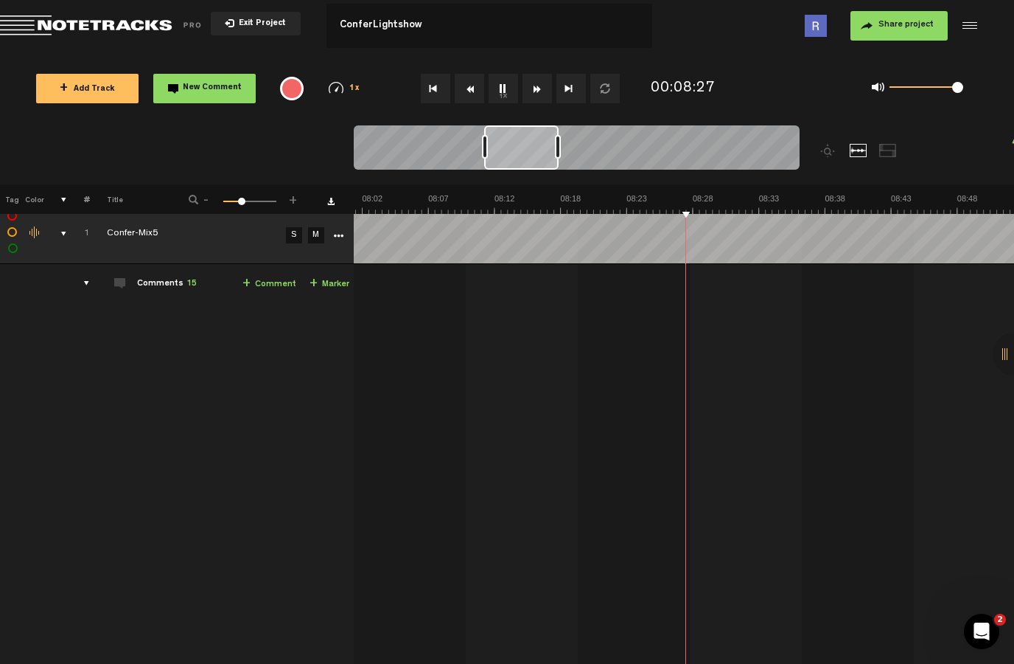
scroll to position [0, 6273]
click at [507, 86] on button "1x" at bounding box center [503, 88] width 29 height 29
click at [908, 27] on span "Share project" at bounding box center [906, 25] width 55 height 9
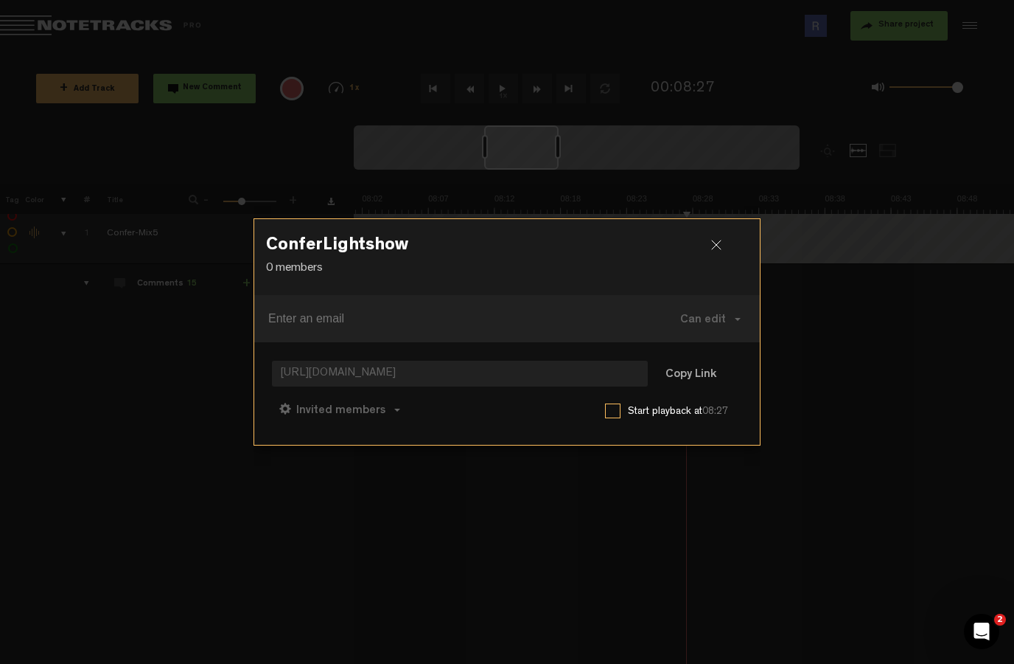
paste input "[PERSON_NAME][EMAIL_ADDRESS][DOMAIN_NAME]"
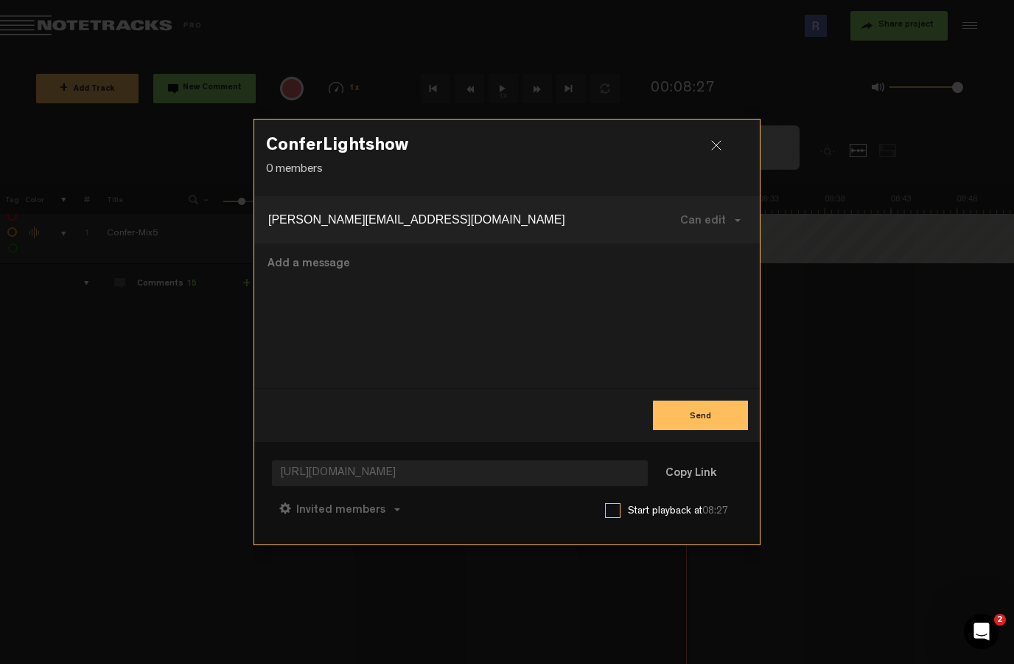
type input "[PERSON_NAME][EMAIL_ADDRESS][DOMAIN_NAME]"
click at [421, 274] on textarea at bounding box center [507, 315] width 482 height 121
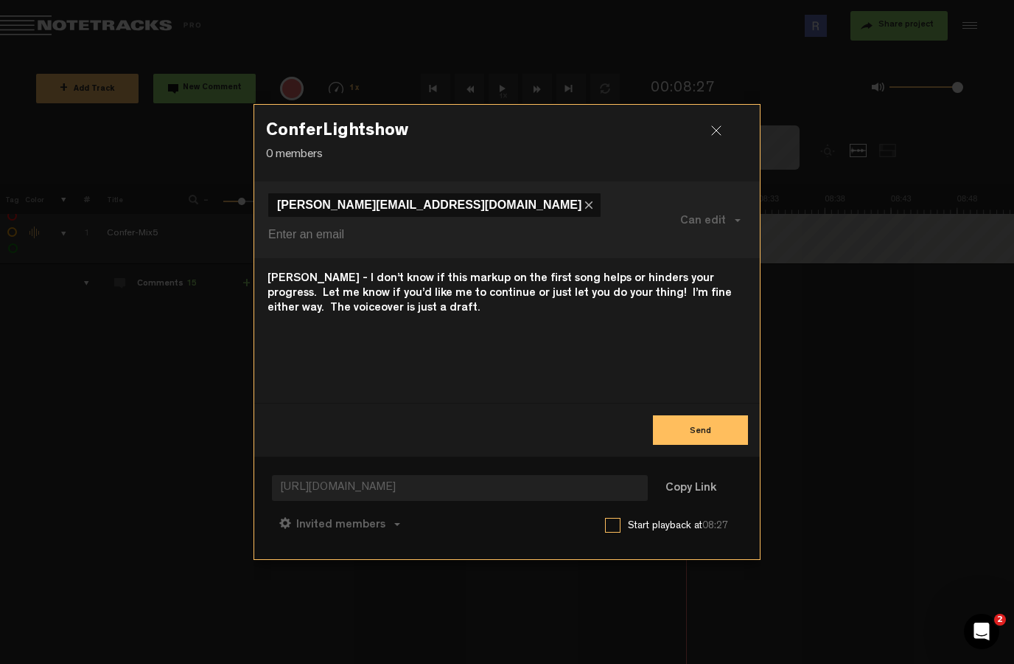
type textarea "[PERSON_NAME] - I don’t know if this markup on the first song helps or hinders …"
click at [695, 417] on button "Send" at bounding box center [700, 429] width 95 height 29
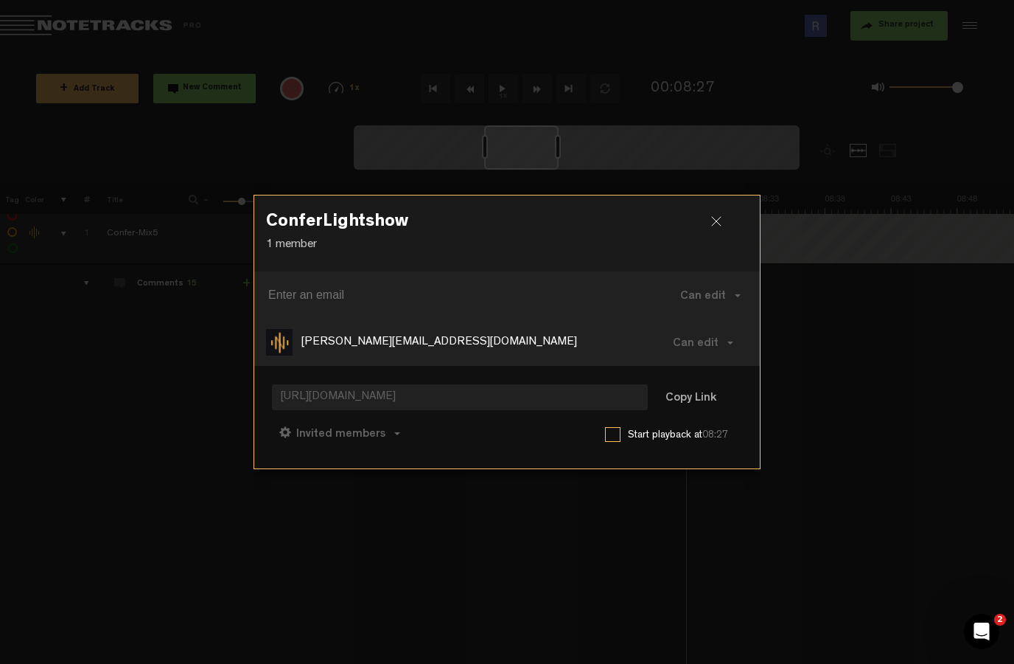
click at [722, 217] on div at bounding box center [722, 227] width 22 height 22
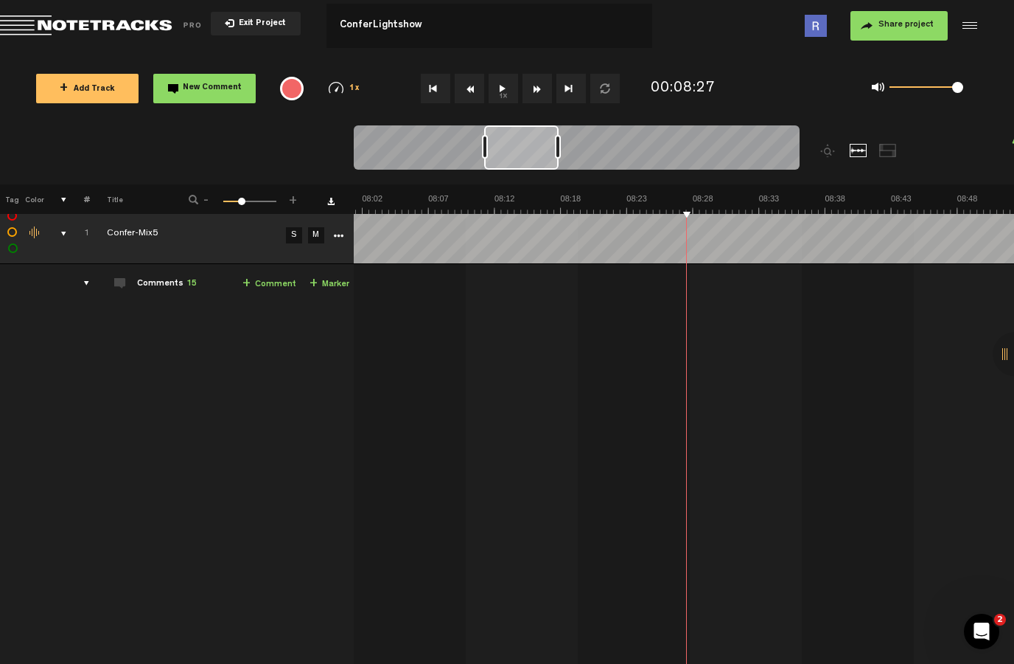
click at [896, 15] on button "Share project" at bounding box center [899, 25] width 97 height 29
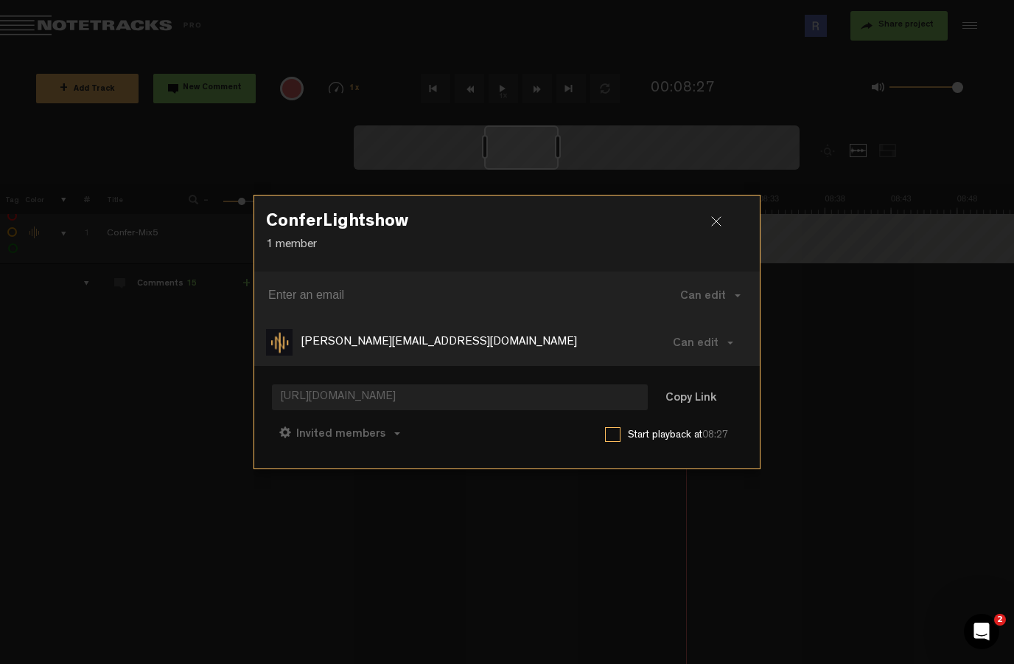
click at [722, 218] on div at bounding box center [722, 227] width 22 height 22
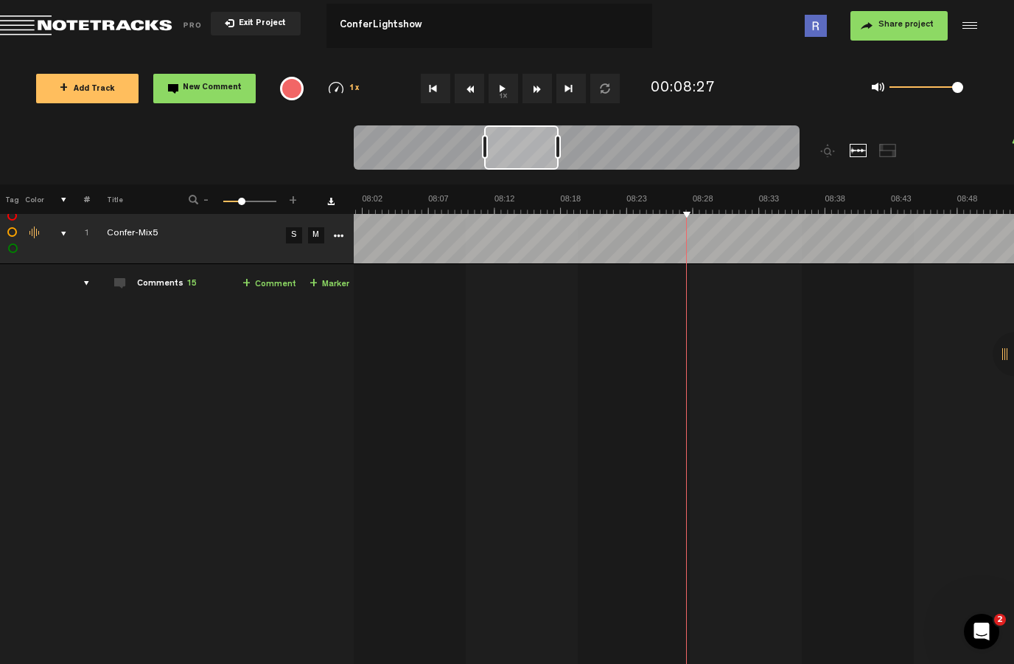
click at [492, 84] on button "1x" at bounding box center [503, 88] width 29 height 29
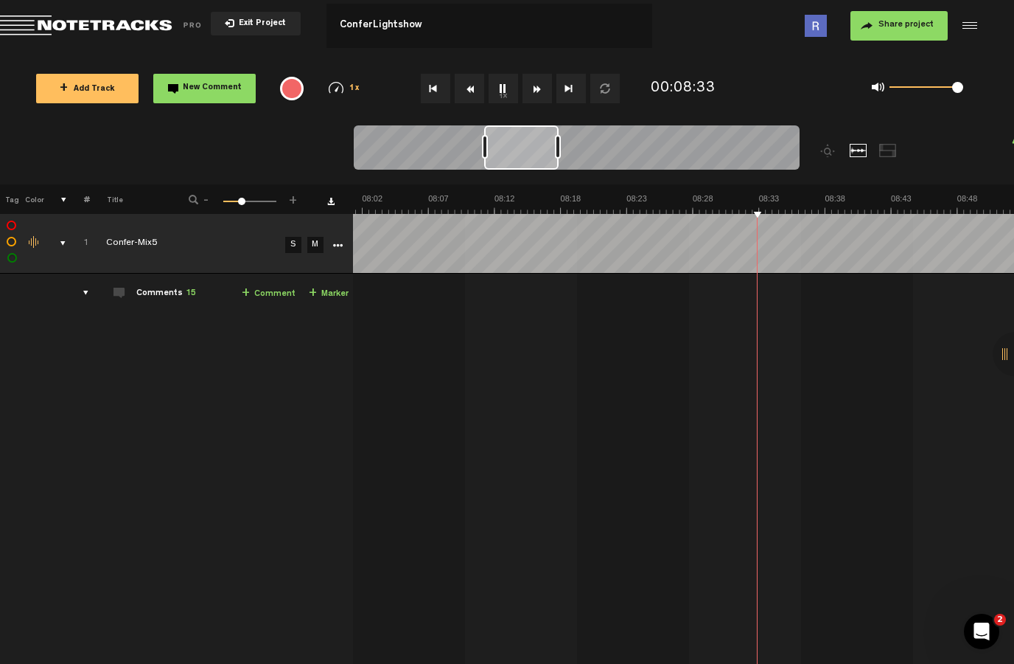
scroll to position [0, 1]
click at [79, 294] on div "comments" at bounding box center [80, 292] width 23 height 15
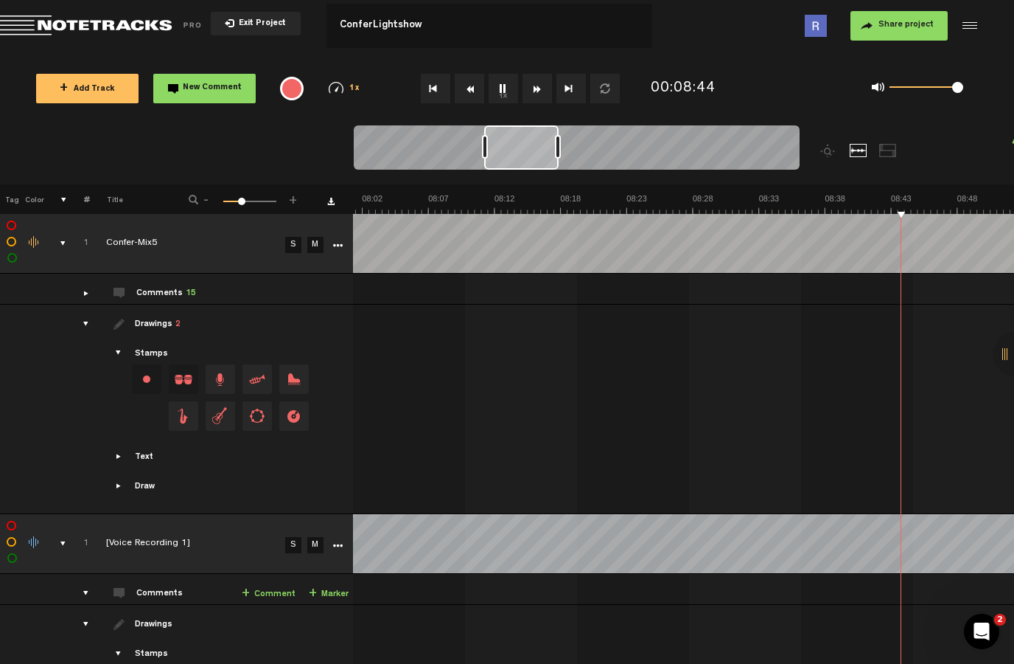
click at [340, 540] on icon "More" at bounding box center [337, 545] width 10 height 10
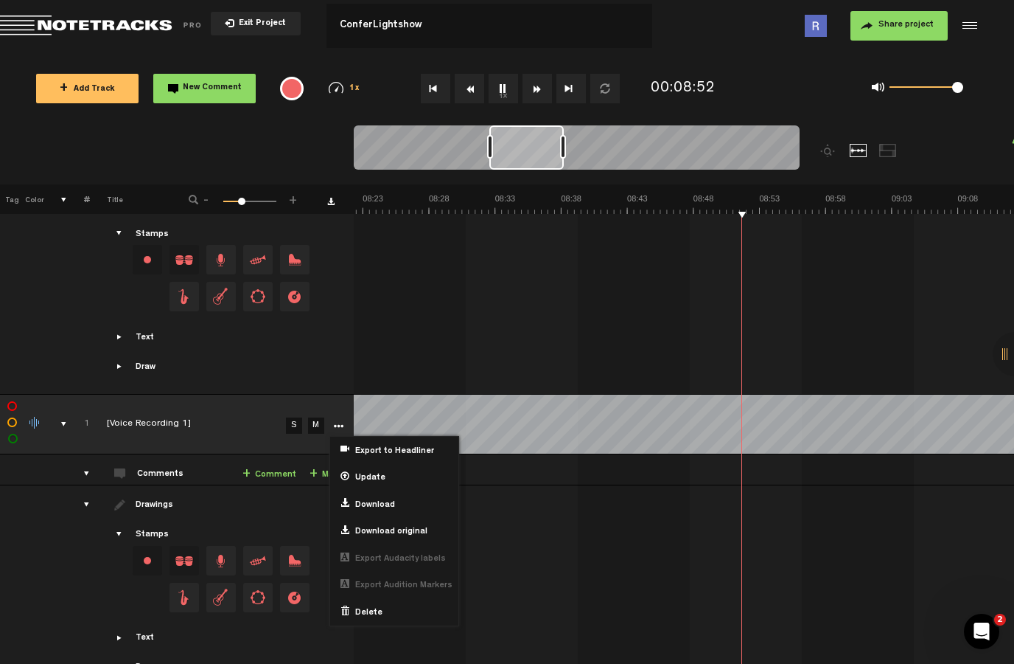
scroll to position [118, 0]
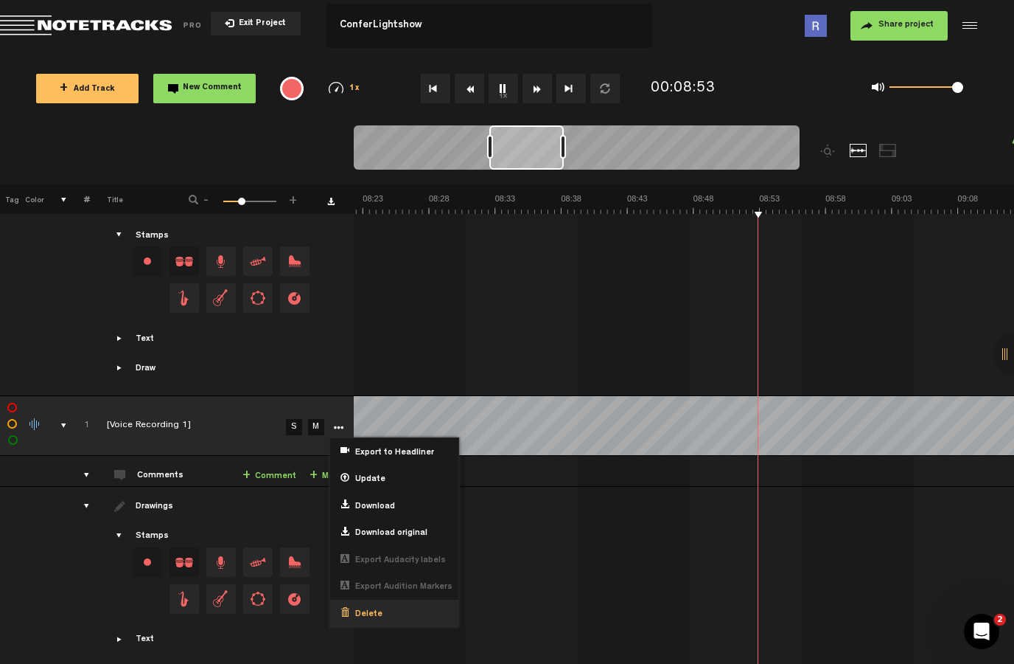
click at [403, 599] on div "Delete" at bounding box center [394, 612] width 128 height 27
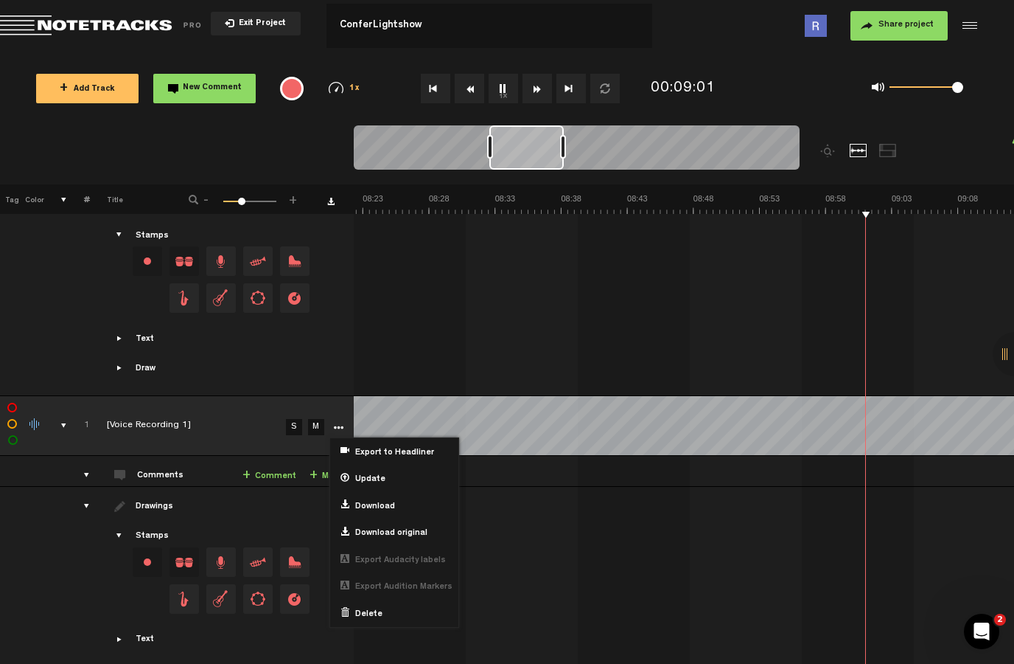
click at [512, 74] on button "1x" at bounding box center [503, 88] width 29 height 29
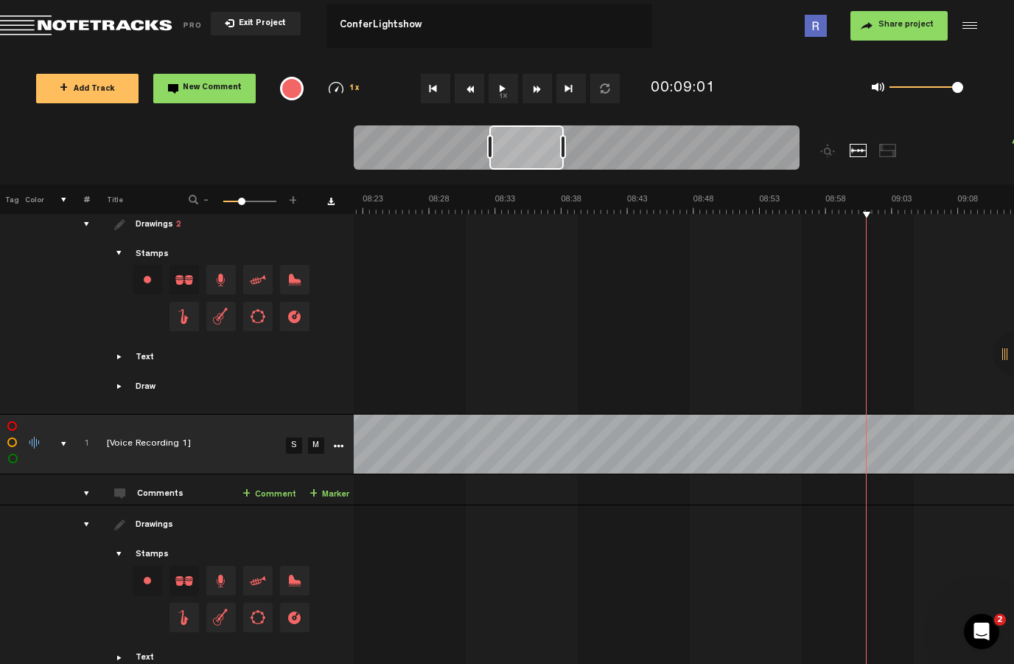
scroll to position [99, 0]
click at [36, 437] on div "Change the color of the waveform" at bounding box center [35, 443] width 22 height 13
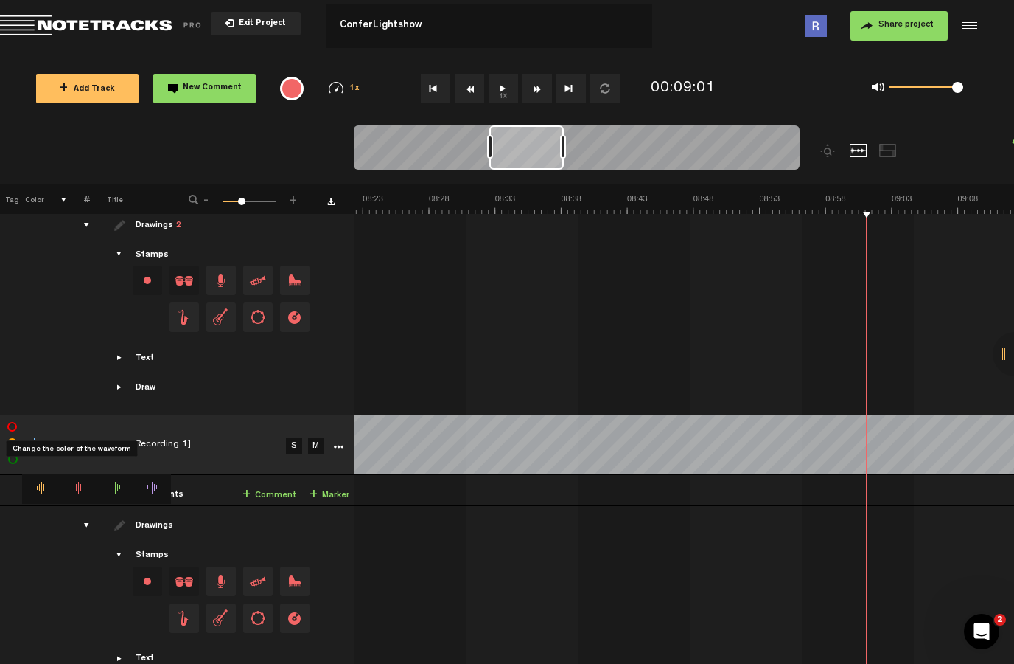
click at [341, 442] on icon "More" at bounding box center [338, 447] width 10 height 10
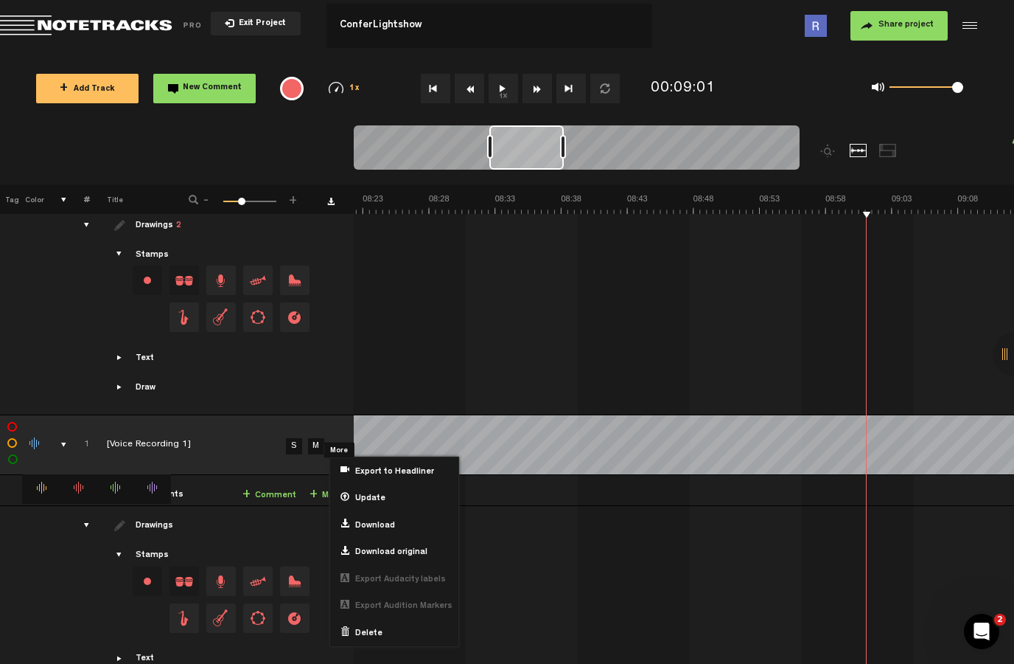
click at [337, 419] on td at bounding box center [337, 445] width 22 height 60
click at [405, 619] on div "Delete" at bounding box center [394, 632] width 128 height 27
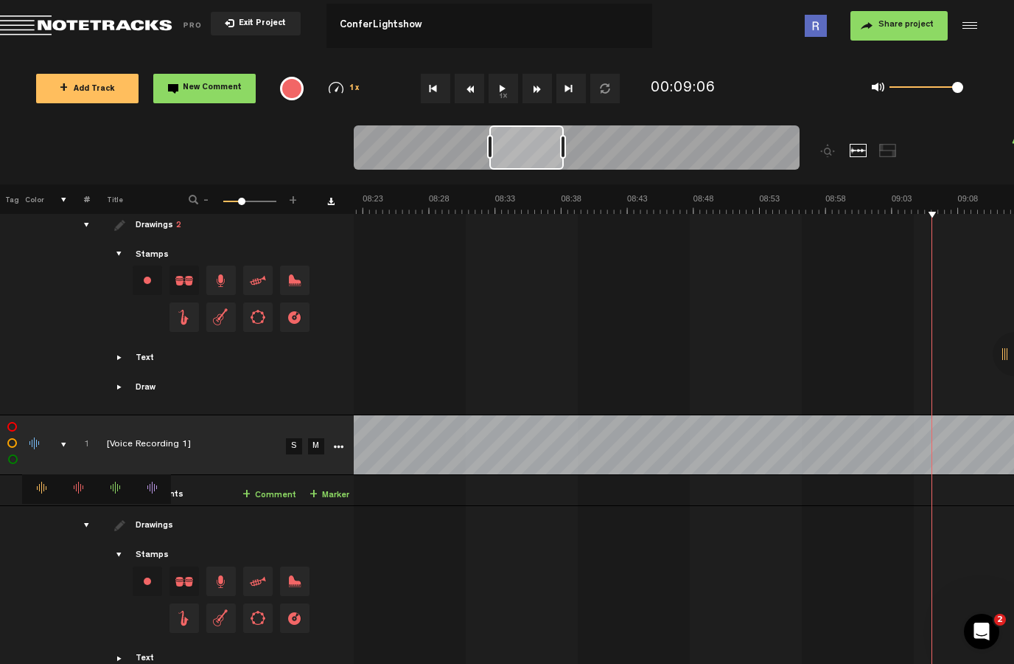
click at [1009, 376] on div at bounding box center [1015, 354] width 44 height 44
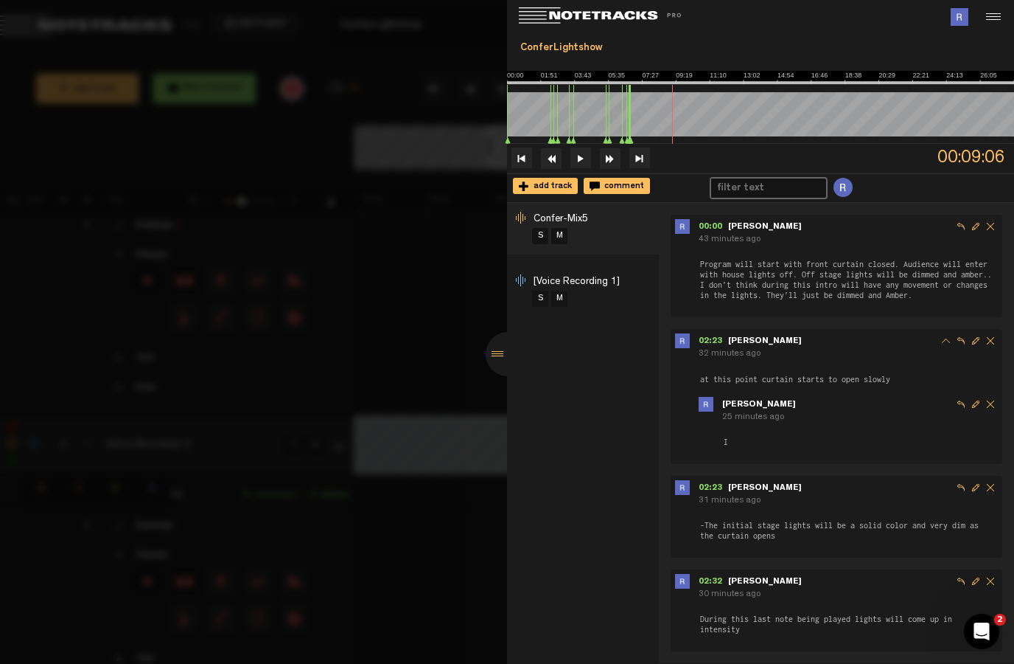
click at [575, 313] on li "[Voice Recording 1] S M" at bounding box center [583, 291] width 152 height 52
click at [592, 280] on span "[Voice Recording 1]" at bounding box center [577, 281] width 86 height 10
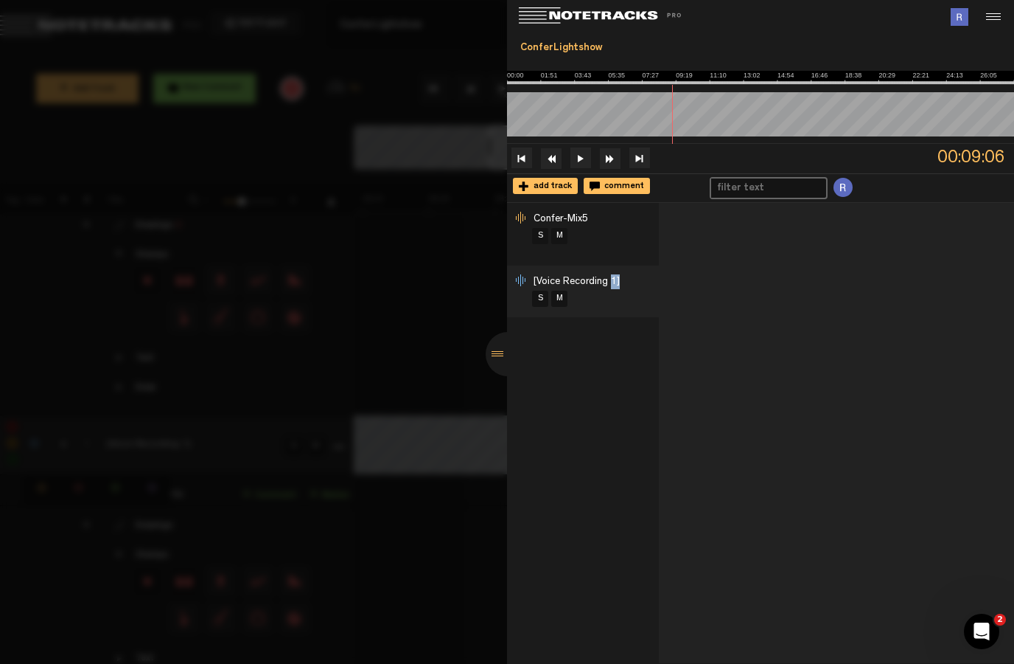
click at [599, 424] on div "Confer-Mix5 S M [Voice Recording 1] S M" at bounding box center [583, 433] width 152 height 461
click at [596, 492] on div "Confer-Mix5 S M [Voice Recording 1] S M" at bounding box center [583, 433] width 152 height 461
click at [593, 544] on div "Confer-Mix5 S M [Voice Recording 1] S M" at bounding box center [583, 433] width 152 height 461
click at [505, 376] on div at bounding box center [508, 354] width 44 height 44
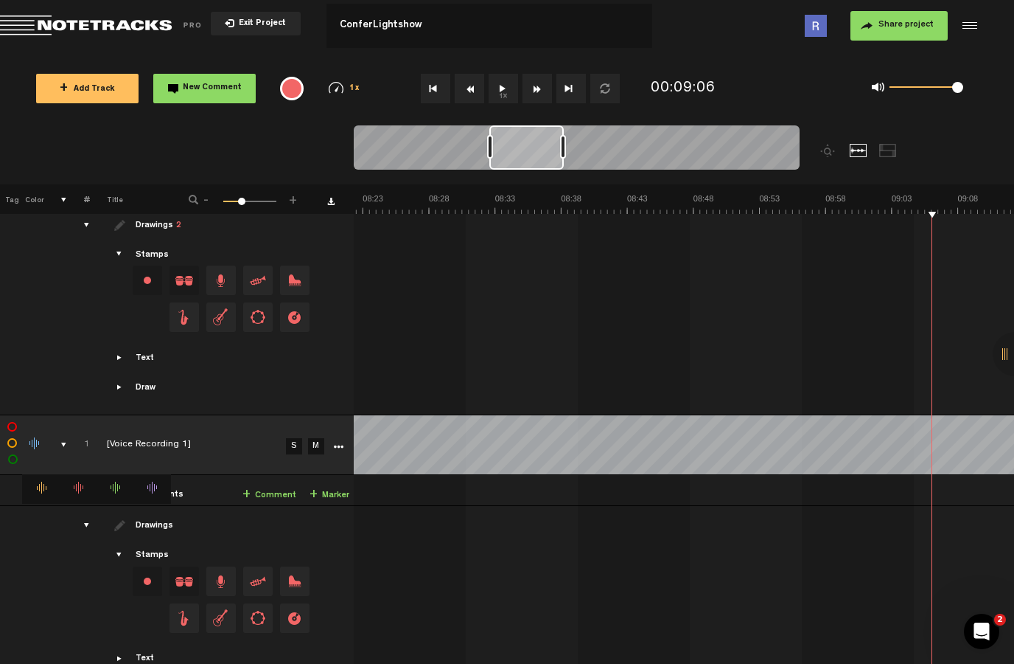
click at [301, 438] on link "S" at bounding box center [294, 446] width 16 height 16
click at [308, 438] on link "M" at bounding box center [316, 446] width 16 height 16
click at [320, 438] on link "M" at bounding box center [316, 446] width 16 height 16
click at [316, 438] on link "M" at bounding box center [316, 446] width 16 height 16
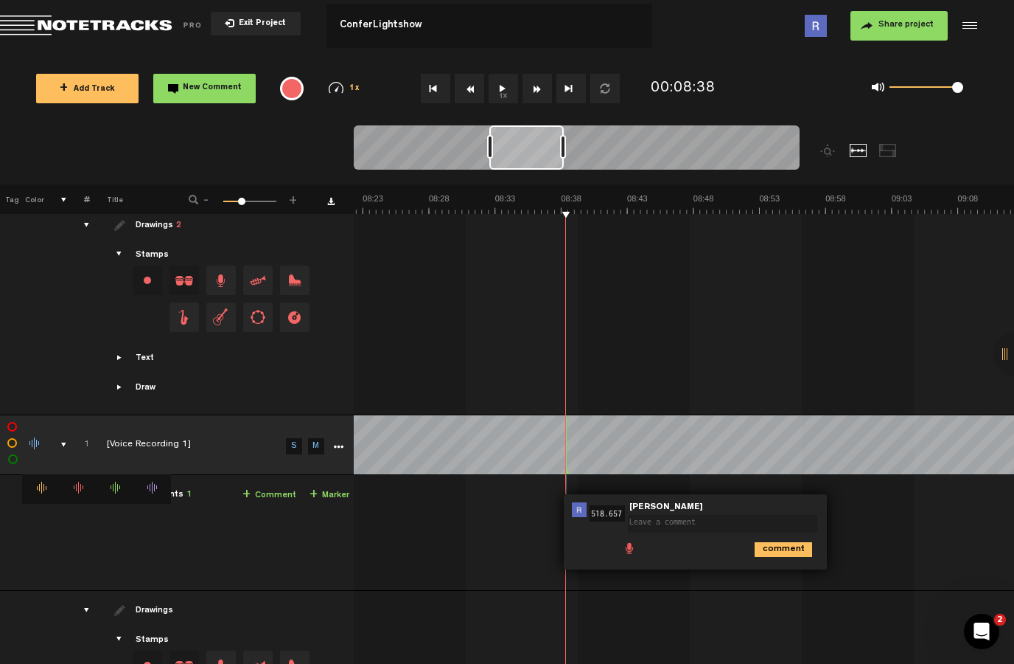
click at [335, 442] on icon "More" at bounding box center [338, 447] width 10 height 10
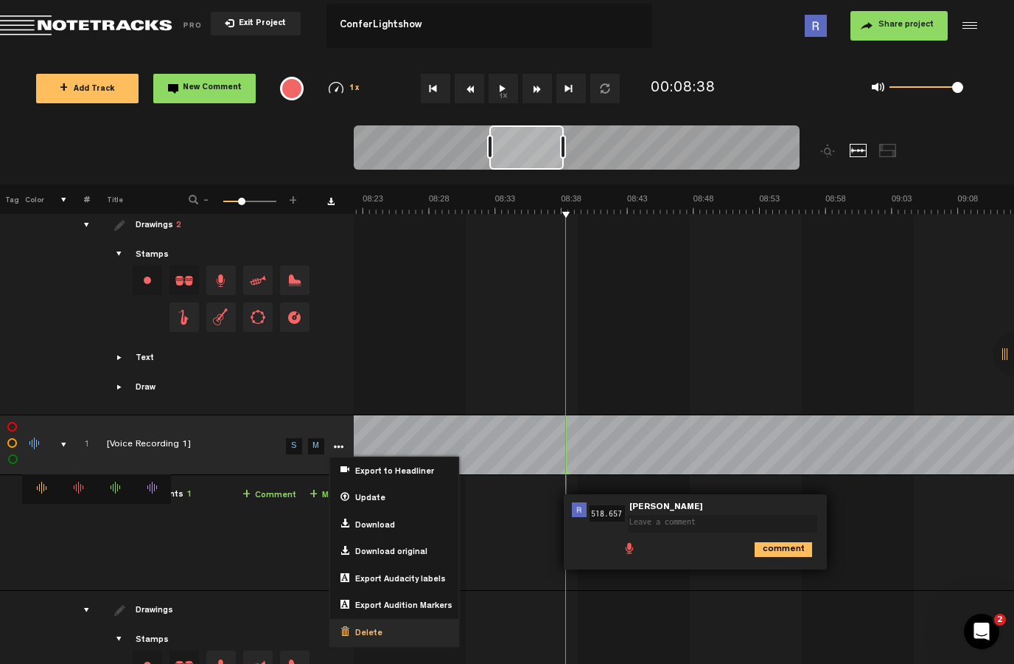
click at [412, 619] on div "Delete" at bounding box center [394, 632] width 128 height 27
click at [422, 619] on div "Delete" at bounding box center [394, 632] width 128 height 27
click at [376, 627] on span "Delete" at bounding box center [365, 633] width 33 height 13
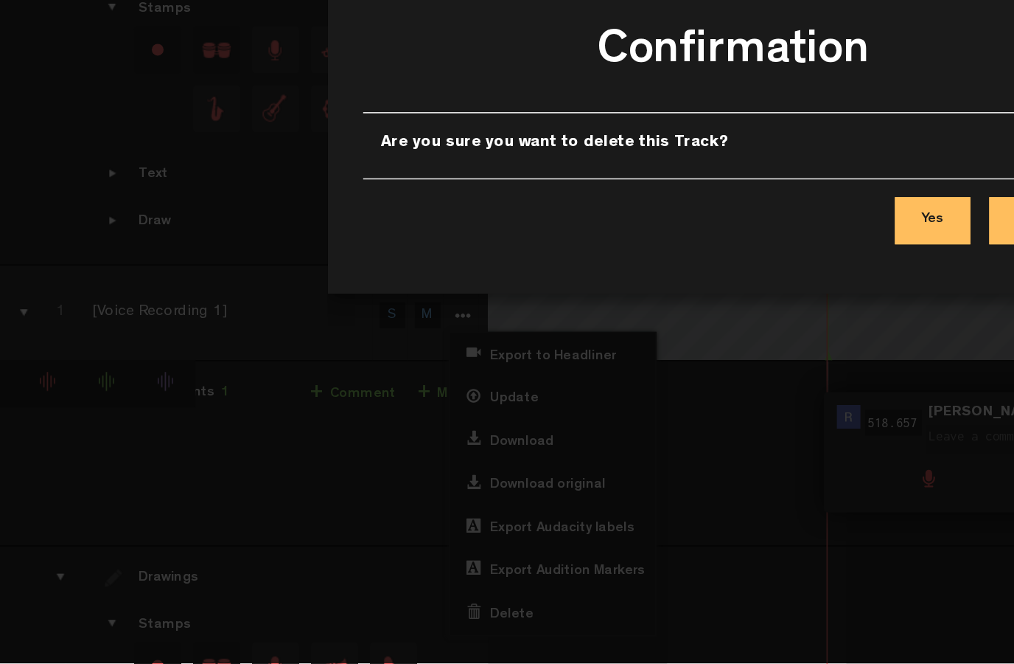
click at [608, 372] on button "Yes" at bounding box center [631, 386] width 47 height 29
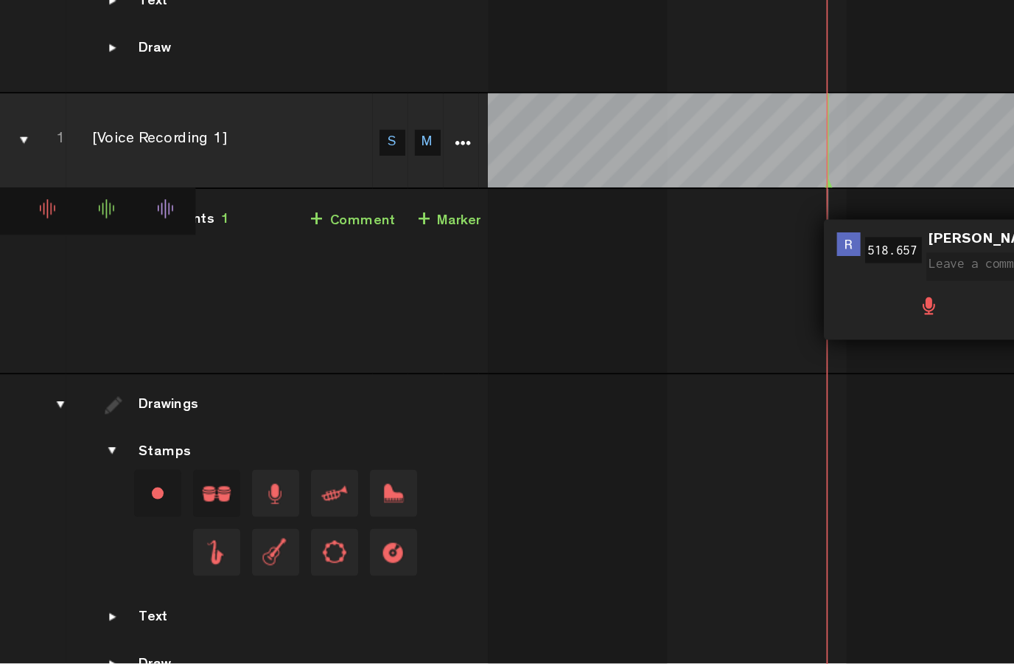
scroll to position [0, 0]
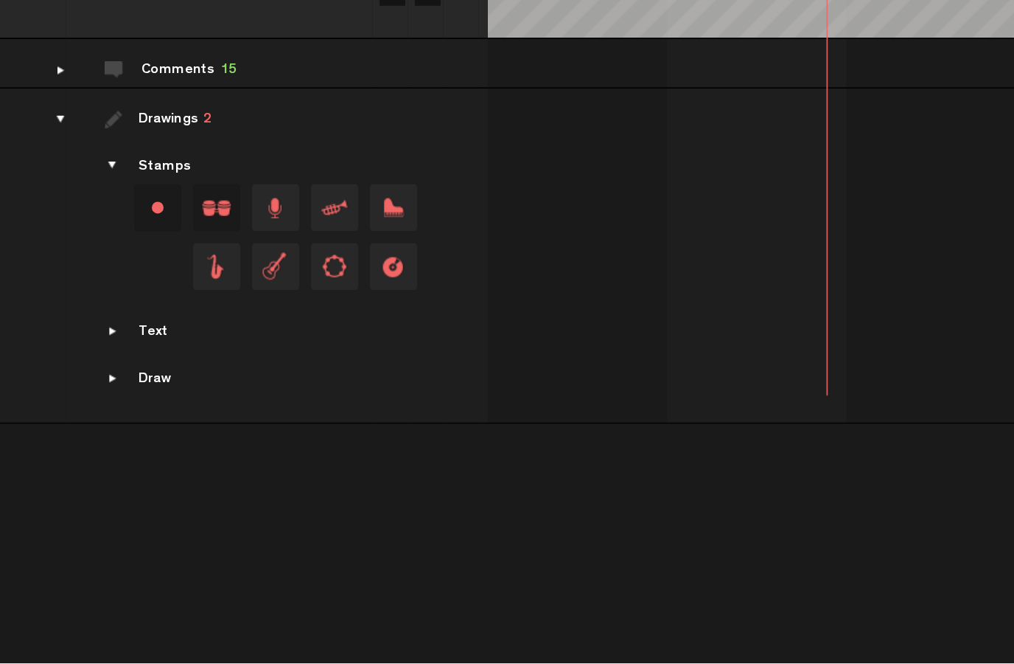
click at [69, 316] on div "drawings" at bounding box center [80, 323] width 23 height 15
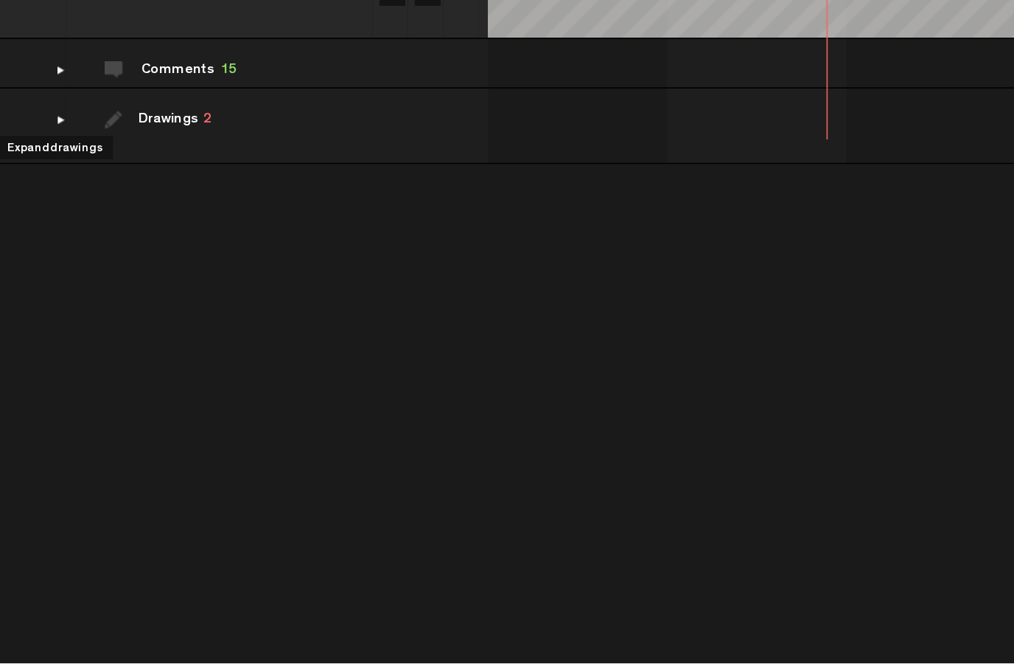
click at [69, 285] on div "comments" at bounding box center [80, 292] width 23 height 15
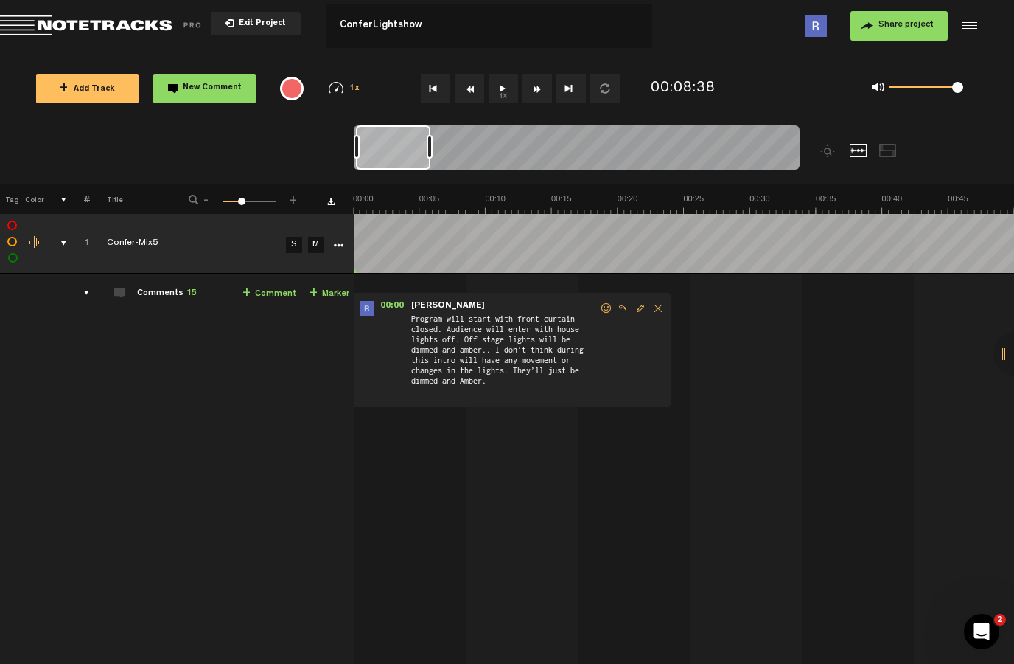
click at [509, 83] on button "1x" at bounding box center [503, 88] width 29 height 29
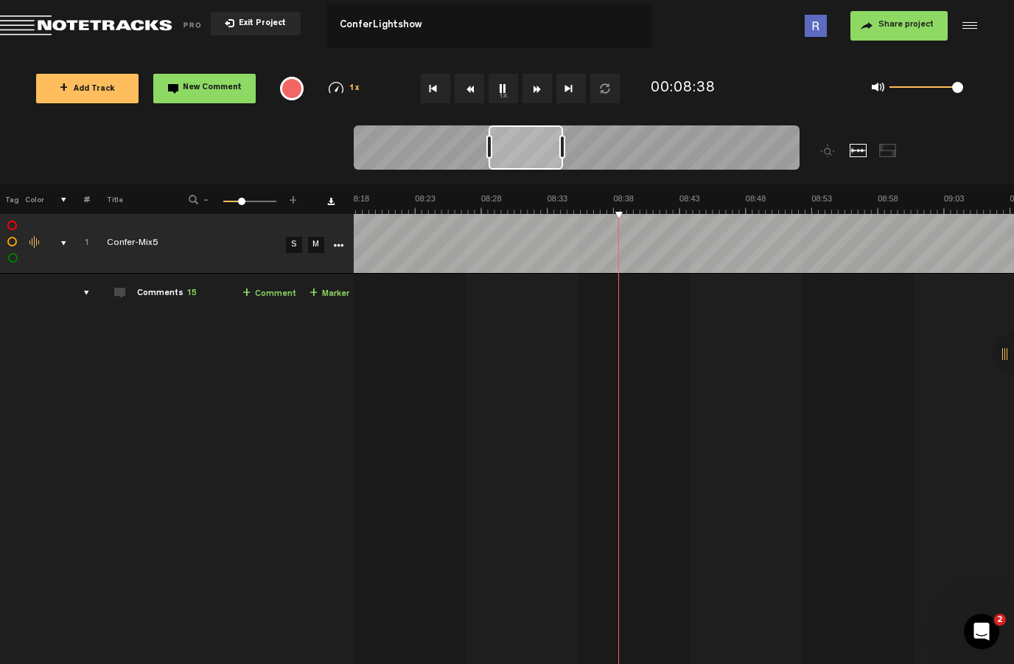
scroll to position [0, 6485]
click at [515, 86] on button "1x" at bounding box center [503, 88] width 29 height 29
click at [212, 76] on button "New Comment" at bounding box center [204, 88] width 102 height 29
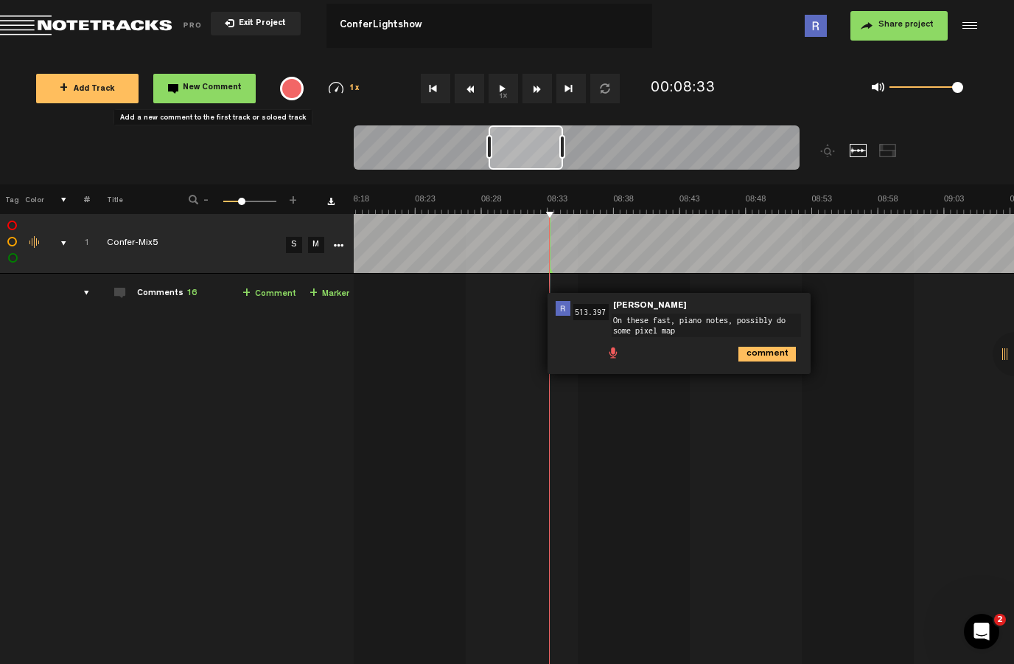
type textarea "On these fast, piano notes, possibly do some pixel mapping to them"
click at [770, 347] on icon "comment" at bounding box center [768, 354] width 58 height 15
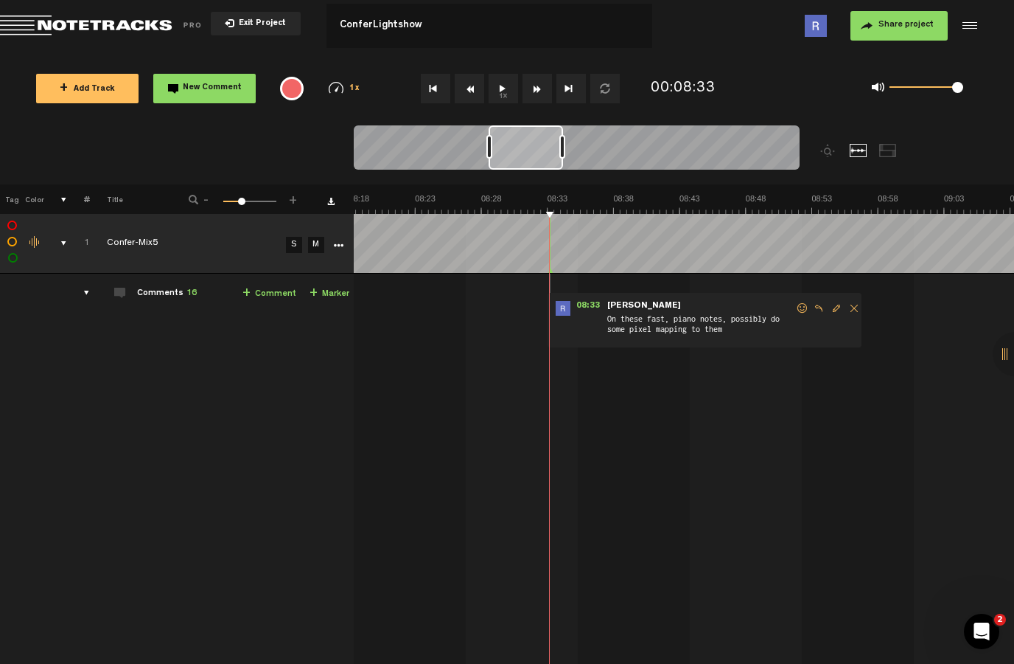
click at [498, 89] on button "1x" at bounding box center [503, 88] width 29 height 29
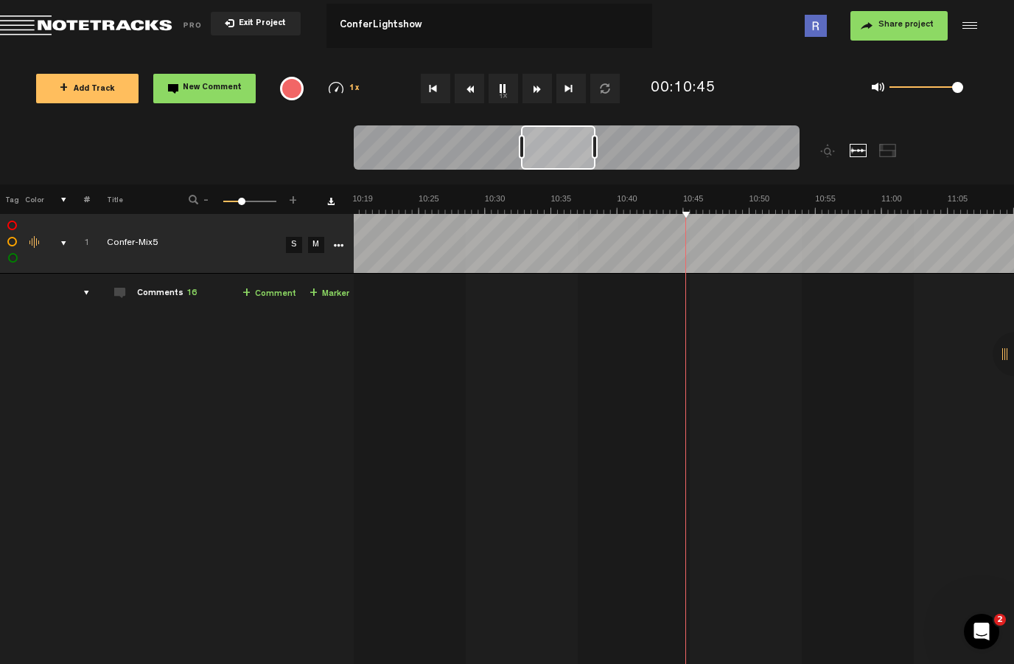
scroll to position [0, 8068]
click at [505, 89] on button "1x" at bounding box center [503, 88] width 29 height 29
click at [206, 80] on button "New Comment" at bounding box center [204, 88] width 102 height 29
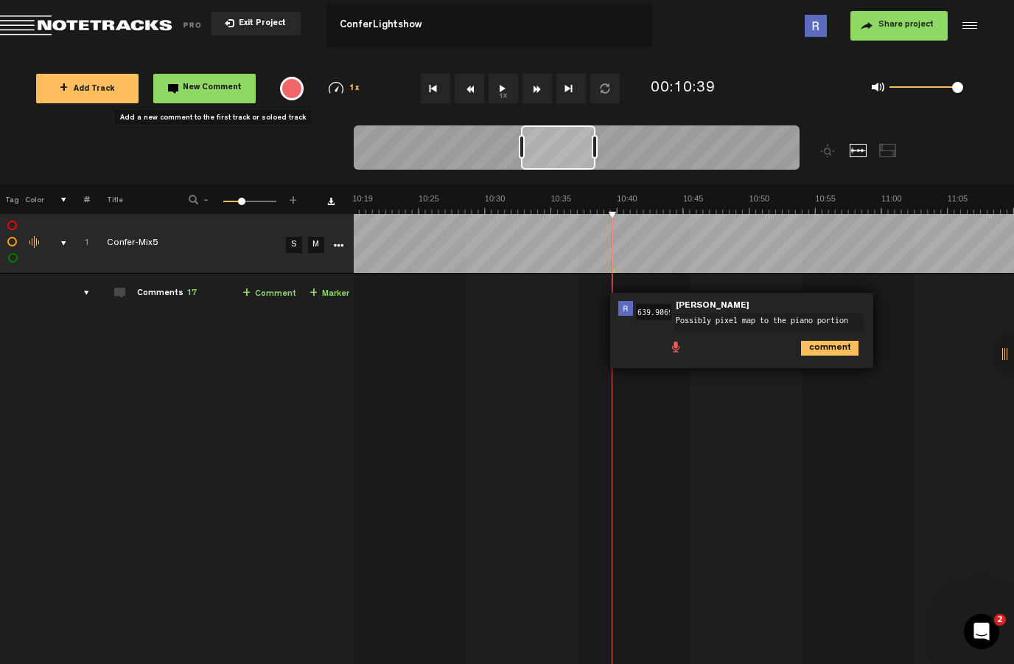
type textarea "Possibly pixel map to the piano portion here"
click at [833, 355] on icon "comment" at bounding box center [830, 354] width 58 height 15
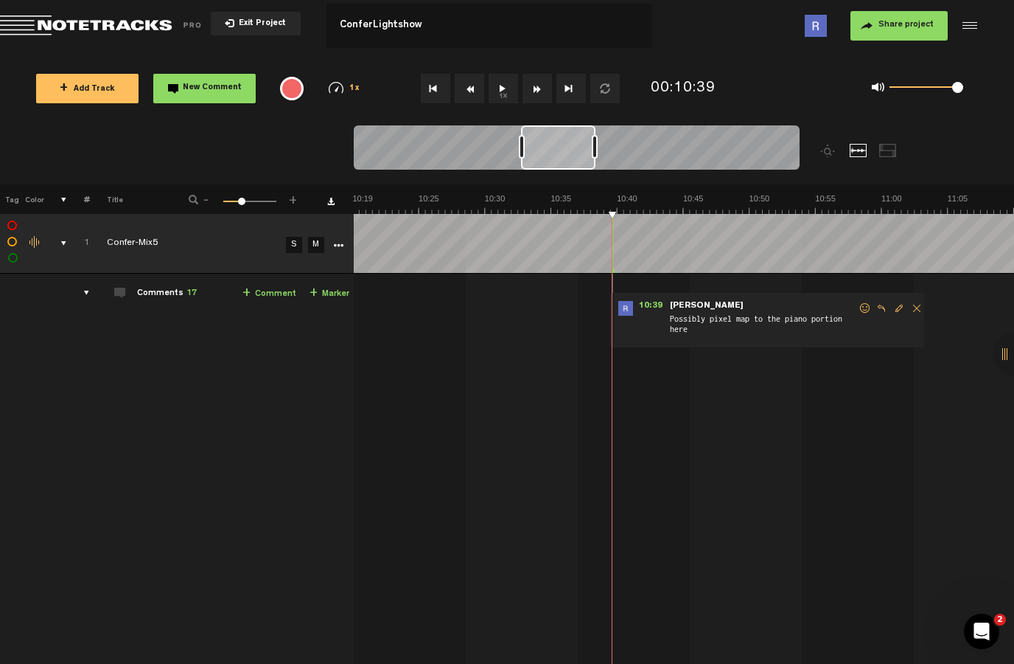
click at [506, 86] on button "1x" at bounding box center [503, 88] width 29 height 29
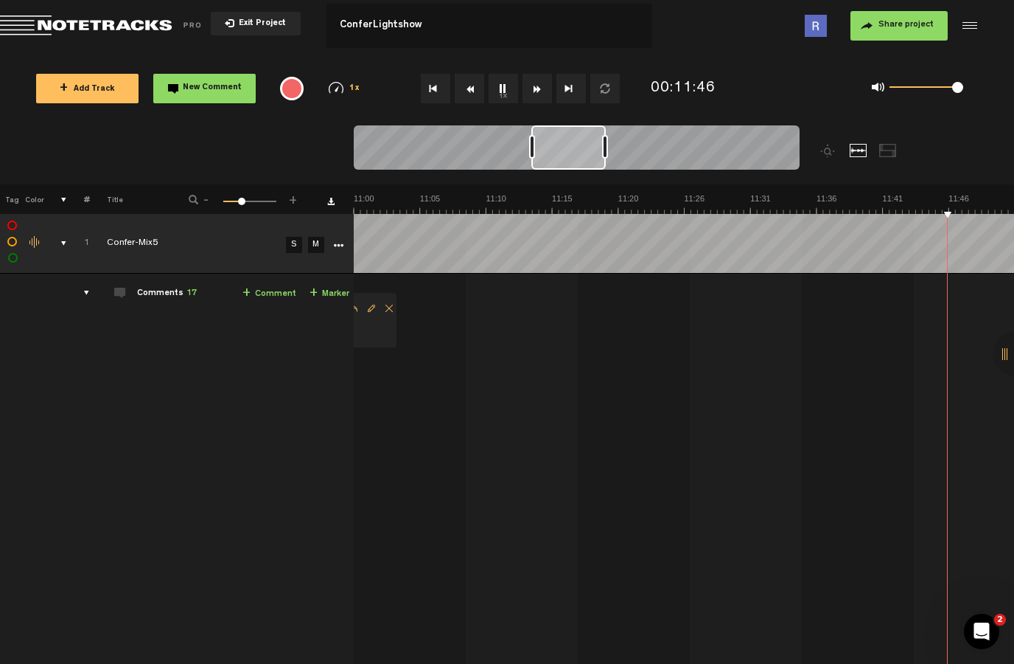
scroll to position [0, 8860]
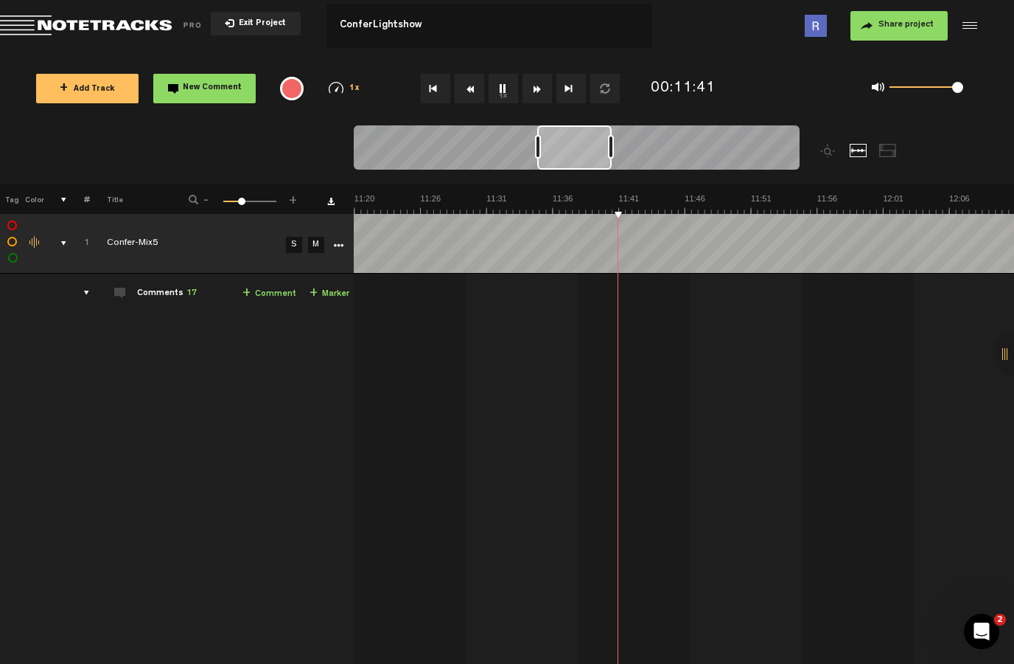
click at [542, 347] on td "1 Confer-Mix5 [PERSON_NAME]-Mix5 by [PERSON_NAME] 1 collaborators 00:00 - • [PE…" at bounding box center [684, 521] width 661 height 495
click at [498, 81] on button "1x" at bounding box center [503, 88] width 29 height 29
click at [201, 76] on button "New Comment" at bounding box center [204, 88] width 102 height 29
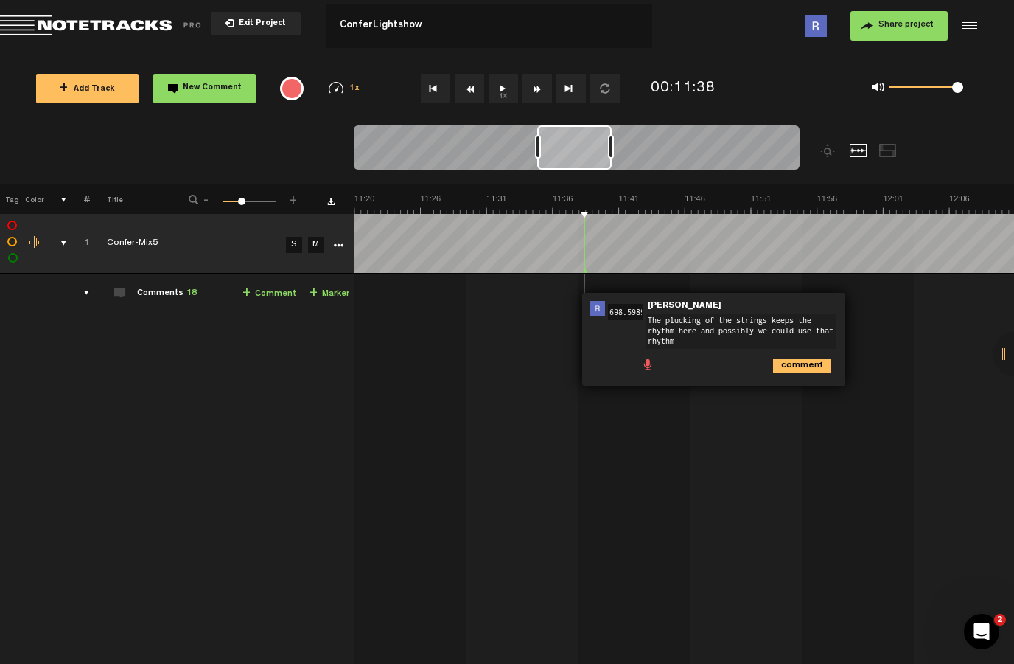
scroll to position [0, 0]
type textarea "The plucking of the strings keeps the rhythm here and possibly we could use tha…"
click at [818, 365] on icon "comment" at bounding box center [802, 365] width 58 height 15
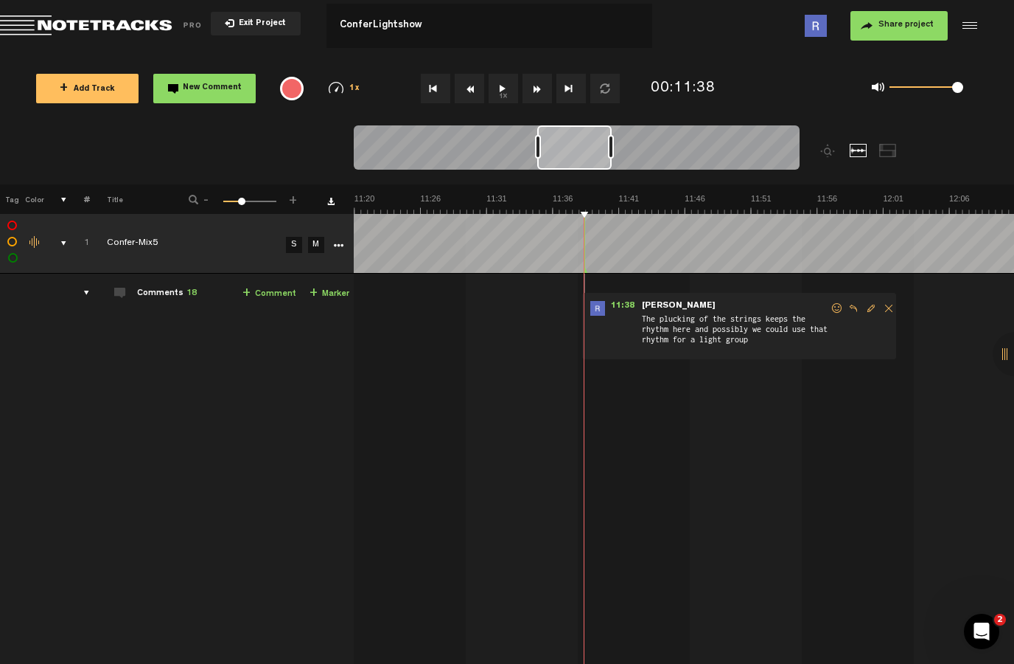
click at [512, 80] on button "1x" at bounding box center [503, 88] width 29 height 29
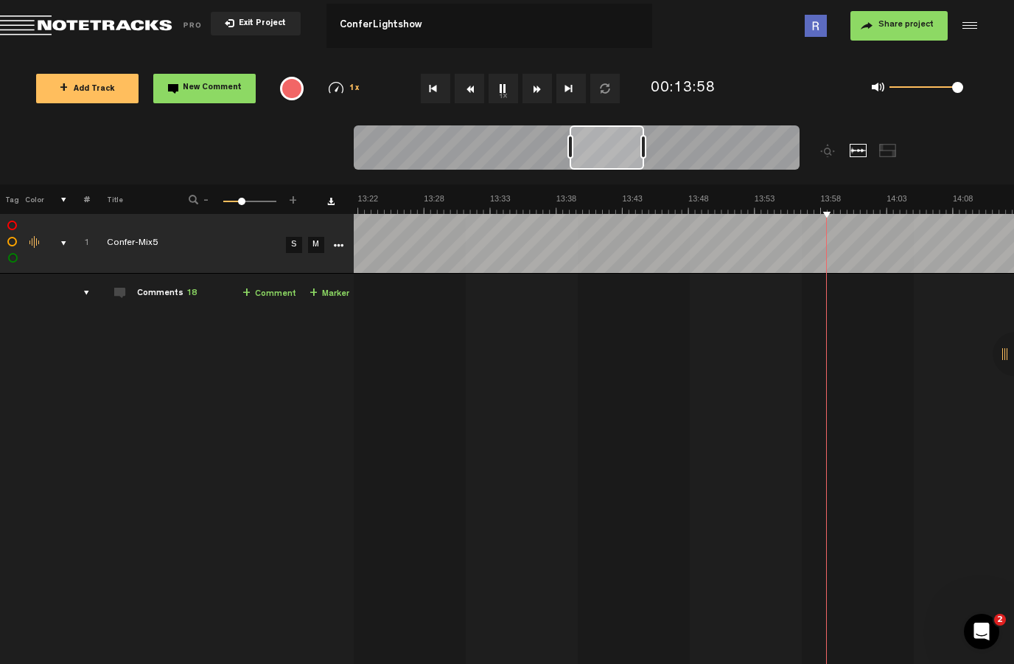
click at [509, 74] on button "1x" at bounding box center [503, 88] width 29 height 29
click at [203, 74] on button "New Comment" at bounding box center [204, 88] width 102 height 29
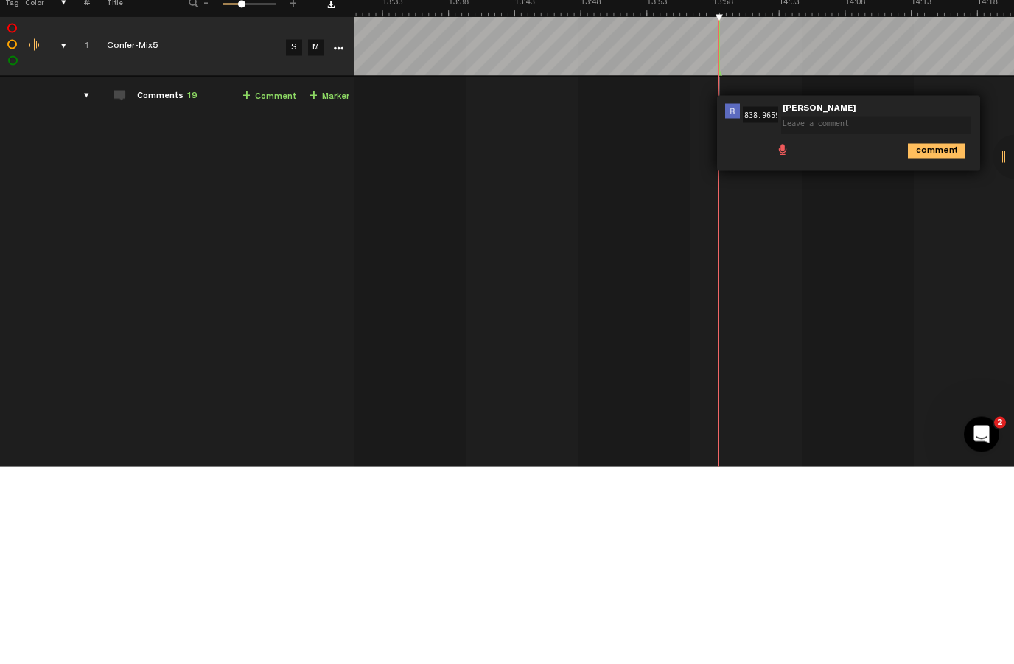
click at [849, 338] on li at bounding box center [855, 344] width 12 height 12
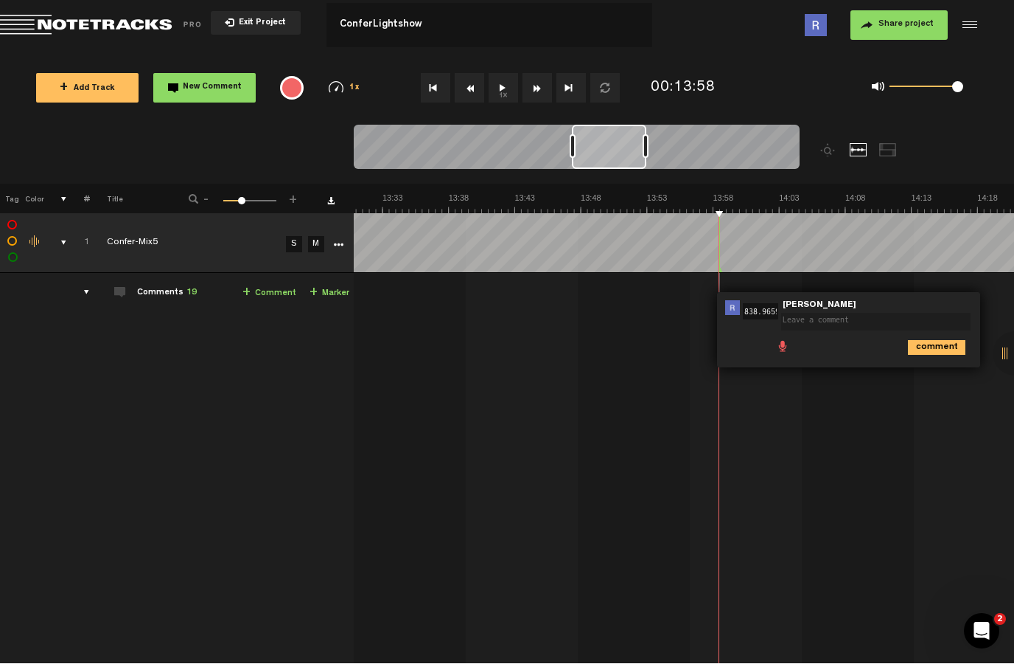
click at [589, 652] on td "1 Confer-Mix5 [PERSON_NAME]-Mix5 by [PERSON_NAME] 1 collaborators 00:00 - • [PE…" at bounding box center [684, 521] width 661 height 495
click at [842, 344] on li at bounding box center [841, 344] width 12 height 12
click at [877, 314] on textarea at bounding box center [875, 322] width 189 height 18
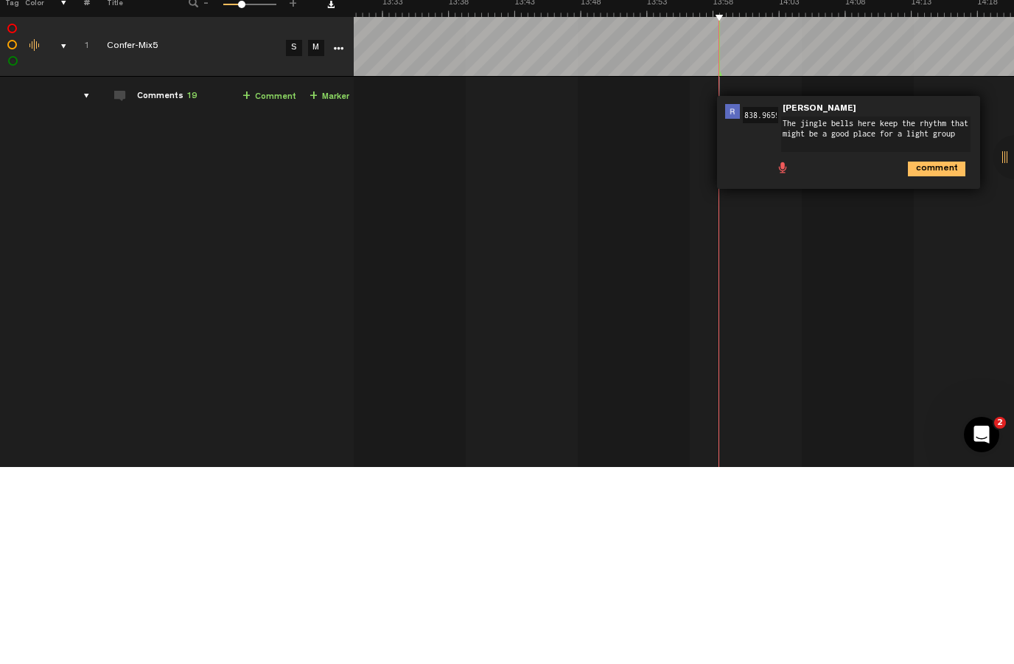
scroll to position [0, 0]
type textarea "The jingle bells here keep the rhythm that might be a good place for a light gr…"
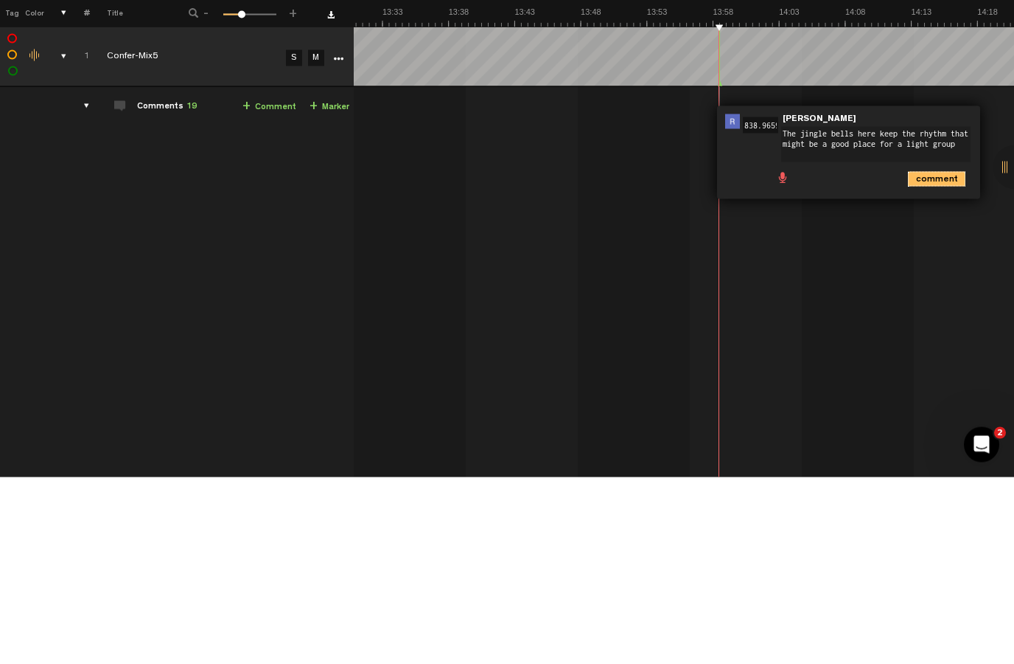
click at [936, 358] on icon "comment" at bounding box center [937, 365] width 58 height 15
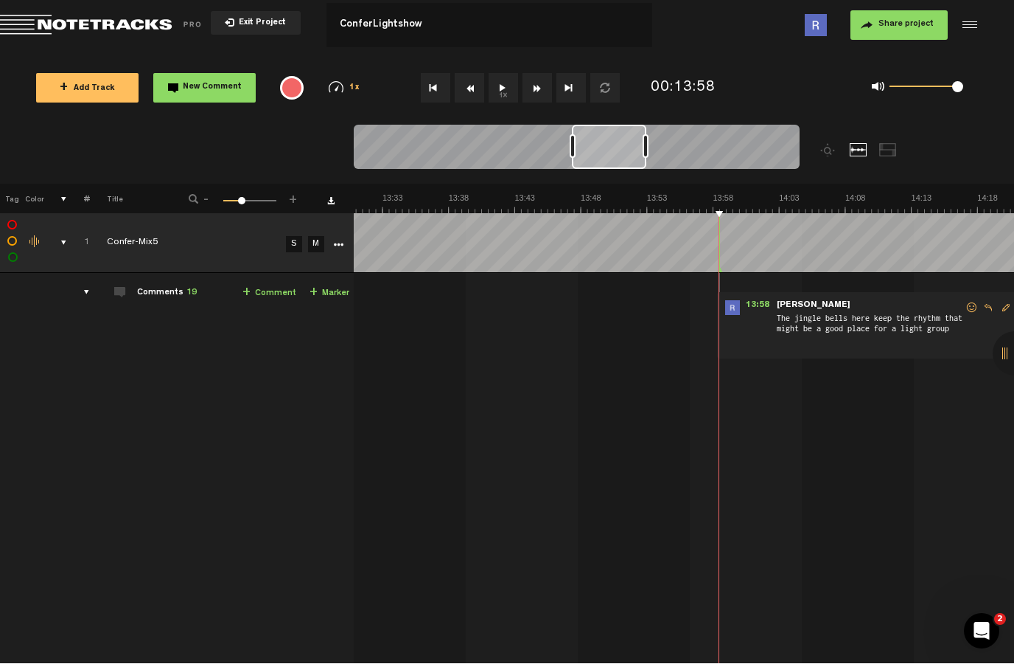
click at [506, 83] on button "1x" at bounding box center [503, 88] width 29 height 29
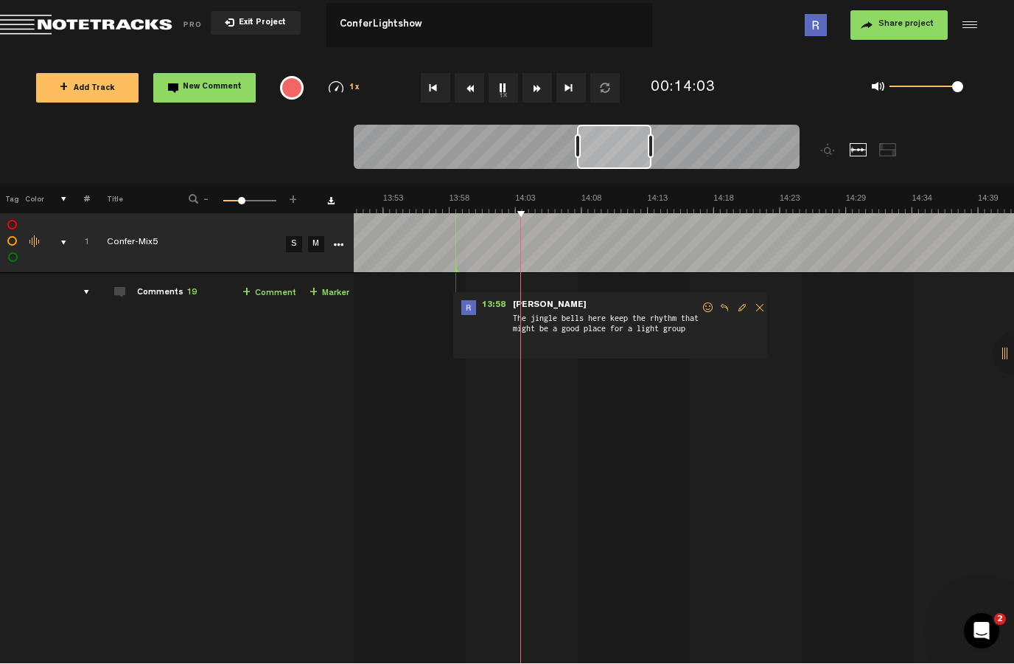
click at [513, 83] on button "1x" at bounding box center [503, 88] width 29 height 29
click at [209, 86] on span "New Comment" at bounding box center [212, 88] width 59 height 8
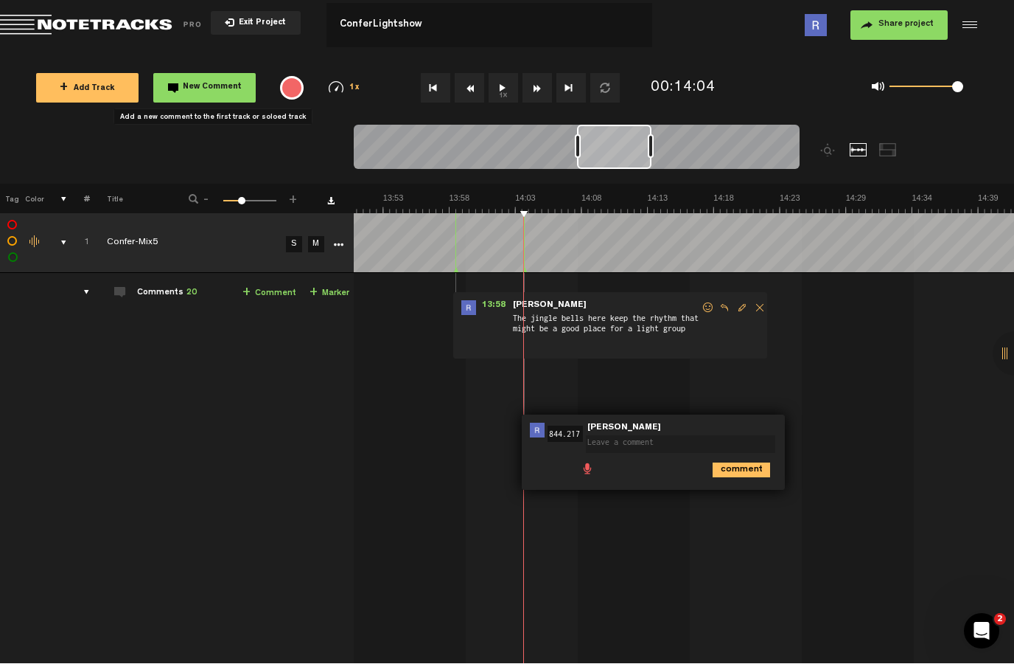
click at [676, 437] on textarea at bounding box center [680, 445] width 189 height 18
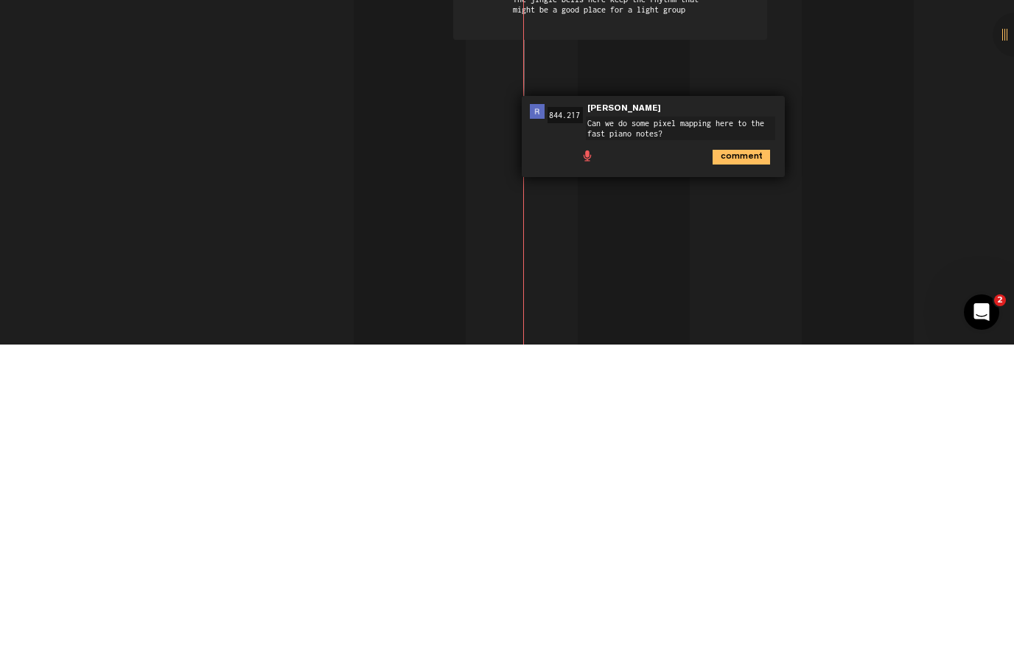
scroll to position [9, 0]
type textarea "Can we do some pixel mapping here to the fast piano notes?"
click at [748, 469] on icon "comment" at bounding box center [742, 476] width 58 height 15
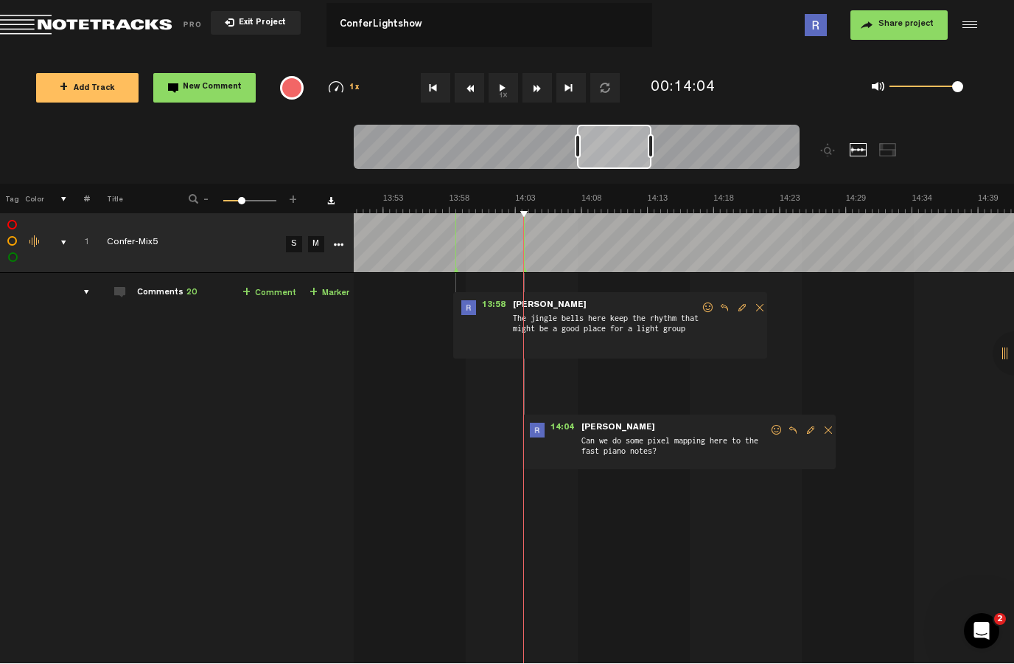
click at [504, 83] on button "1x" at bounding box center [503, 88] width 29 height 29
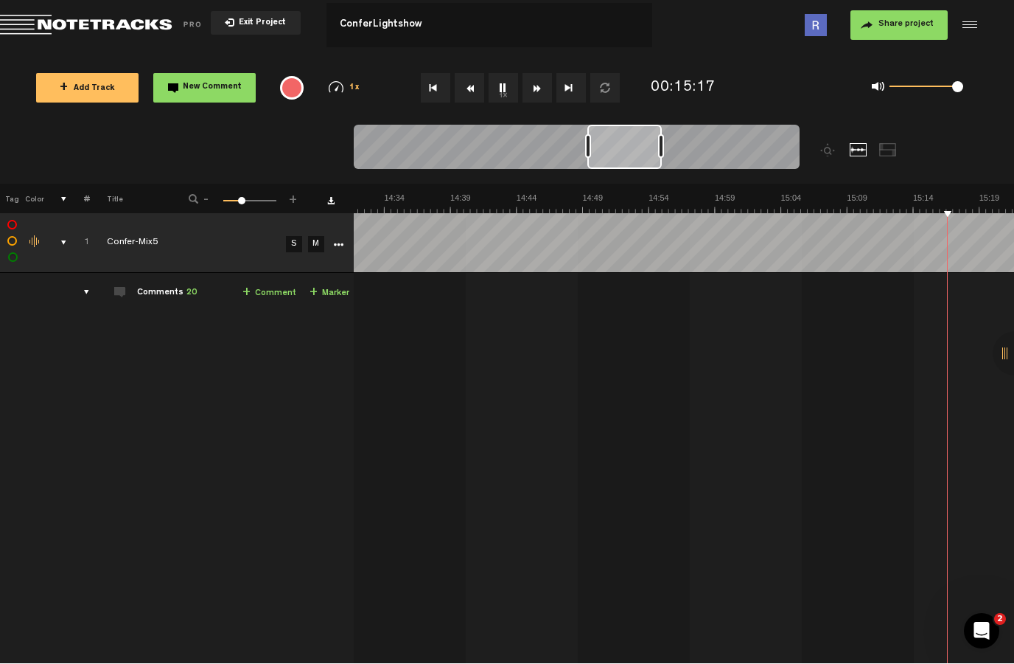
scroll to position [0, 11607]
click at [509, 80] on button "1x" at bounding box center [503, 88] width 29 height 29
click at [192, 74] on button "New Comment" at bounding box center [204, 88] width 102 height 29
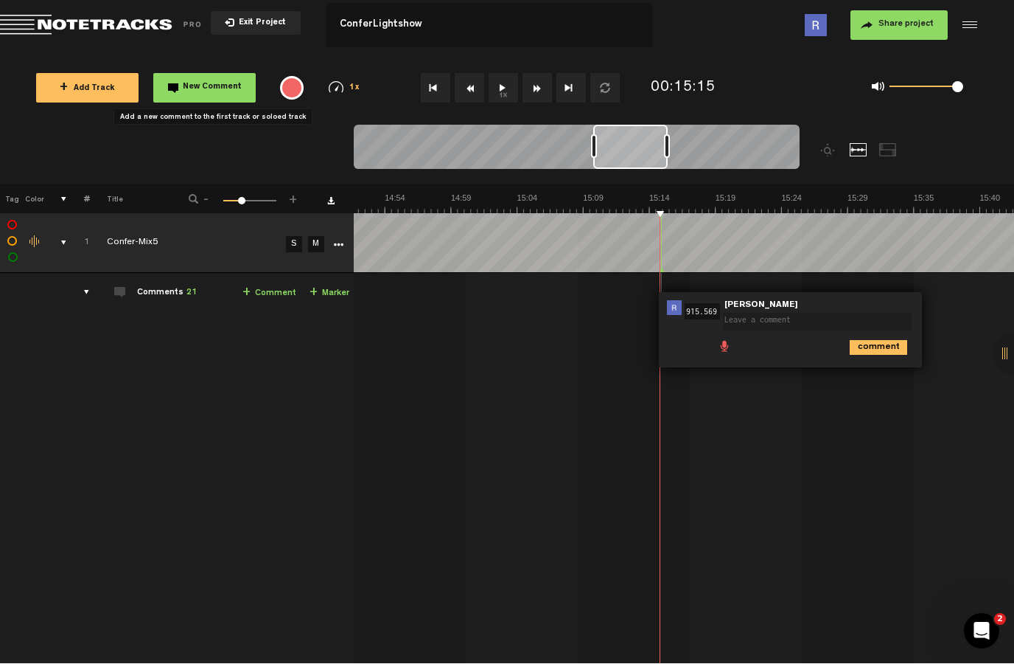
click at [815, 308] on span at bounding box center [820, 312] width 195 height 10
click at [812, 316] on textarea at bounding box center [817, 322] width 189 height 18
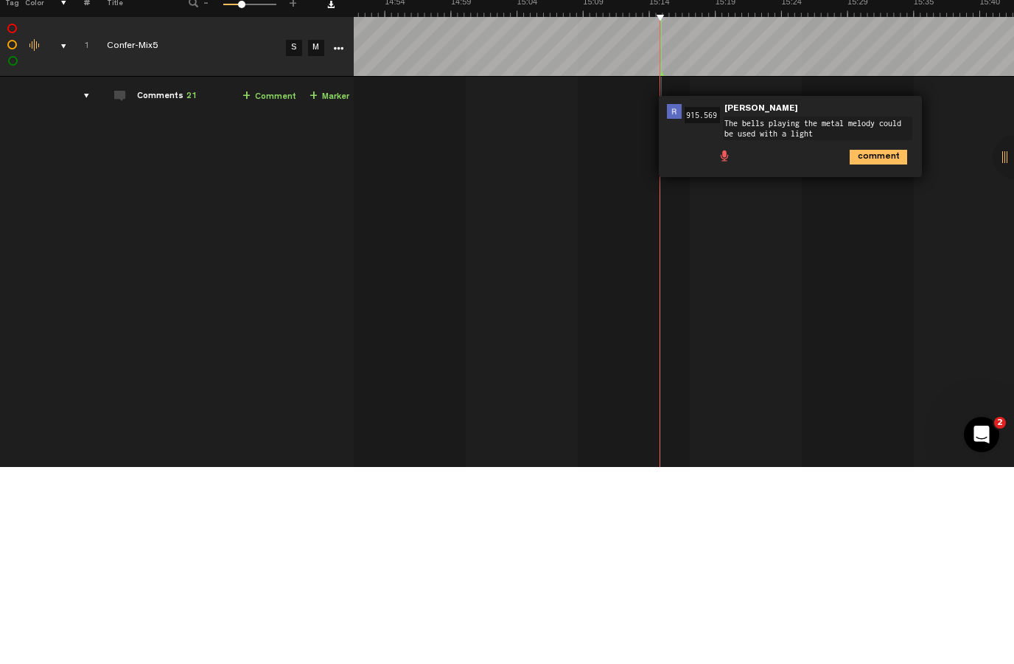
type textarea "The bells playing the metal melody could be used with a light group"
click at [884, 347] on icon "comment" at bounding box center [879, 354] width 58 height 15
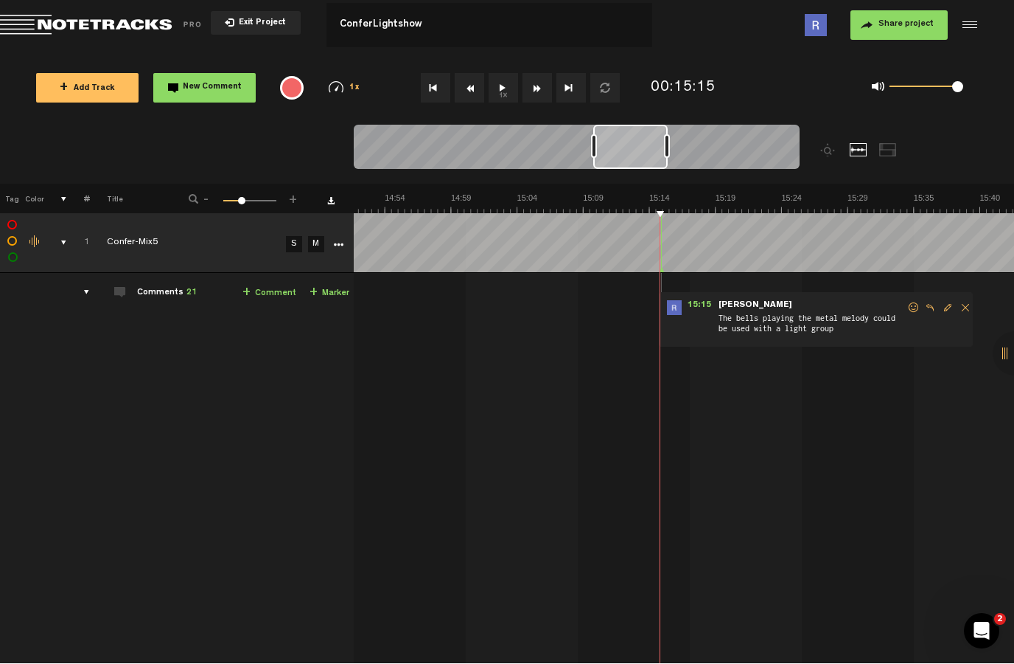
click at [509, 76] on button "1x" at bounding box center [503, 88] width 29 height 29
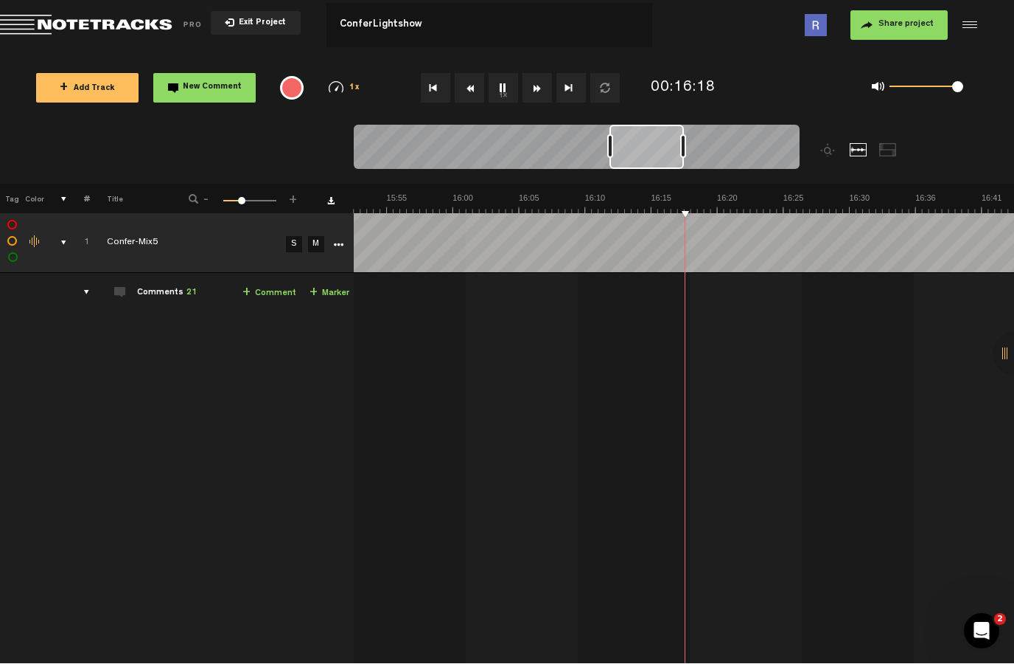
scroll to position [0, 12399]
click at [512, 74] on button "1x" at bounding box center [503, 88] width 29 height 29
click at [203, 84] on span "New Comment" at bounding box center [212, 88] width 59 height 8
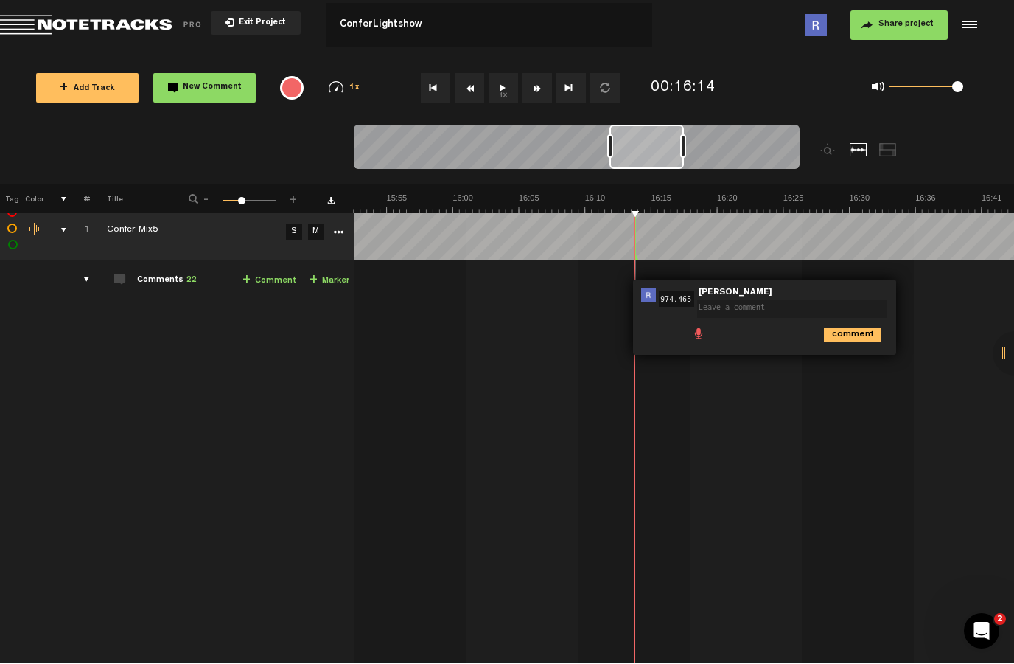
scroll to position [13, 0]
click at [781, 307] on textarea at bounding box center [791, 309] width 189 height 18
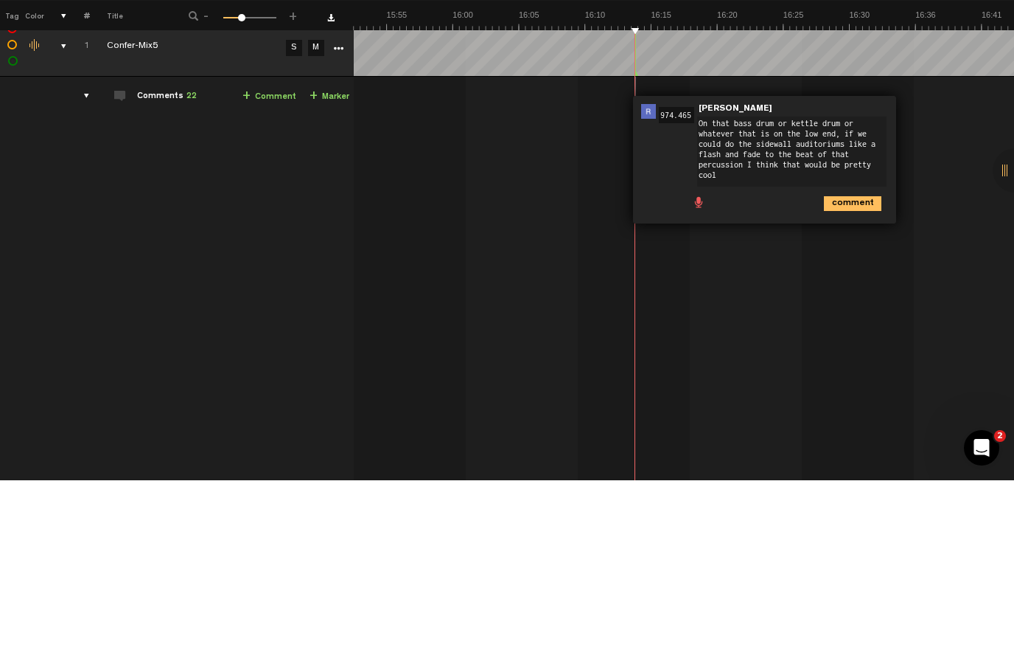
type textarea "On that bass drum or kettle drum or whatever that is on the low end, if we coul…"
click at [860, 380] on icon "comment" at bounding box center [853, 387] width 58 height 15
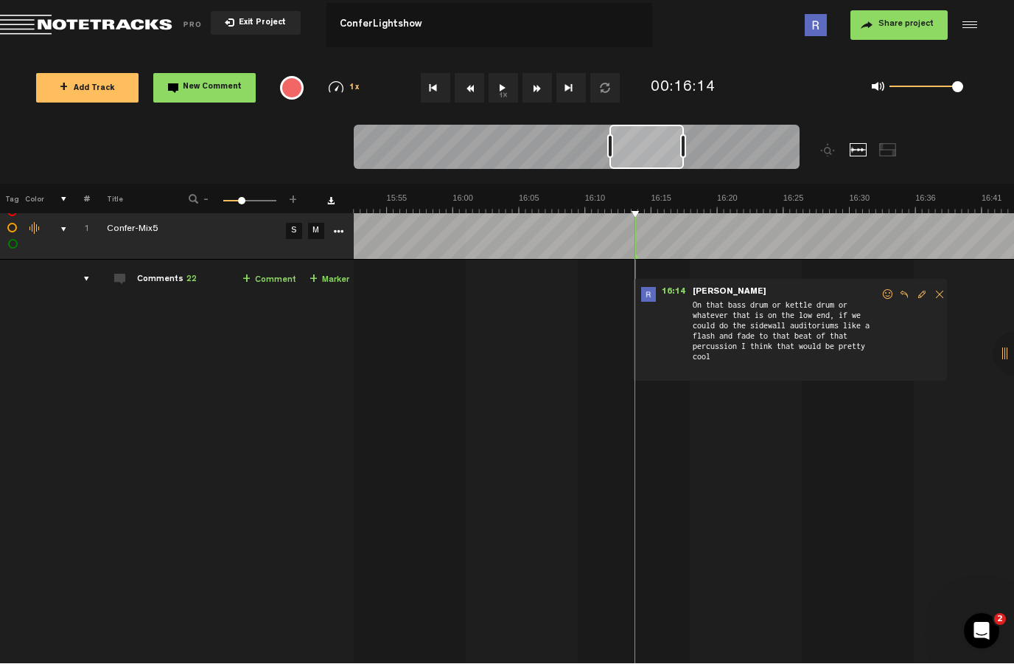
click at [504, 83] on button "1x" at bounding box center [503, 88] width 29 height 29
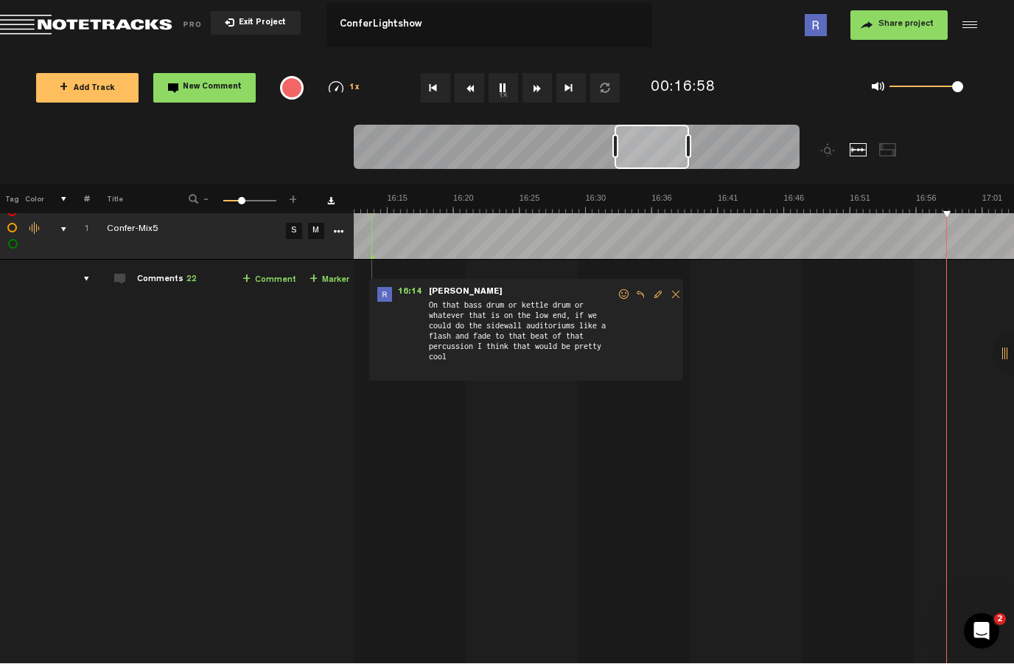
scroll to position [0, 12927]
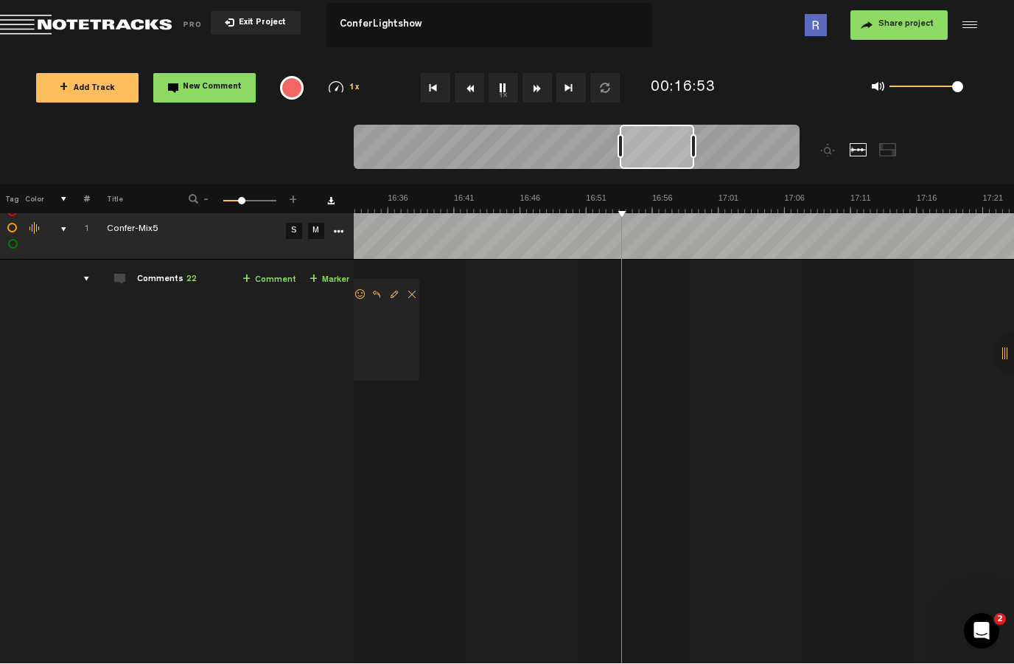
click at [506, 80] on button "1x" at bounding box center [503, 88] width 29 height 29
click at [191, 76] on button "New Comment" at bounding box center [204, 88] width 102 height 29
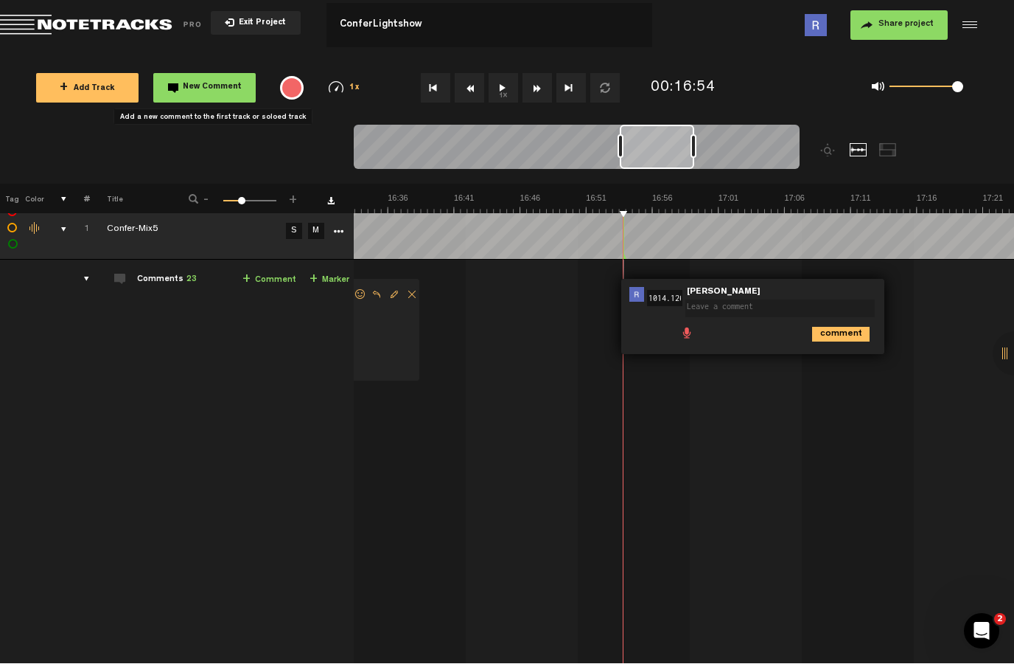
click at [762, 302] on textarea at bounding box center [780, 309] width 189 height 18
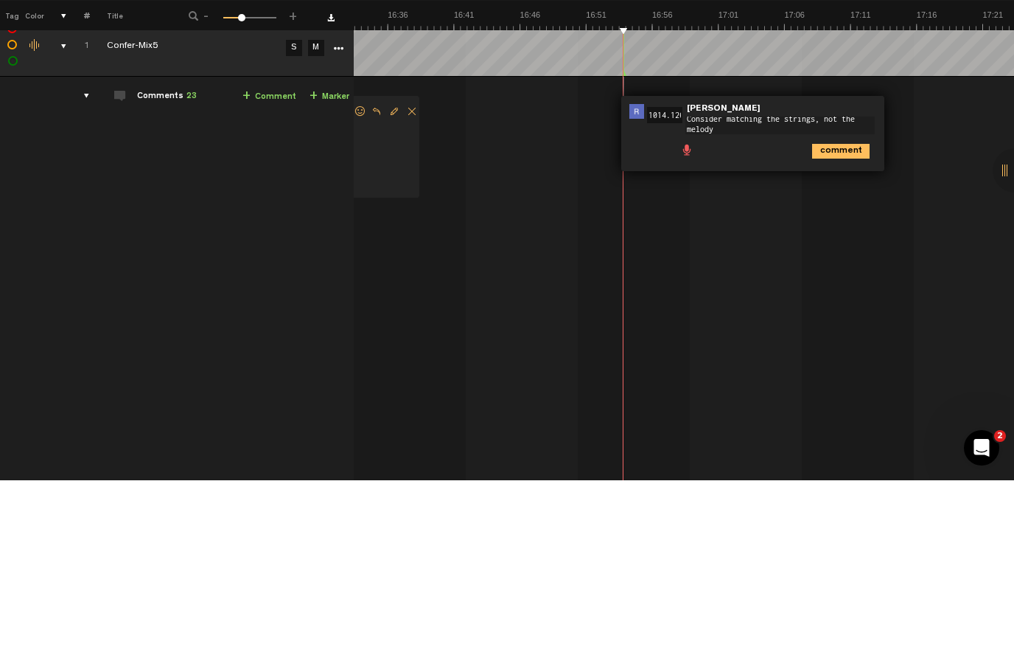
scroll to position [0, 0]
type textarea "Consider matching the strings, not the melody line, but the staccato strings th…"
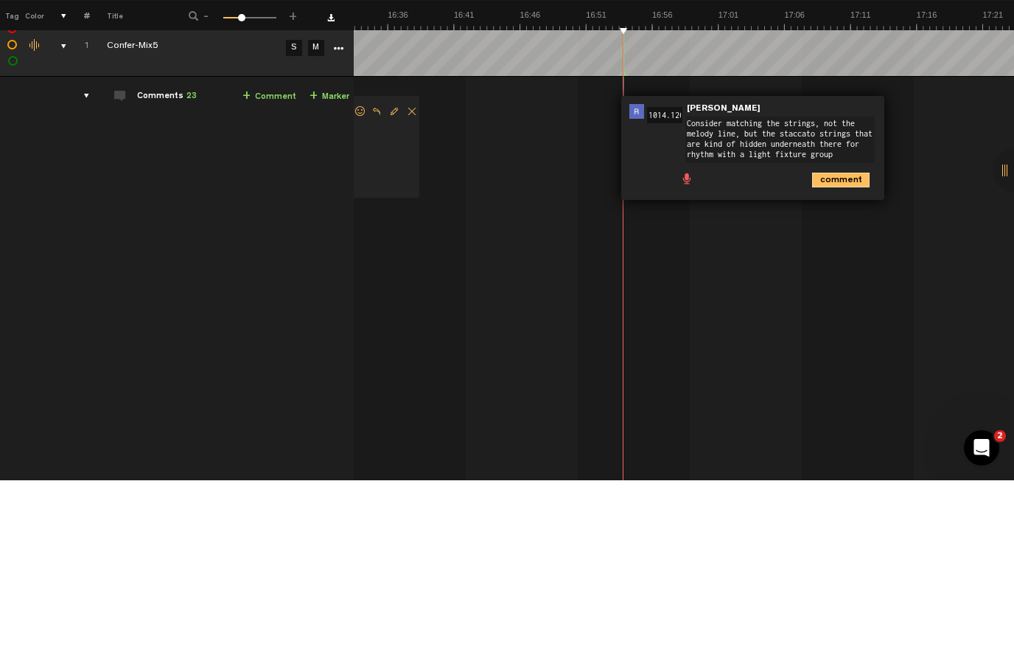
click at [819, 356] on icon "comment" at bounding box center [841, 363] width 58 height 15
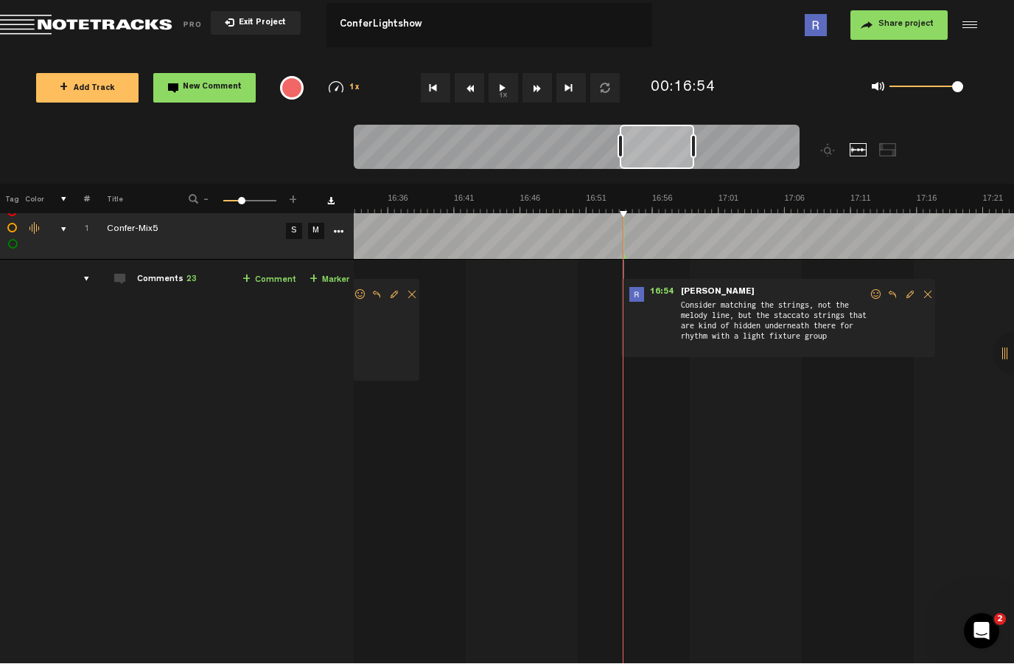
click at [509, 83] on button "1x" at bounding box center [503, 88] width 29 height 29
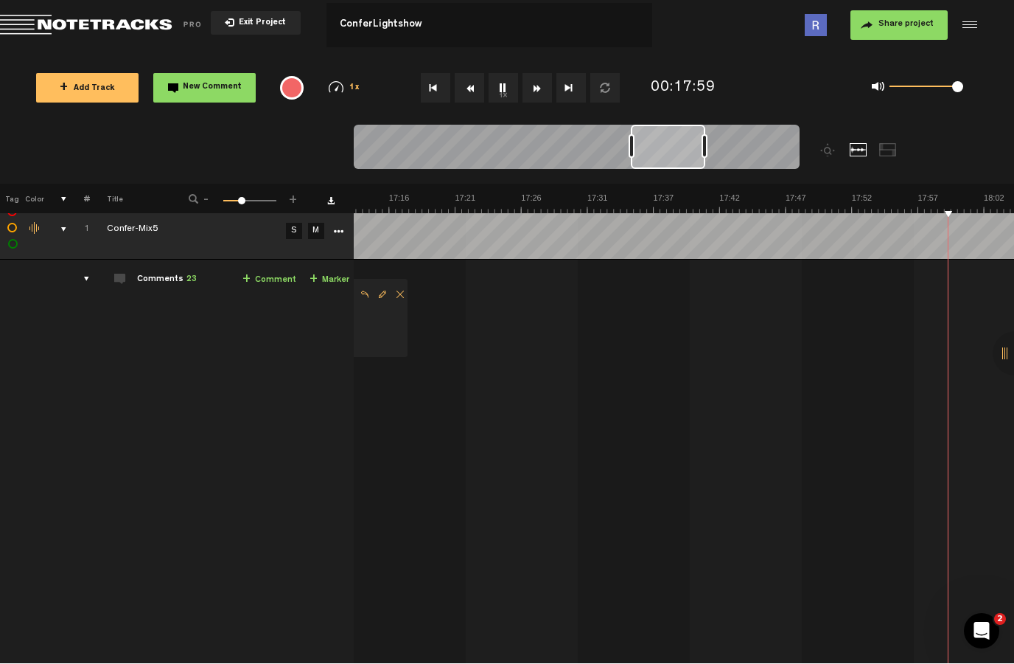
scroll to position [0, 13719]
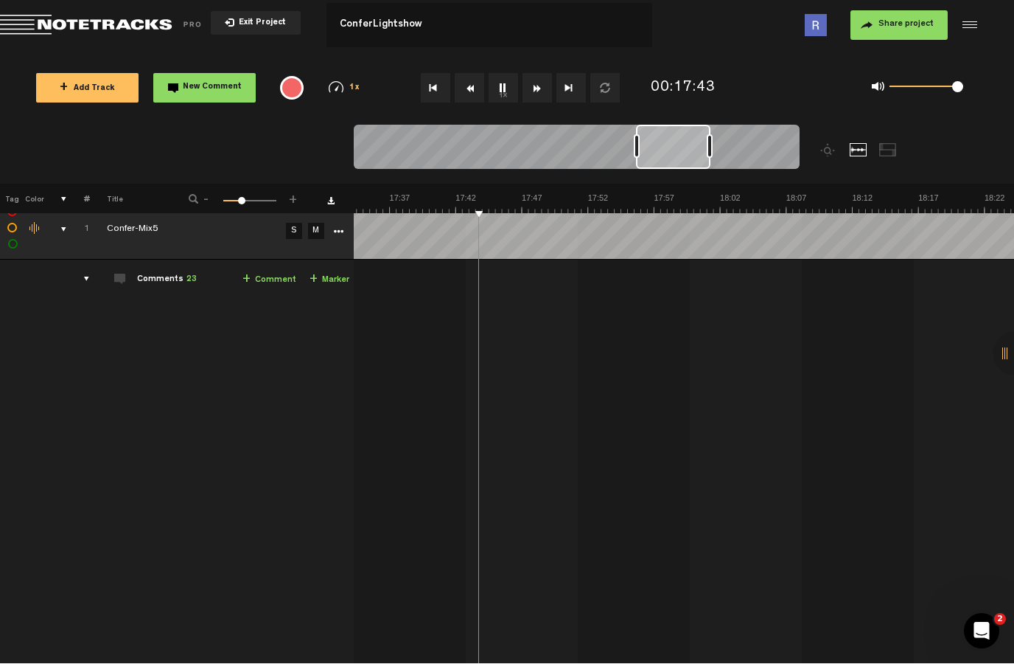
click at [508, 74] on button "1x" at bounding box center [503, 88] width 29 height 29
click at [192, 85] on span "New Comment" at bounding box center [212, 88] width 59 height 8
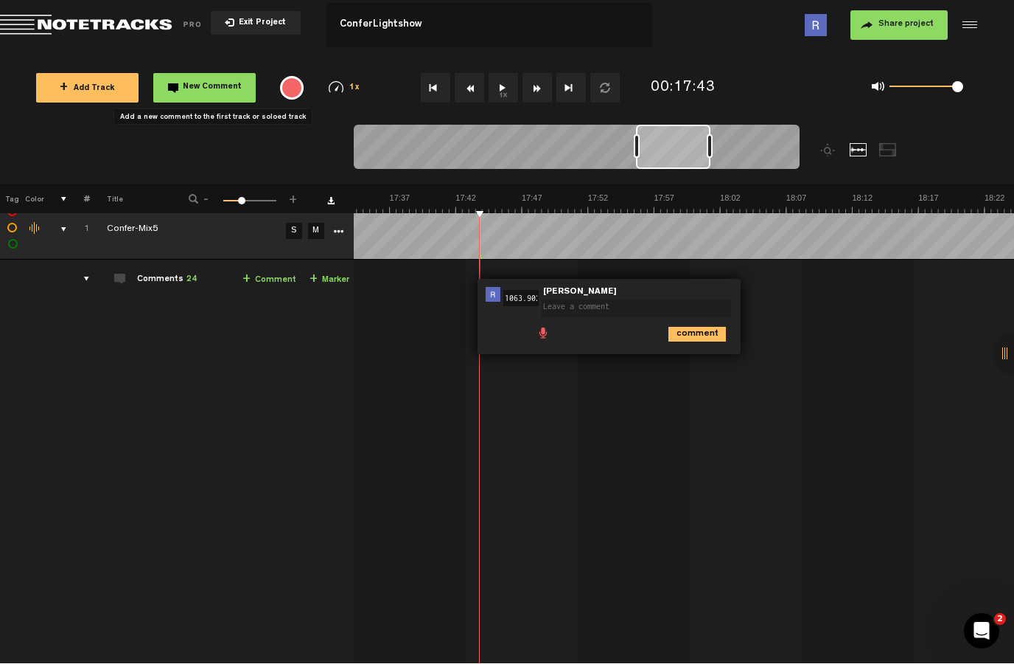
click at [642, 302] on textarea at bounding box center [636, 309] width 189 height 18
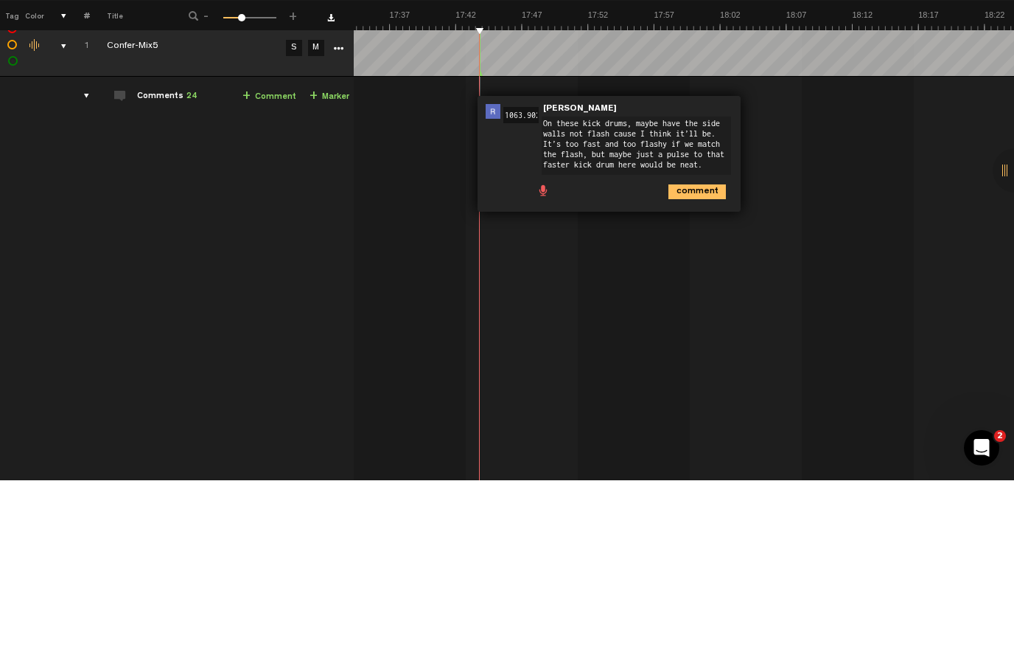
scroll to position [5, 0]
type textarea "On these kick drums, maybe have the side walls not flash cause I think it’ll be…"
click at [699, 368] on icon "comment" at bounding box center [698, 375] width 58 height 15
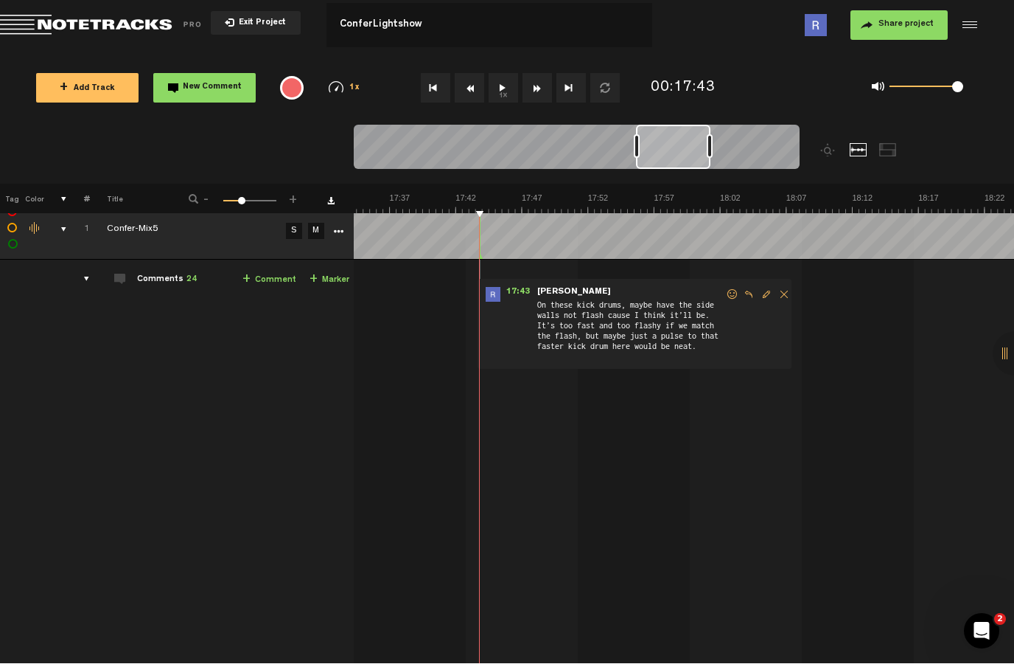
click at [510, 78] on button "1x" at bounding box center [503, 88] width 29 height 29
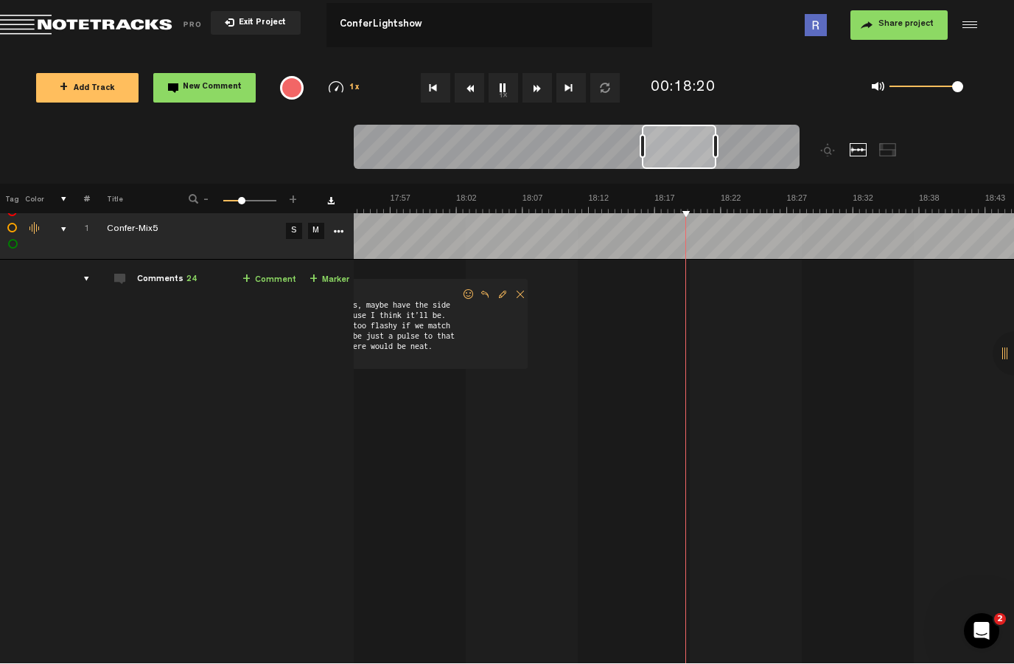
scroll to position [0, 13983]
click at [495, 85] on button "1x" at bounding box center [503, 88] width 29 height 29
click at [210, 85] on span "New Comment" at bounding box center [212, 88] width 59 height 8
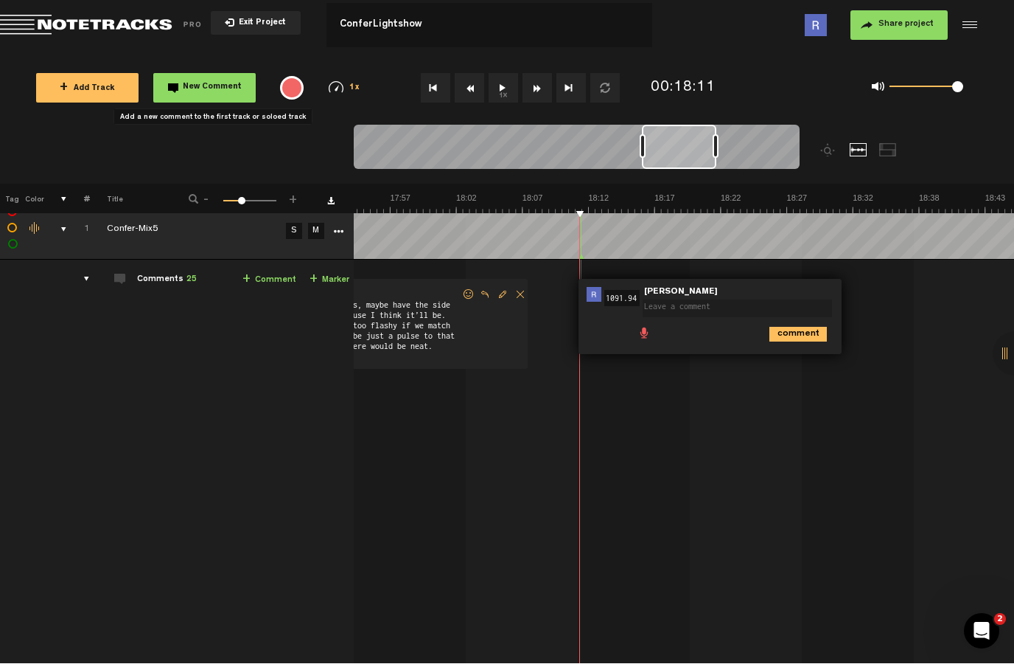
click at [709, 310] on textarea at bounding box center [737, 309] width 189 height 18
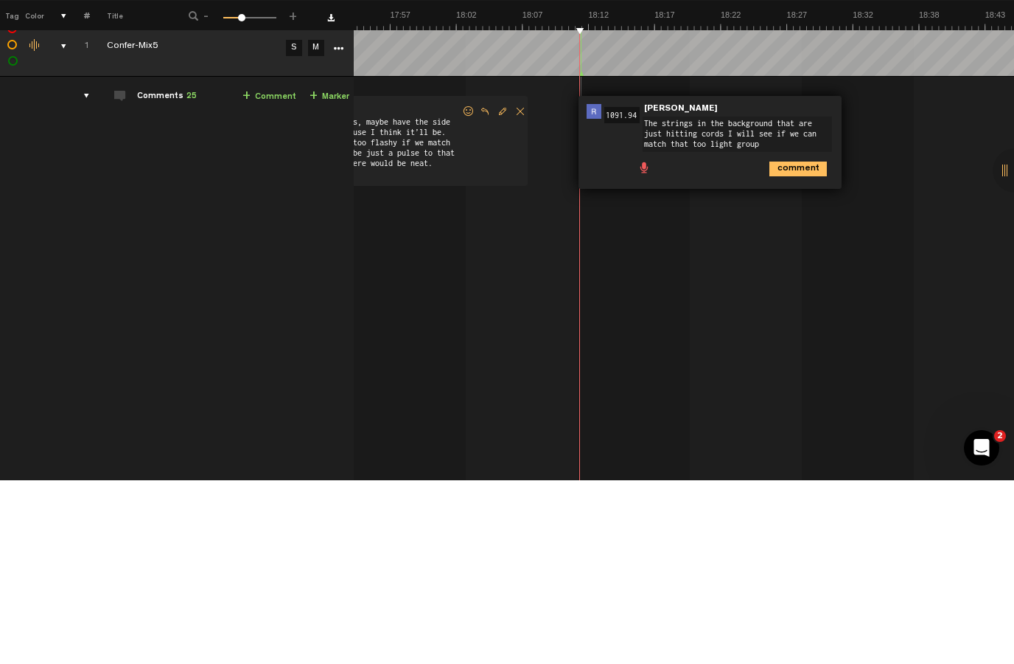
type textarea "The strings in the background that are just hitting cords I will see if we can …"
click at [793, 345] on icon "comment" at bounding box center [799, 352] width 58 height 15
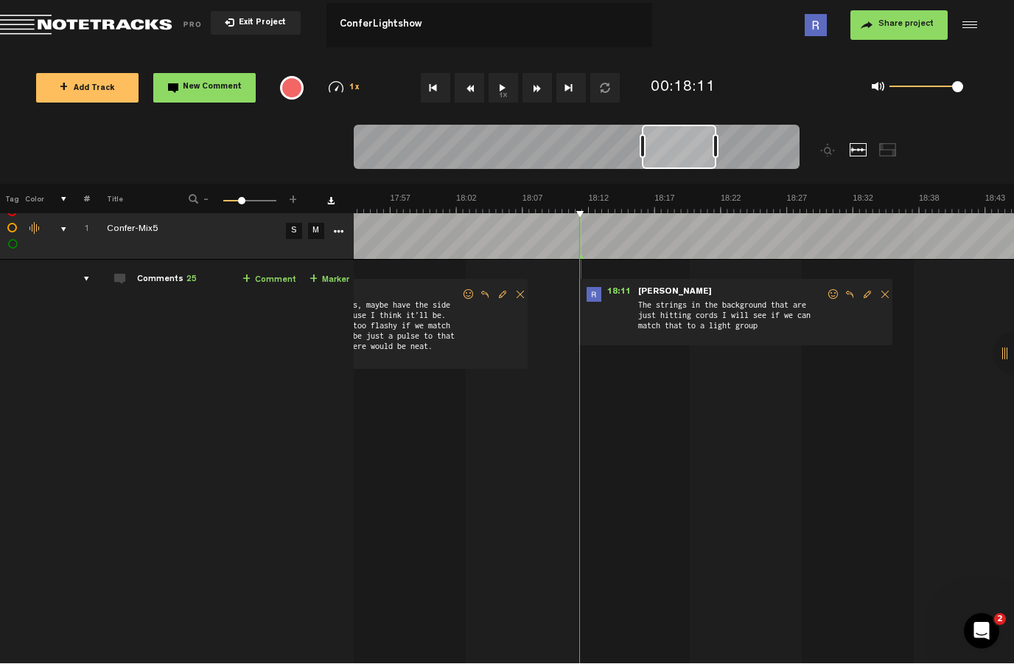
click at [444, 80] on button "Go to beginning" at bounding box center [435, 88] width 29 height 29
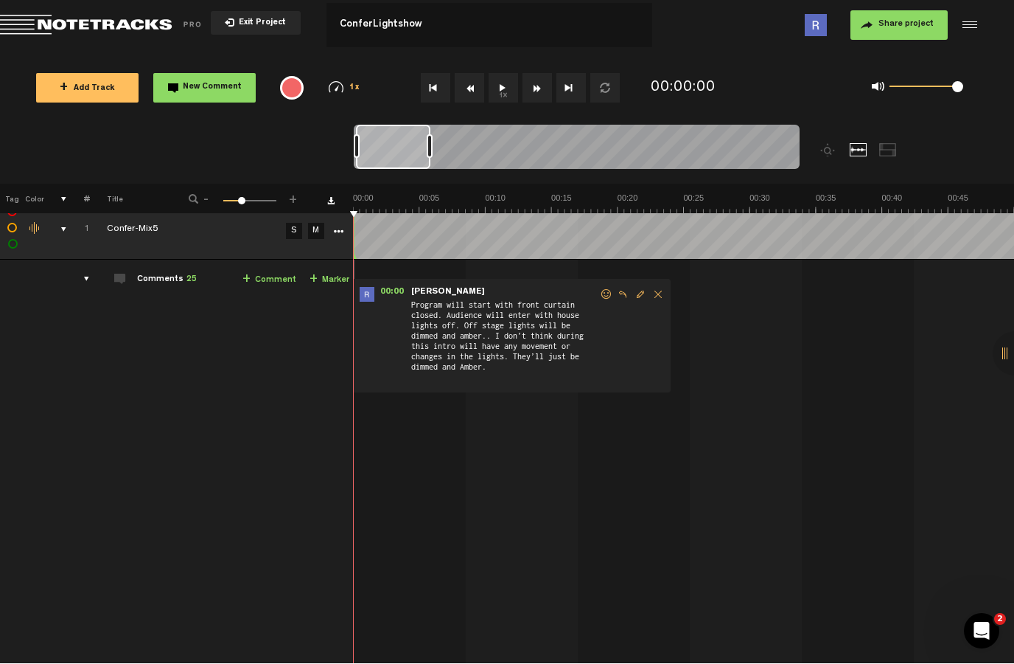
click at [509, 78] on button "1x" at bounding box center [503, 88] width 29 height 29
click at [573, 82] on button "Go to end" at bounding box center [571, 88] width 29 height 29
click at [577, 76] on button "Go to end" at bounding box center [571, 88] width 29 height 29
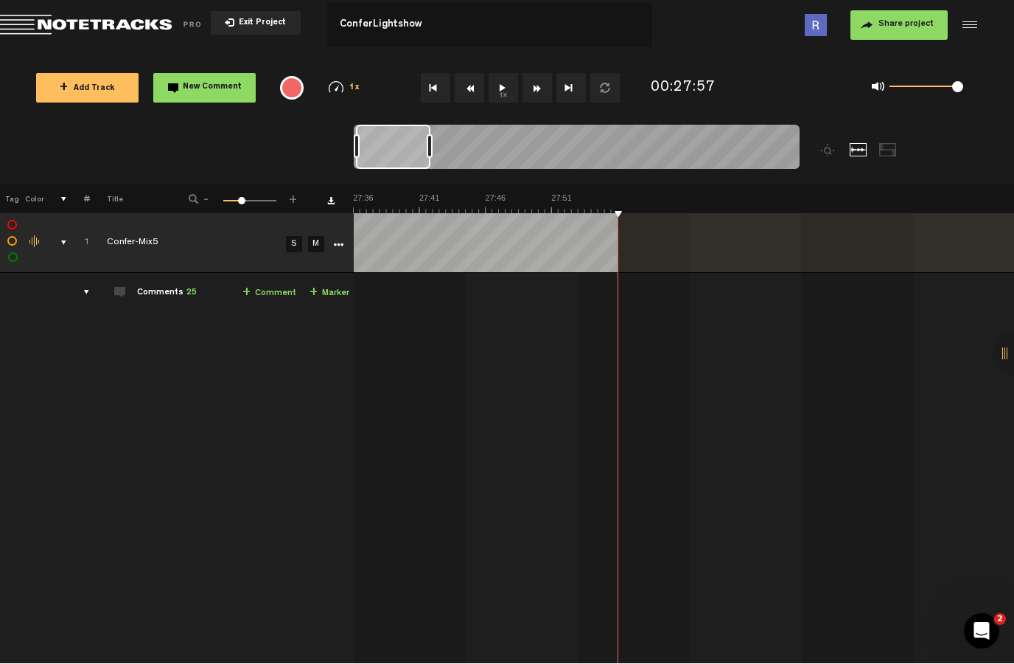
click at [501, 83] on button "1x" at bounding box center [503, 88] width 29 height 29
click at [499, 74] on button "1x" at bounding box center [503, 88] width 29 height 29
click at [499, 78] on button "1x" at bounding box center [503, 88] width 29 height 29
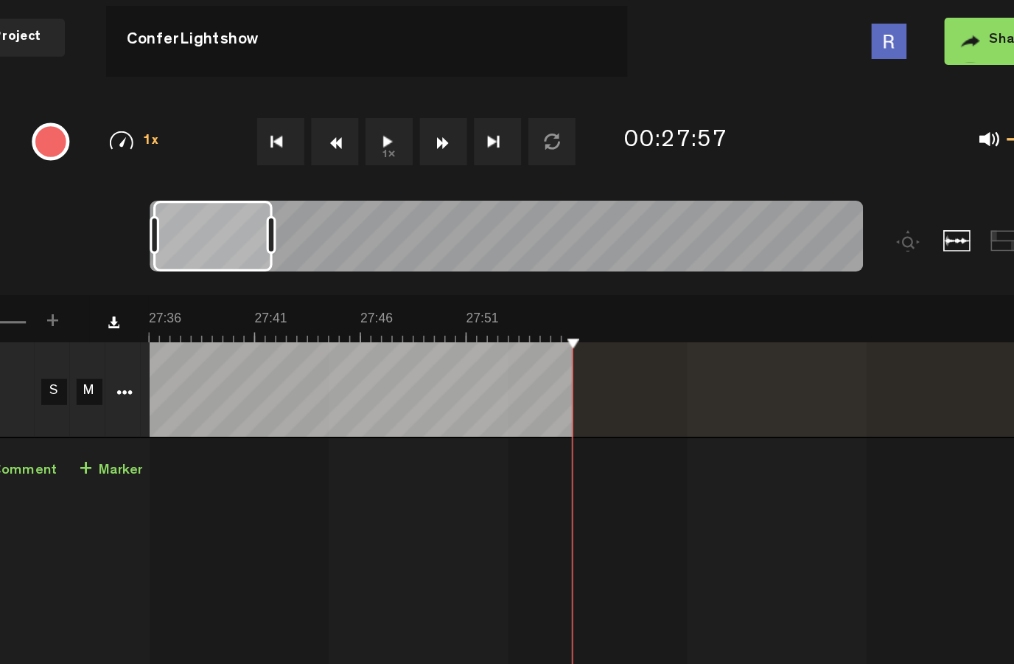
click at [821, 156] on div at bounding box center [830, 150] width 18 height 13
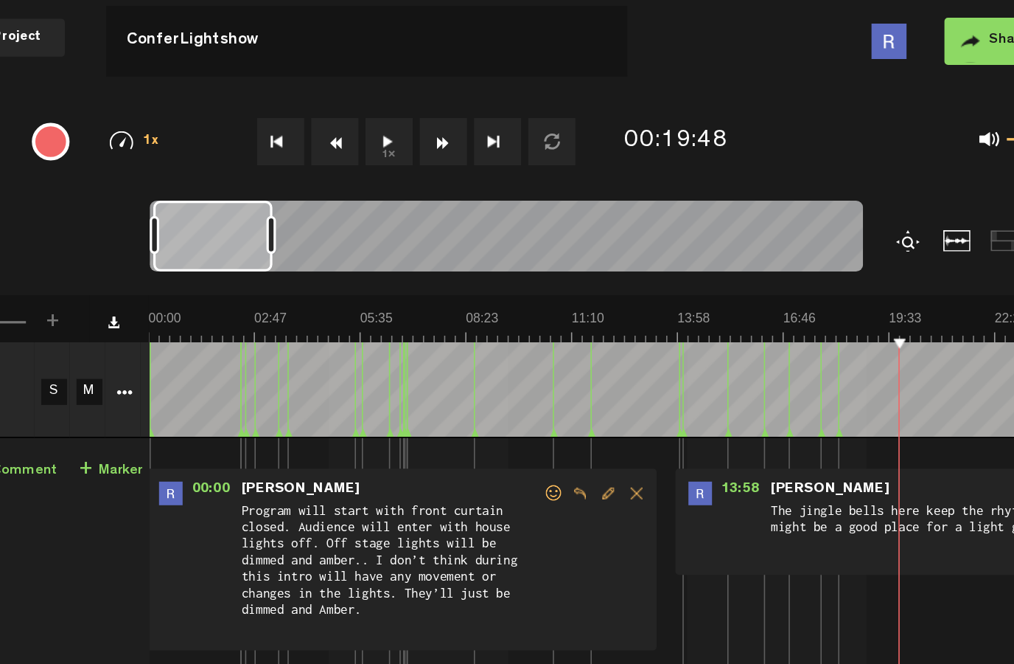
scroll to position [2, 1]
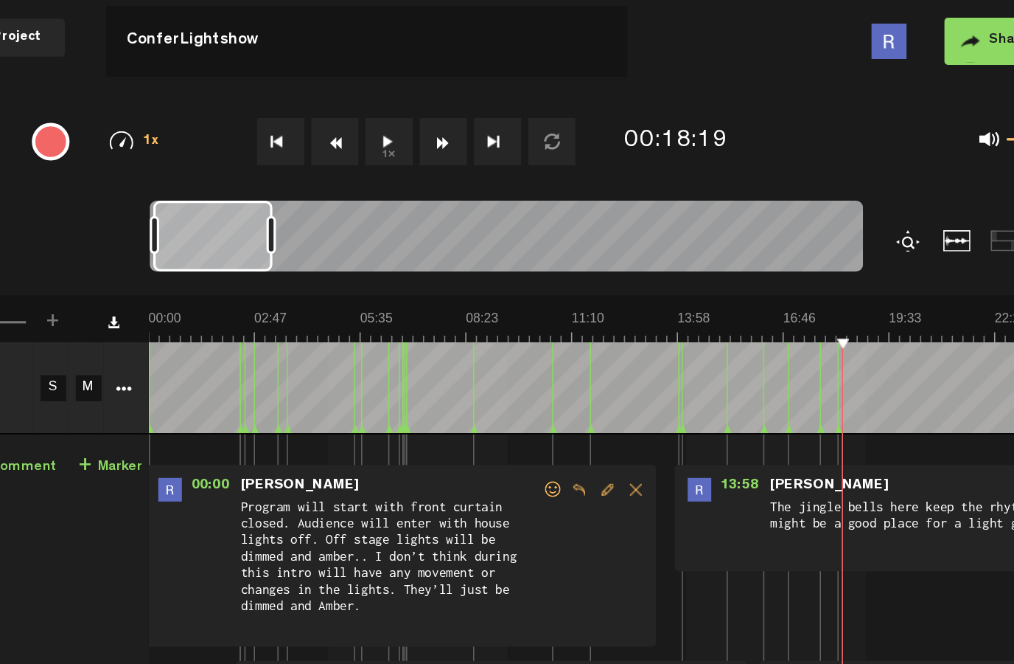
click at [489, 87] on button "1x" at bounding box center [503, 88] width 29 height 29
click at [821, 145] on div at bounding box center [830, 150] width 18 height 13
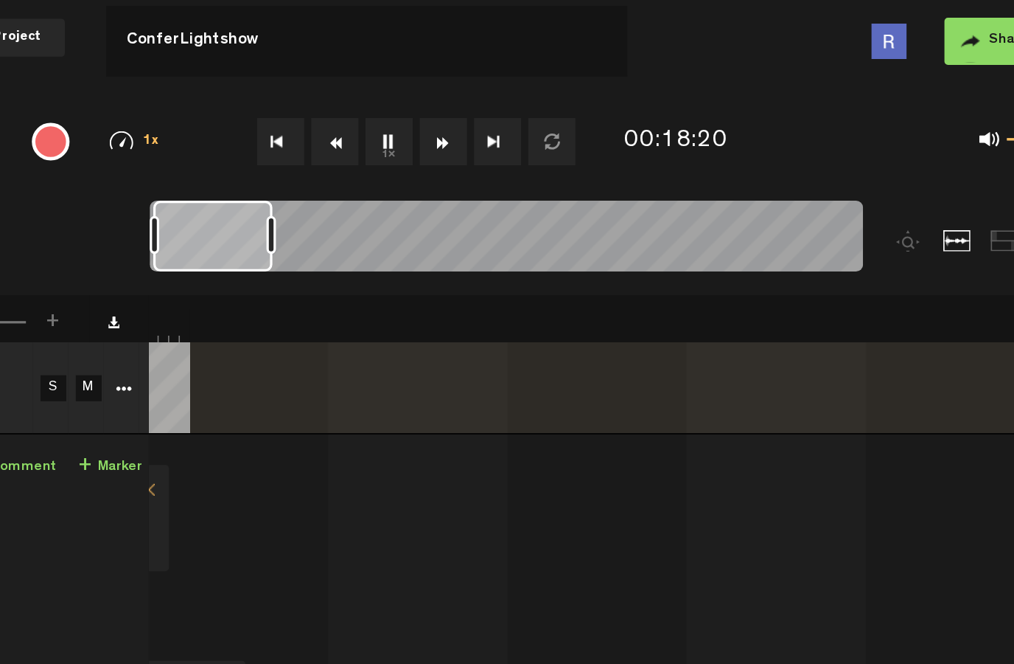
scroll to position [0, 636]
click at [821, 150] on div at bounding box center [830, 150] width 18 height 13
click at [821, 147] on div at bounding box center [830, 150] width 18 height 13
click at [821, 150] on div at bounding box center [830, 150] width 18 height 13
click at [489, 87] on button "1x" at bounding box center [503, 88] width 29 height 29
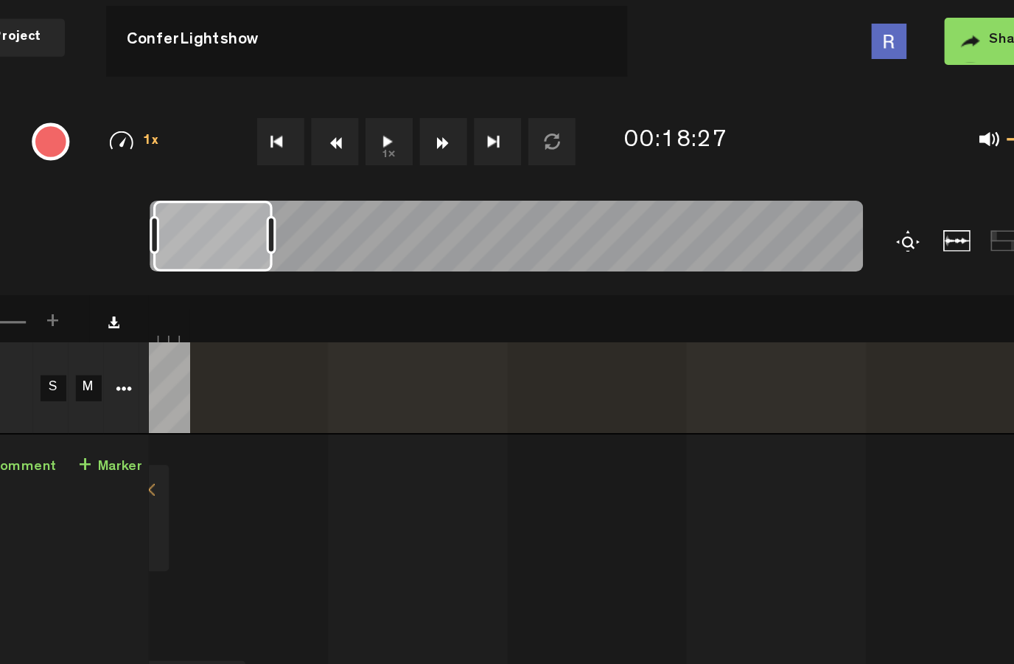
click at [821, 147] on div at bounding box center [830, 150] width 18 height 13
click at [821, 152] on div at bounding box center [830, 150] width 18 height 13
click at [821, 147] on div at bounding box center [830, 150] width 18 height 13
click at [850, 153] on div at bounding box center [859, 150] width 18 height 13
click at [880, 153] on div at bounding box center [889, 150] width 18 height 13
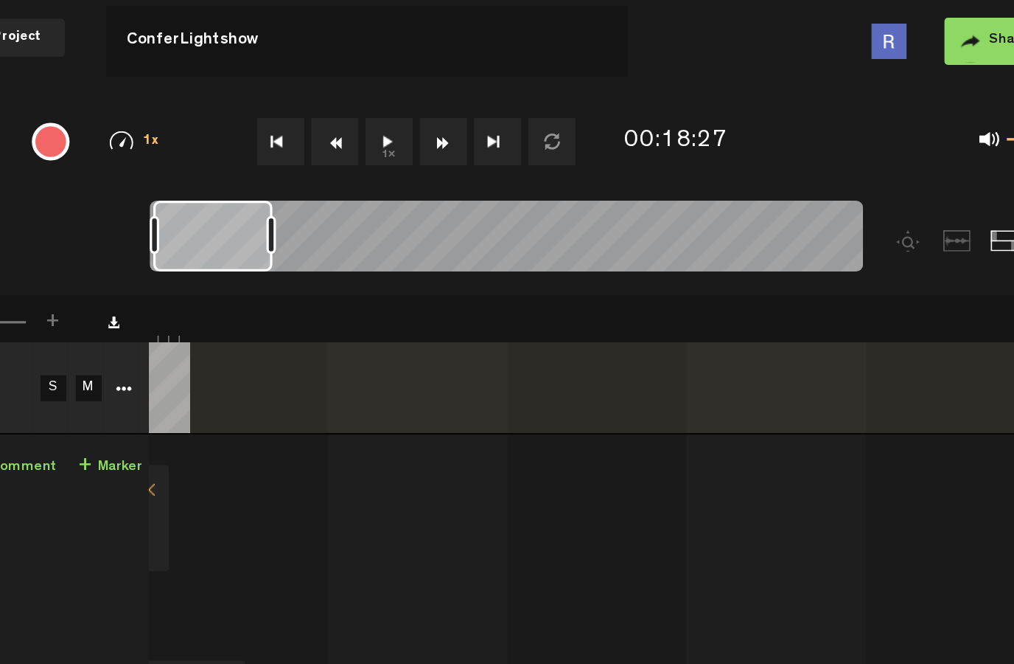
click at [850, 148] on div at bounding box center [859, 150] width 18 height 13
click at [821, 150] on div at bounding box center [830, 150] width 18 height 13
click at [821, 149] on div at bounding box center [830, 150] width 18 height 13
click at [489, 87] on button "1x" at bounding box center [503, 88] width 29 height 29
click at [821, 156] on div at bounding box center [830, 150] width 18 height 13
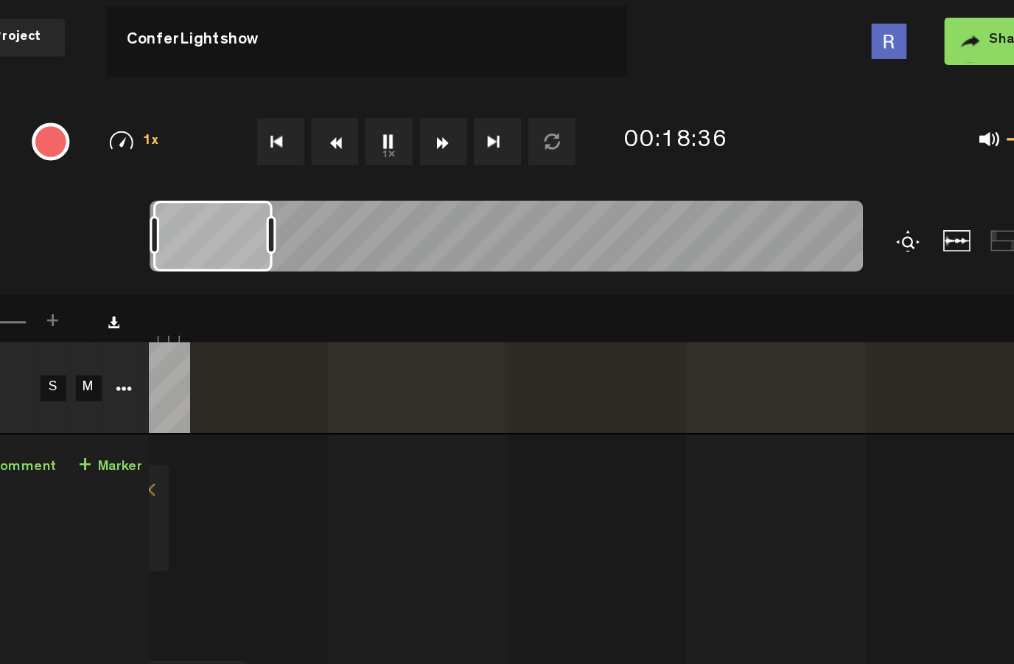
click at [523, 81] on button "Fast Forward" at bounding box center [537, 88] width 29 height 29
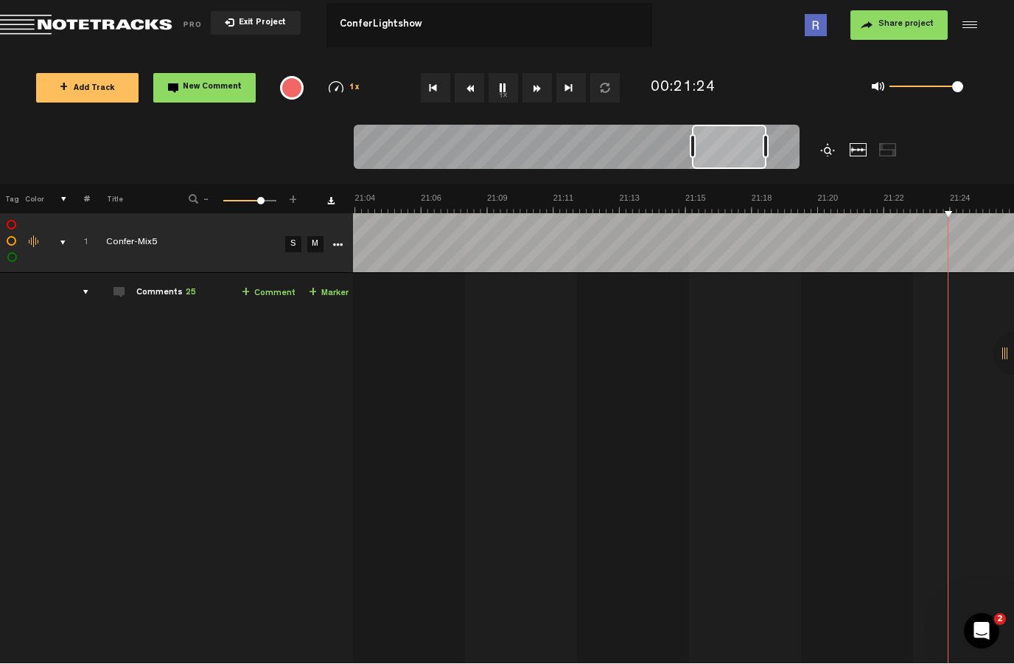
scroll to position [0, 37163]
click at [504, 75] on button "1x" at bounding box center [503, 88] width 29 height 29
click at [203, 82] on button "New Comment" at bounding box center [204, 88] width 102 height 29
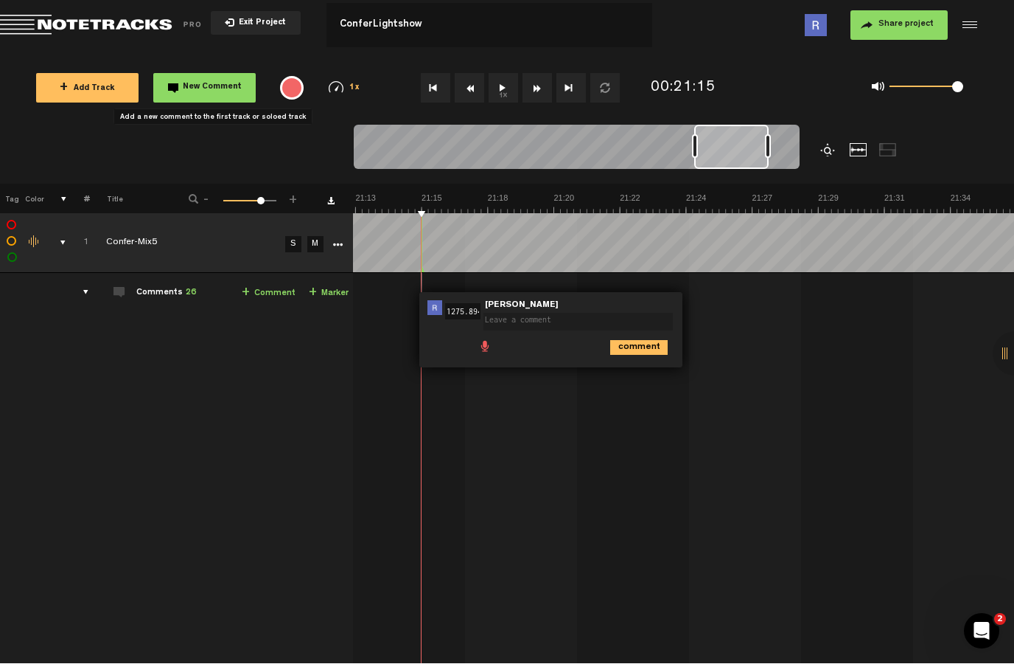
click at [582, 319] on textarea at bounding box center [578, 322] width 189 height 18
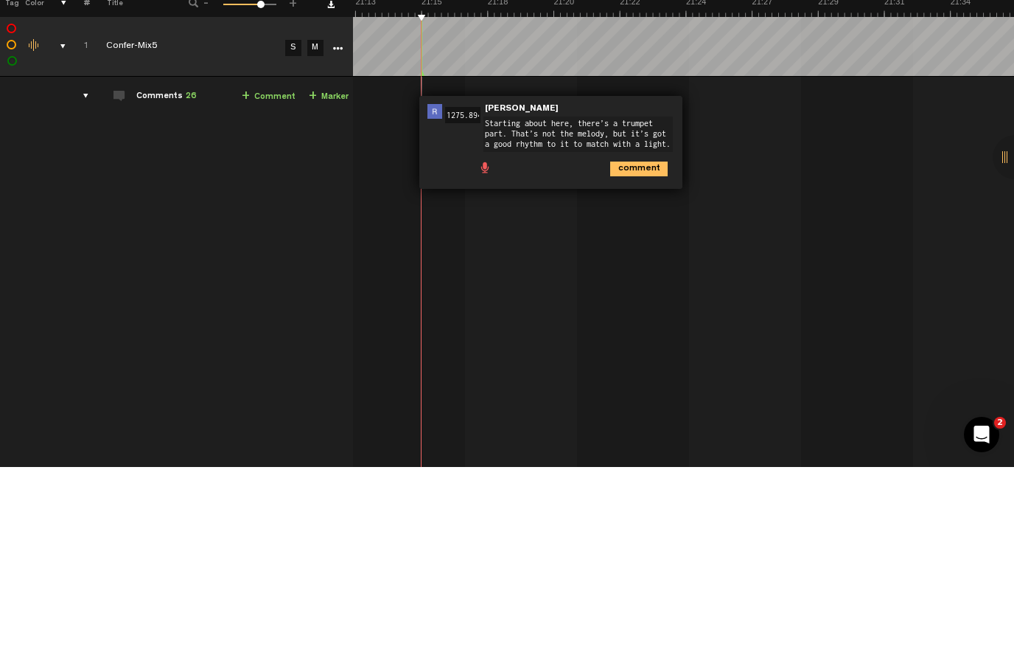
scroll to position [7, 0]
type textarea "Starting about here, there’s a trumpet part. That’s not the melody, but it’s go…"
click at [644, 369] on icon "comment" at bounding box center [639, 376] width 58 height 15
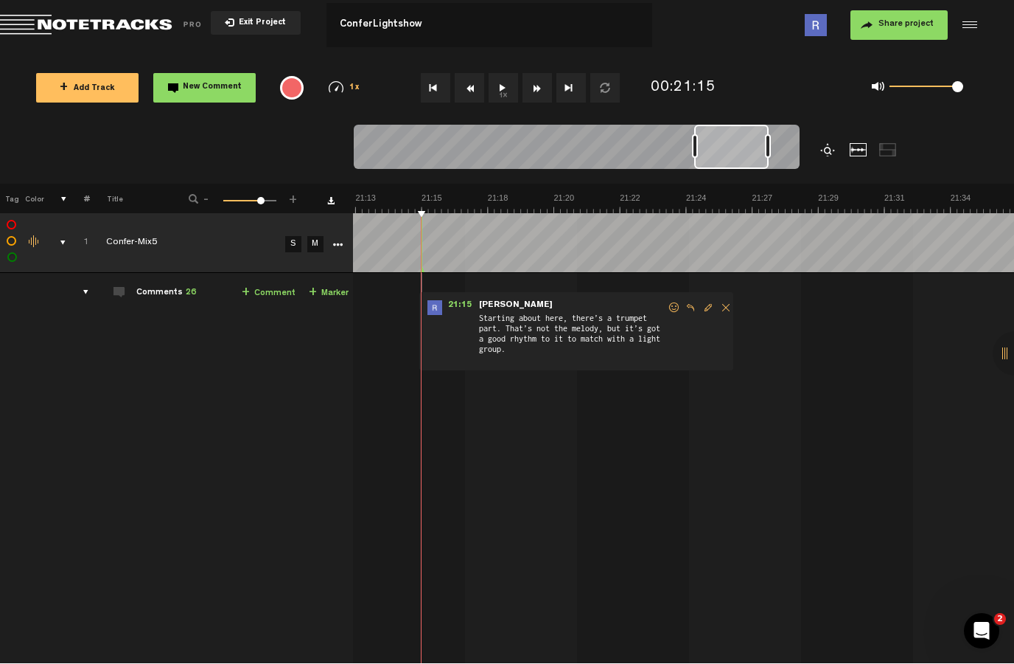
click at [509, 84] on button "1x" at bounding box center [503, 88] width 29 height 29
click at [504, 78] on button "1x" at bounding box center [503, 88] width 29 height 29
click at [509, 74] on button "1x" at bounding box center [503, 88] width 29 height 29
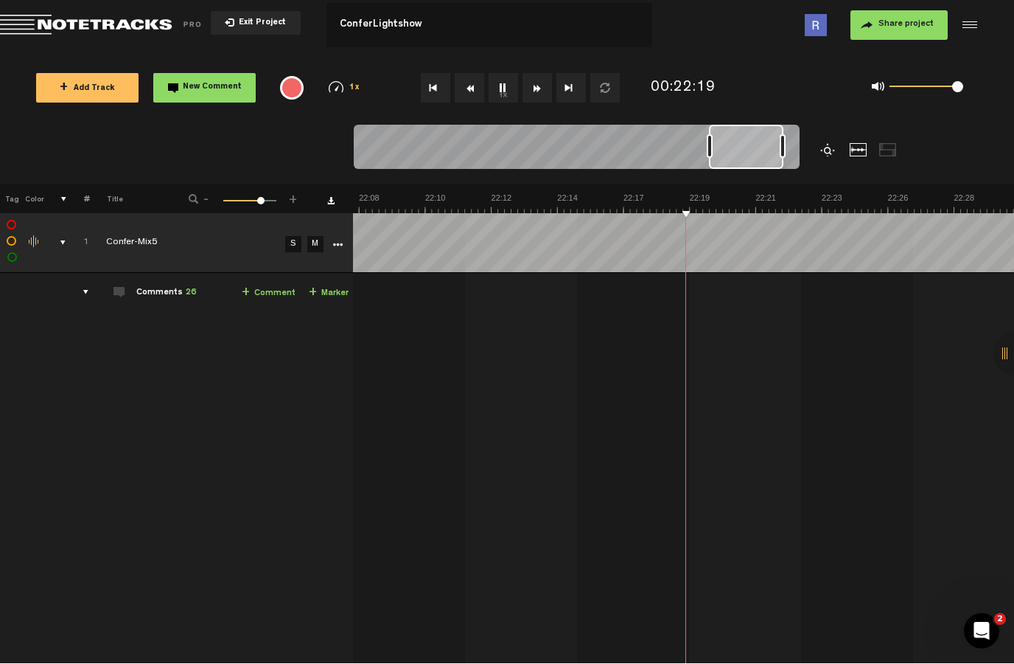
scroll to position [0, 38747]
click at [501, 79] on button "1x" at bounding box center [503, 88] width 29 height 29
click at [208, 80] on button "New Comment" at bounding box center [204, 88] width 102 height 29
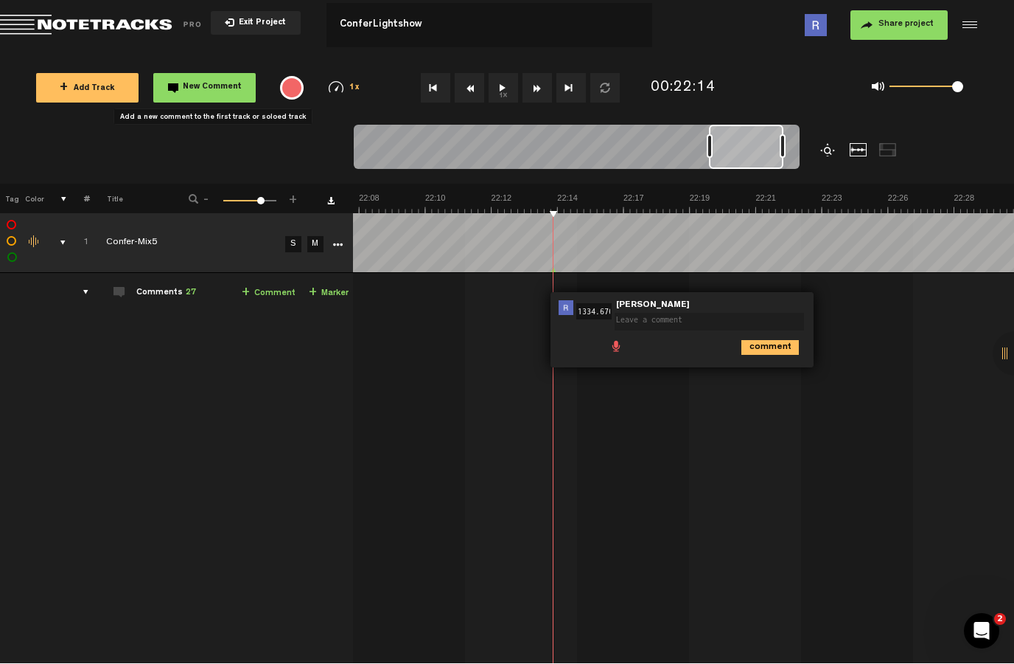
click at [733, 313] on textarea at bounding box center [709, 322] width 189 height 18
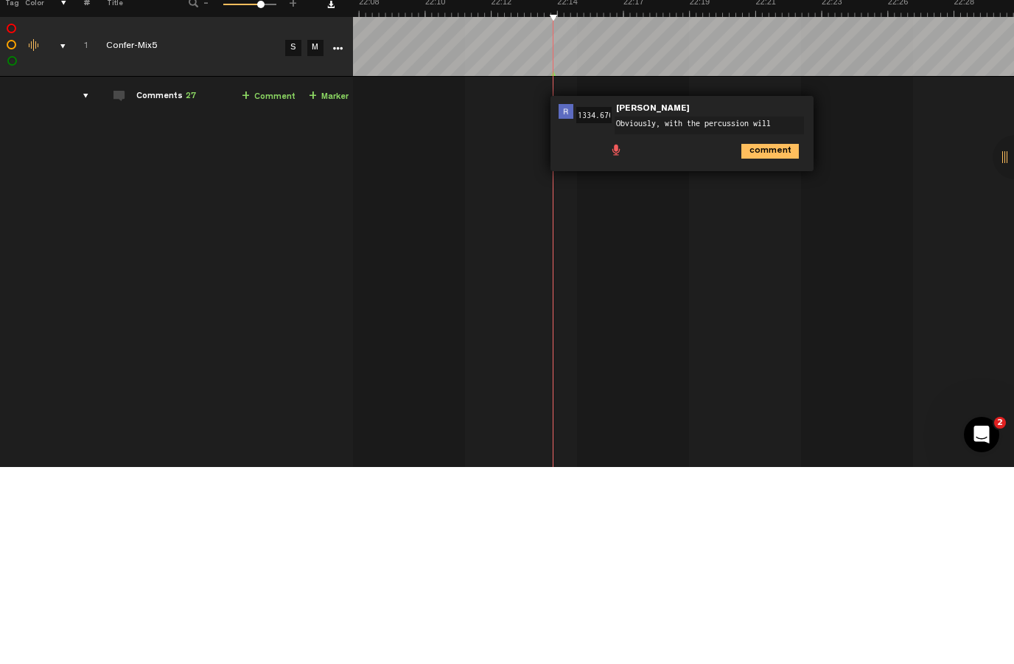
type textarea "Obviously, with the percussion will need to match the beat to a late group"
click at [781, 347] on icon "comment" at bounding box center [771, 354] width 58 height 15
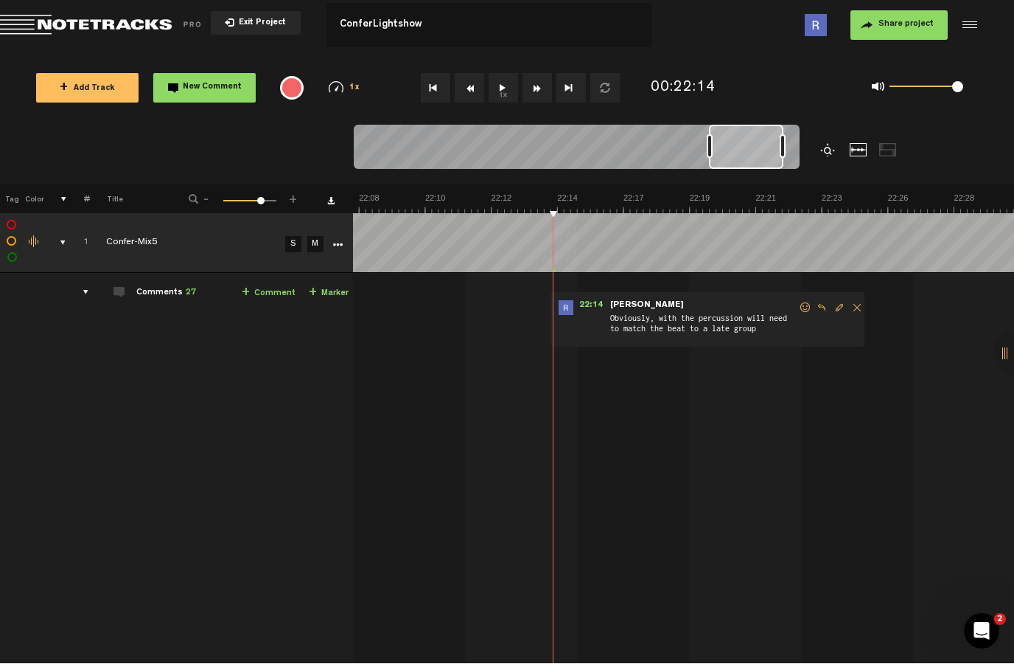
click at [504, 86] on button "1x" at bounding box center [503, 88] width 29 height 29
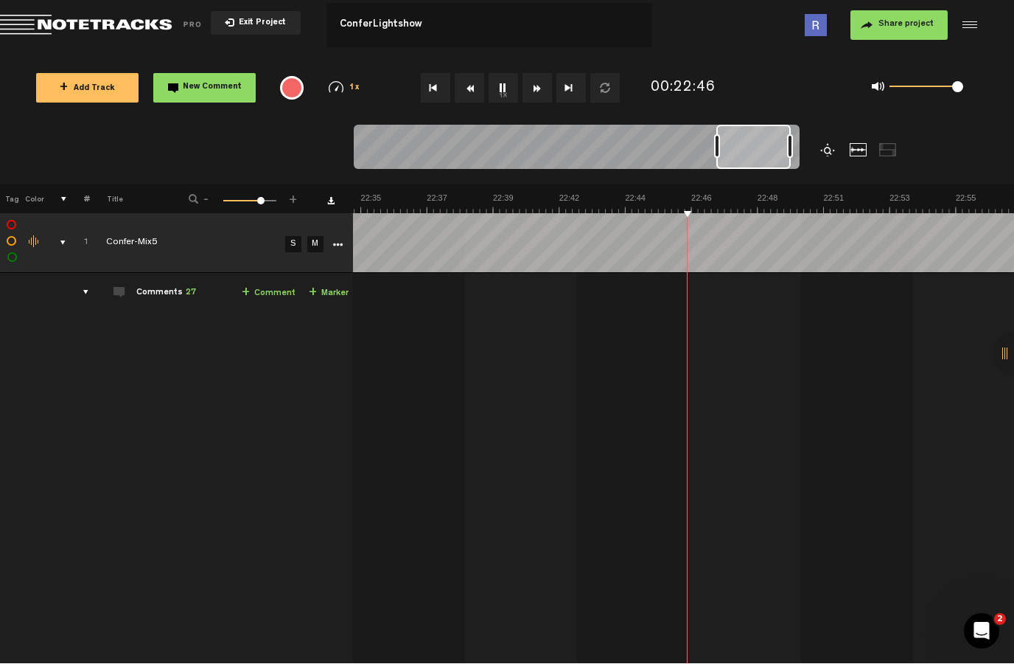
scroll to position [0, 39538]
click at [505, 74] on button "1x" at bounding box center [503, 88] width 29 height 29
click at [199, 79] on button "New Comment" at bounding box center [204, 88] width 102 height 29
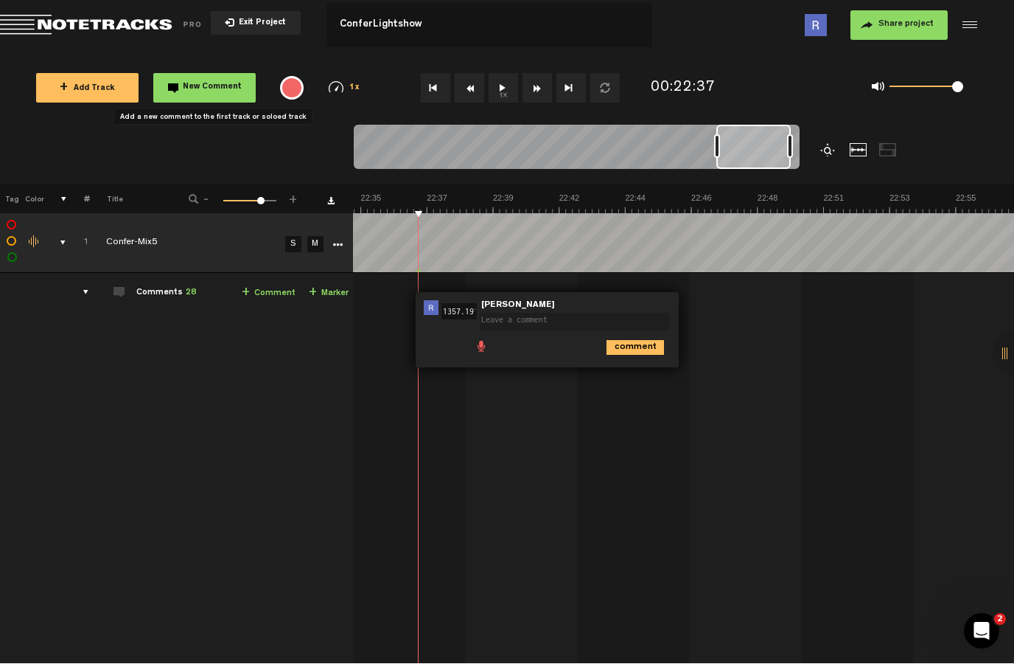
click at [571, 313] on textarea at bounding box center [574, 322] width 189 height 18
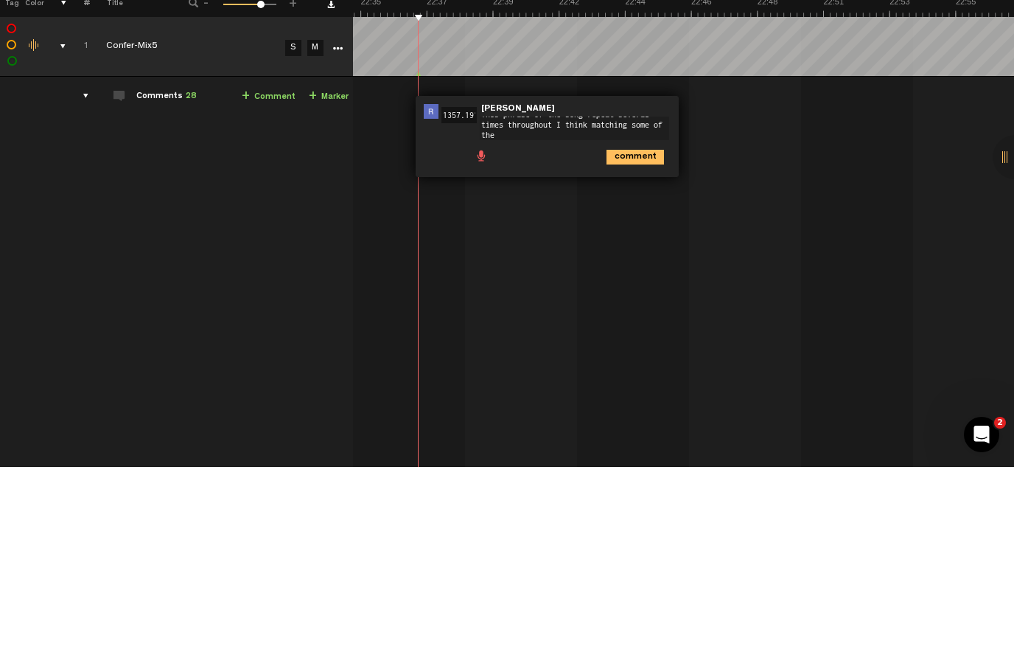
scroll to position [0, 0]
type textarea "This phrase of the song repeat several times throughout I think matching some o…"
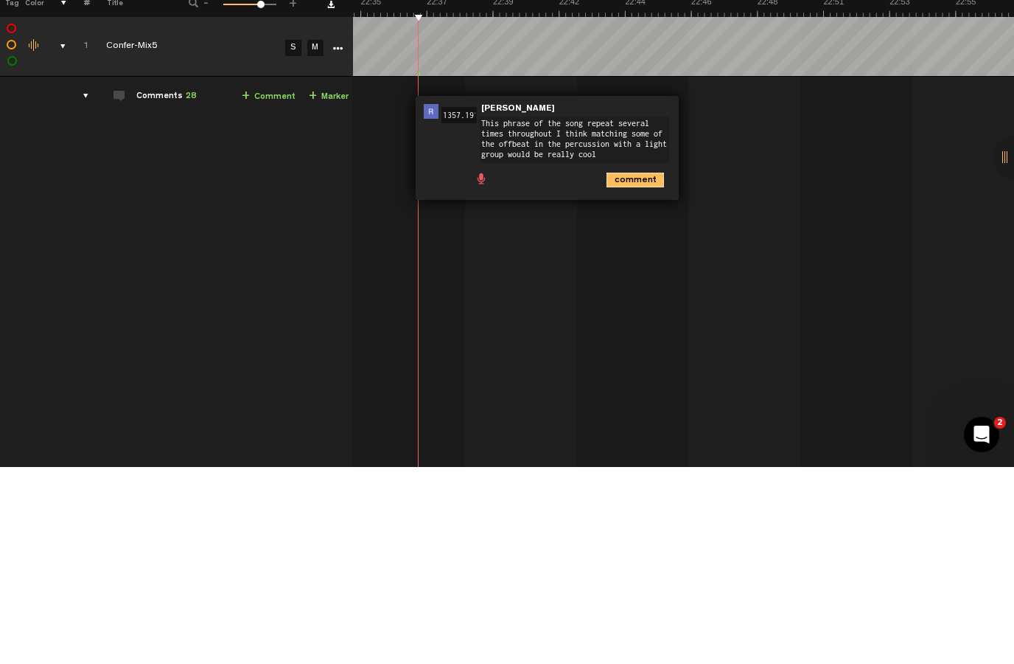
click at [638, 369] on icon "comment" at bounding box center [636, 376] width 58 height 15
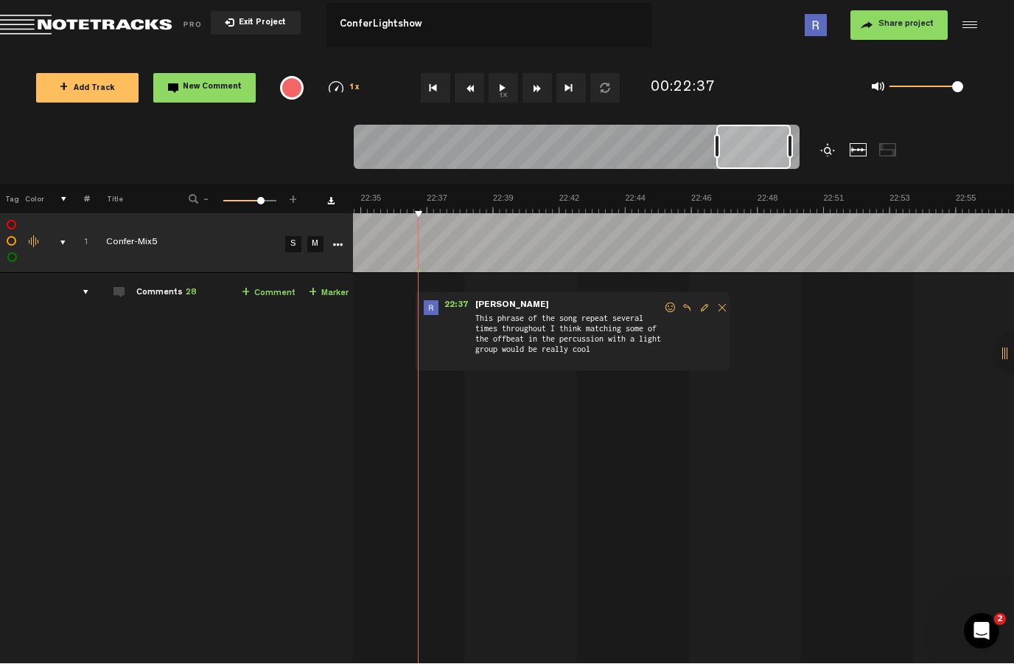
click at [506, 89] on button "1x" at bounding box center [503, 88] width 29 height 29
click at [484, 99] on button "Rewind" at bounding box center [469, 88] width 29 height 29
click at [498, 86] on button "1x" at bounding box center [503, 88] width 29 height 29
click at [201, 74] on button "New Comment" at bounding box center [204, 88] width 102 height 29
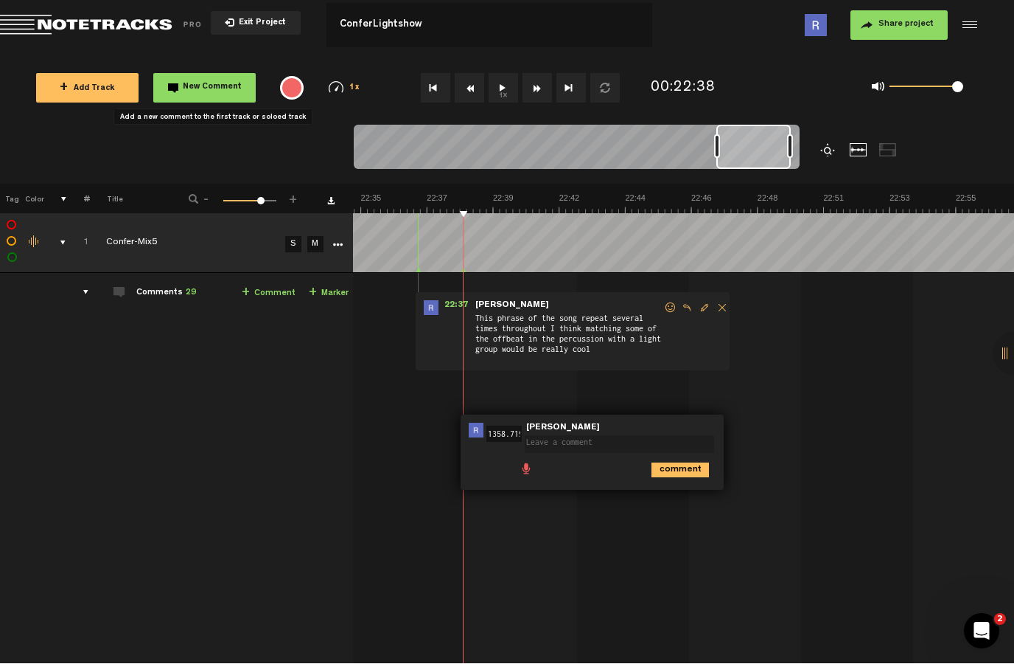
click at [599, 442] on textarea at bounding box center [619, 445] width 189 height 18
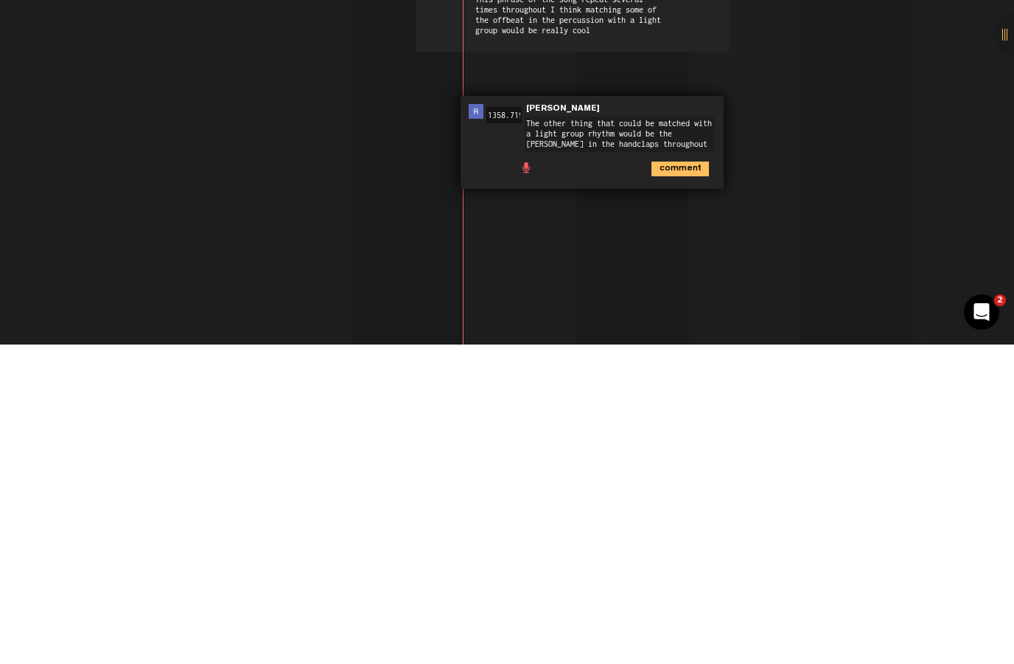
type textarea "The other thing that could be matched with a light group rhythm would be the st…"
click at [687, 481] on icon "comment" at bounding box center [681, 488] width 58 height 15
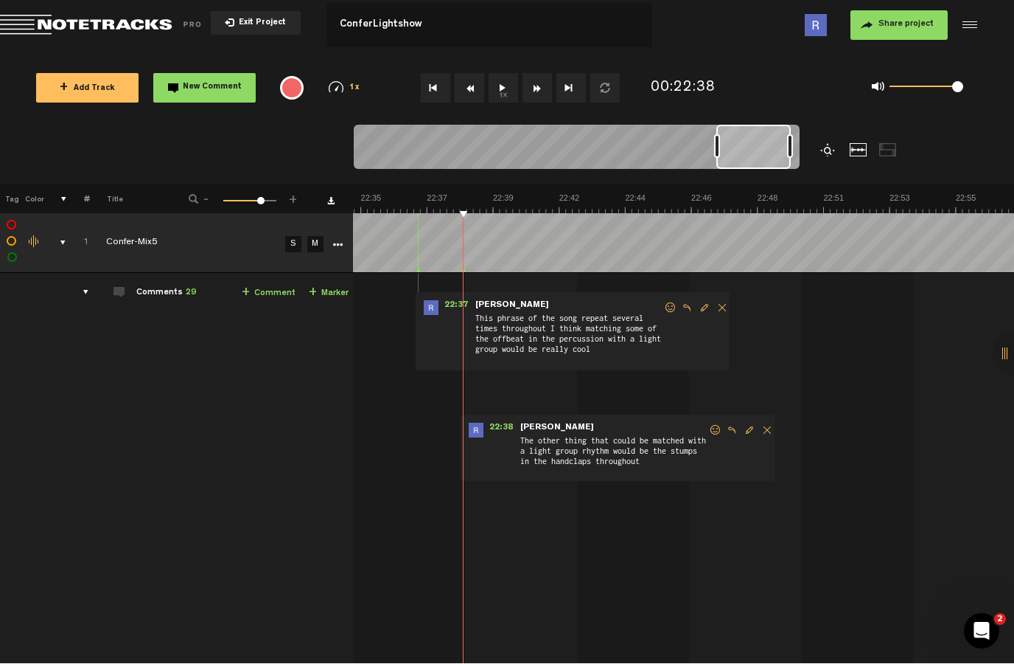
click at [509, 80] on button "1x" at bounding box center [503, 88] width 29 height 29
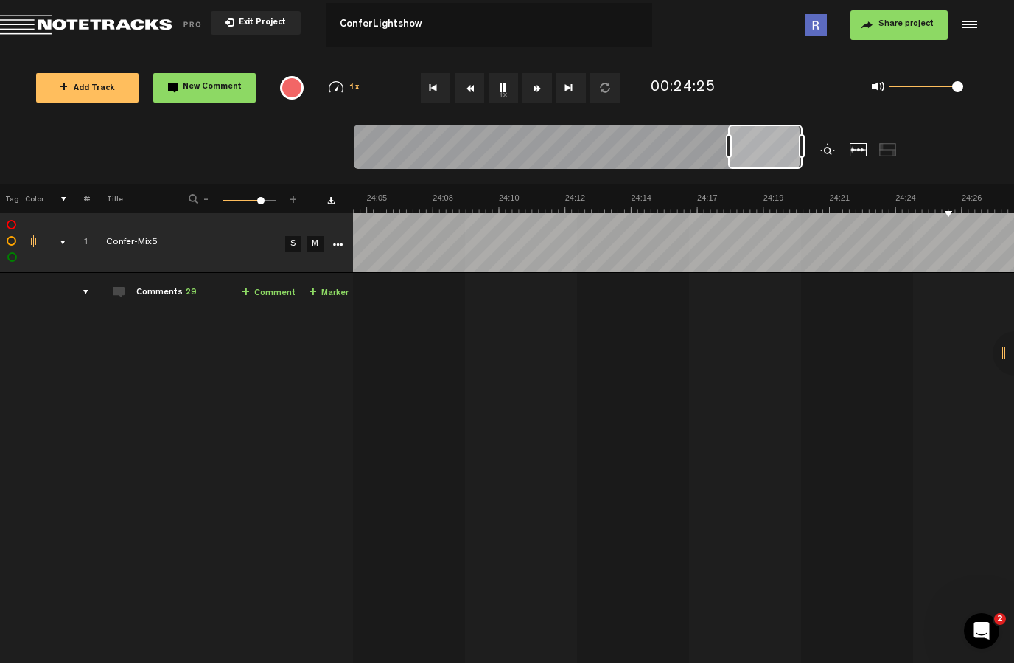
scroll to position [0, 42442]
click at [507, 82] on button "1x" at bounding box center [503, 88] width 29 height 29
click at [504, 85] on button "1x" at bounding box center [503, 88] width 29 height 29
click at [501, 80] on button "1x" at bounding box center [503, 88] width 29 height 29
click at [207, 79] on button "New Comment" at bounding box center [204, 88] width 102 height 29
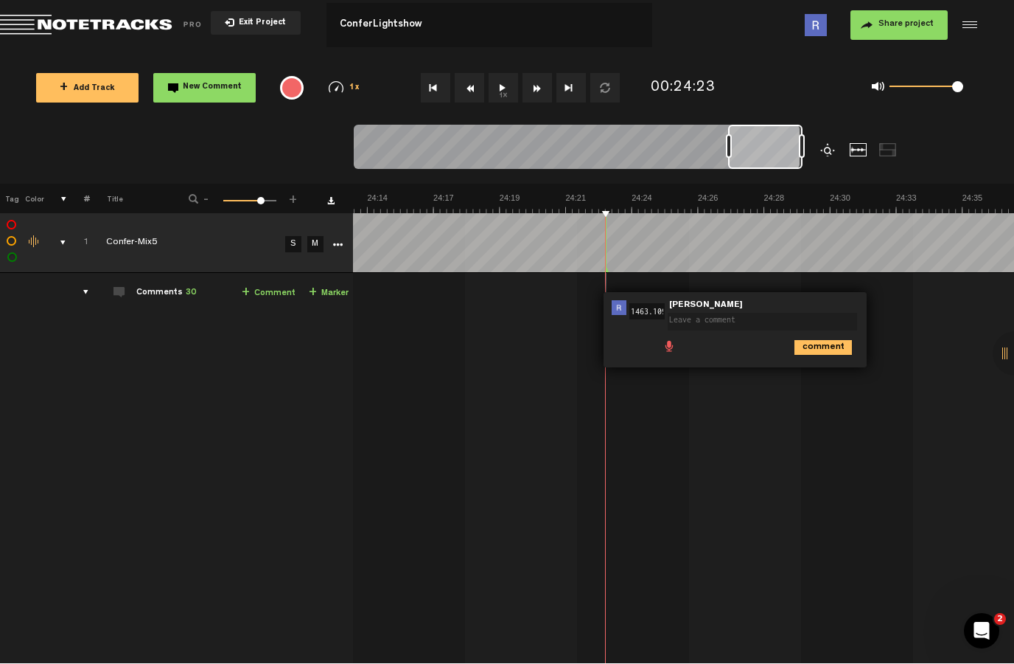
click at [739, 309] on span at bounding box center [765, 312] width 195 height 10
click at [743, 309] on span at bounding box center [765, 312] width 195 height 10
click at [730, 316] on textarea at bounding box center [762, 322] width 189 height 18
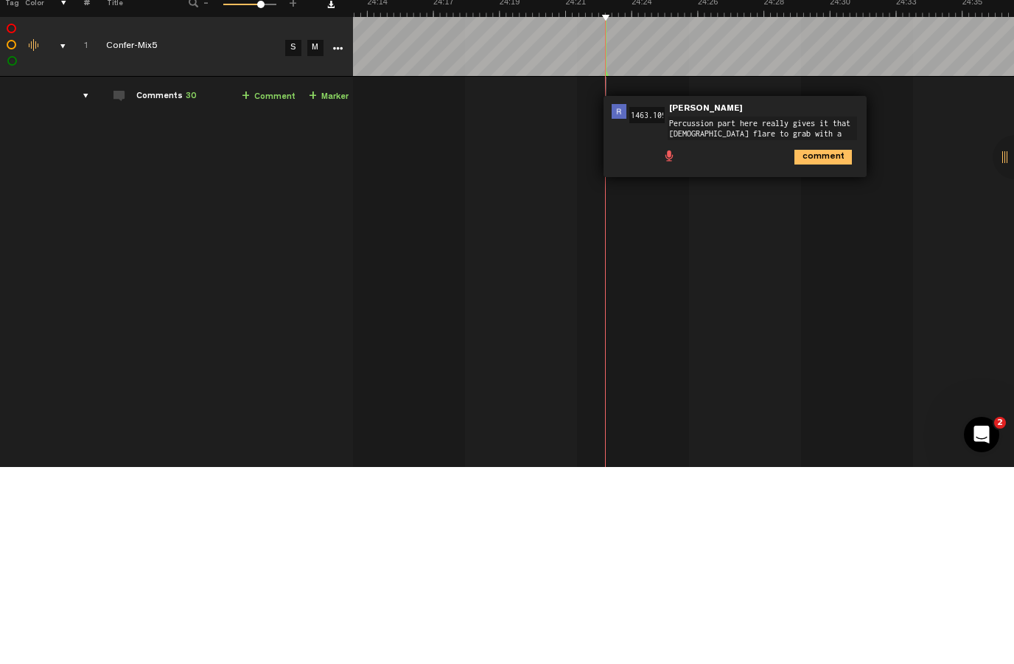
scroll to position [9, 0]
type textarea "Percussion part here really gives it that Irish flair to grab with a light group"
click at [824, 347] on icon "comment" at bounding box center [824, 354] width 58 height 15
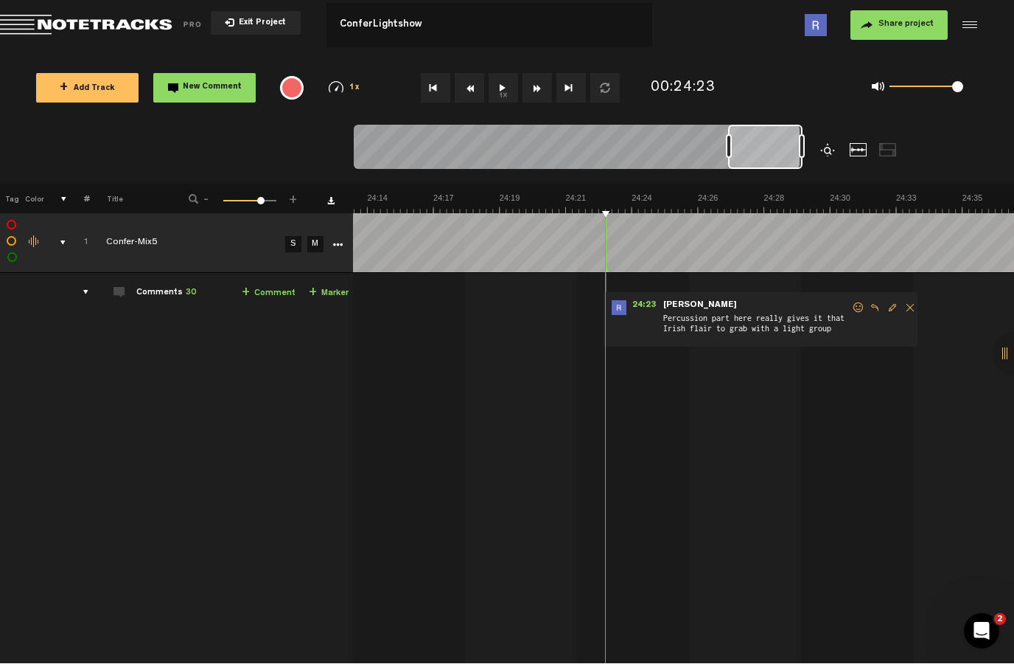
click at [504, 76] on button "1x" at bounding box center [503, 88] width 29 height 29
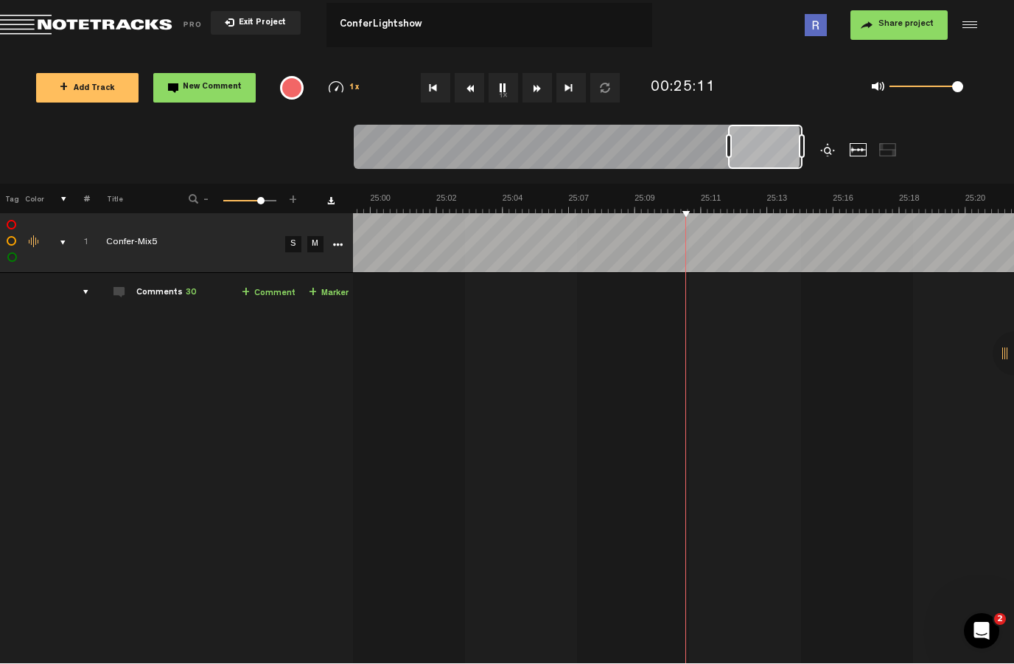
scroll to position [0, 43761]
click at [497, 83] on button "1x" at bounding box center [503, 88] width 29 height 29
click at [498, 87] on button "1x" at bounding box center [503, 88] width 29 height 29
click at [498, 80] on button "1x" at bounding box center [503, 88] width 29 height 29
click at [198, 81] on button "New Comment" at bounding box center [204, 88] width 102 height 29
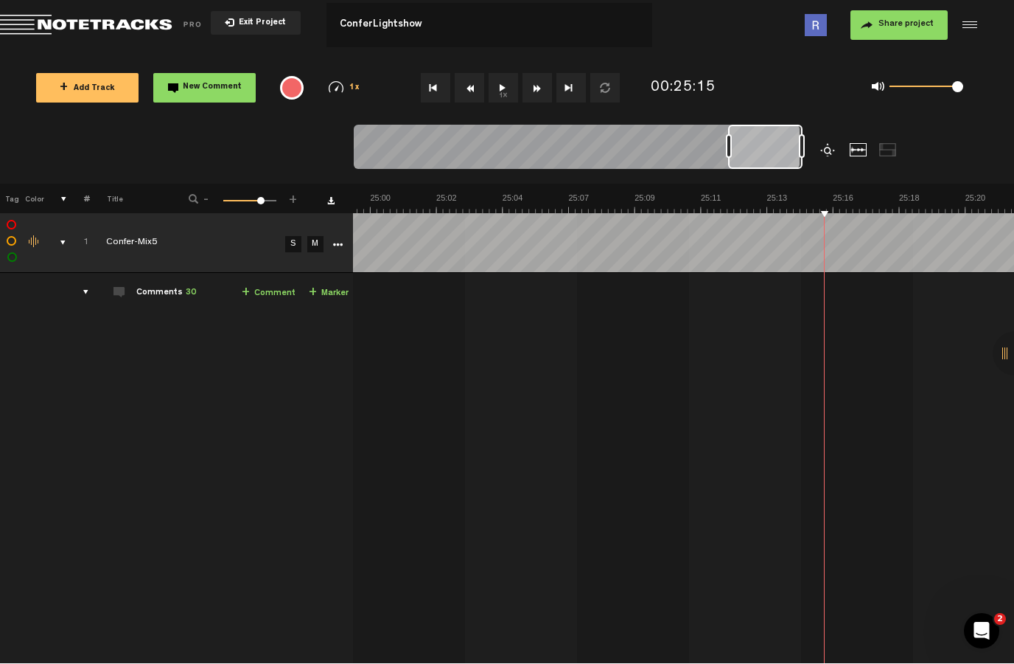
scroll to position [0, 43867]
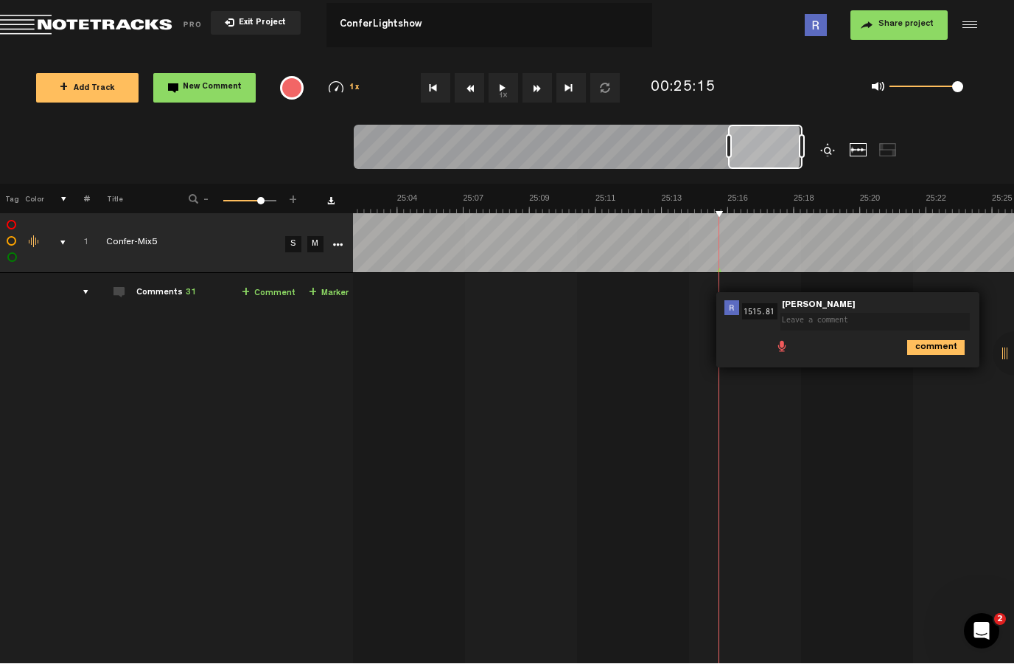
click at [840, 328] on textarea at bounding box center [875, 322] width 189 height 18
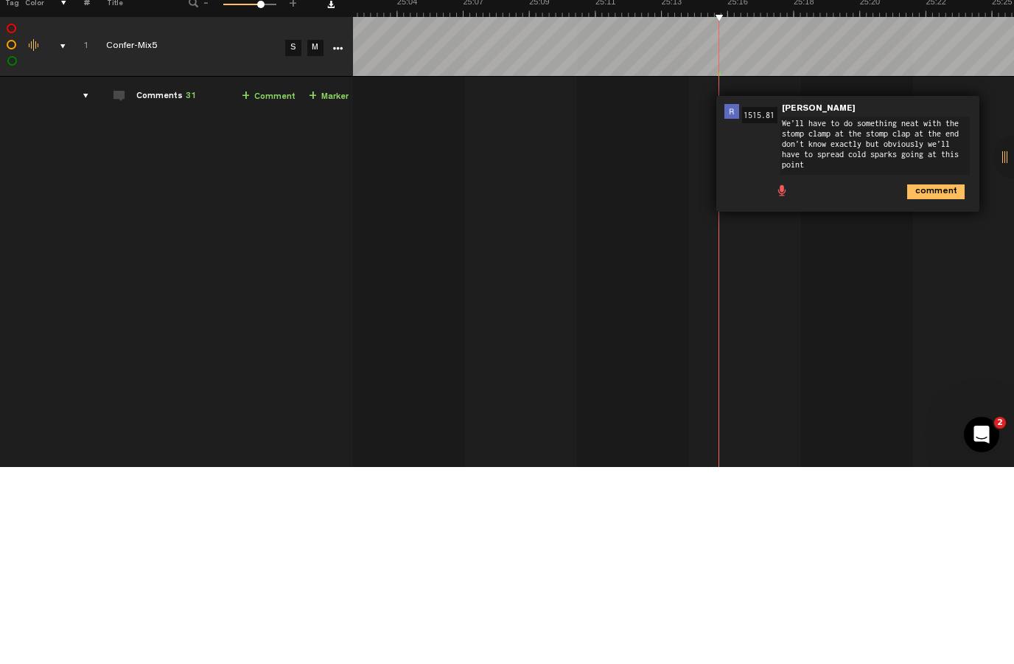
type textarea "We’ll have to do something neat with the stomp clamp at the stomp clap at the e…"
click at [941, 381] on icon "comment" at bounding box center [937, 388] width 58 height 15
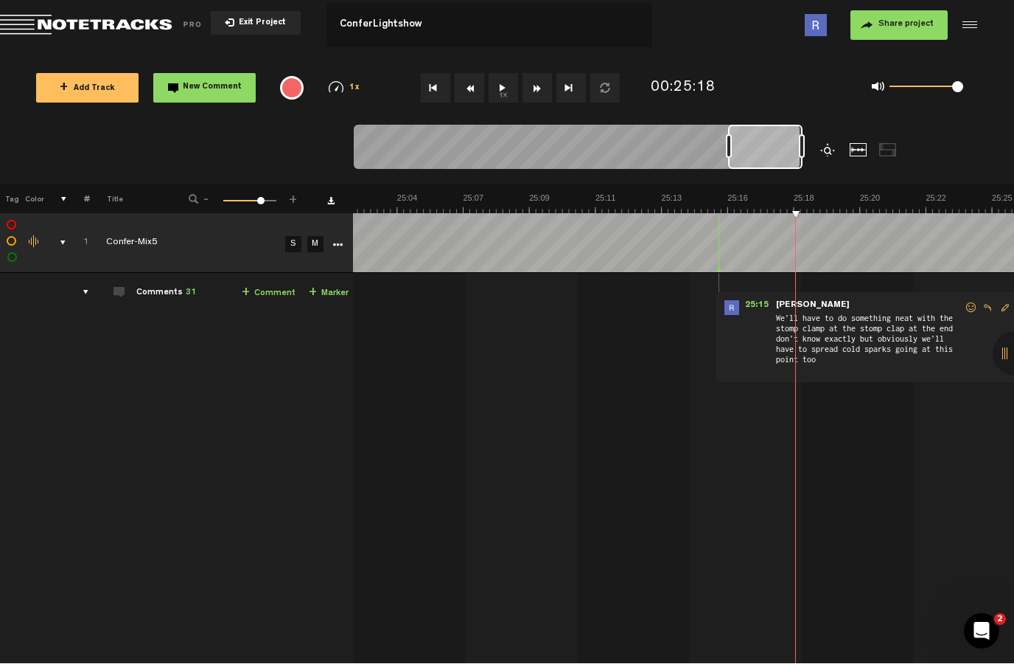
click at [222, 78] on button "New Comment" at bounding box center [204, 88] width 102 height 29
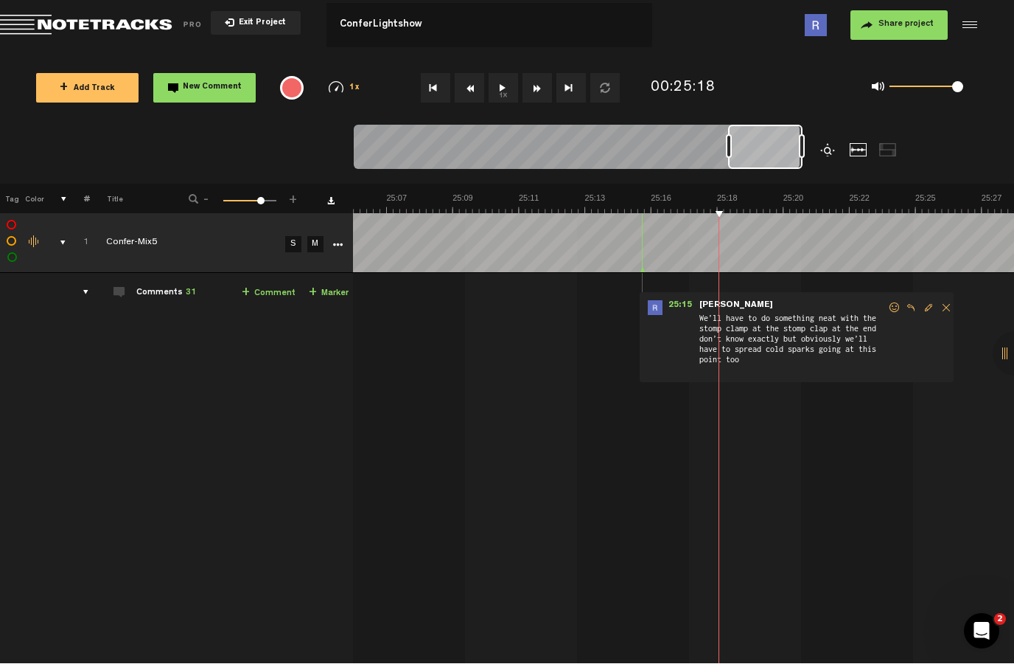
scroll to position [0, 43943]
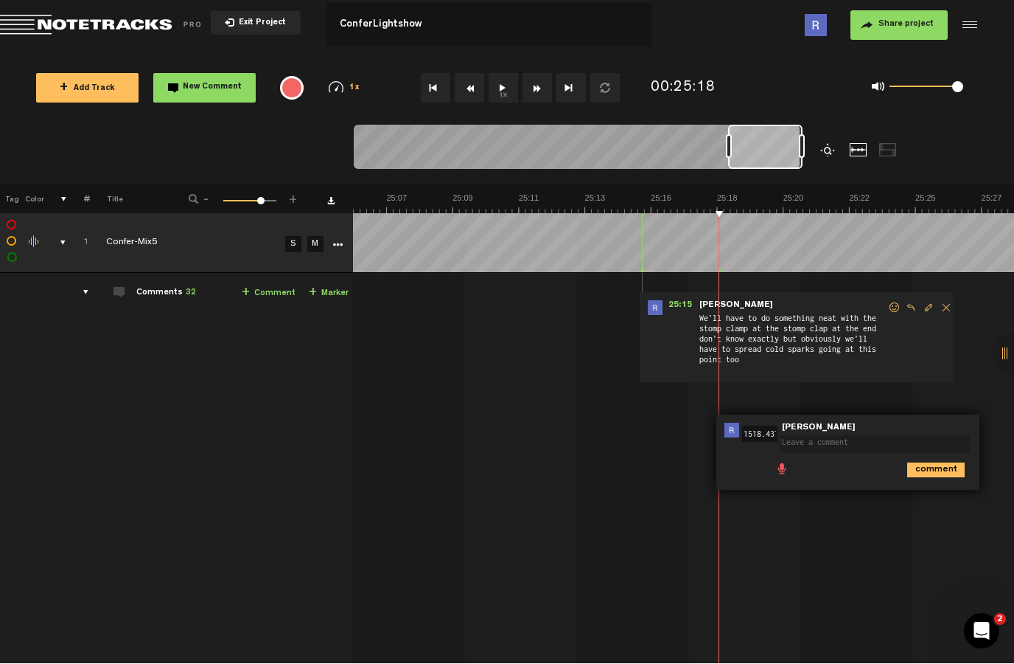
click at [866, 436] on textarea at bounding box center [875, 445] width 189 height 18
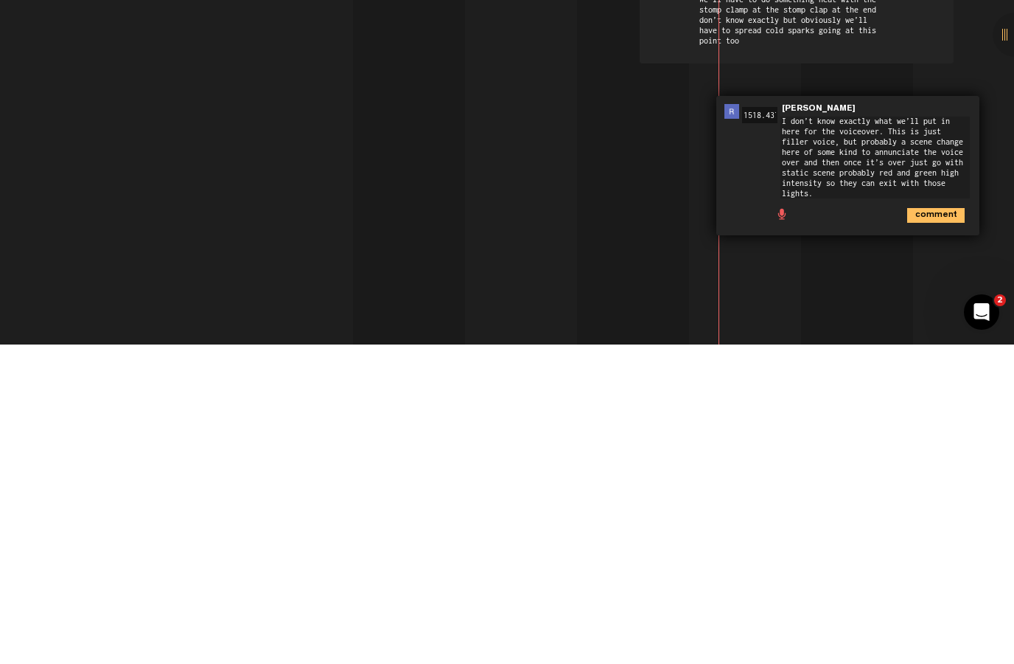
scroll to position [0, 0]
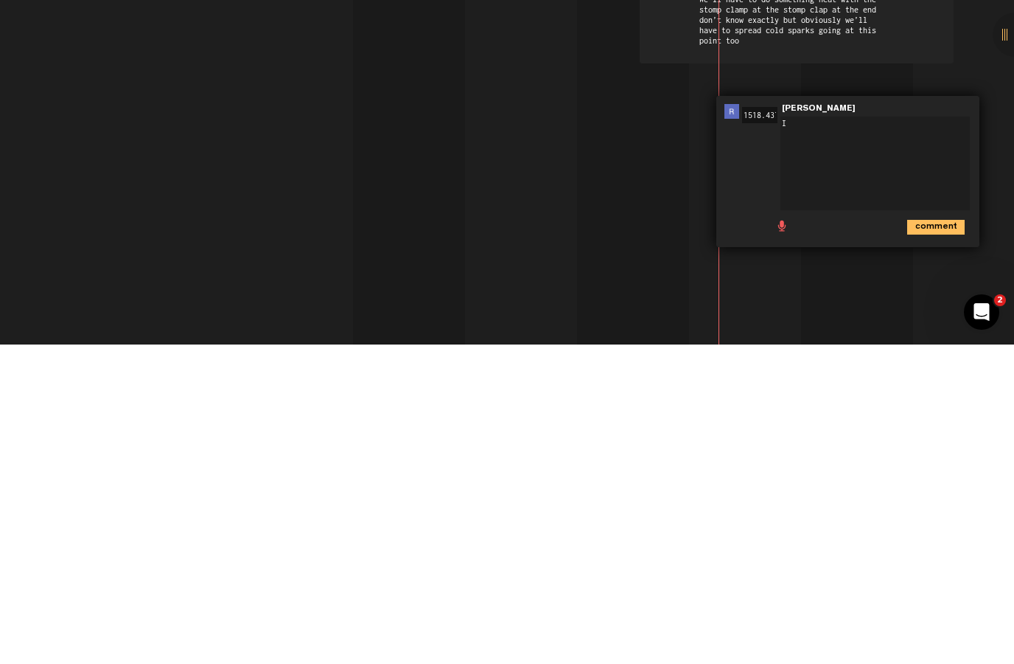
type textarea "I don’t know exactly what we’ll put in here for the voiceover. This is just fil…"
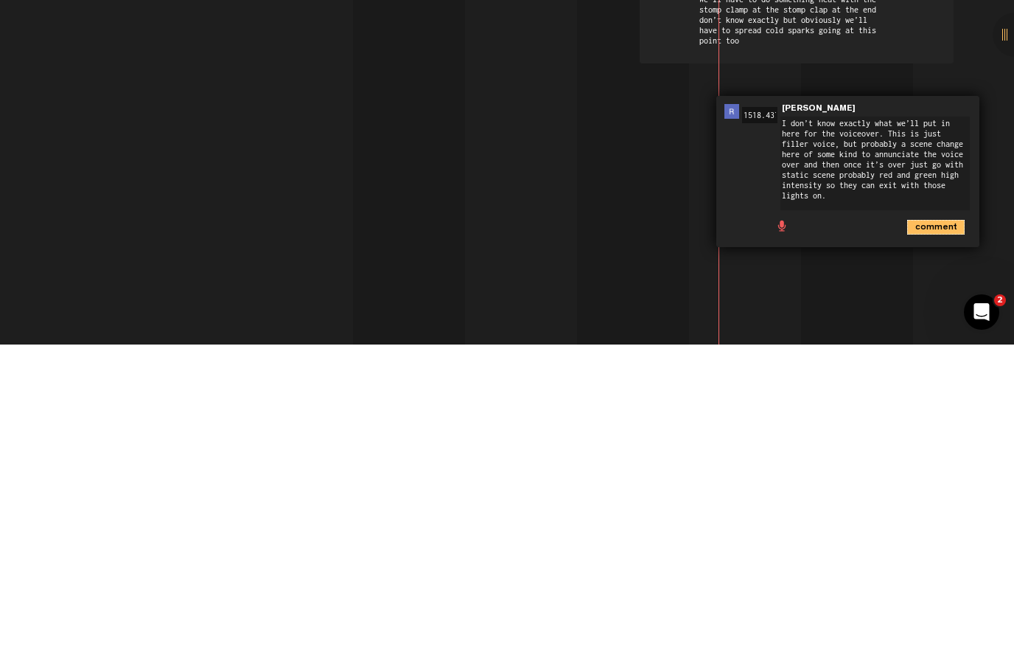
click at [933, 539] on icon "comment" at bounding box center [937, 546] width 58 height 15
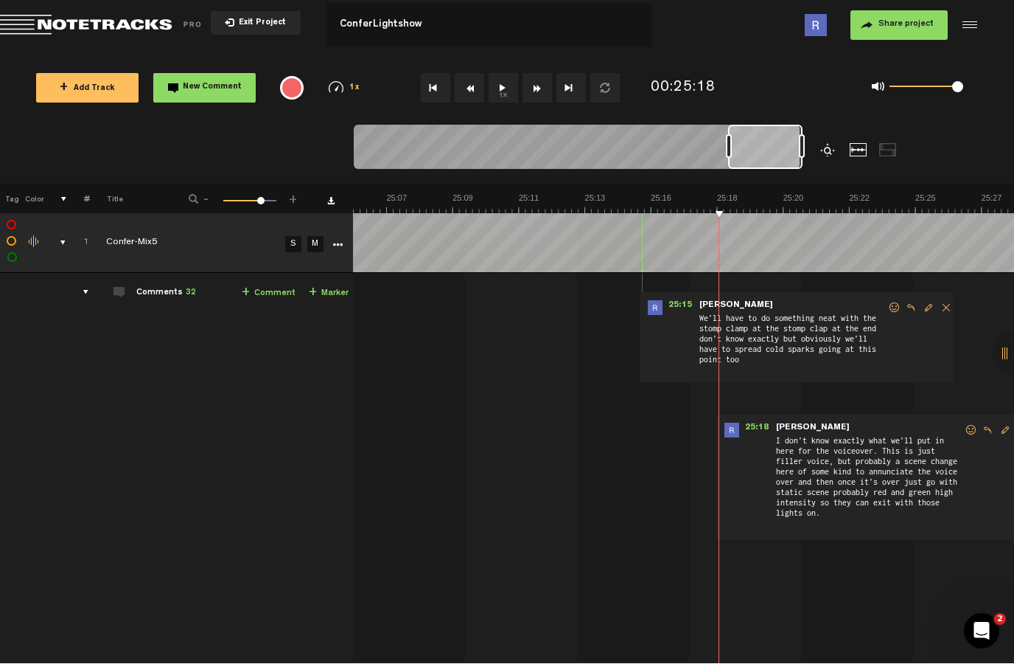
click at [501, 83] on button "1x" at bounding box center [503, 88] width 29 height 29
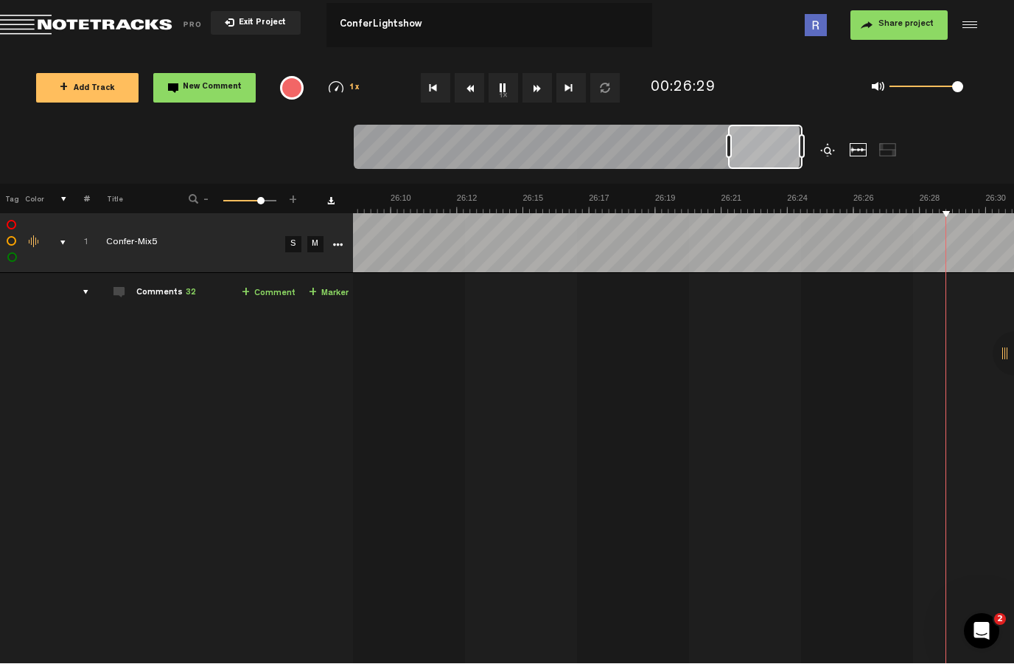
scroll to position [0, 46055]
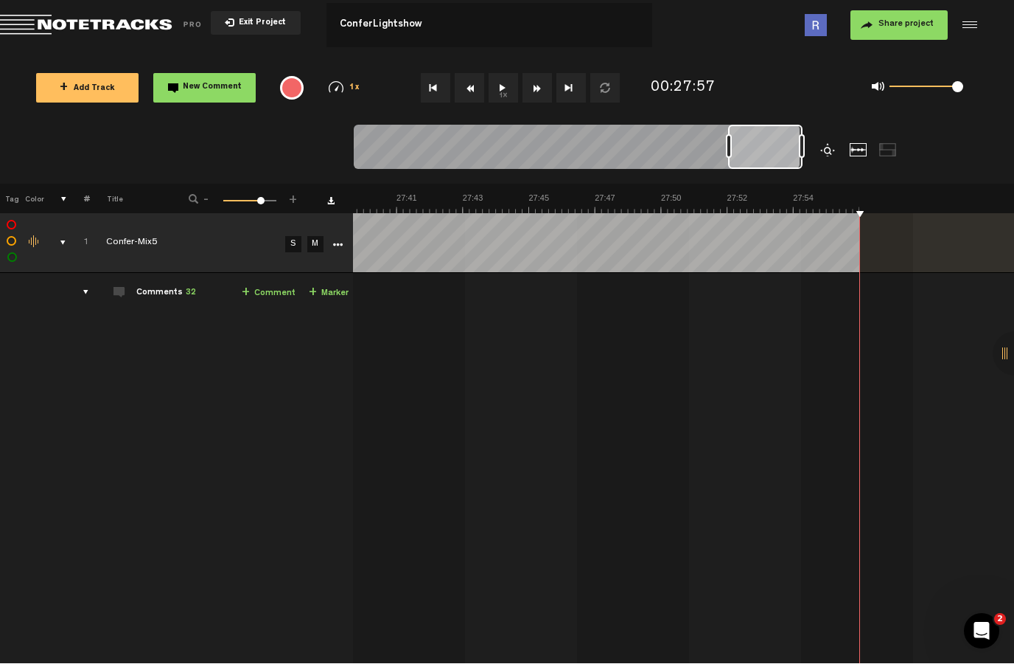
click at [254, 7] on md-toolbar "Exit Project ConferLightshow ConferLightshow Share project Save project" at bounding box center [507, 26] width 1014 height 52
click at [246, 12] on button "Exit Project" at bounding box center [256, 24] width 90 height 24
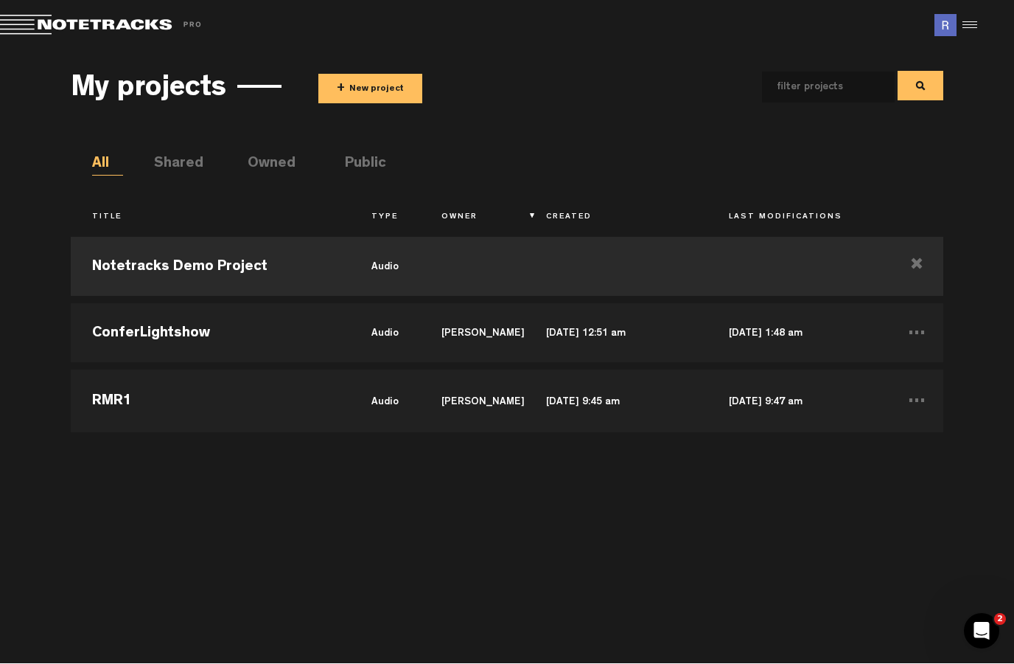
click at [176, 164] on li "Shared" at bounding box center [169, 165] width 31 height 22
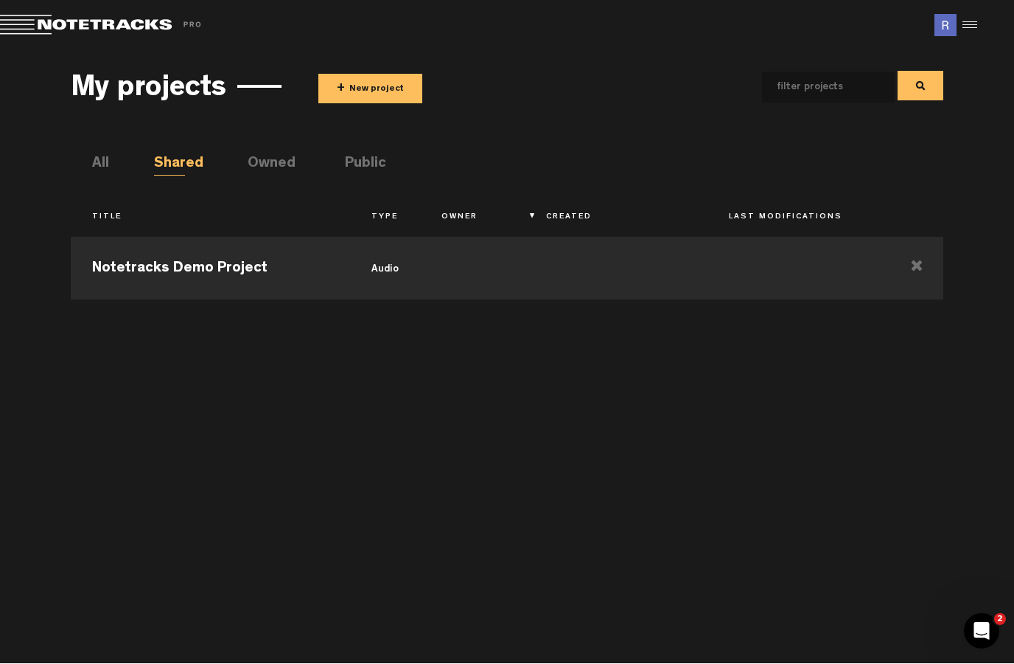
click at [94, 155] on li "All" at bounding box center [107, 165] width 31 height 22
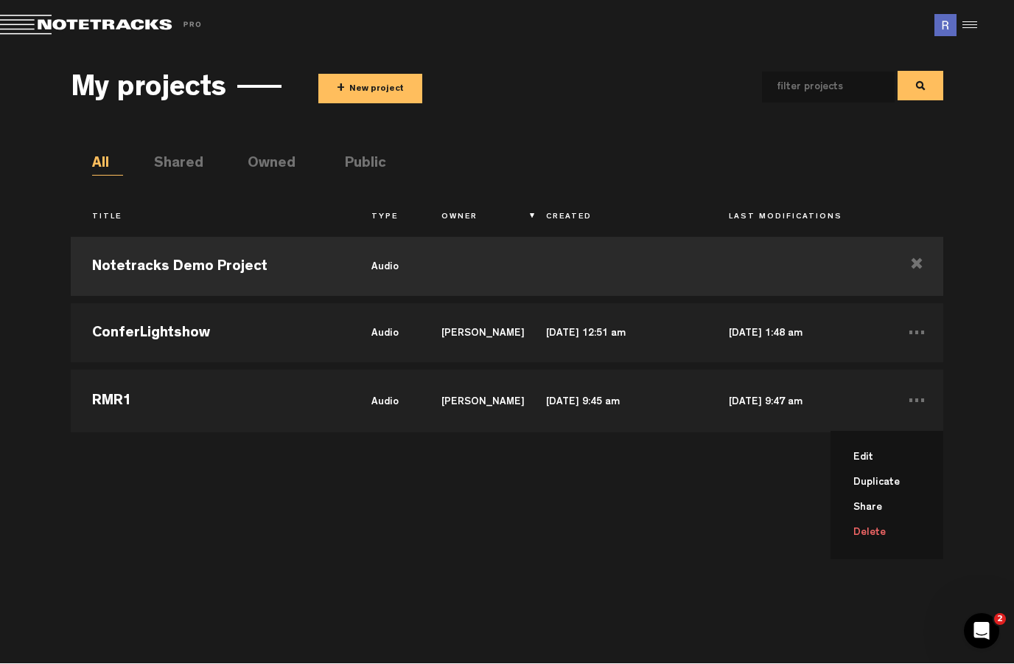
click at [896, 532] on li "Delete" at bounding box center [896, 532] width 95 height 25
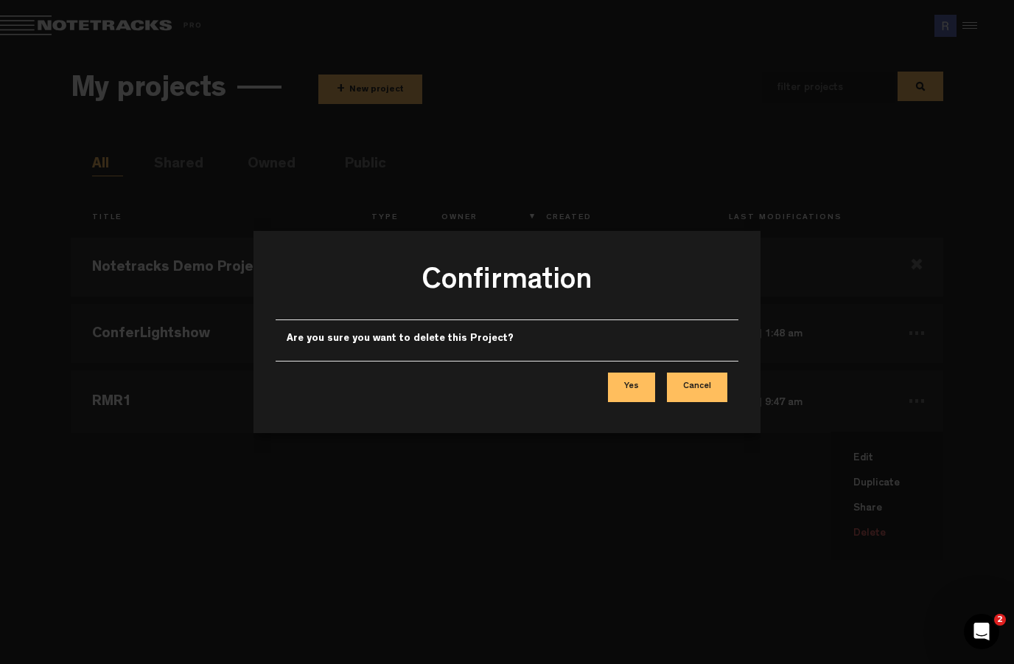
click at [627, 376] on button "Yes" at bounding box center [631, 386] width 47 height 29
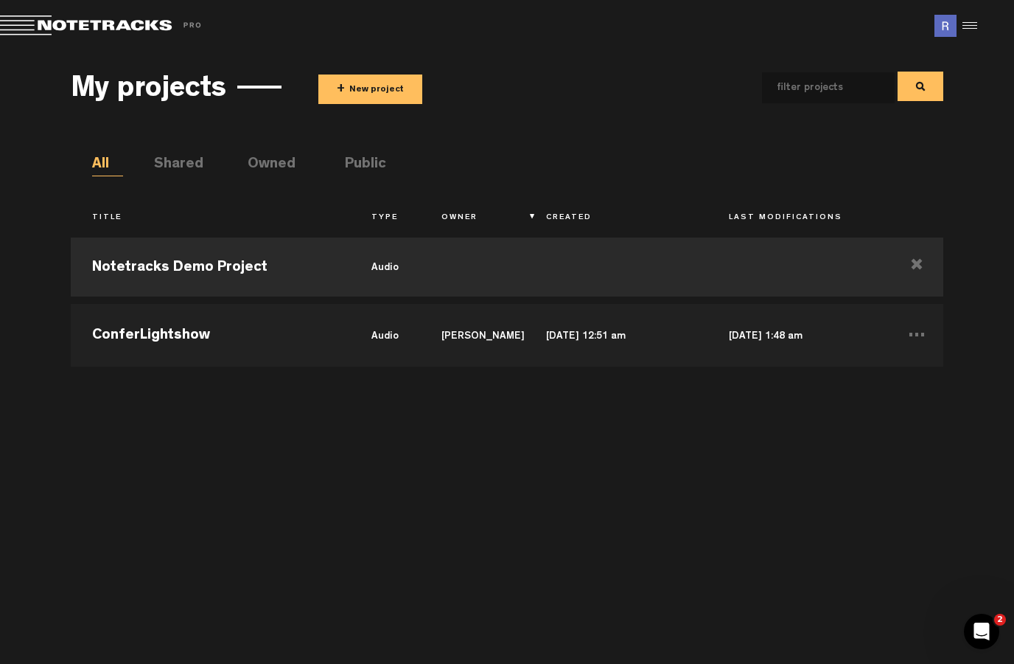
click at [140, 253] on td "Notetracks Demo Project" at bounding box center [210, 267] width 279 height 66
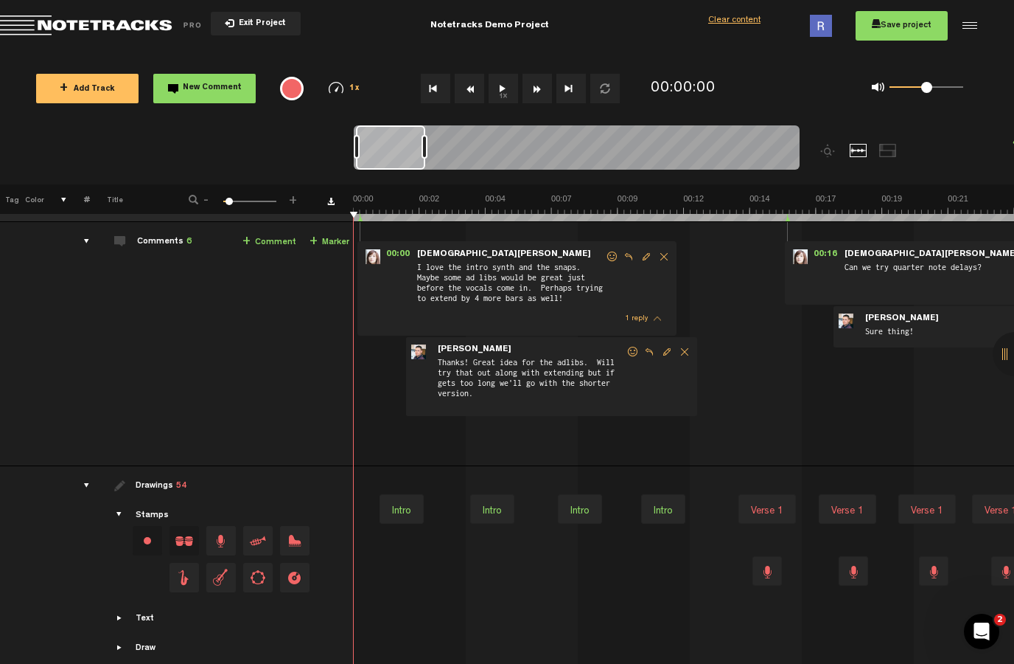
scroll to position [51, 0]
click at [497, 86] on button "1x" at bounding box center [503, 88] width 29 height 29
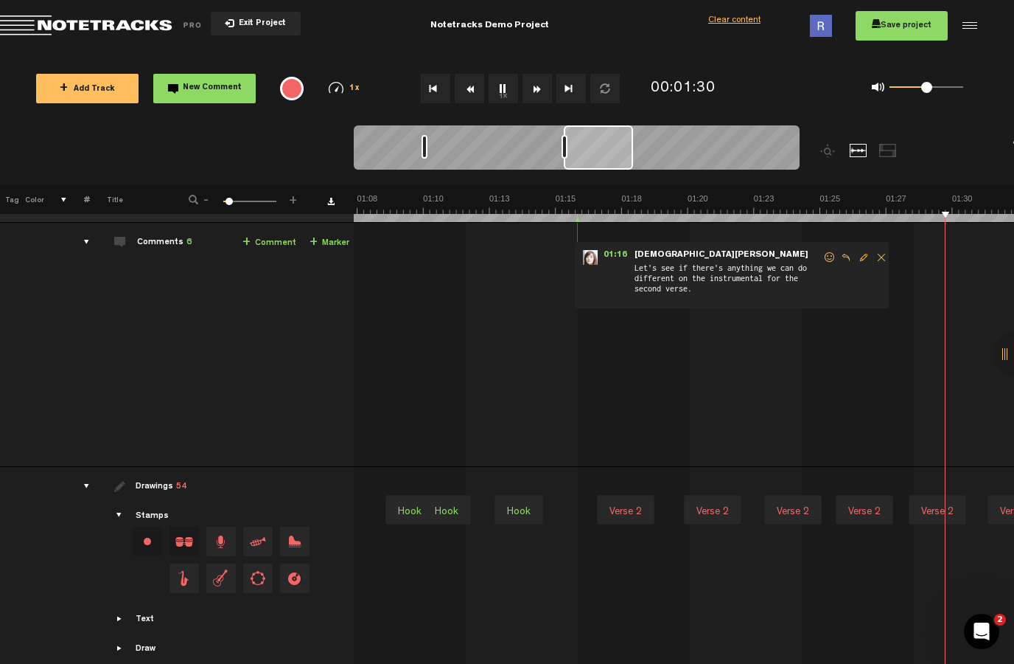
scroll to position [0, 2111]
